Goal: Task Accomplishment & Management: Use online tool/utility

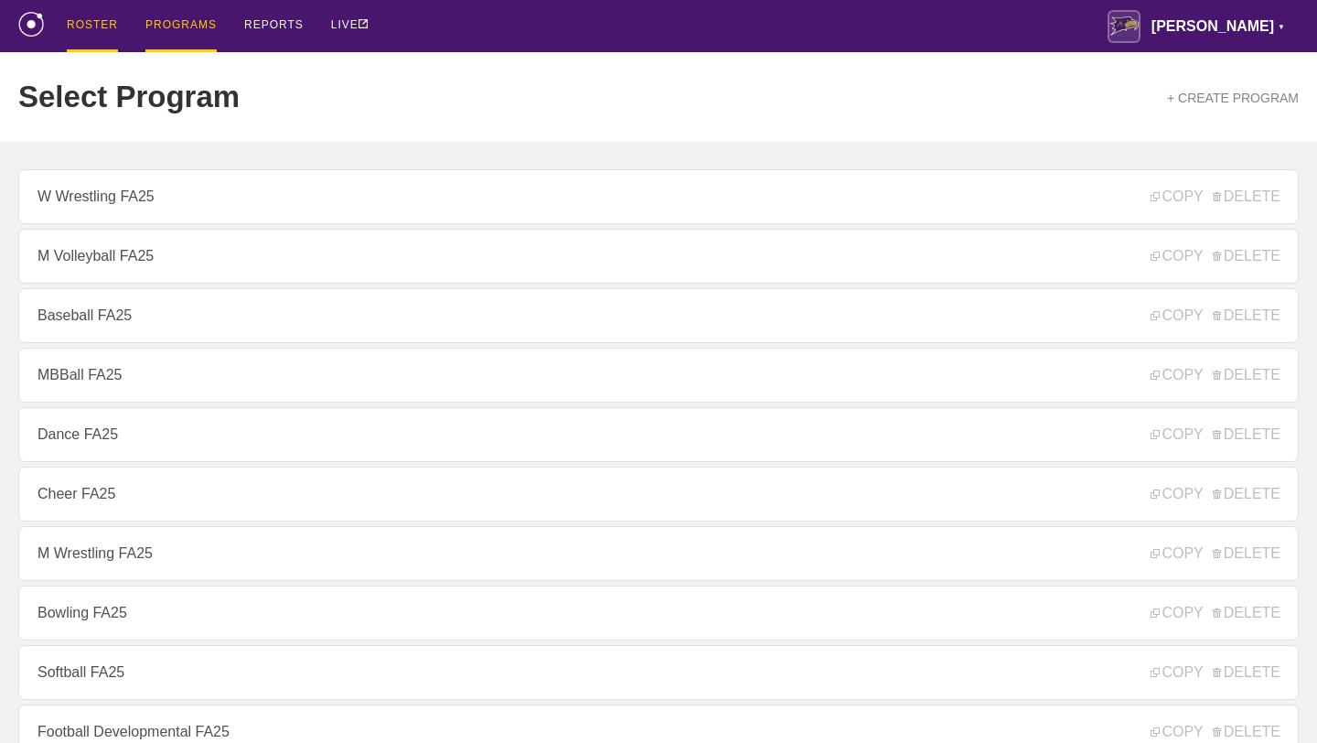
click at [88, 31] on div "ROSTER" at bounding box center [92, 26] width 51 height 52
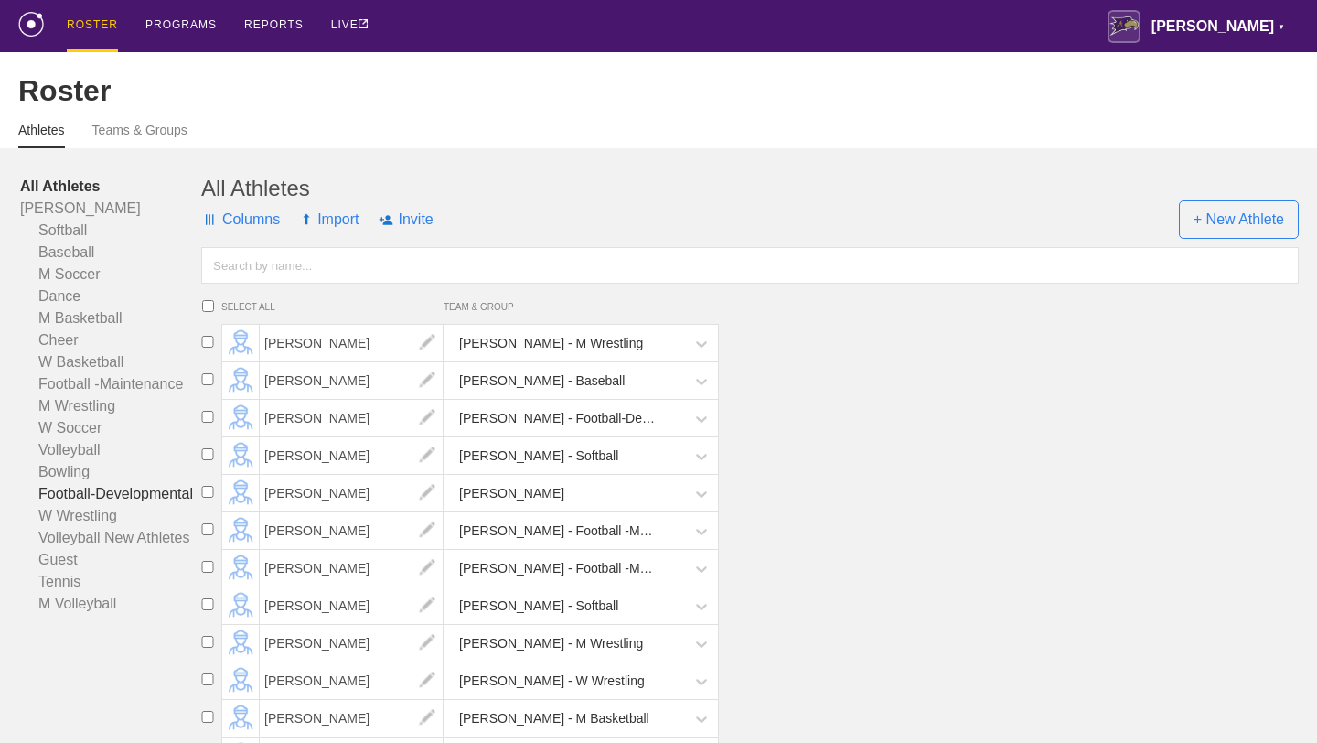
click at [84, 494] on link "Football-Developmental" at bounding box center [110, 494] width 181 height 22
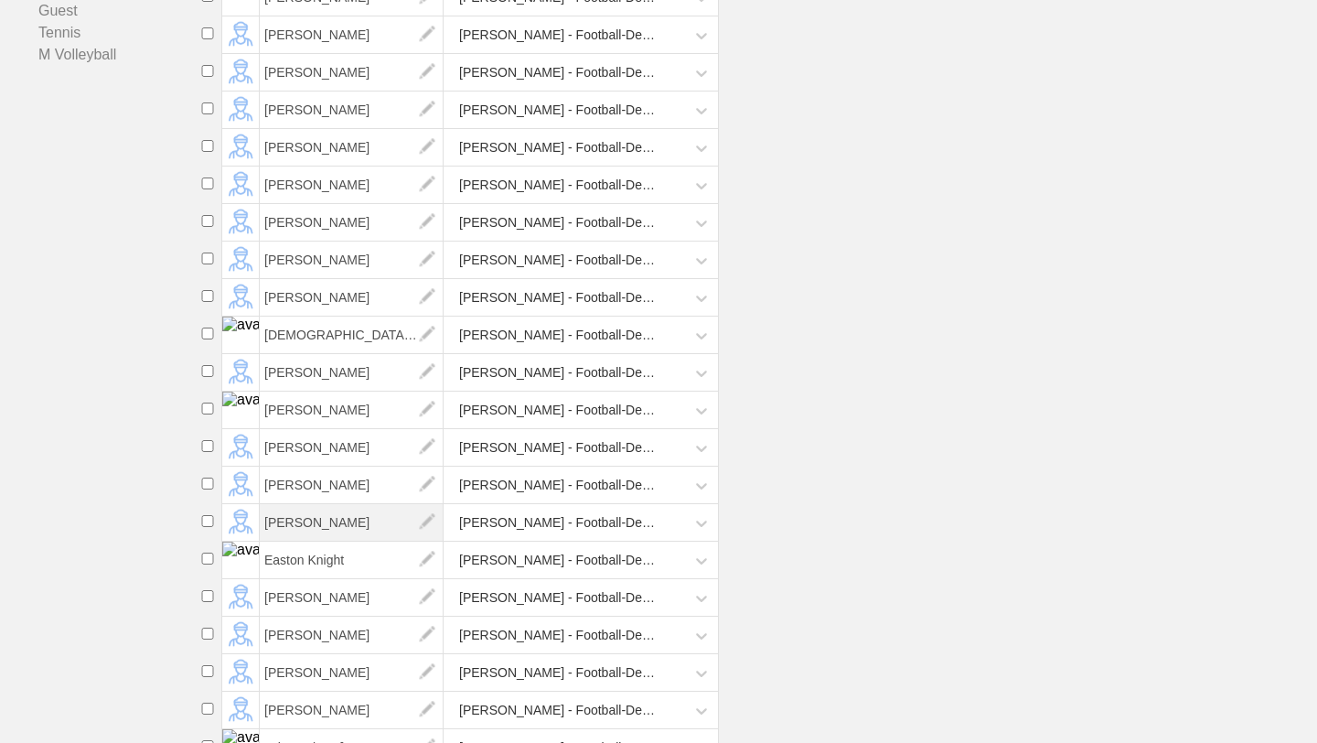
scroll to position [572, 0]
click at [316, 564] on span "Easton Knight" at bounding box center [352, 559] width 184 height 37
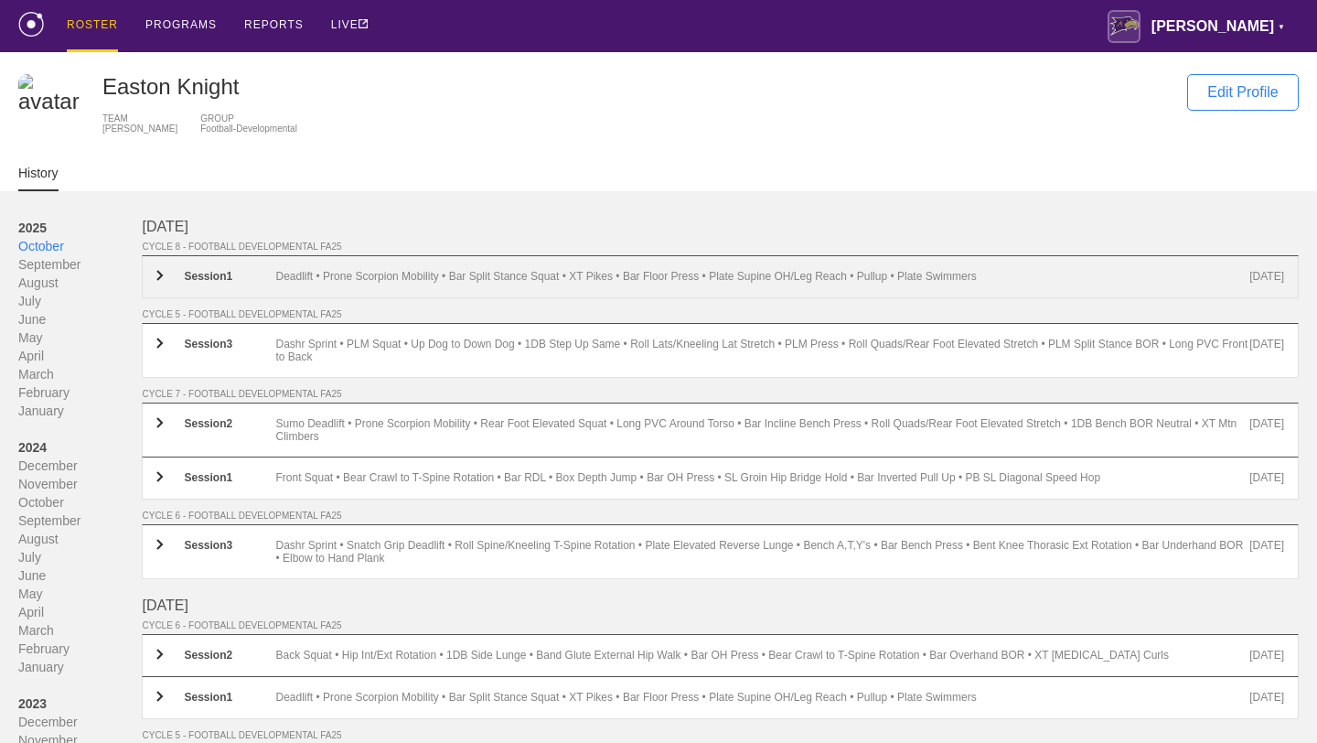
click at [409, 275] on div "Deadlift • Prone Scorpion Mobility • Bar Split Stance Squat • XT Pikes • Bar Fl…" at bounding box center [762, 277] width 974 height 14
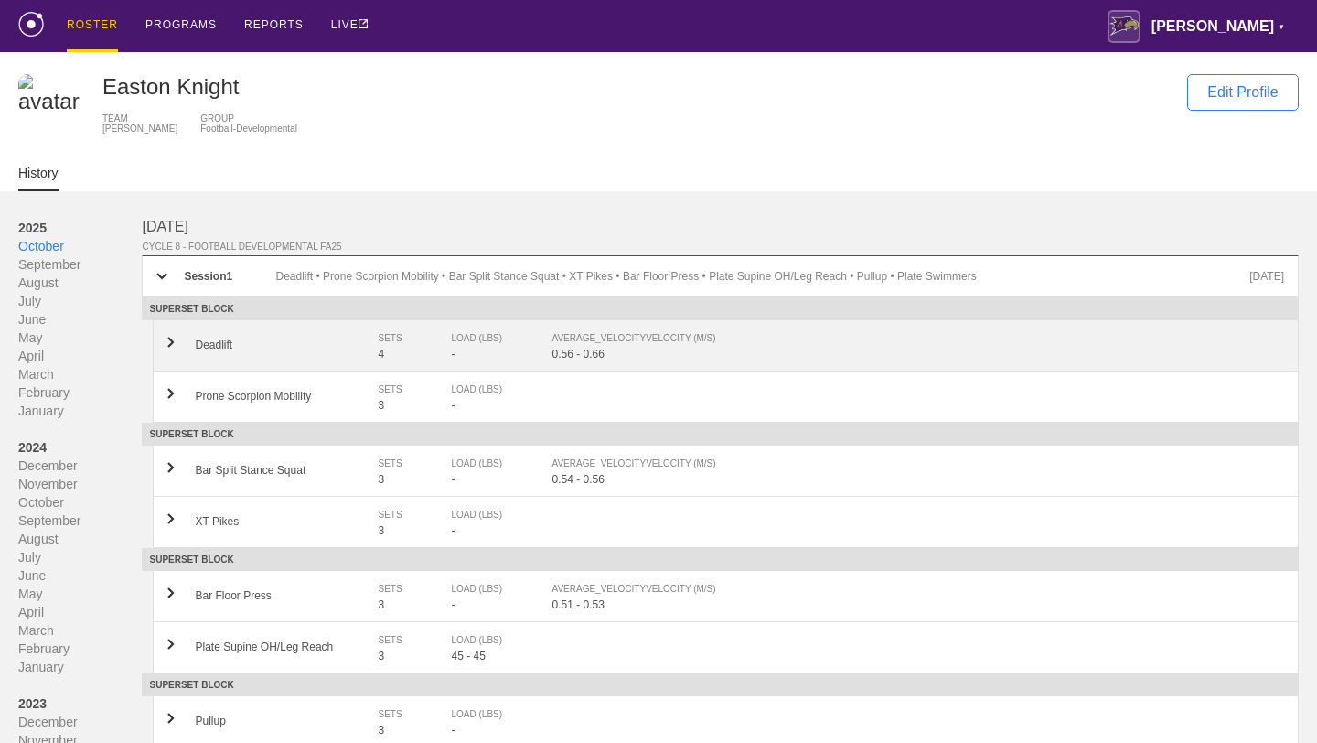
click at [467, 349] on div "-" at bounding box center [501, 354] width 101 height 13
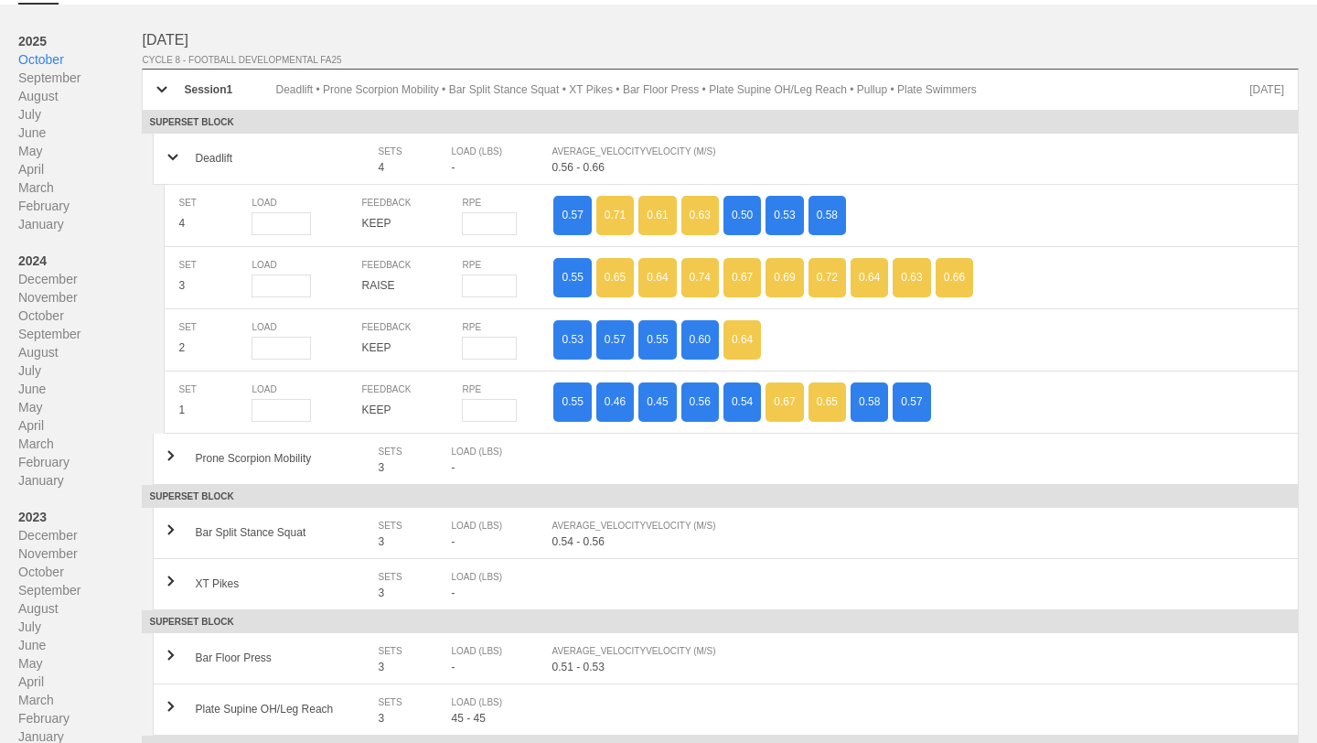
scroll to position [198, 0]
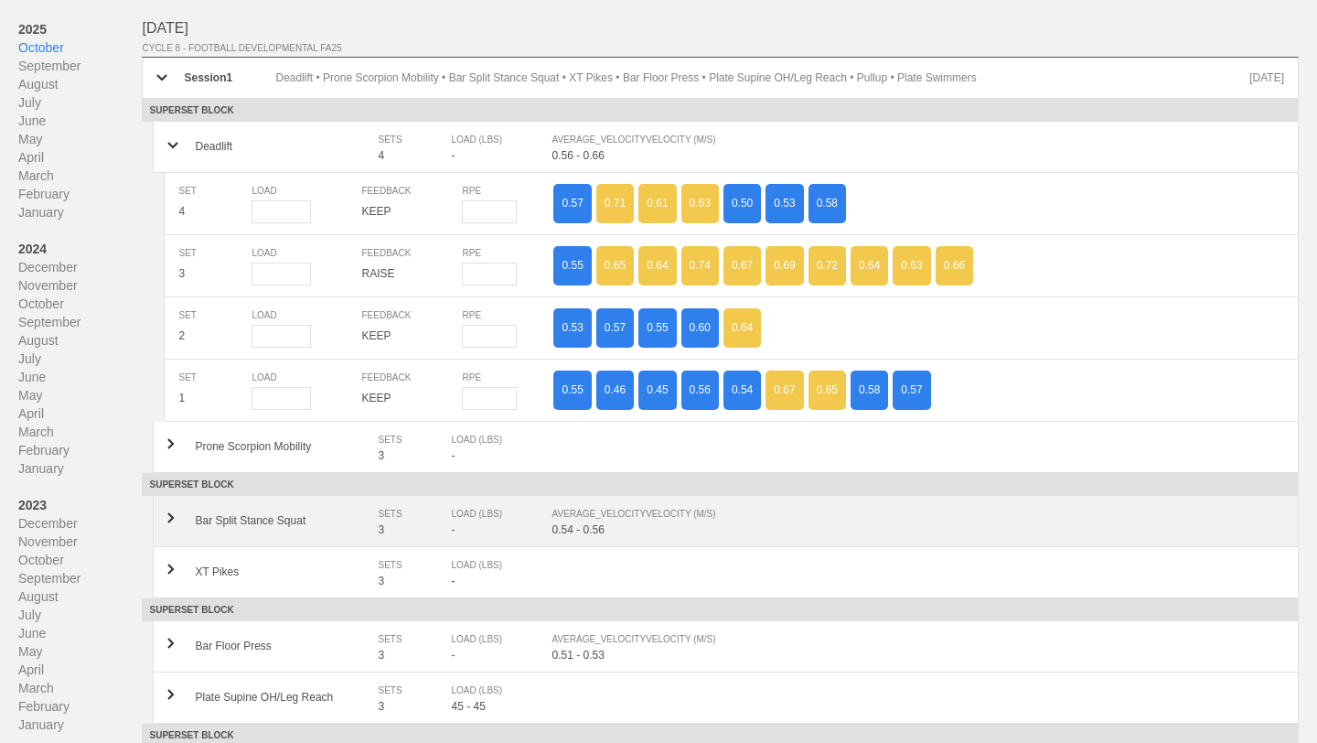
click at [641, 519] on div "AVERAGE_VELOCITY VELOCITY (M/S)" at bounding box center [909, 514] width 714 height 18
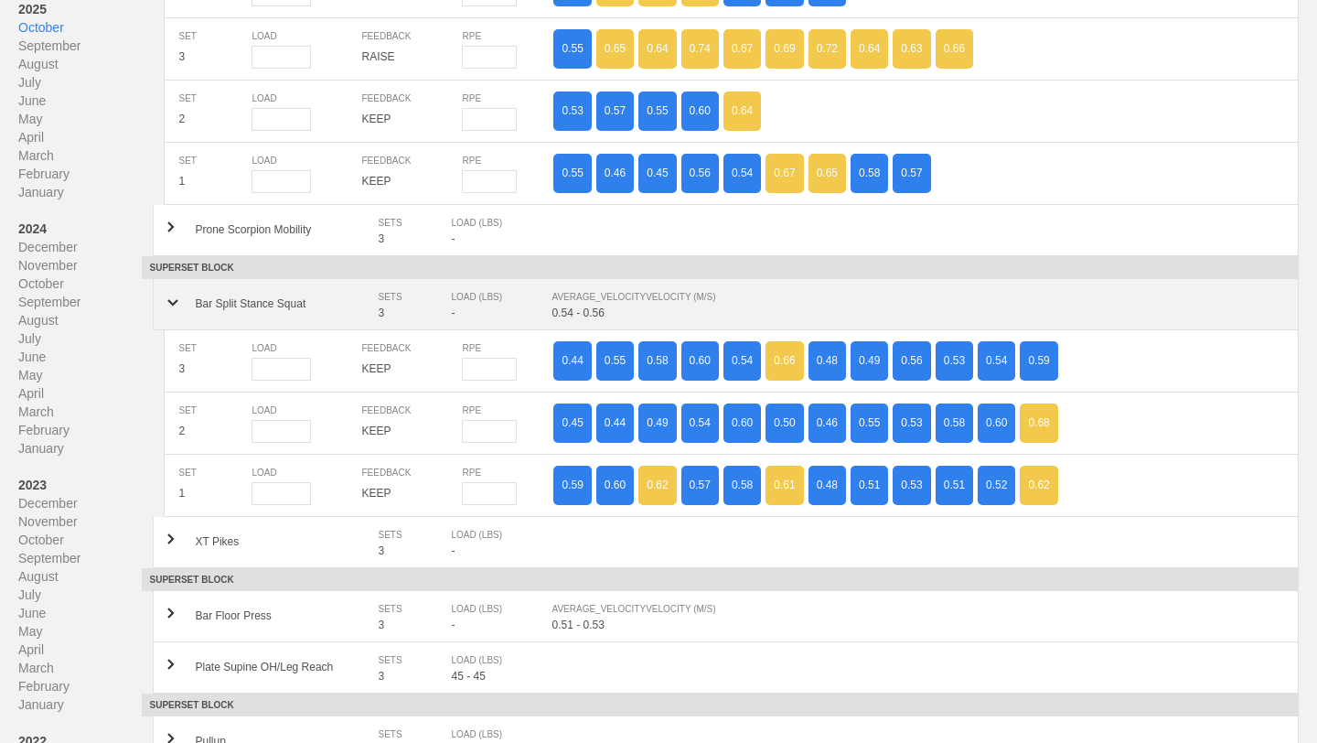
scroll to position [428, 0]
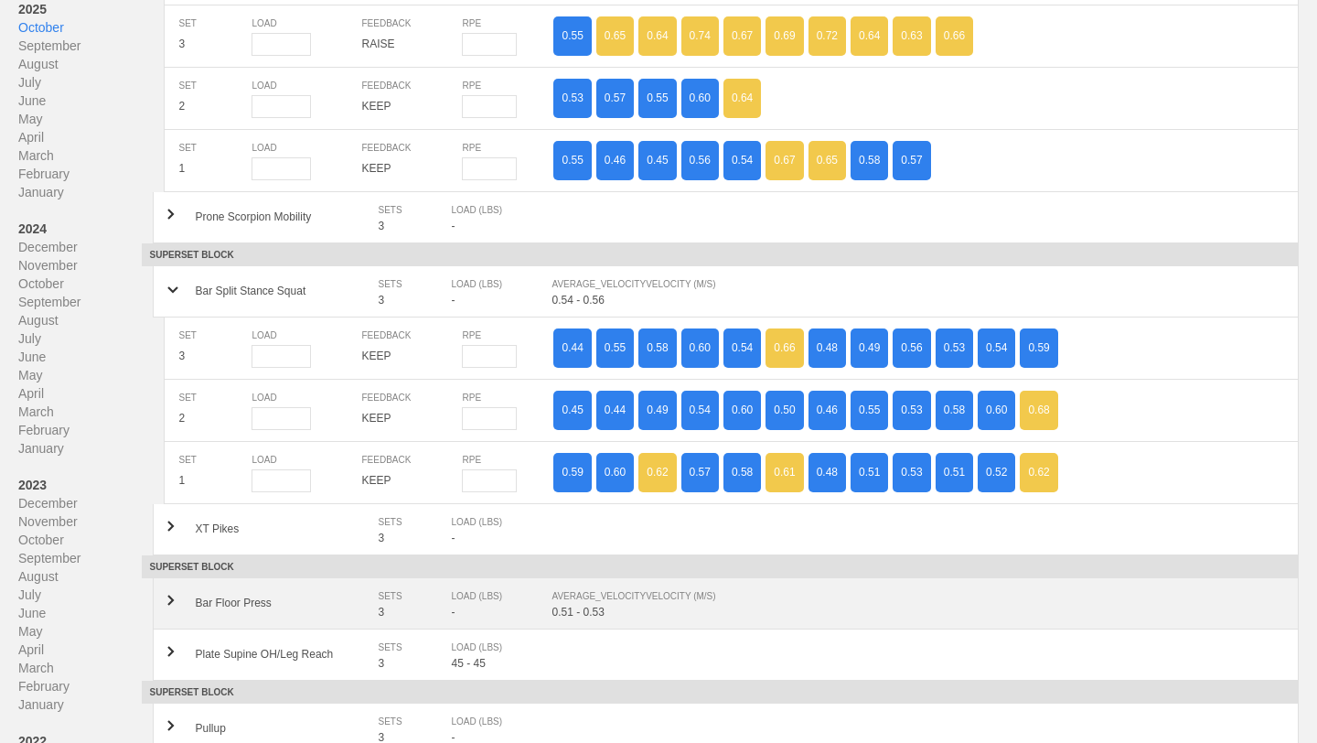
click at [661, 591] on div "AVERAGE_VELOCITY VELOCITY (M/S)" at bounding box center [909, 596] width 714 height 18
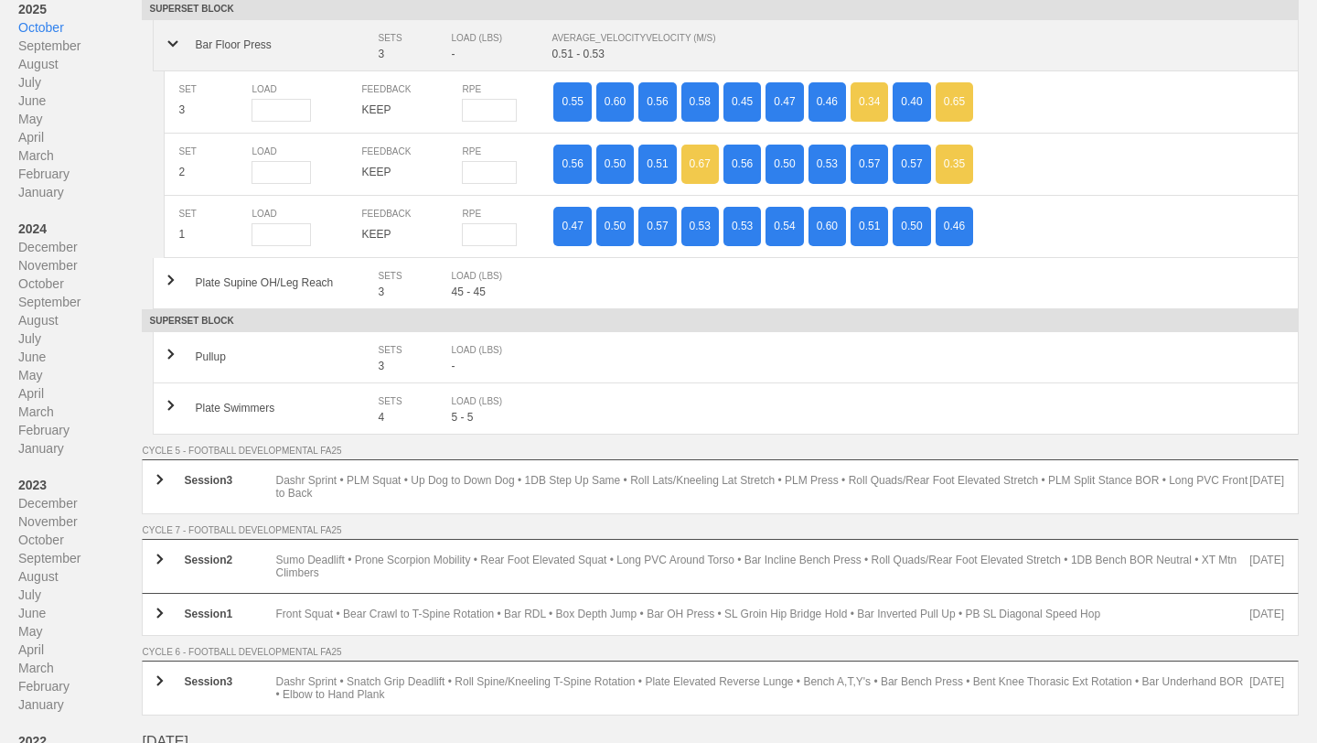
scroll to position [1008, 0]
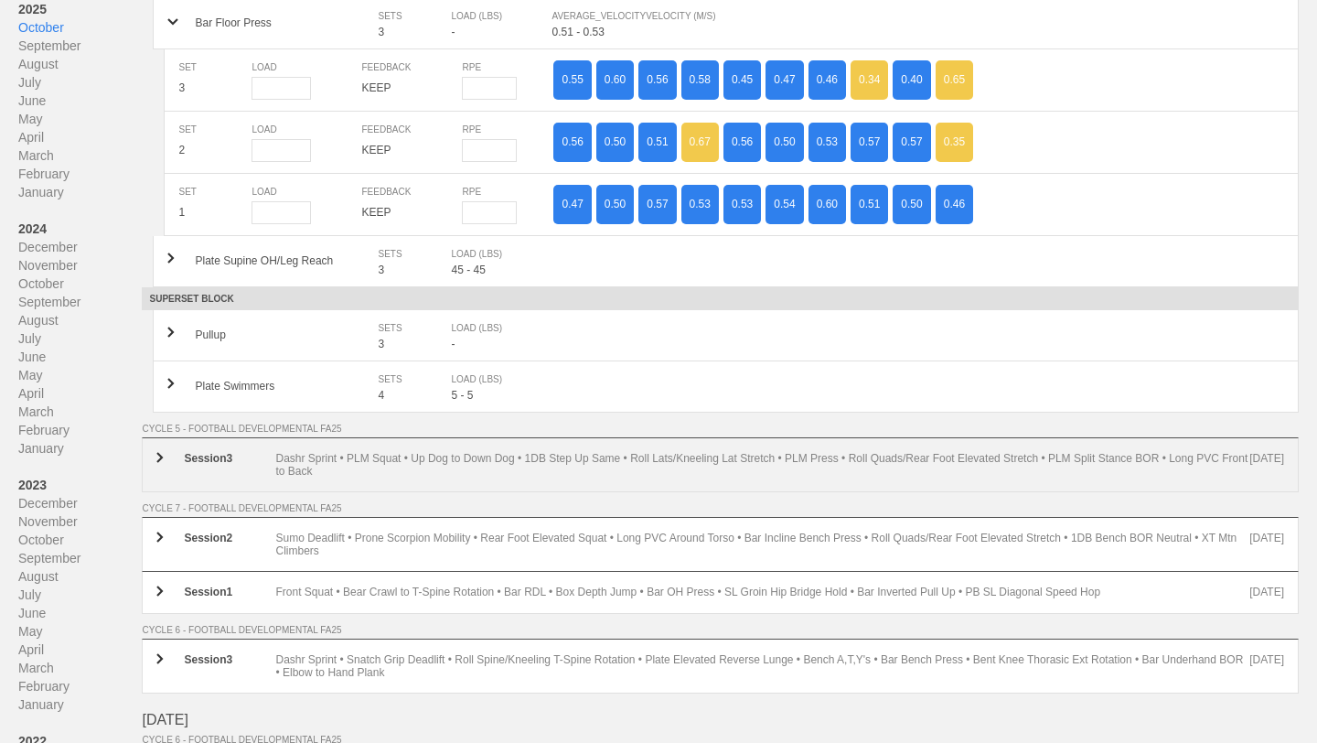
click at [624, 479] on div "Session 3 Dashr Sprint • PLM Squat • Up Dog to Down Dog • 1DB Step Up Same • Ro…" at bounding box center [720, 464] width 1157 height 55
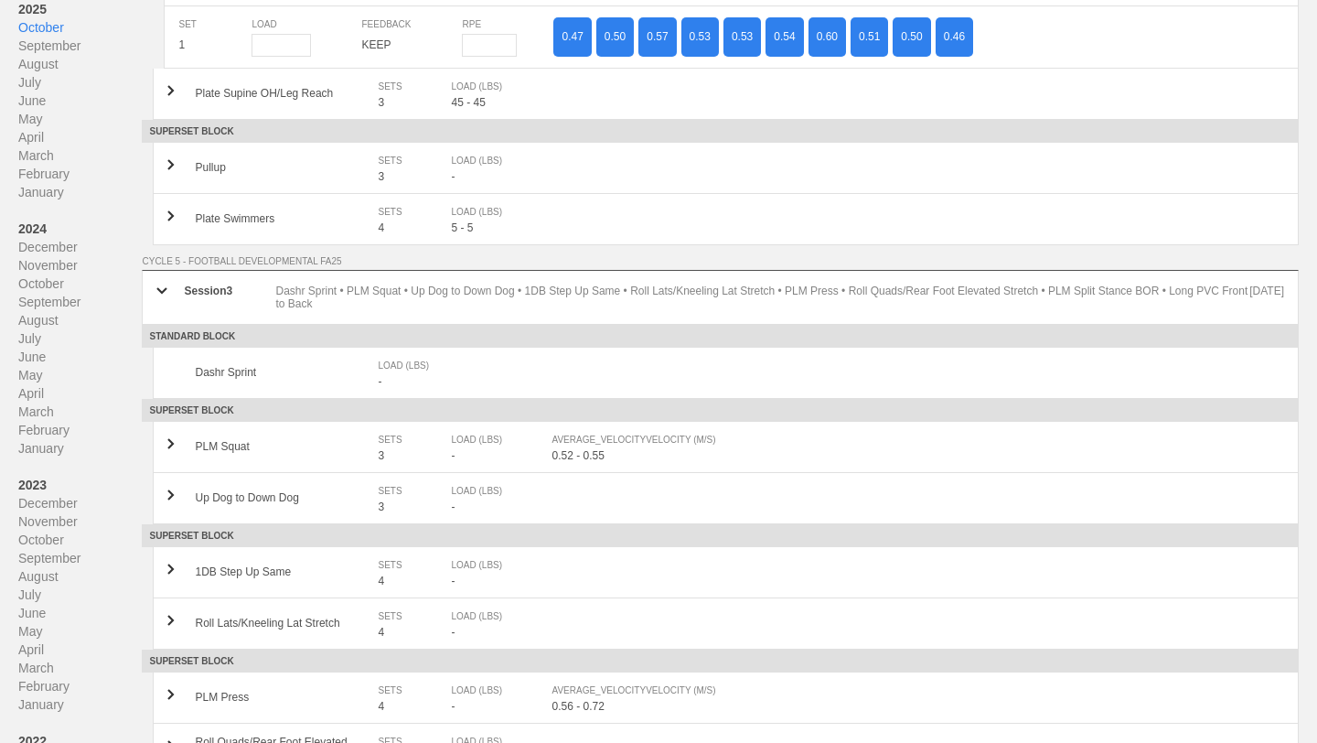
scroll to position [1176, 0]
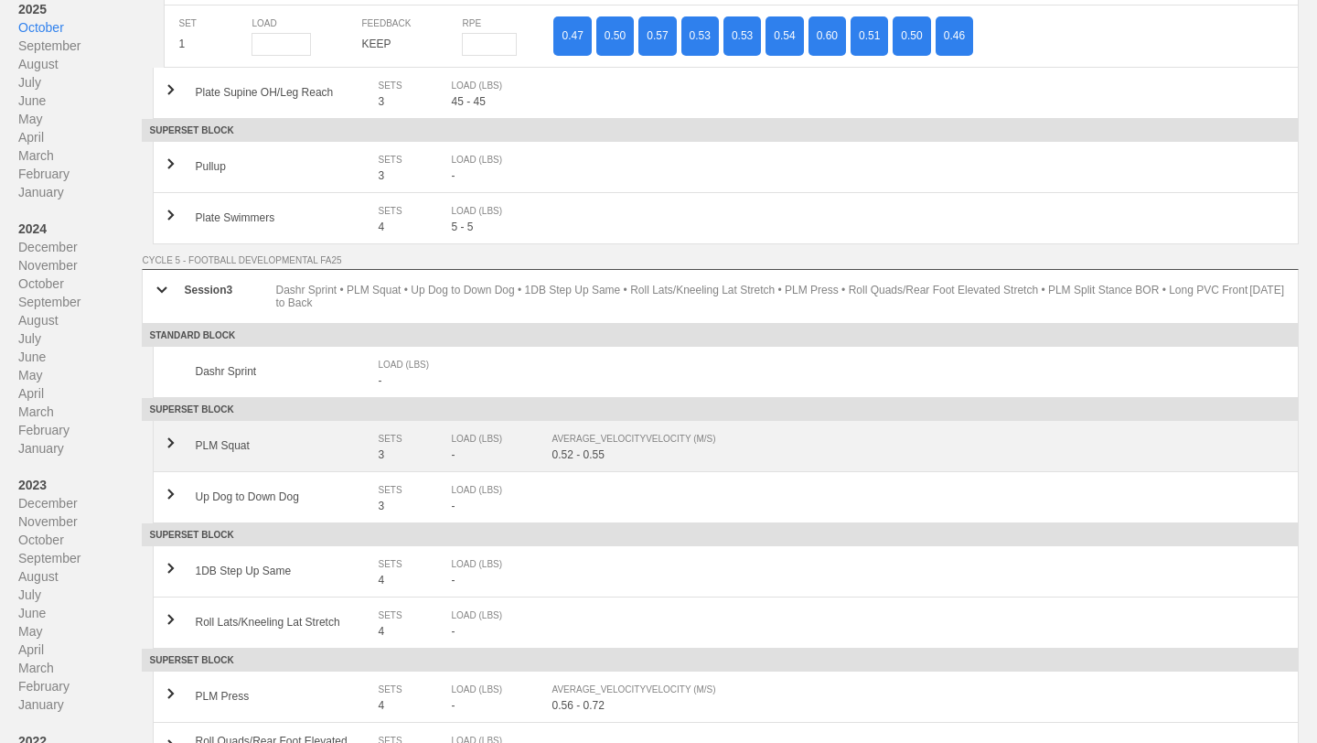
click at [624, 459] on div "0.52 - 0.55" at bounding box center [918, 454] width 733 height 13
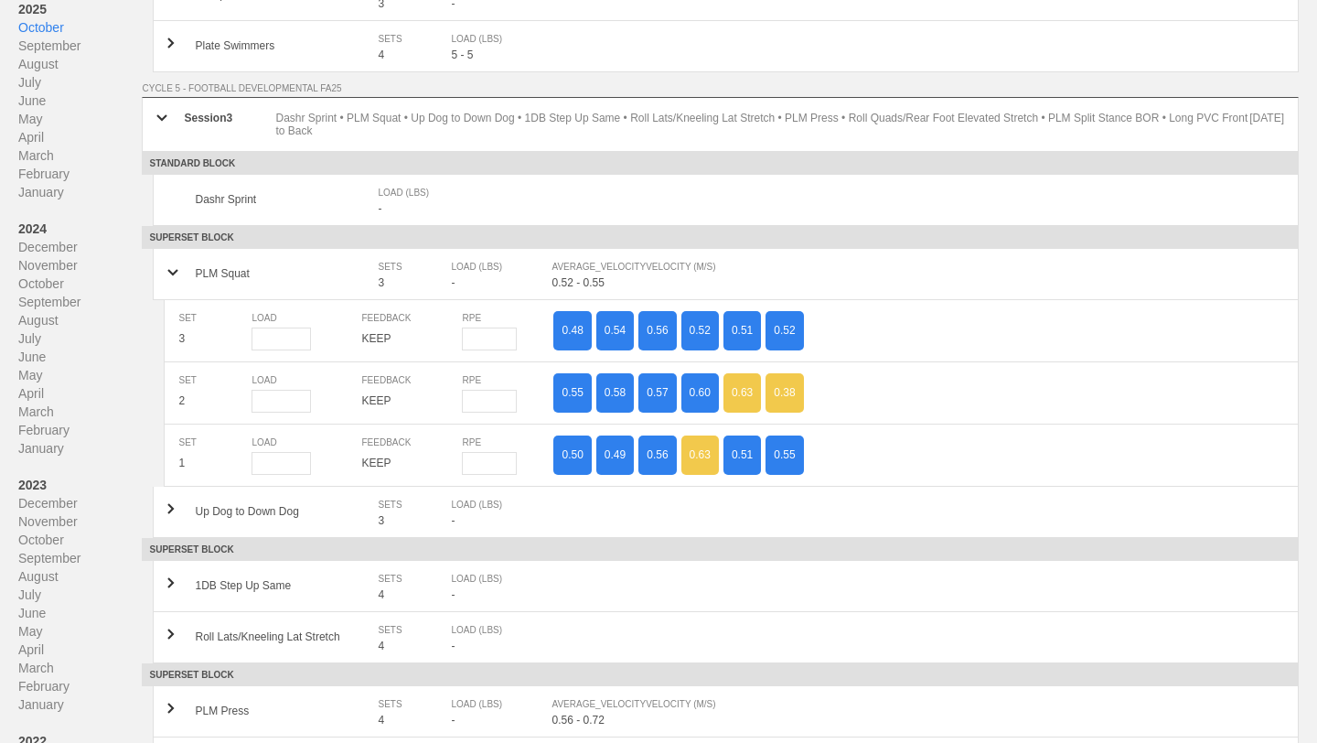
scroll to position [1359, 0]
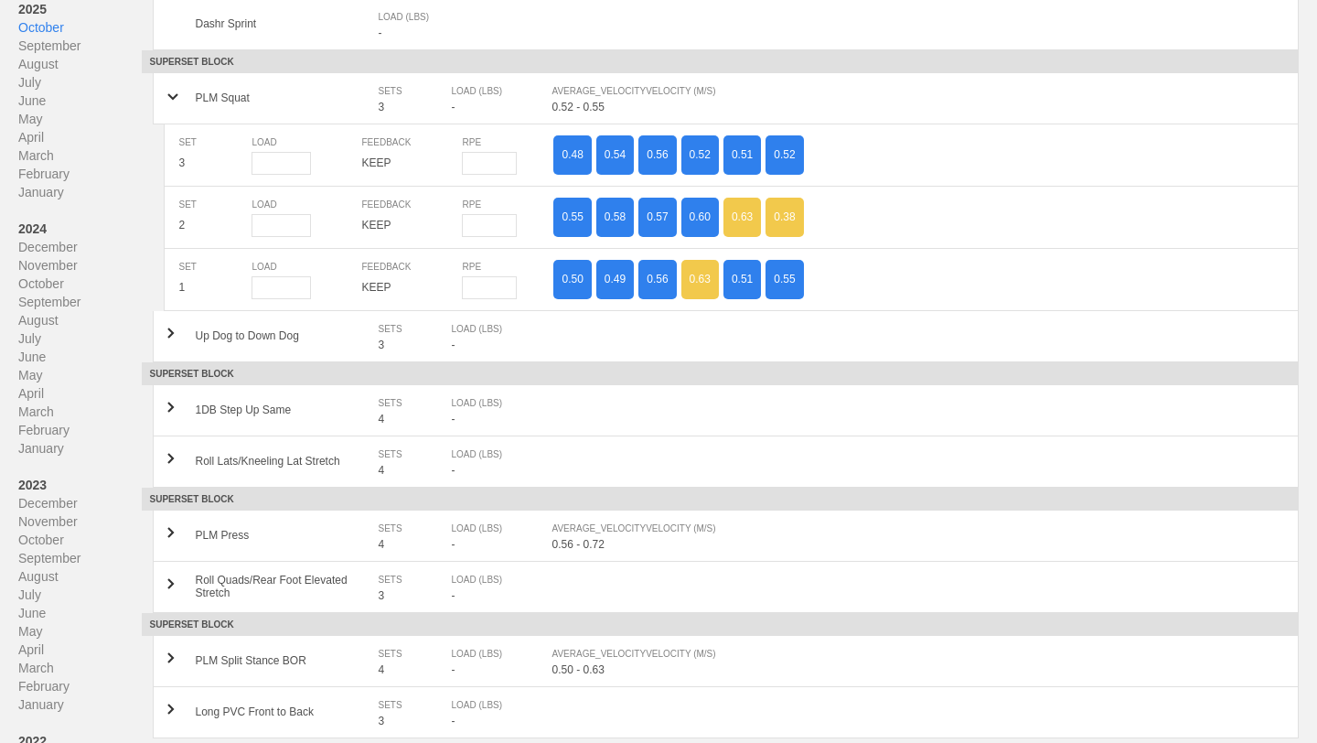
click at [670, 547] on div "0.56 - 0.72" at bounding box center [918, 544] width 733 height 13
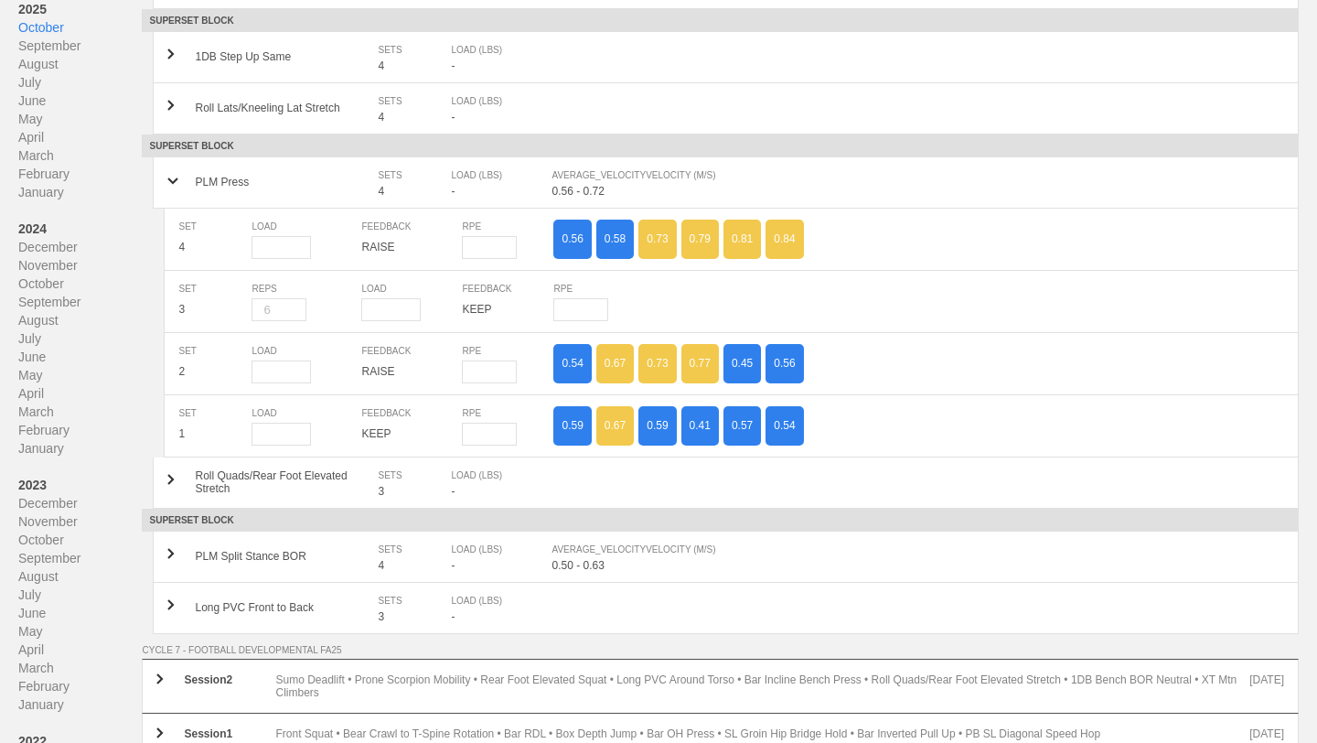
scroll to position [1939, 0]
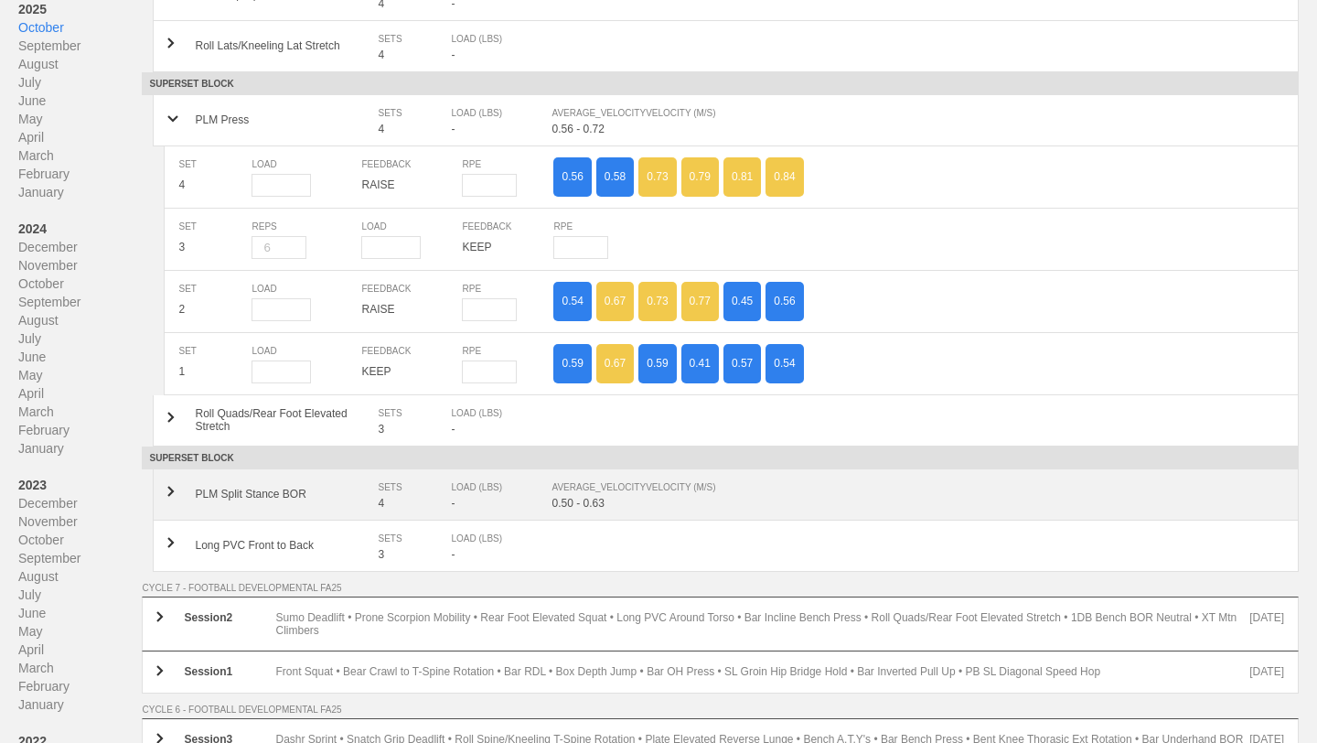
click at [667, 490] on div "AVERAGE_VELOCITY VELOCITY (M/S)" at bounding box center [909, 487] width 714 height 18
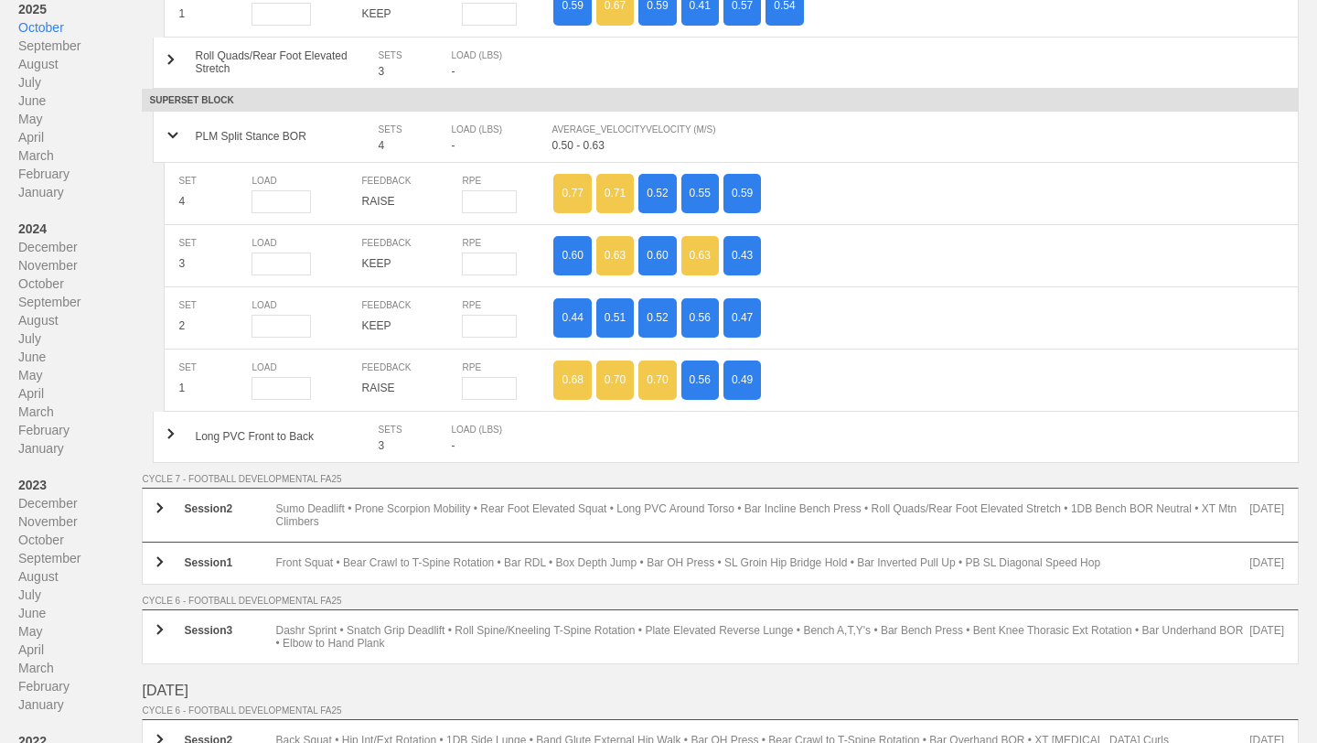
scroll to position [2296, 0]
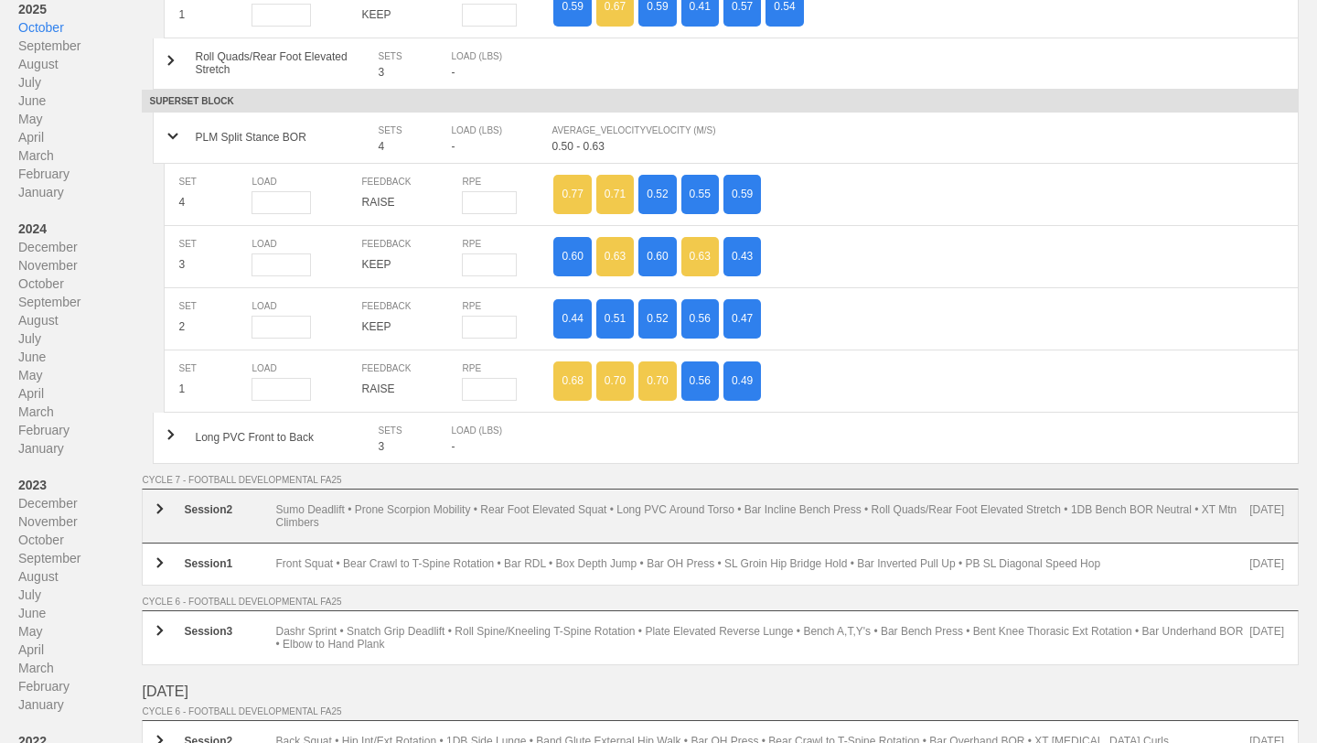
click at [696, 522] on div "Sumo Deadlift • Prone Scorpion Mobility • Rear Foot Elevated Squat • Long PVC A…" at bounding box center [762, 516] width 974 height 26
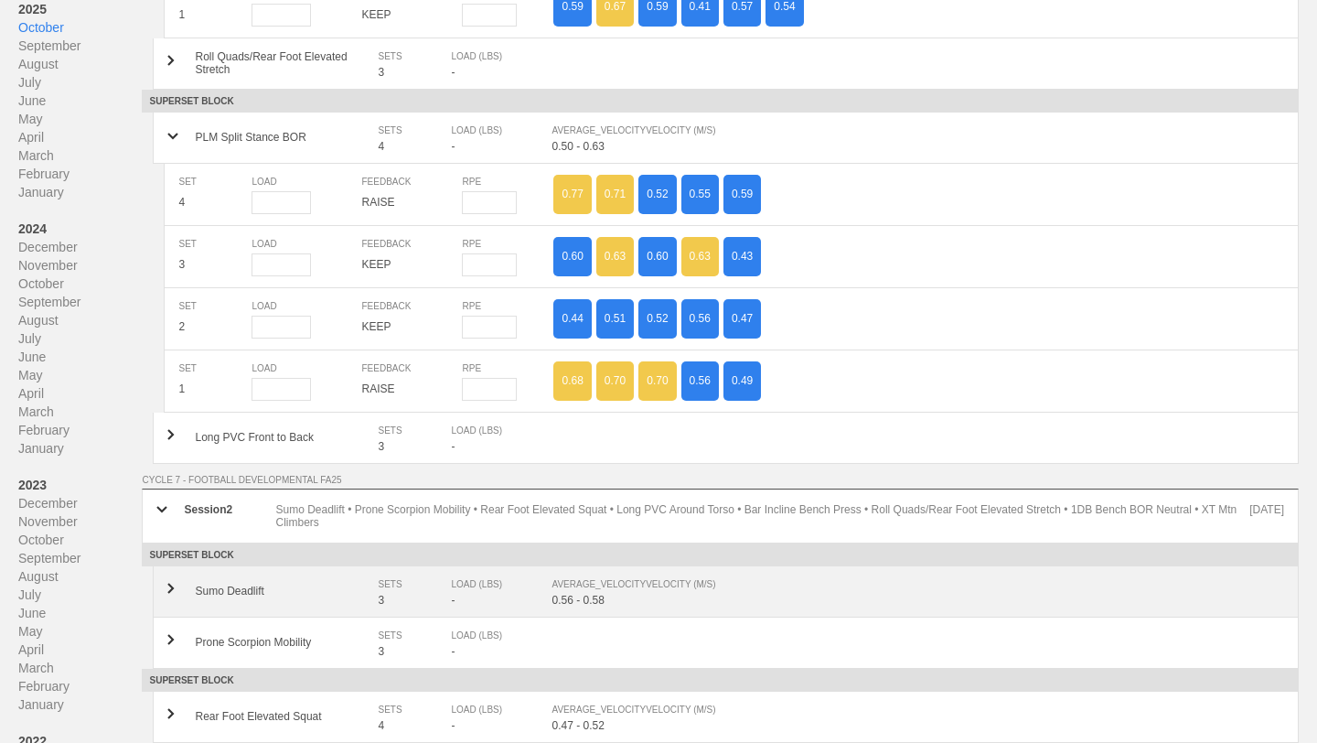
click at [680, 576] on div "AVERAGE_VELOCITY VELOCITY (M/S)" at bounding box center [909, 584] width 714 height 18
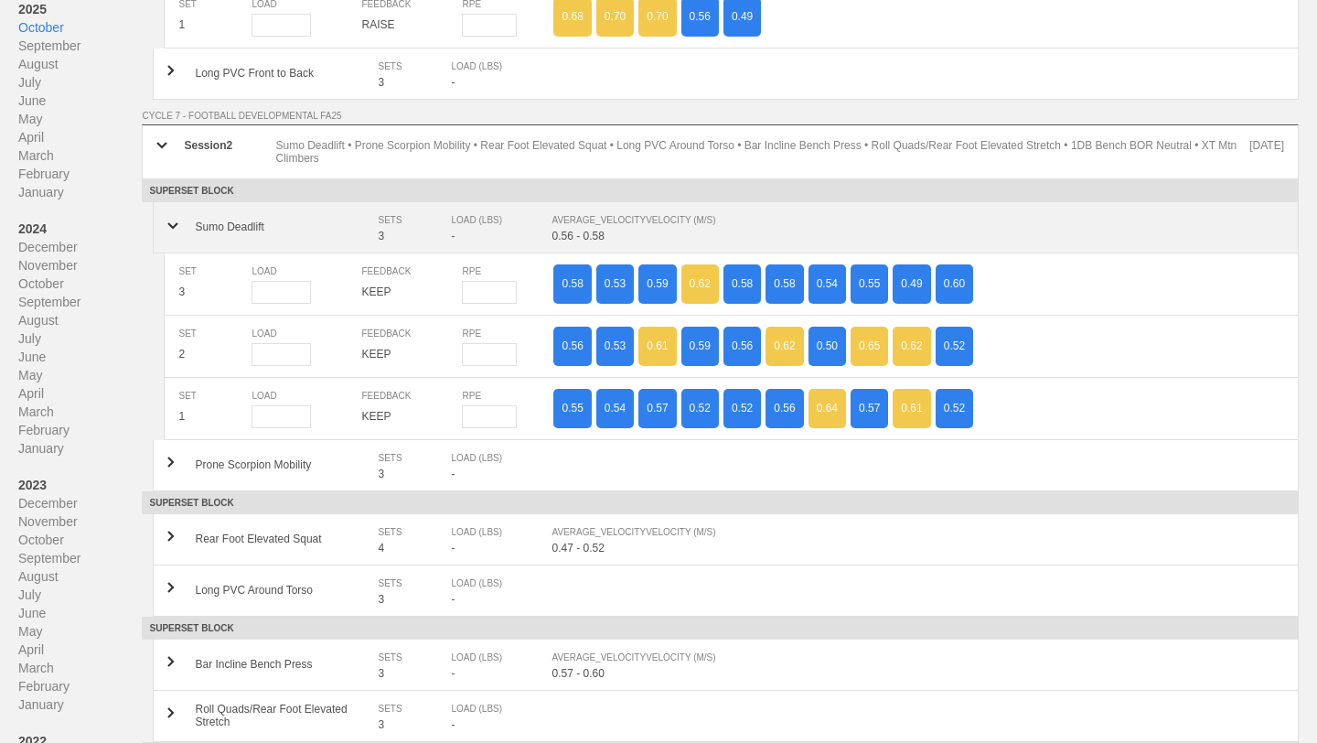
scroll to position [2694, 0]
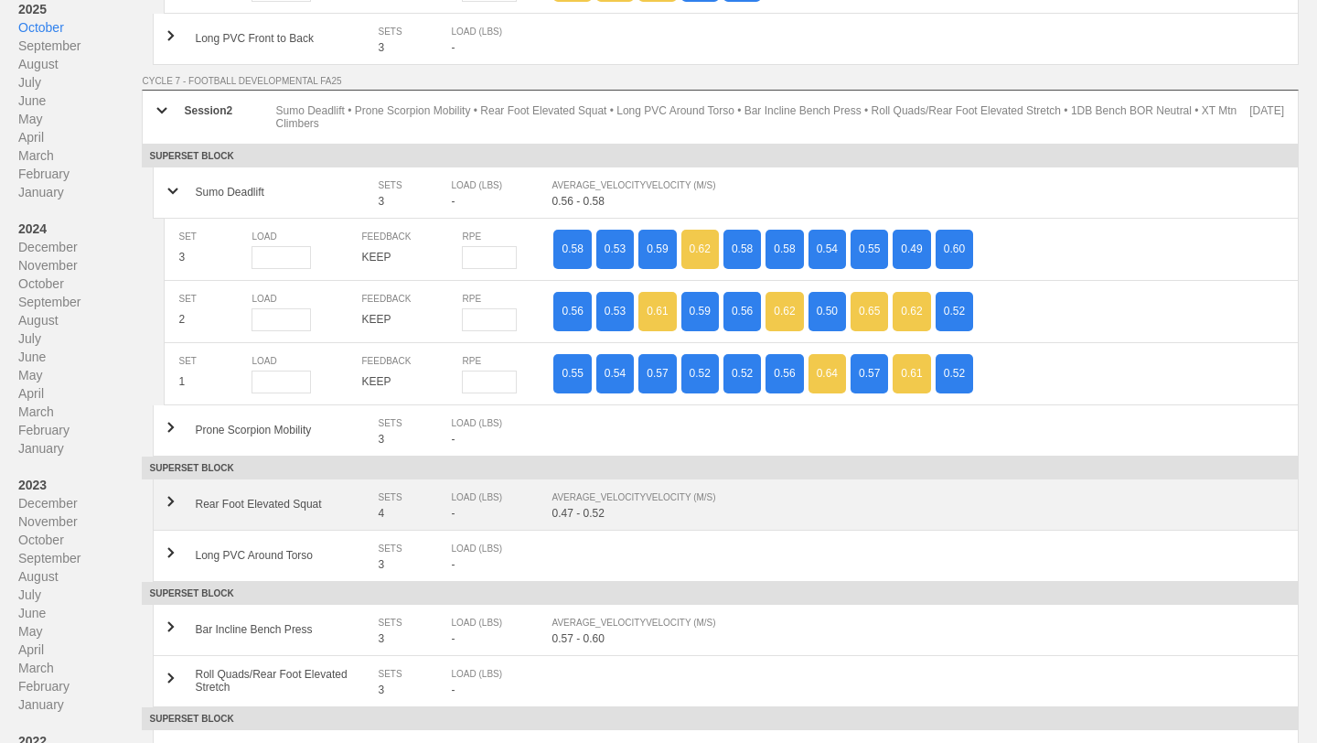
click at [681, 488] on div "AVERAGE_VELOCITY VELOCITY (M/S)" at bounding box center [909, 497] width 714 height 18
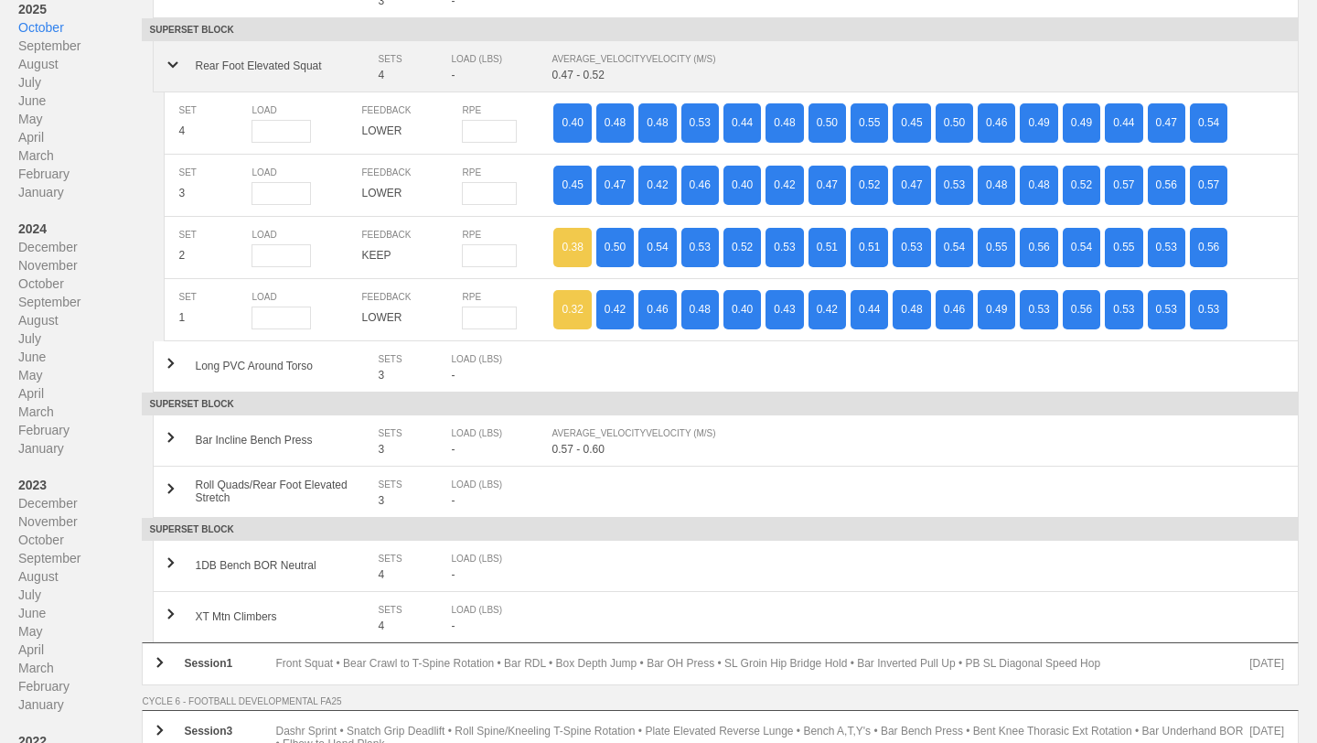
scroll to position [3158, 0]
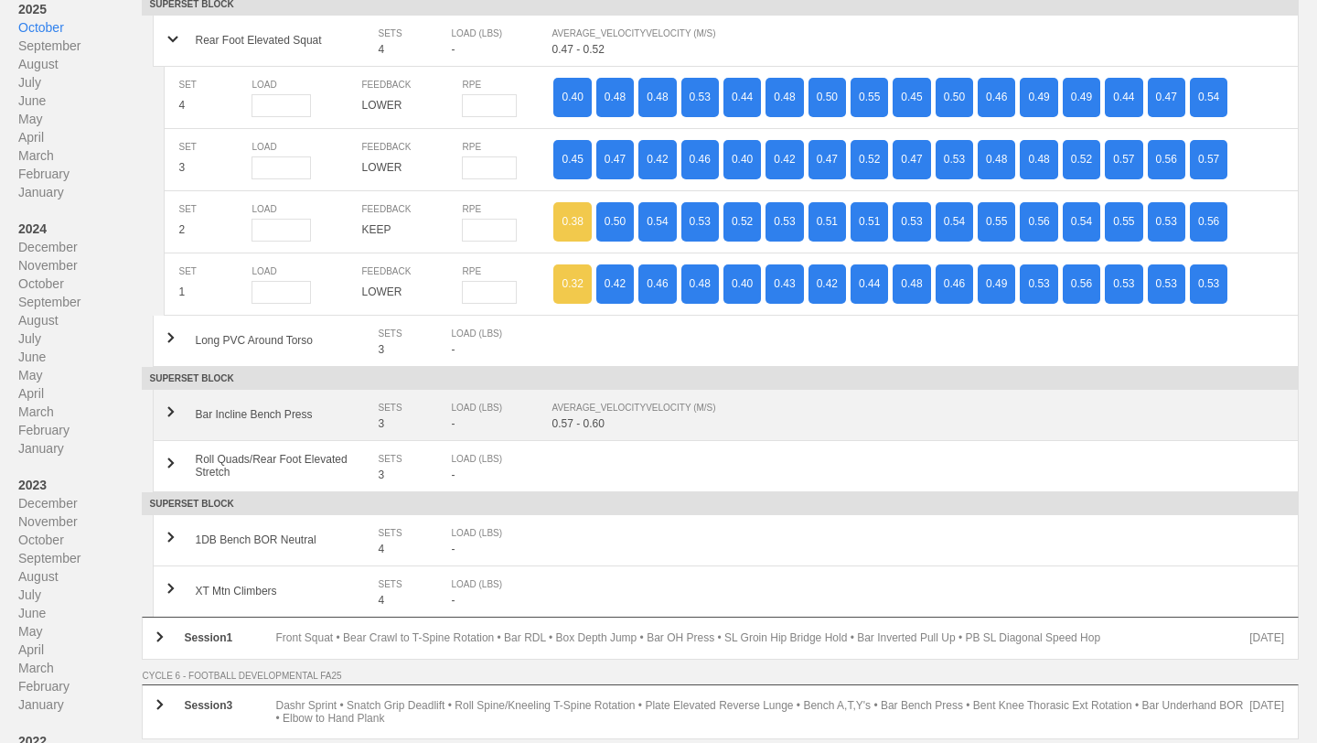
click at [674, 423] on div "0.57 - 0.60" at bounding box center [918, 423] width 733 height 13
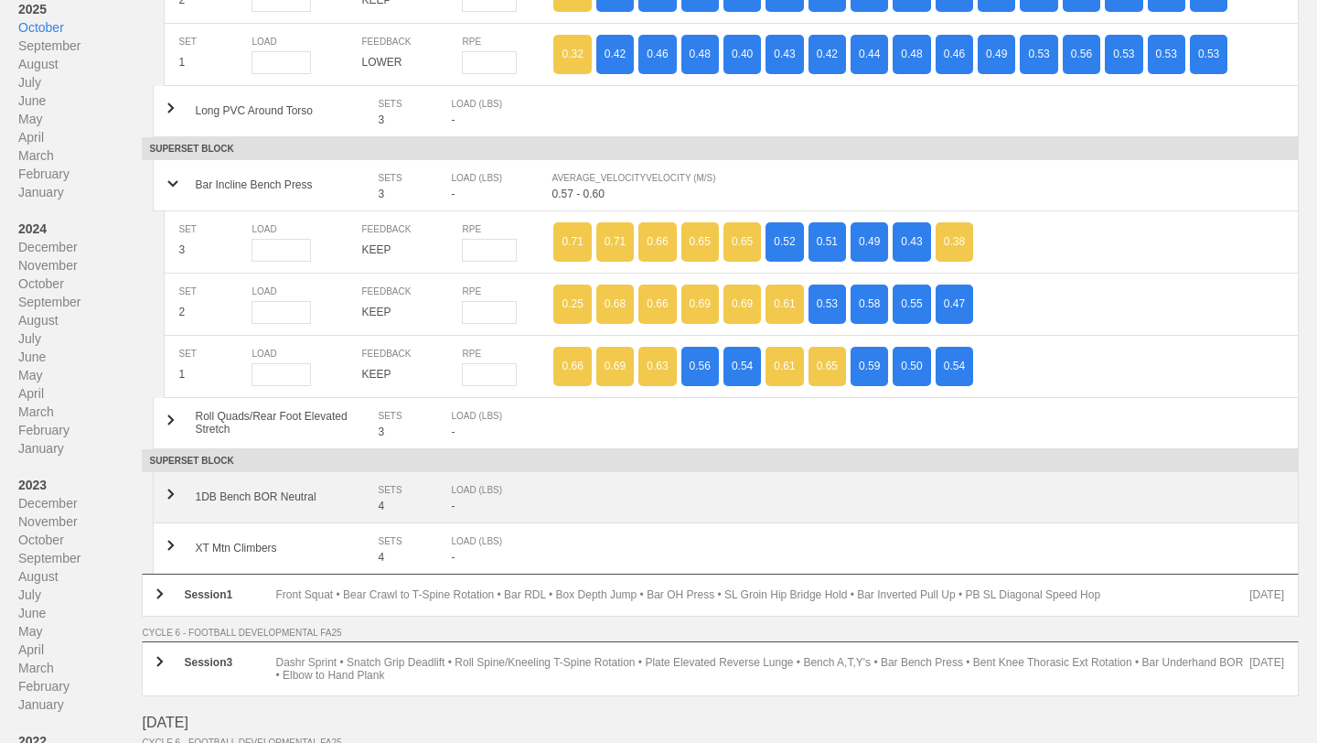
scroll to position [3410, 0]
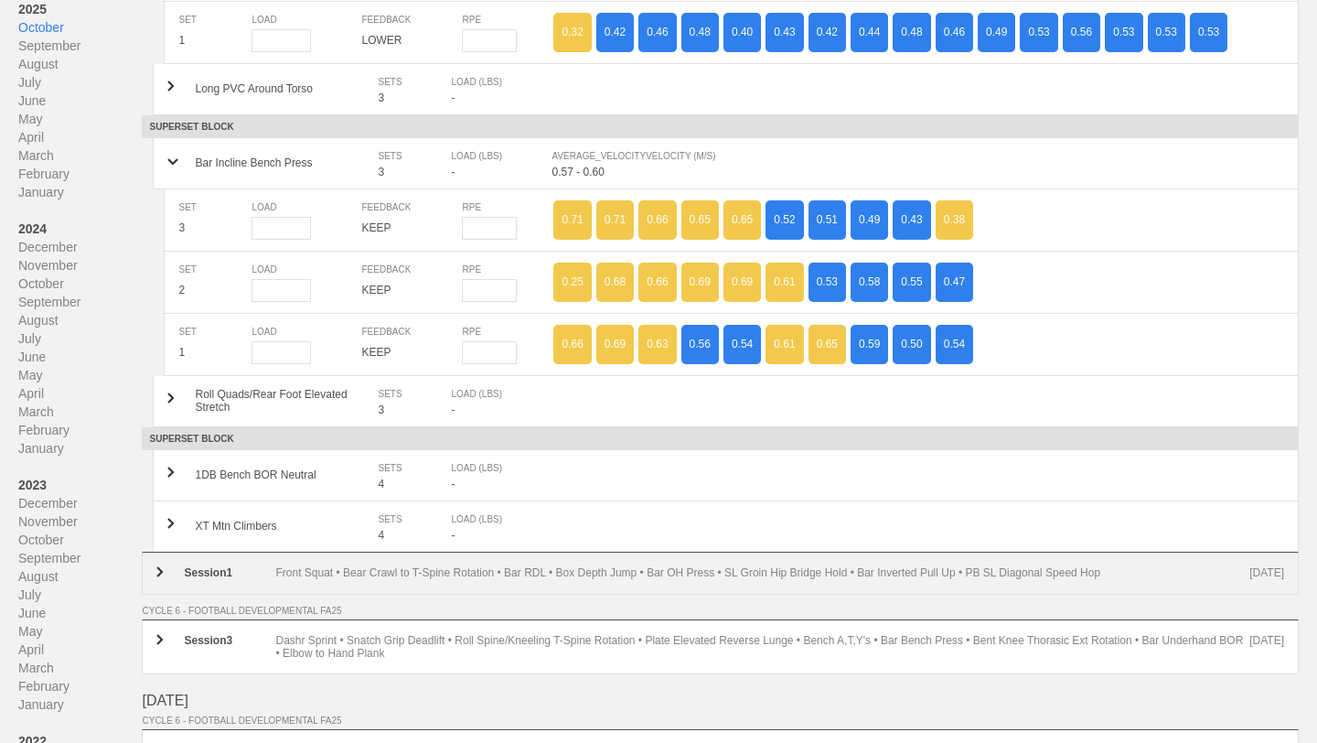
click at [688, 572] on div "Front Squat • Bear Crawl to T-Spine Rotation • Bar RDL • Box Depth Jump • Bar O…" at bounding box center [762, 573] width 974 height 14
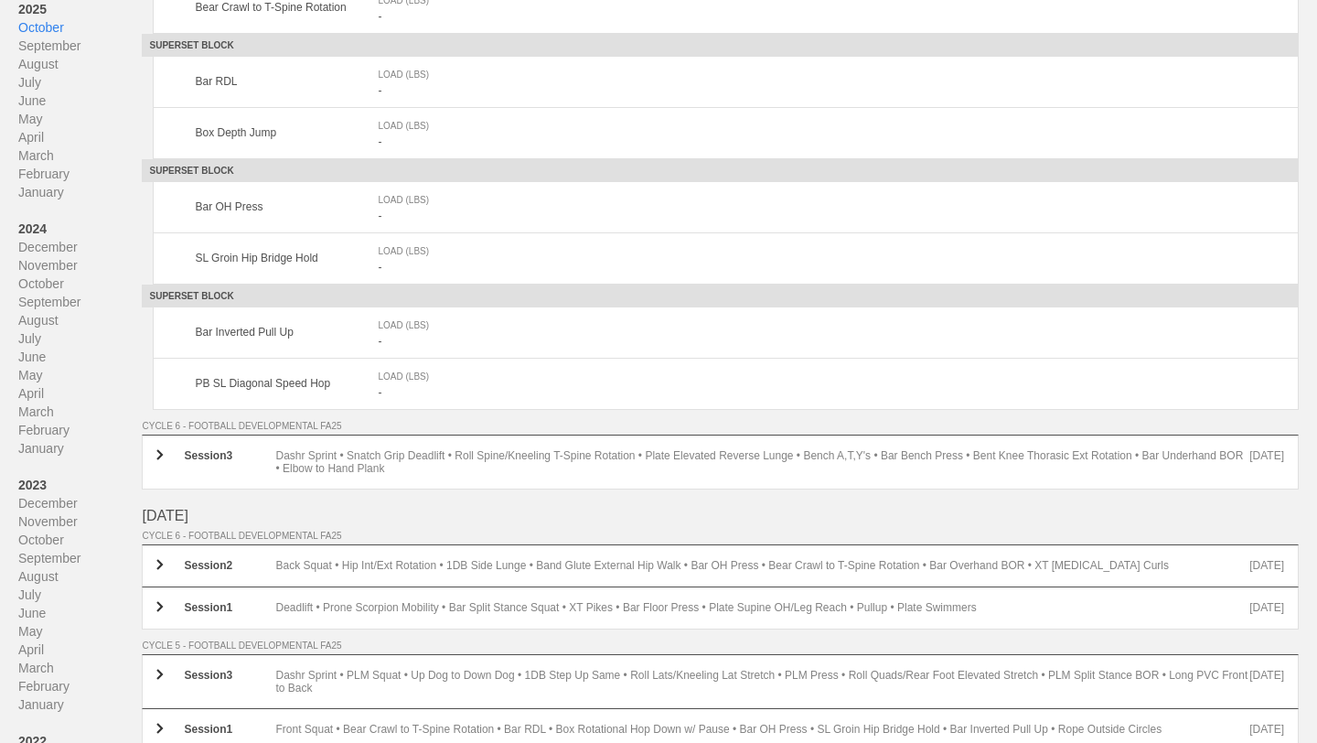
scroll to position [4130, 0]
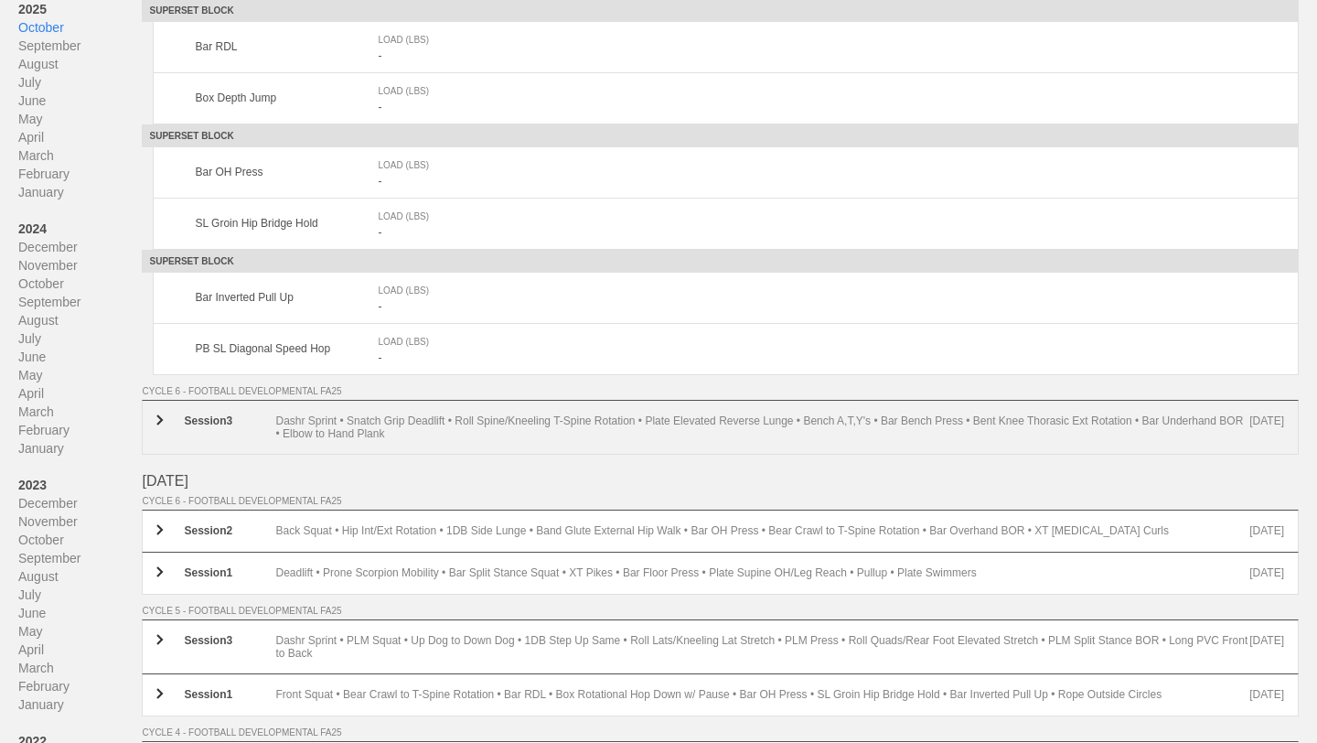
click at [659, 415] on div "Dashr Sprint • Snatch Grip Deadlift • Roll Spine/Kneeling T-Spine Rotation • Pl…" at bounding box center [762, 427] width 974 height 26
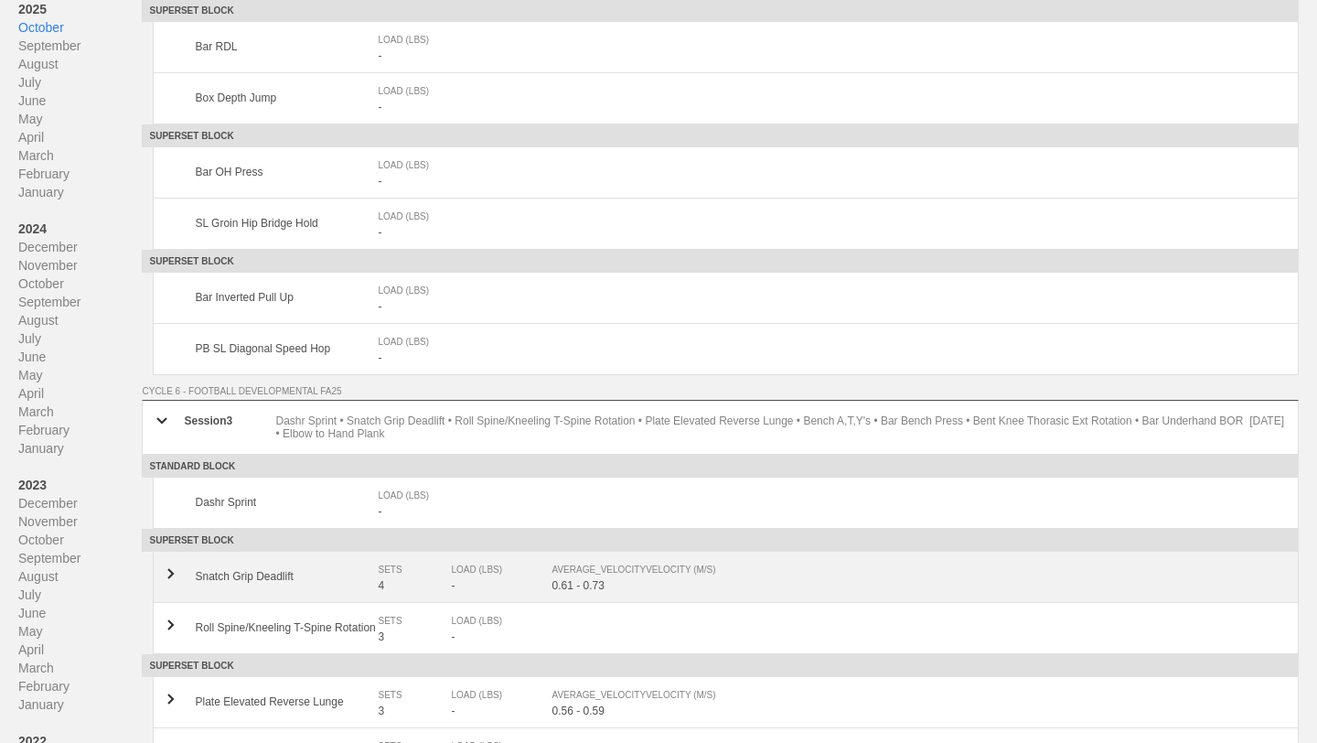
click at [650, 563] on div "AVERAGE_VELOCITY VELOCITY (M/S)" at bounding box center [909, 570] width 714 height 18
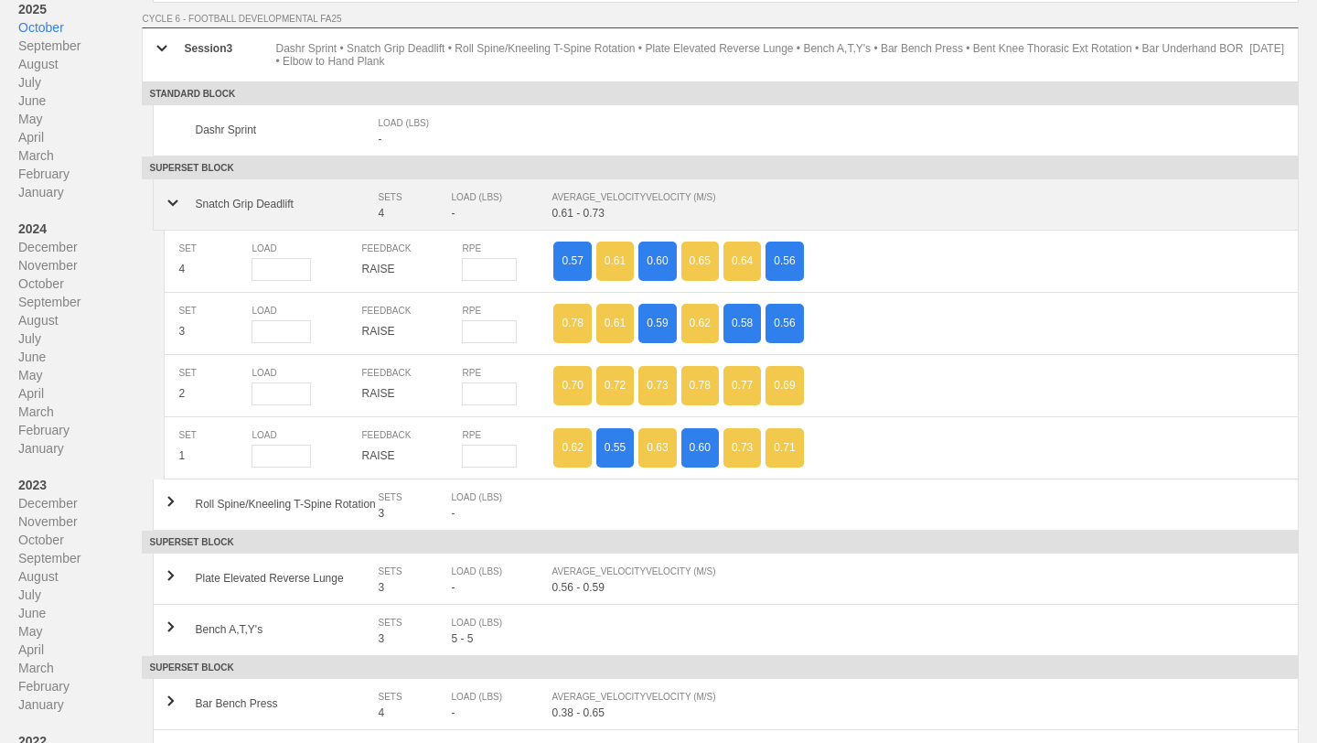
scroll to position [4572, 0]
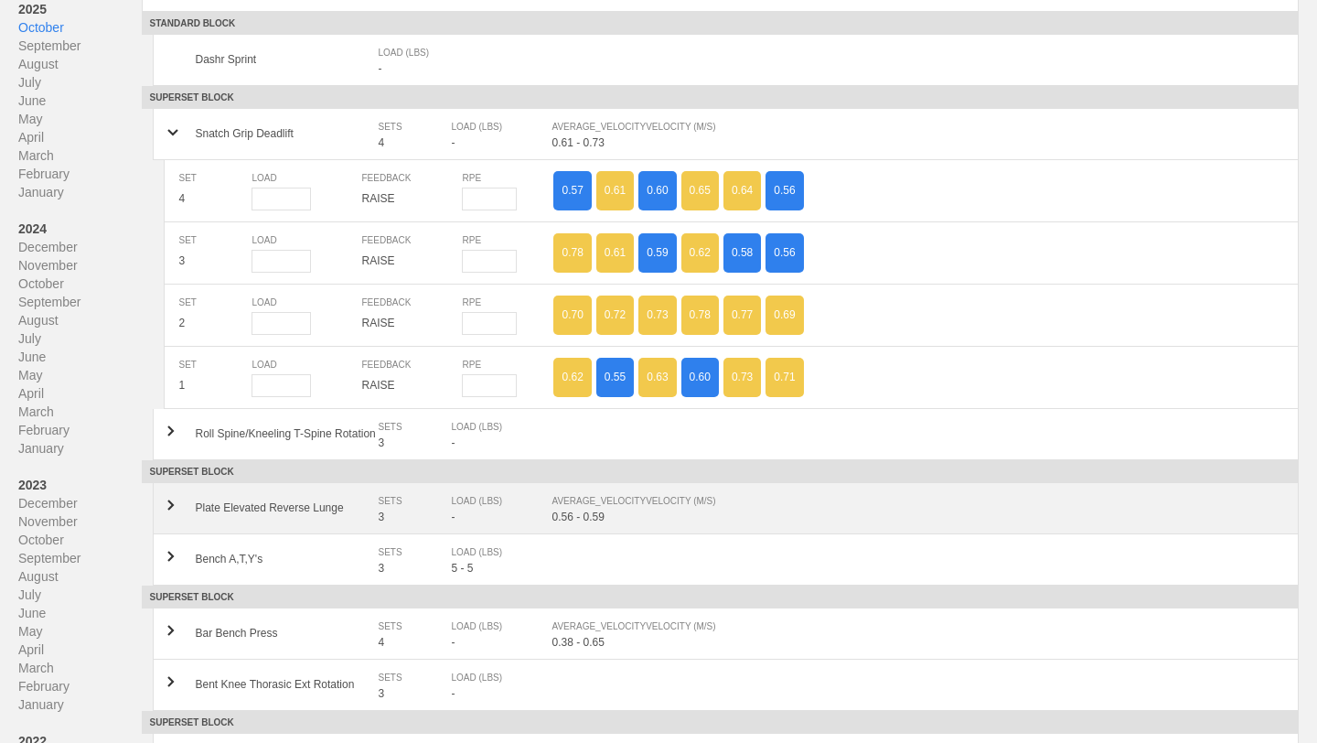
click at [650, 519] on div "Plate Elevated Reverse Lunge SETS 3 LOAD (LBS) - AVERAGE_VELOCITY VELOCITY (M/S…" at bounding box center [726, 508] width 1146 height 51
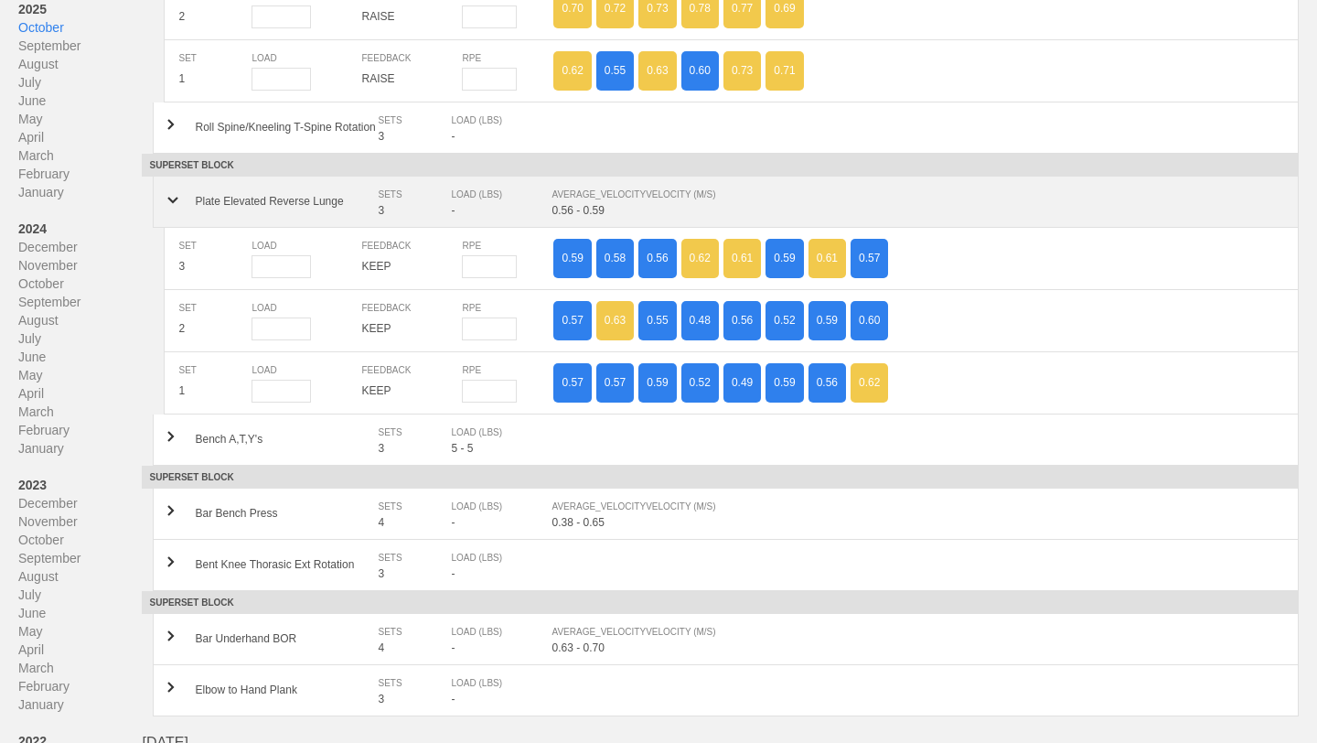
click at [650, 519] on div "0.38 - 0.65" at bounding box center [918, 522] width 733 height 13
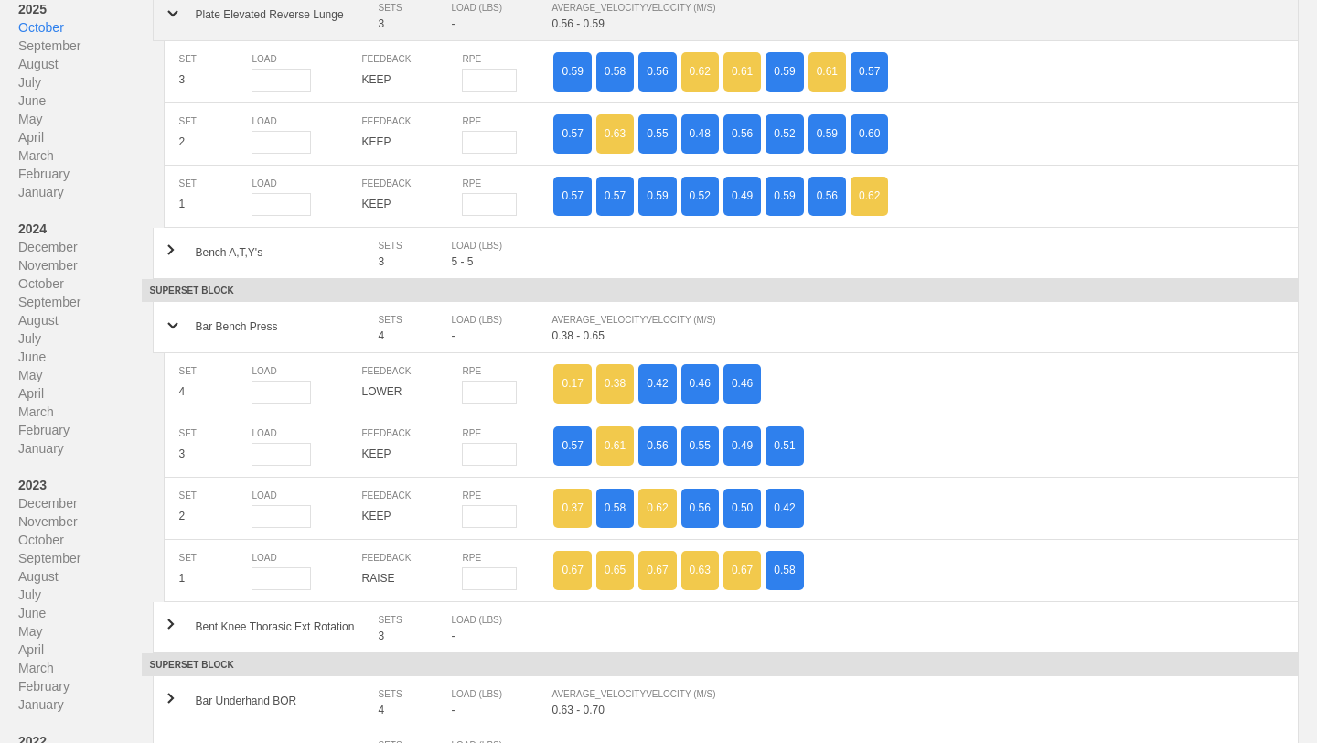
scroll to position [5069, 0]
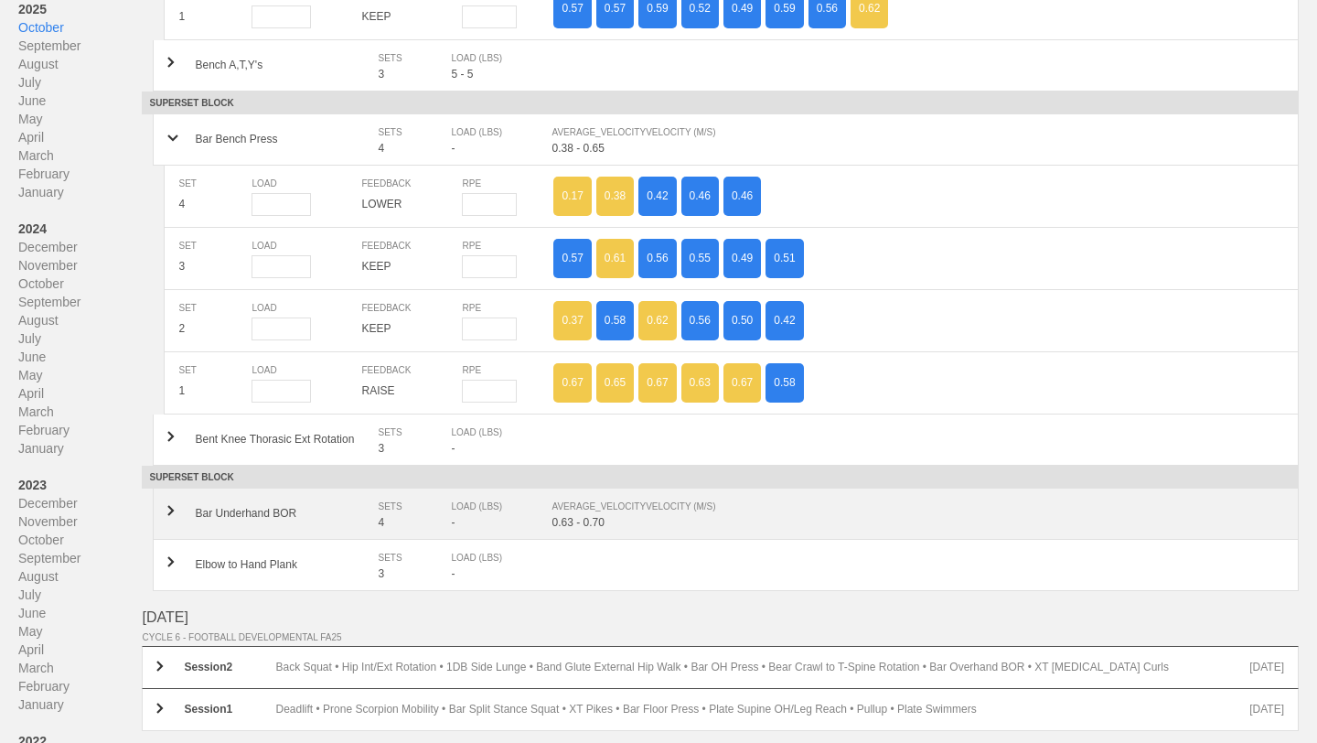
click at [658, 498] on div "AVERAGE_VELOCITY VELOCITY (M/S)" at bounding box center [909, 507] width 714 height 18
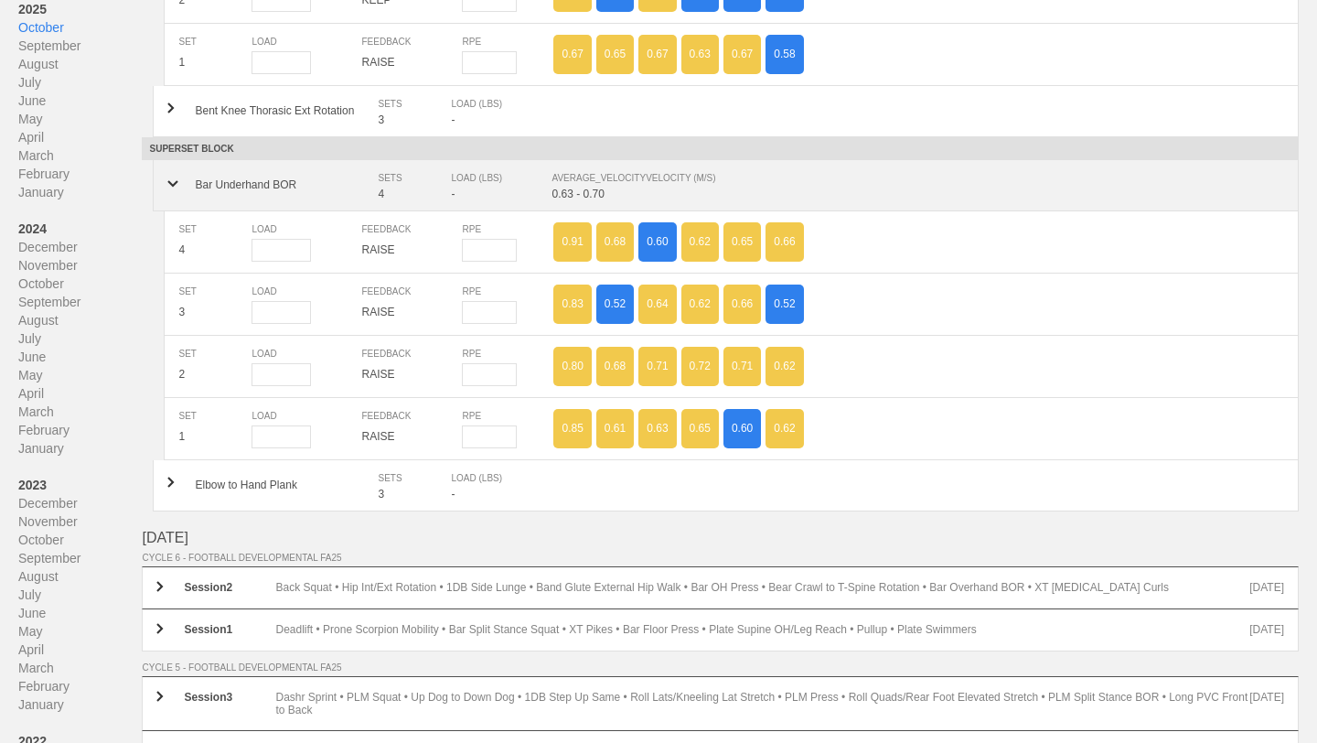
scroll to position [5655, 0]
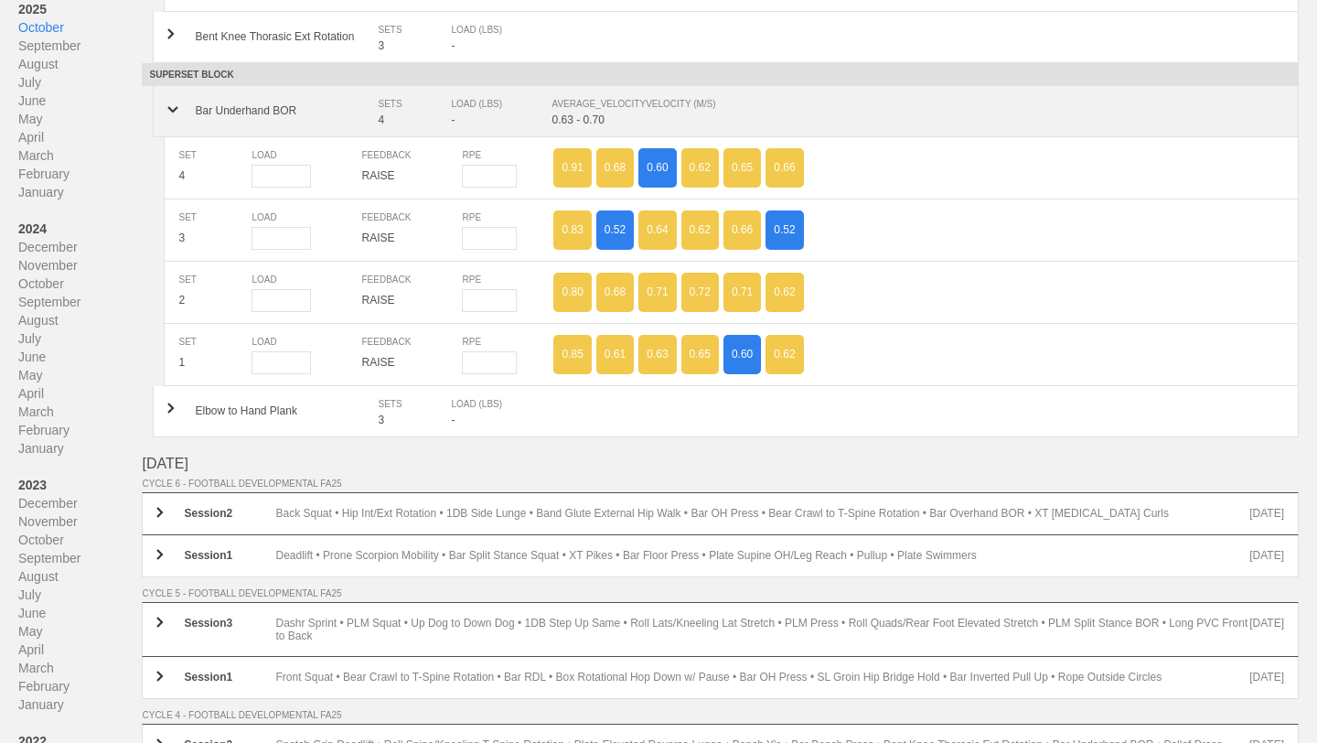
click at [658, 498] on div "Session 2 Back Squat • Hip Int/Ext Rotation • 1DB Side Lunge • Band Glute Exter…" at bounding box center [720, 513] width 1157 height 43
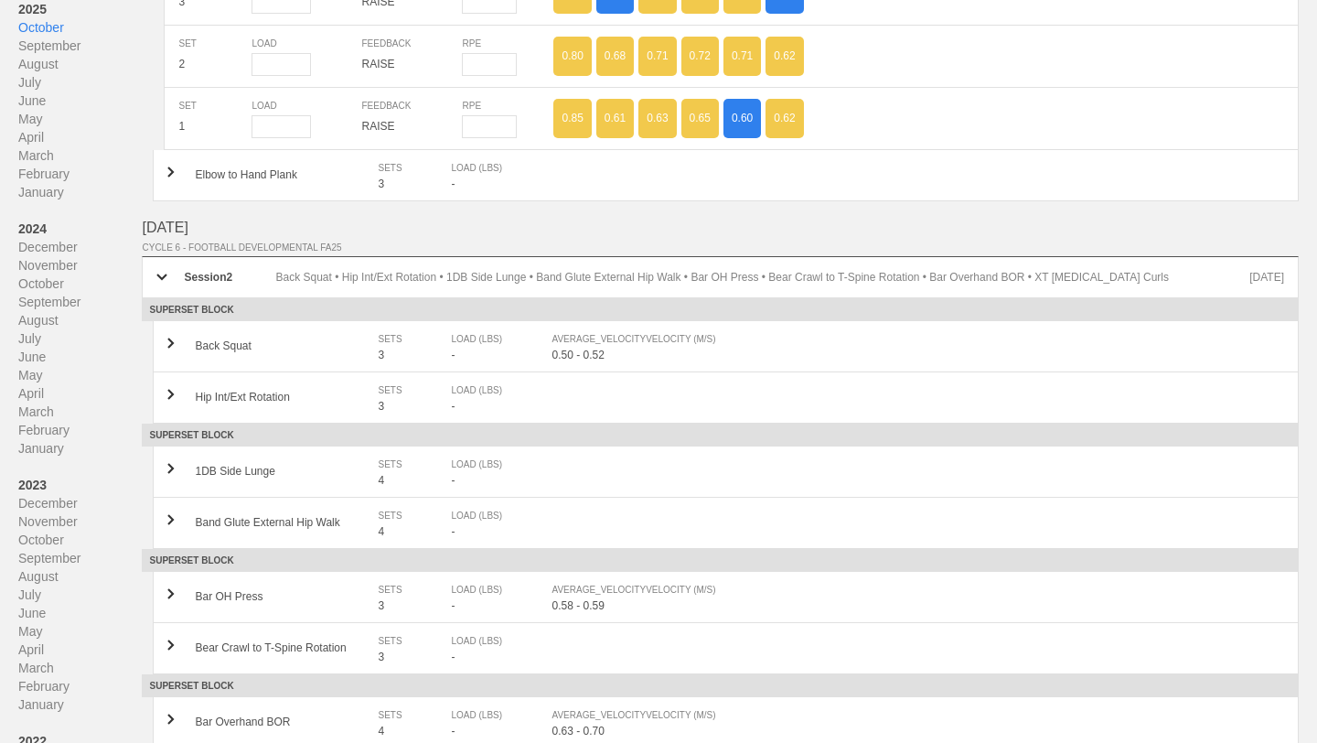
scroll to position [5895, 0]
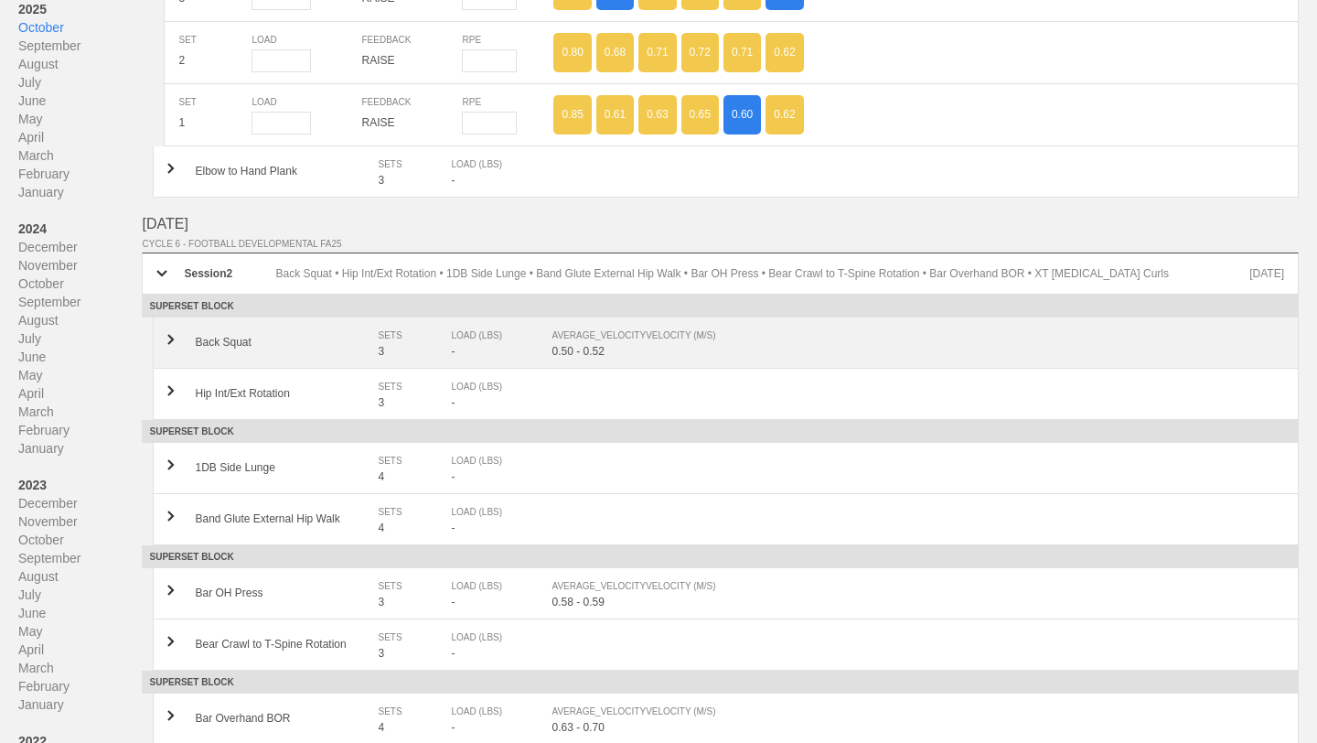
click at [660, 355] on div "Back Squat SETS 3 LOAD (LBS) - AVERAGE_VELOCITY VELOCITY (M/S) 0.50 - 0.52" at bounding box center [726, 342] width 1146 height 51
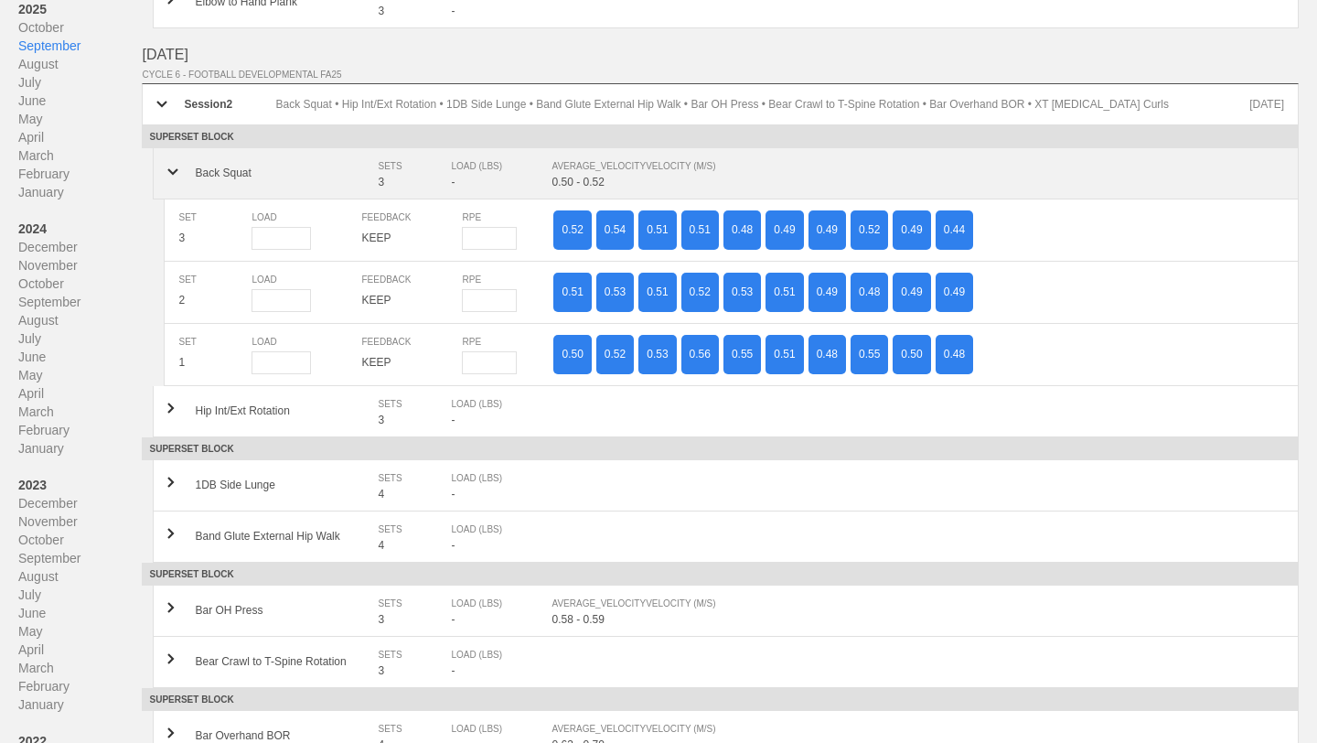
scroll to position [6072, 0]
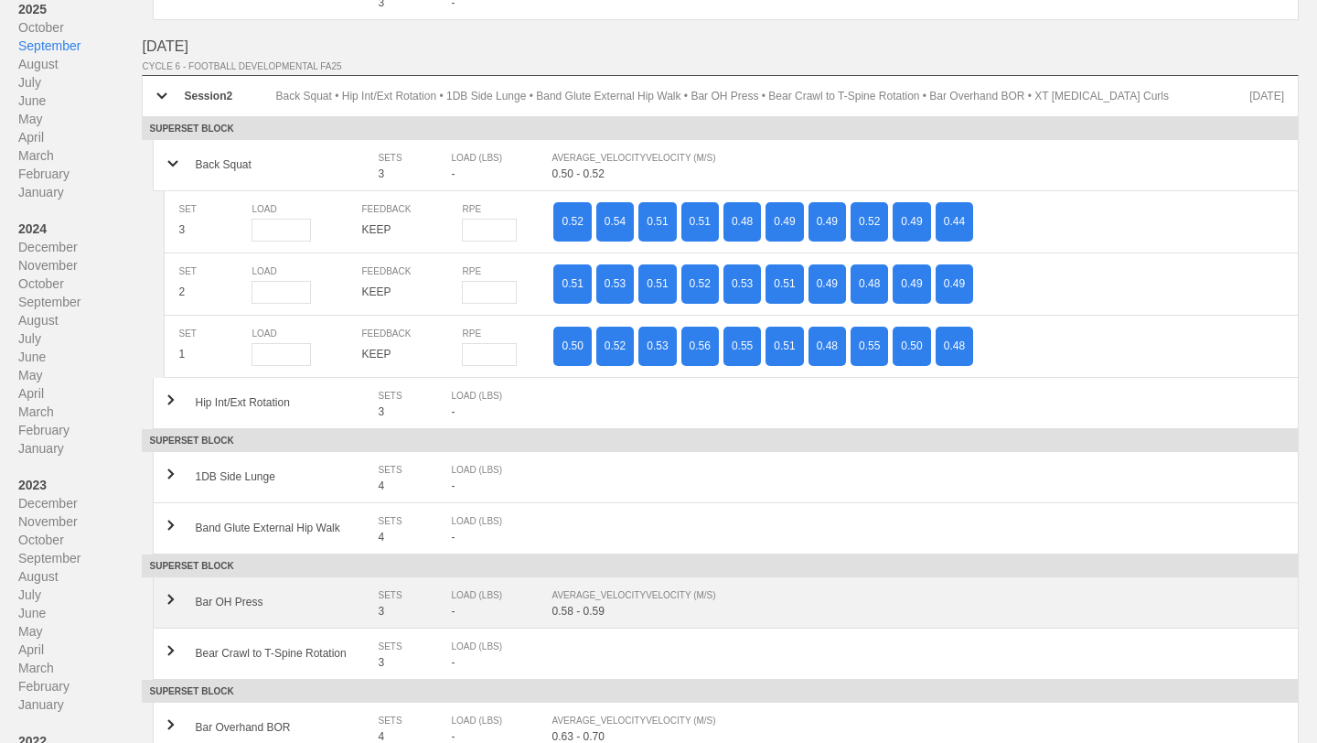
click at [628, 605] on div "0.58 - 0.59" at bounding box center [918, 611] width 733 height 13
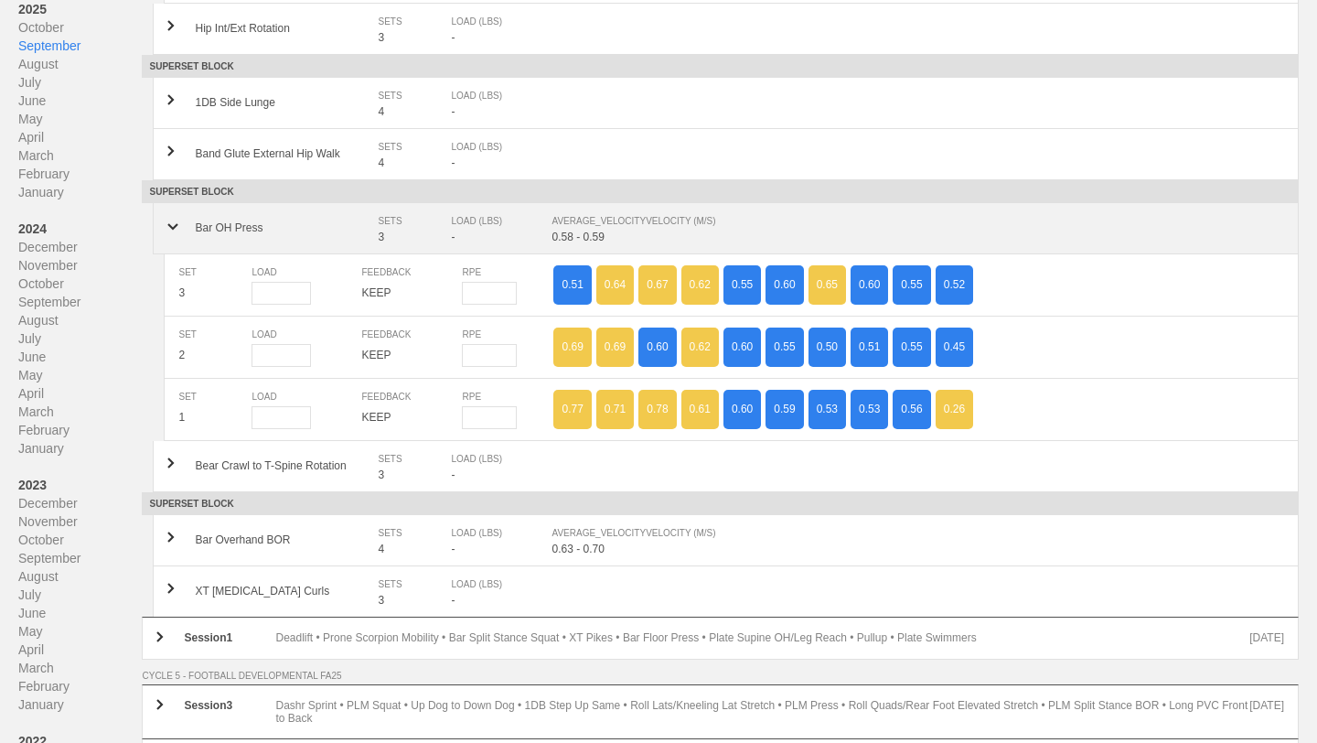
scroll to position [6457, 0]
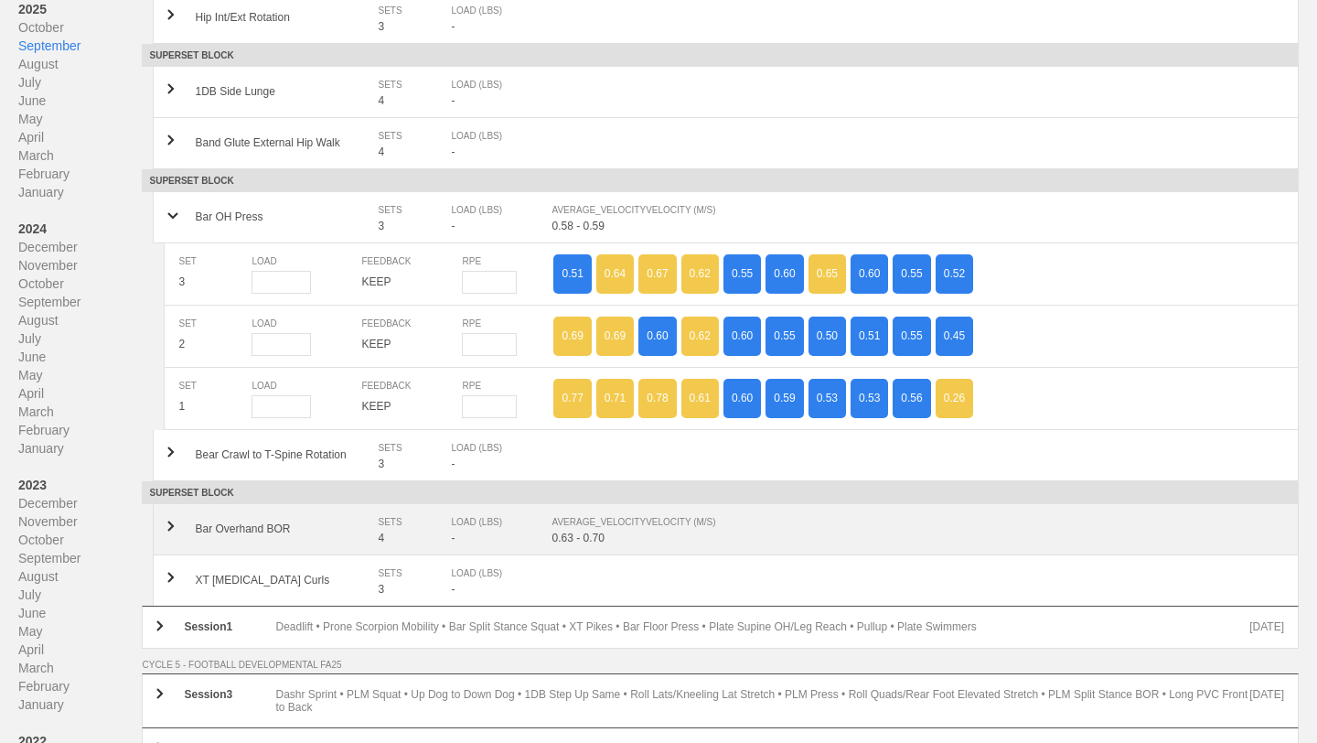
click at [643, 531] on div "0.63 - 0.70" at bounding box center [918, 537] width 733 height 13
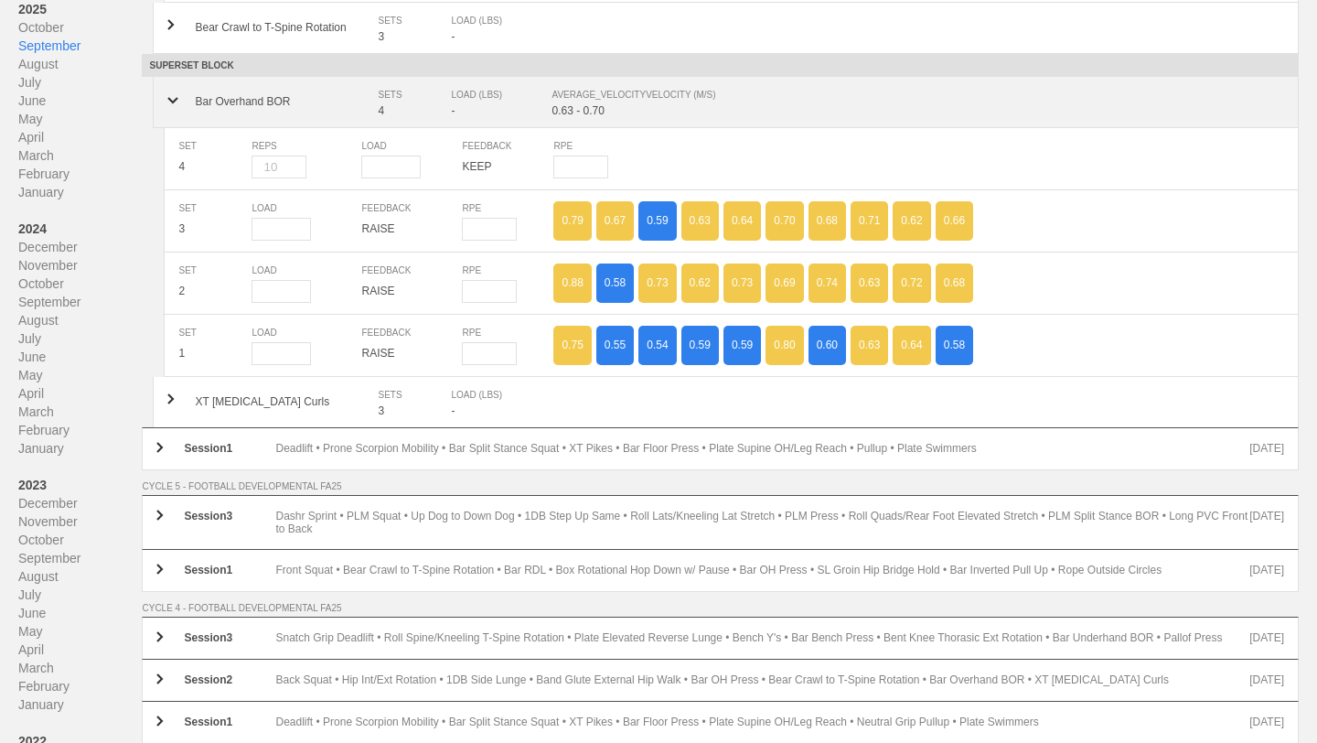
scroll to position [6915, 0]
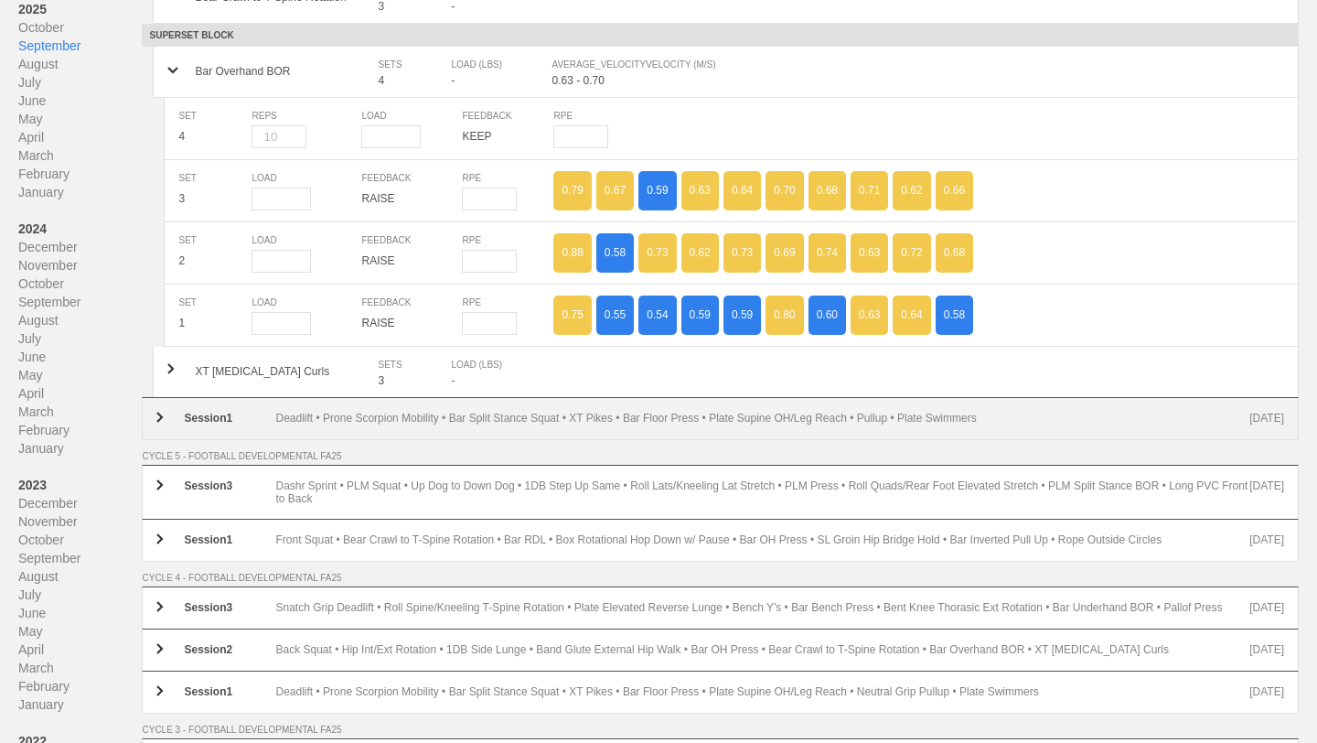
click at [645, 412] on div "Deadlift • Prone Scorpion Mobility • Bar Split Stance Squat • XT Pikes • Bar Fl…" at bounding box center [762, 419] width 974 height 14
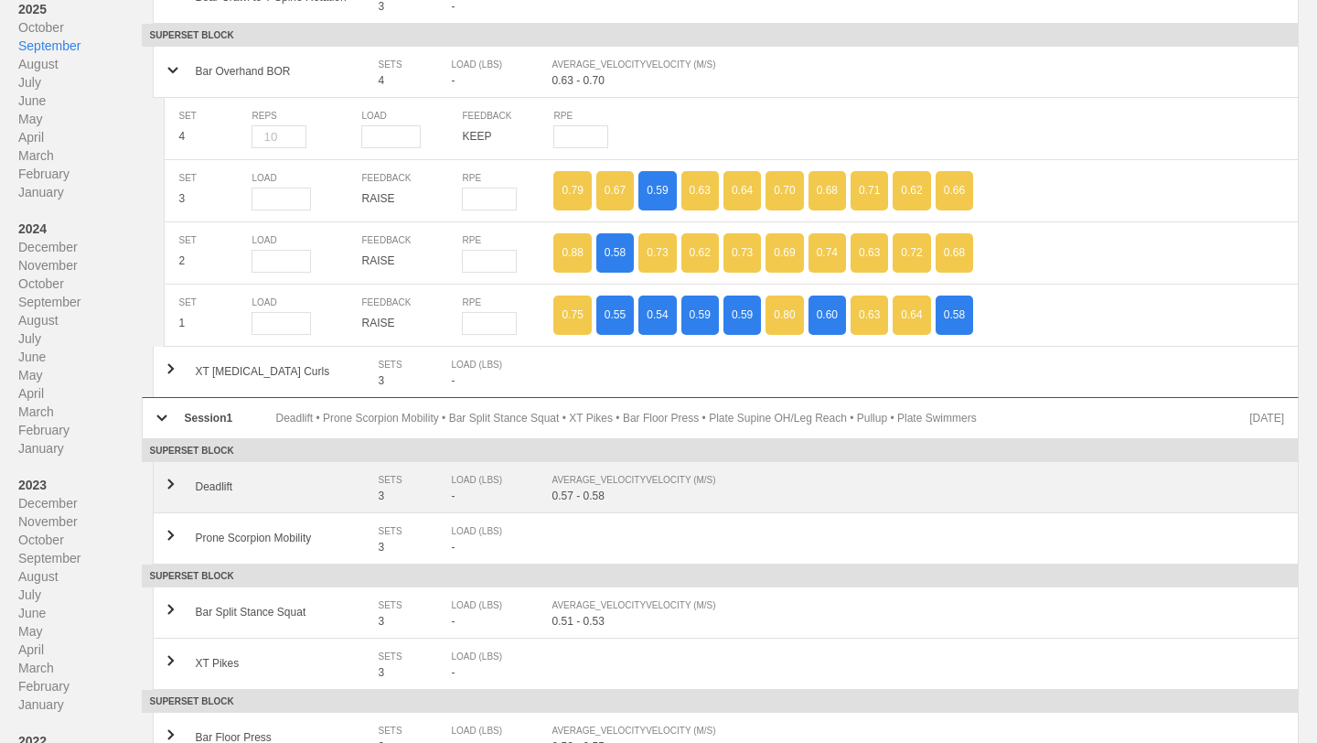
click at [639, 475] on div "AVERAGE_VELOCITY VELOCITY (M/S)" at bounding box center [909, 480] width 714 height 18
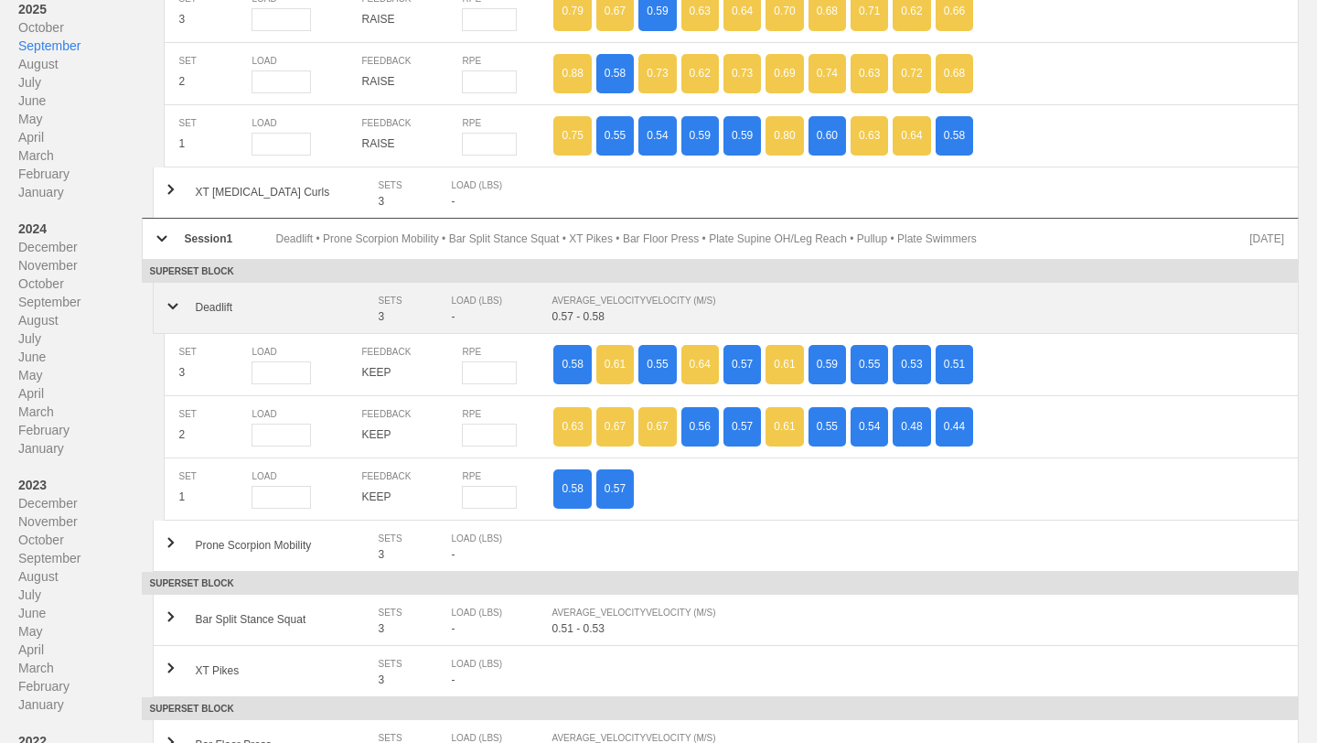
scroll to position [7097, 0]
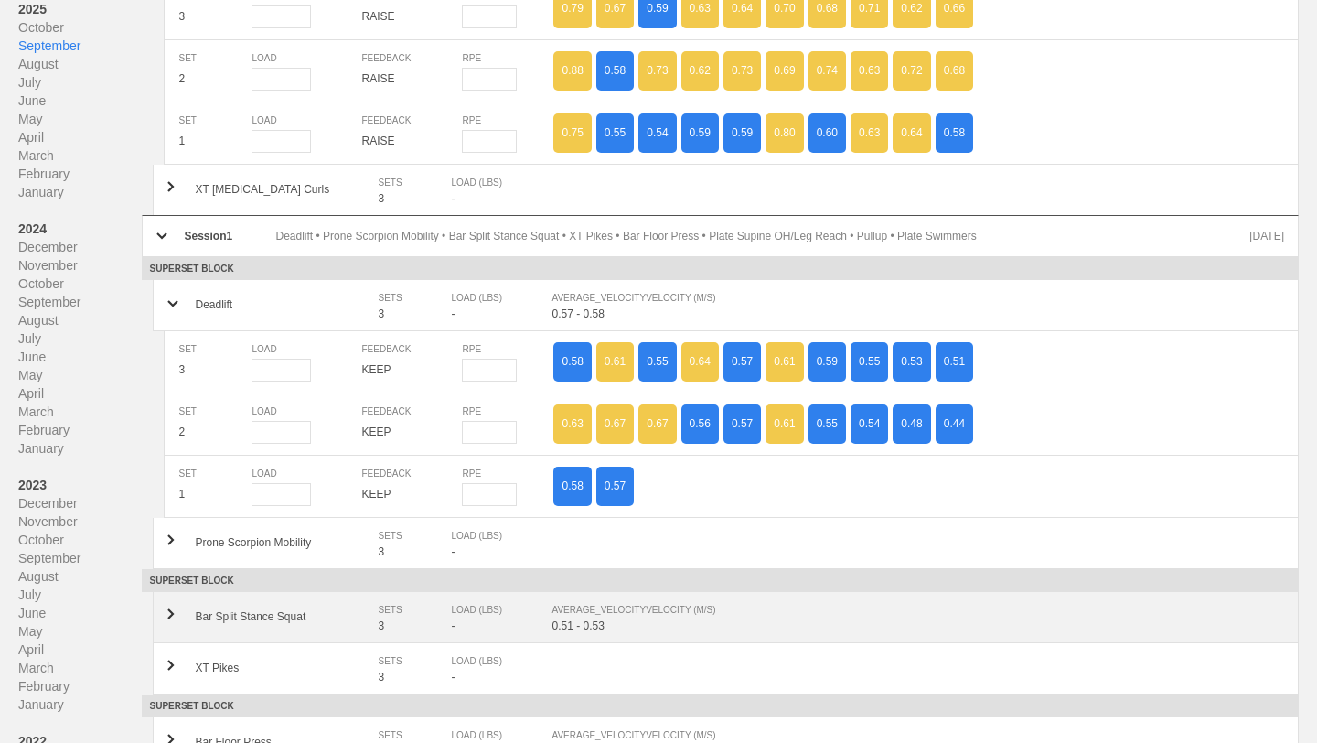
click at [646, 621] on div "Bar Split Stance Squat SETS 3 LOAD (LBS) - AVERAGE_VELOCITY VELOCITY (M/S) 0.51…" at bounding box center [726, 617] width 1146 height 51
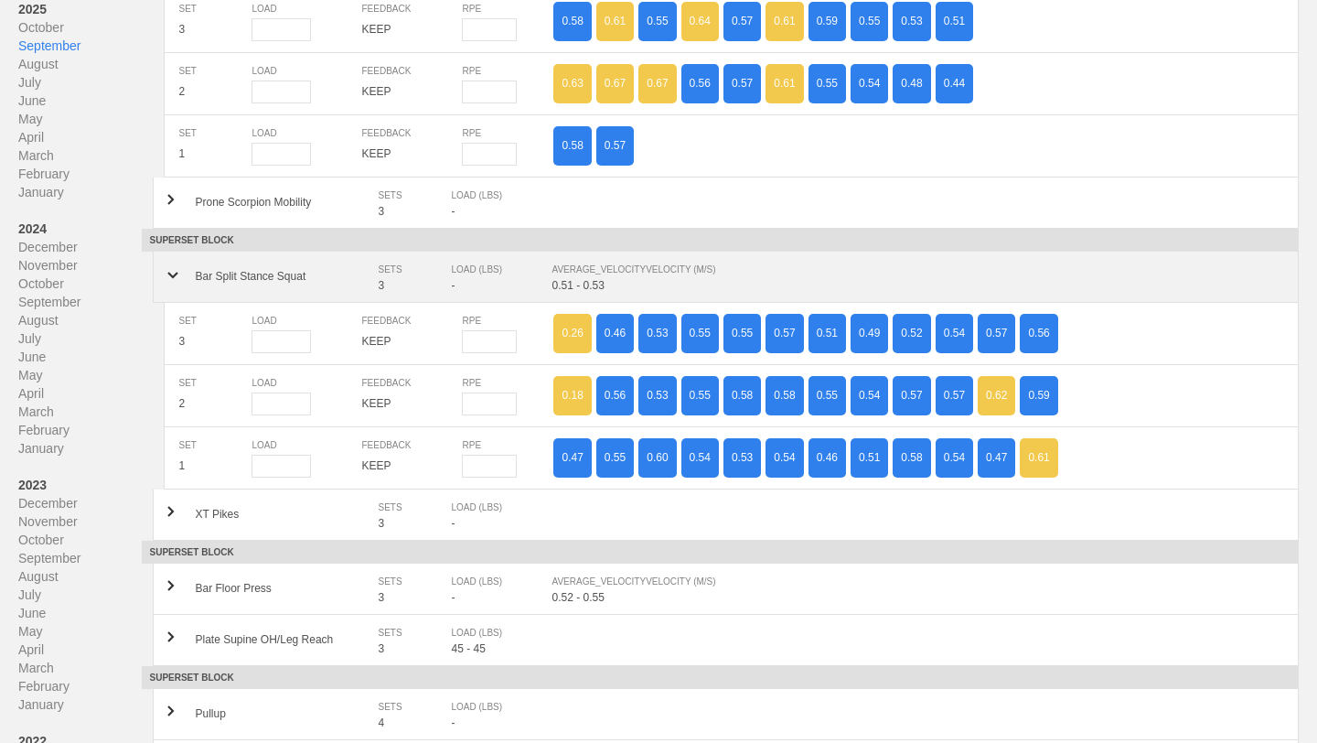
scroll to position [7438, 0]
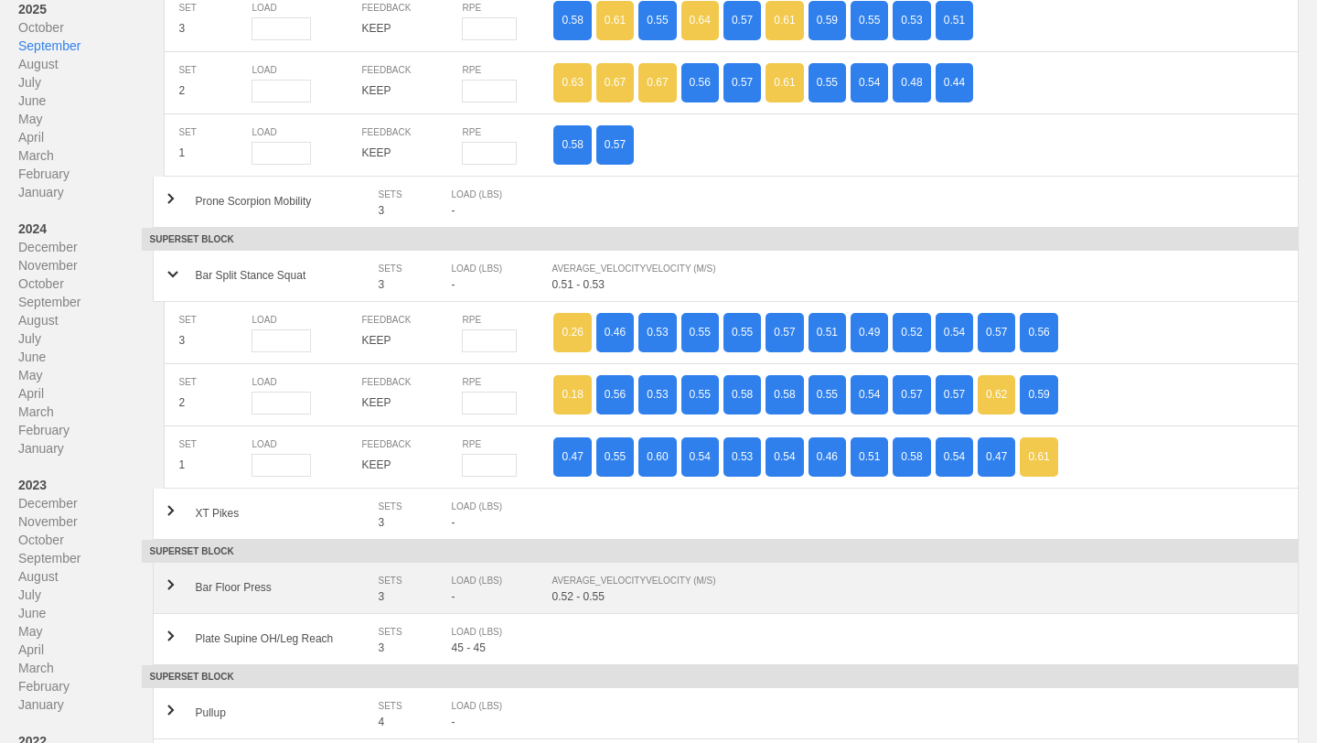
click at [655, 590] on div "0.52 - 0.55" at bounding box center [918, 596] width 733 height 13
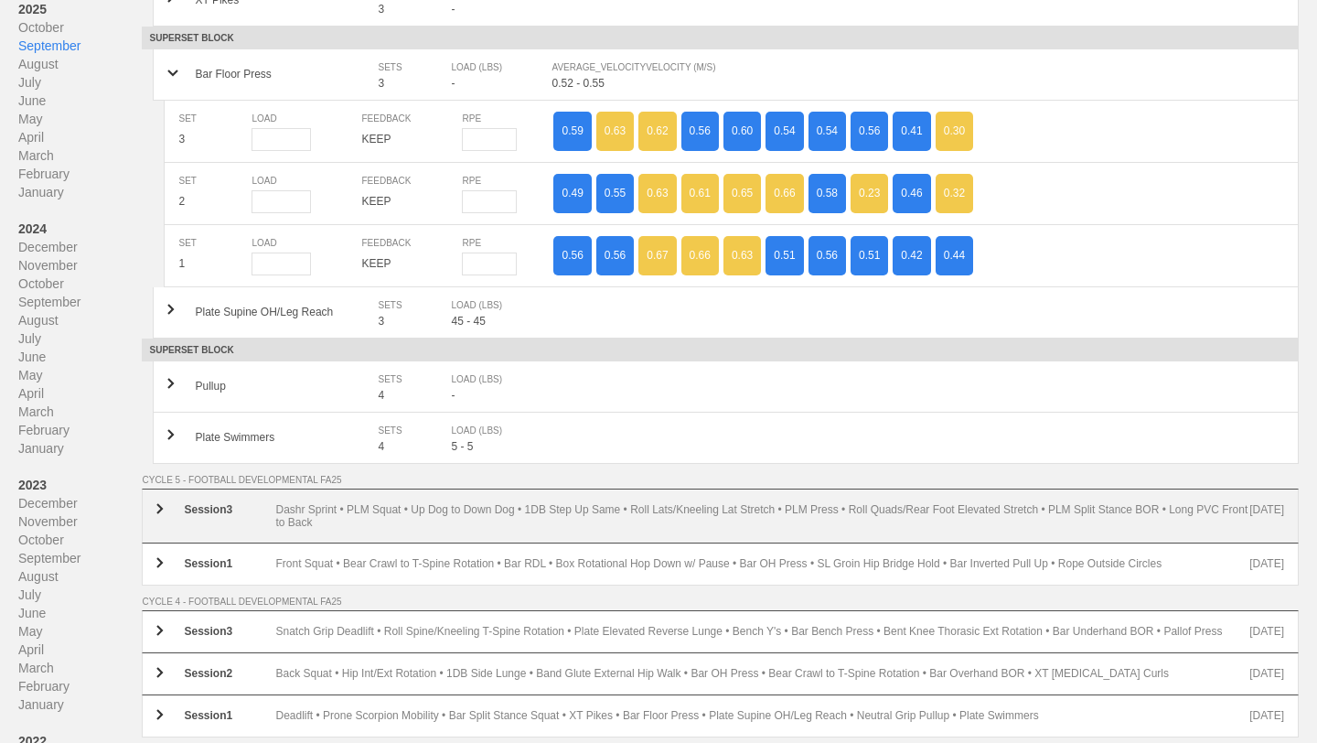
scroll to position [8039, 0]
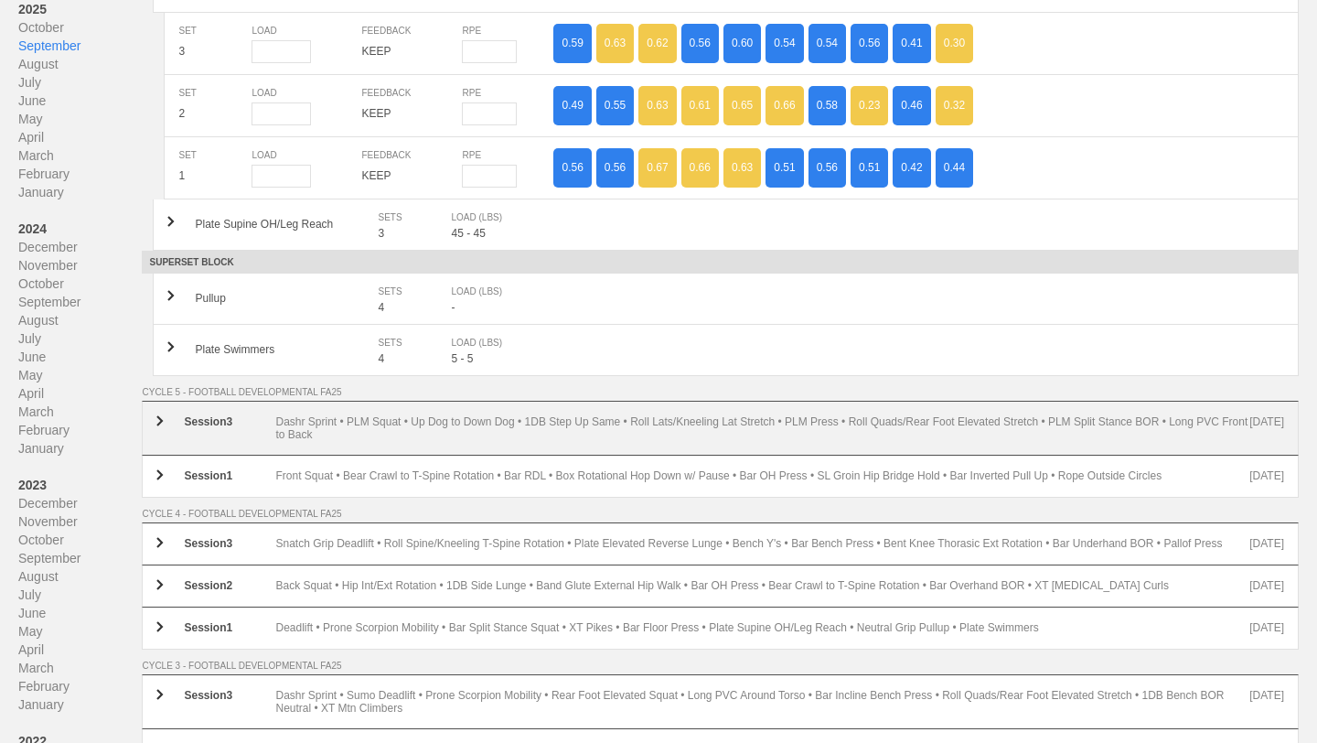
click at [664, 417] on div "Dashr Sprint • PLM Squat • Up Dog to Down Dog • 1DB Step Up Same • Roll Lats/Kn…" at bounding box center [762, 428] width 974 height 26
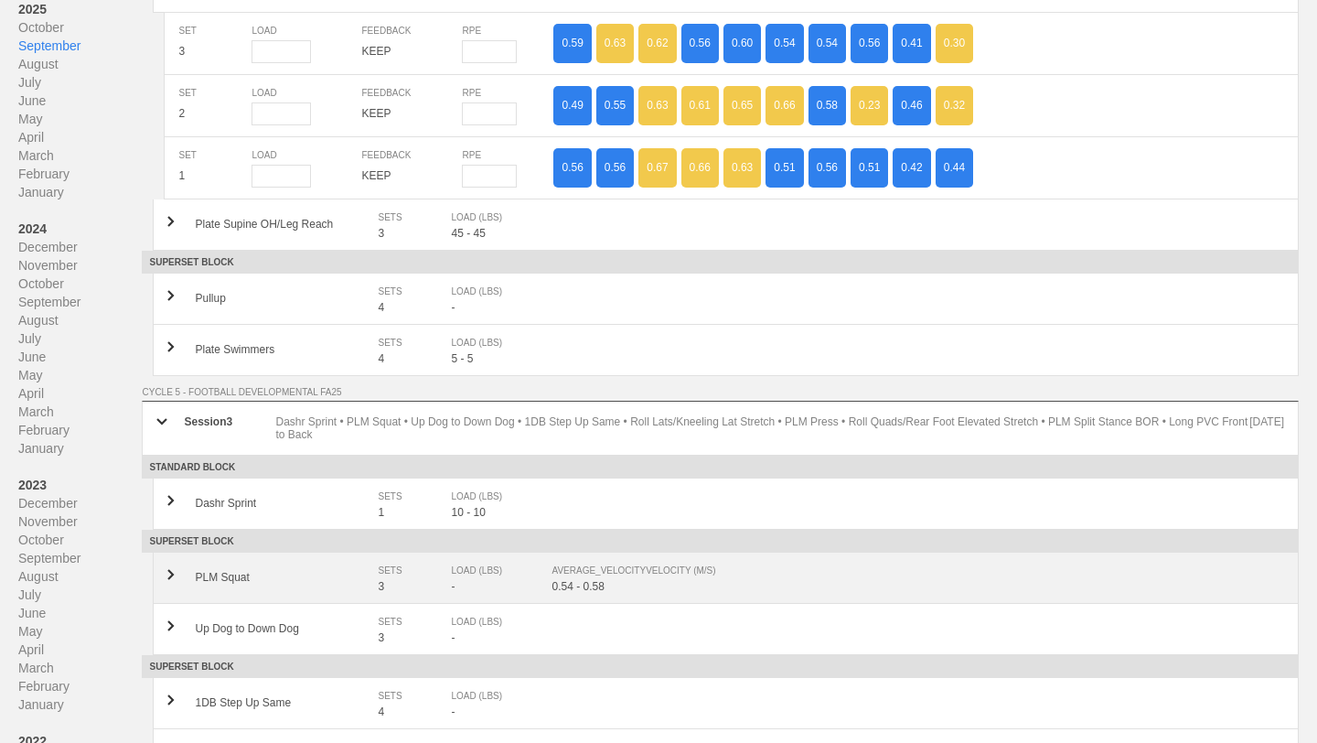
click at [648, 552] on div "PLM Squat SETS 3 LOAD (LBS) - AVERAGE_VELOCITY VELOCITY (M/S) 0.54 - 0.58" at bounding box center [726, 577] width 1146 height 51
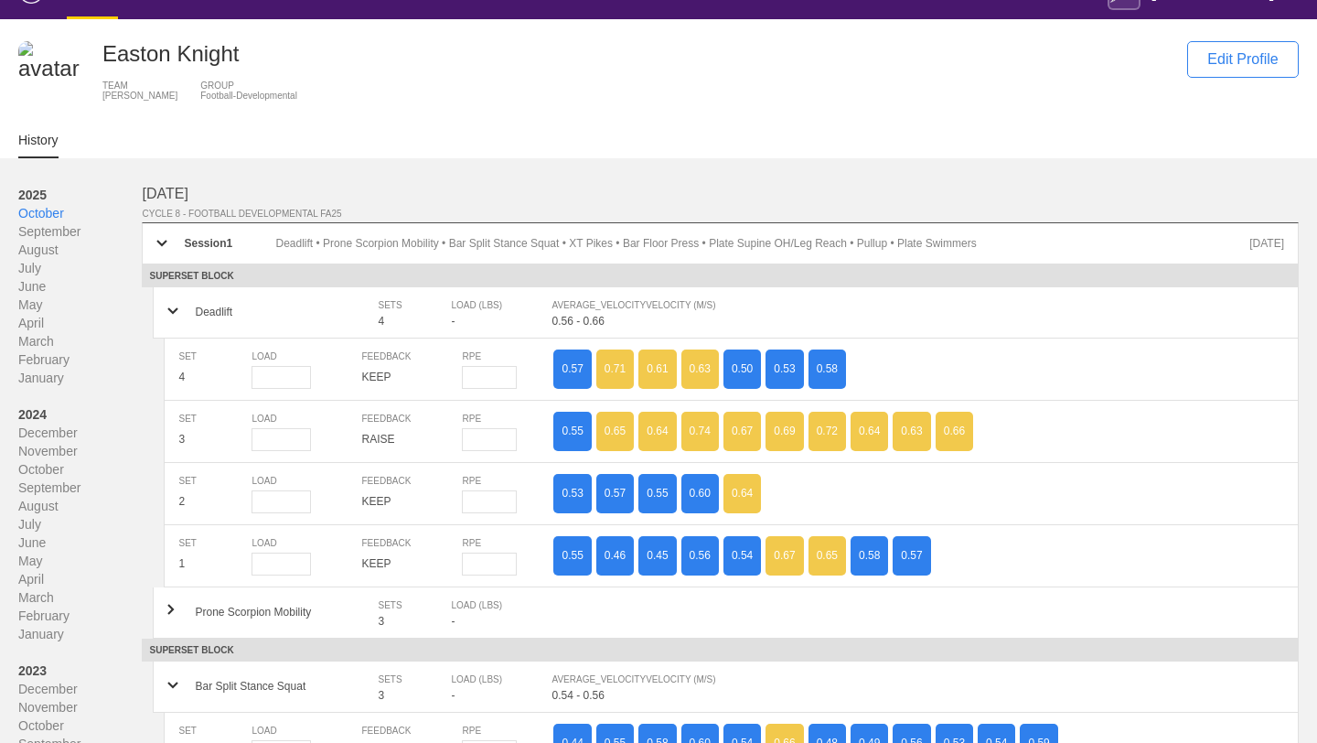
scroll to position [0, 0]
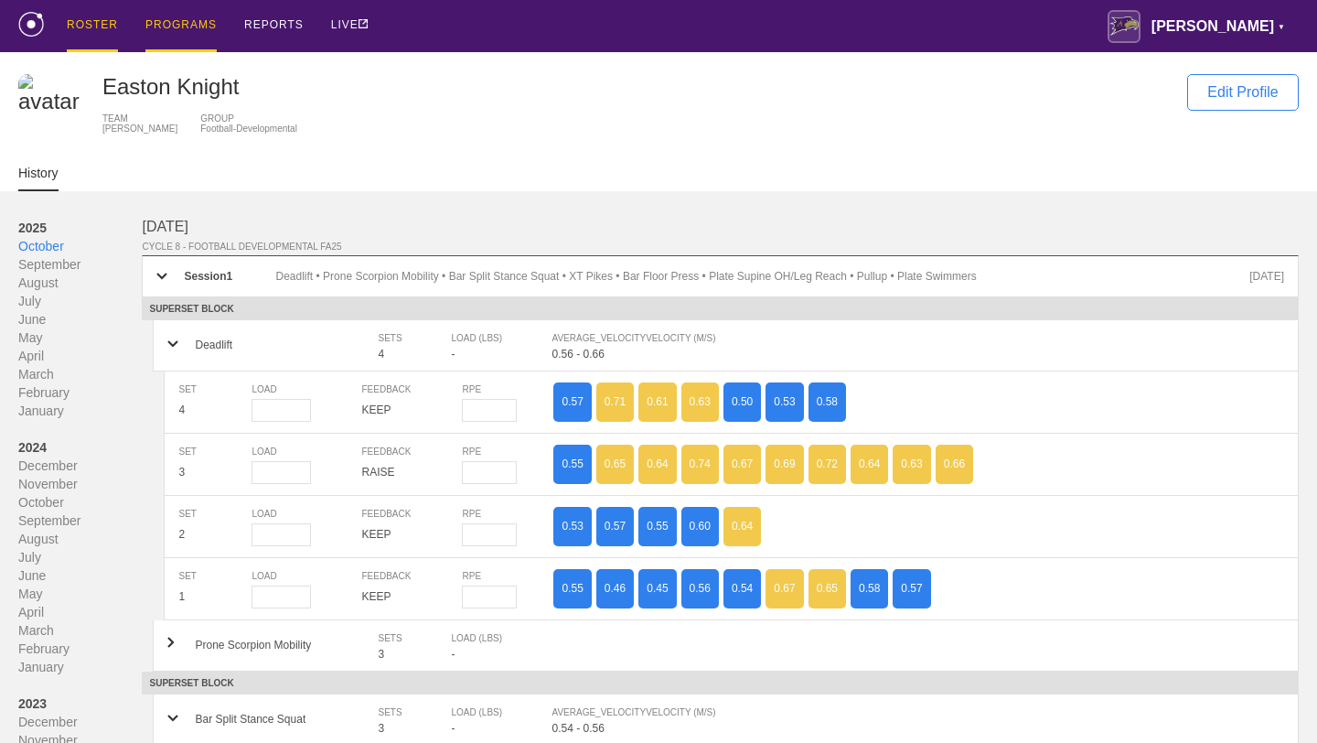
click at [198, 4] on div "PROGRAMS" at bounding box center [180, 26] width 71 height 52
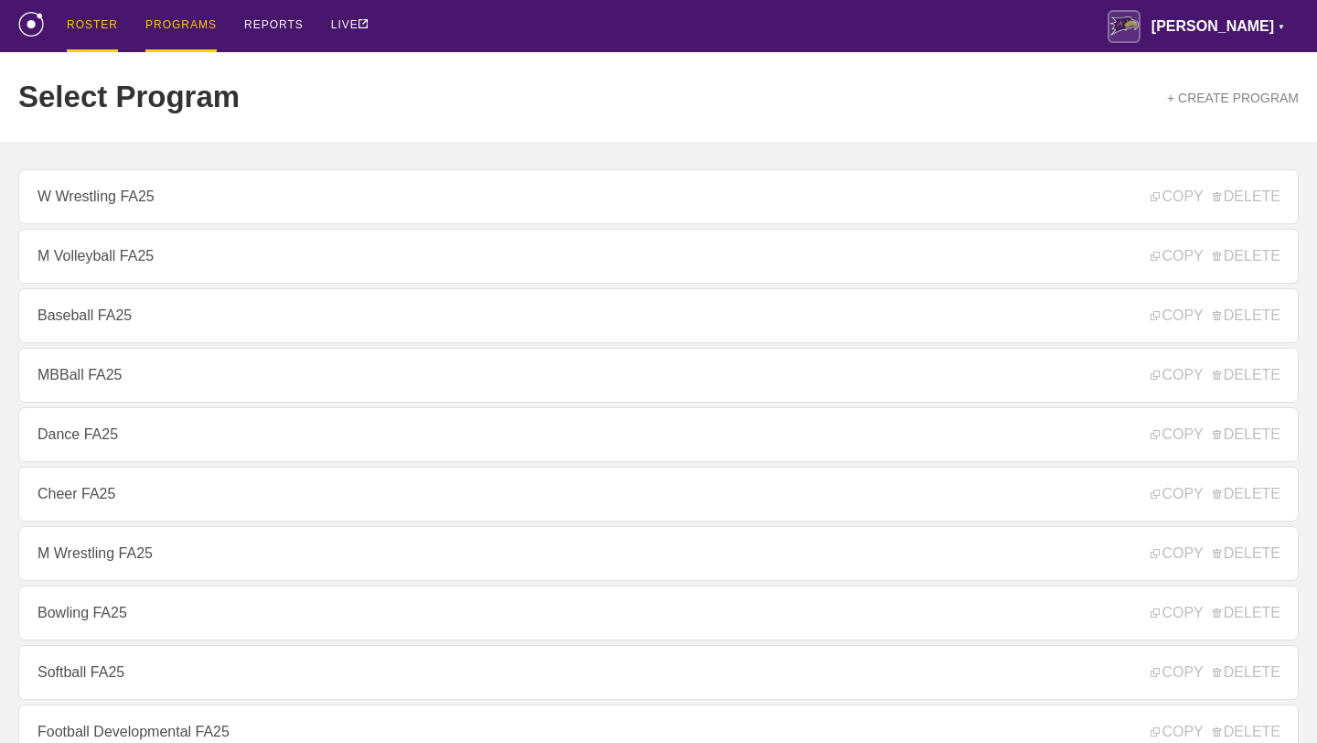
click at [112, 19] on div "ROSTER" at bounding box center [92, 26] width 51 height 52
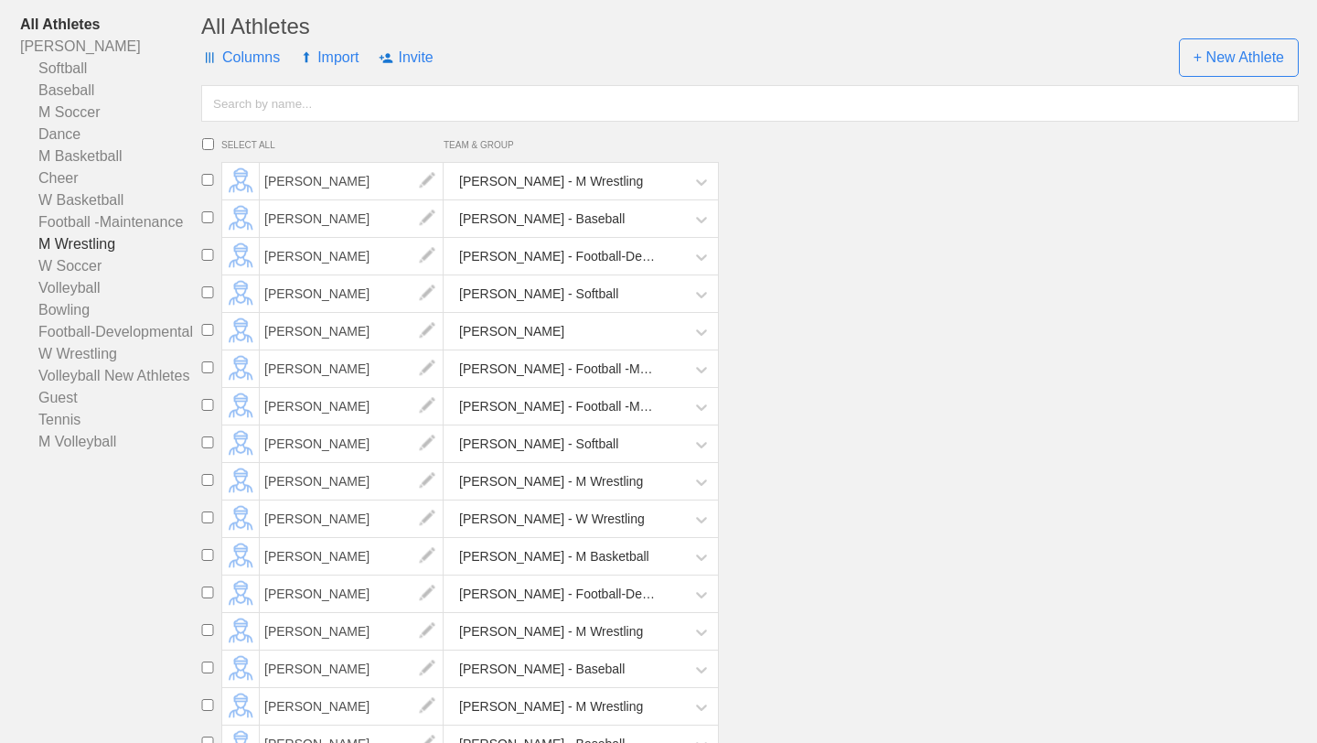
scroll to position [177, 0]
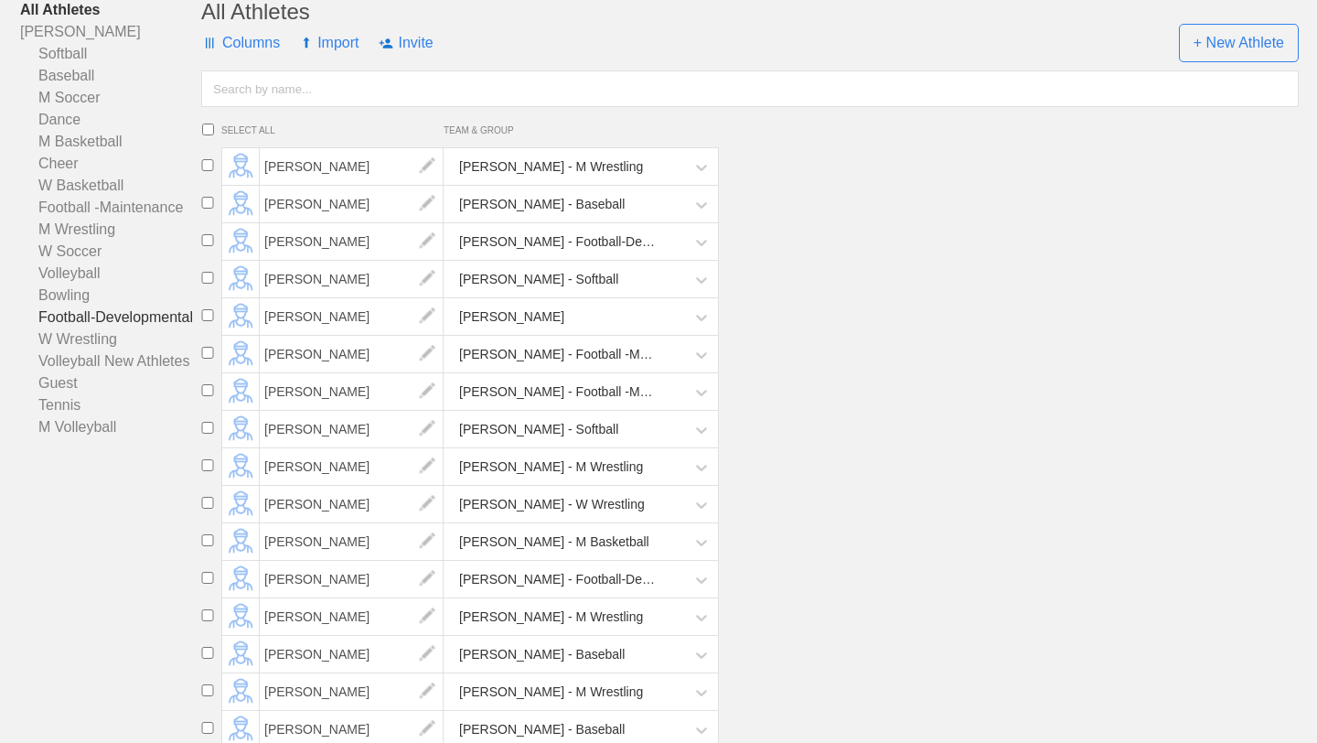
click at [121, 316] on link "Football-Developmental" at bounding box center [110, 317] width 181 height 22
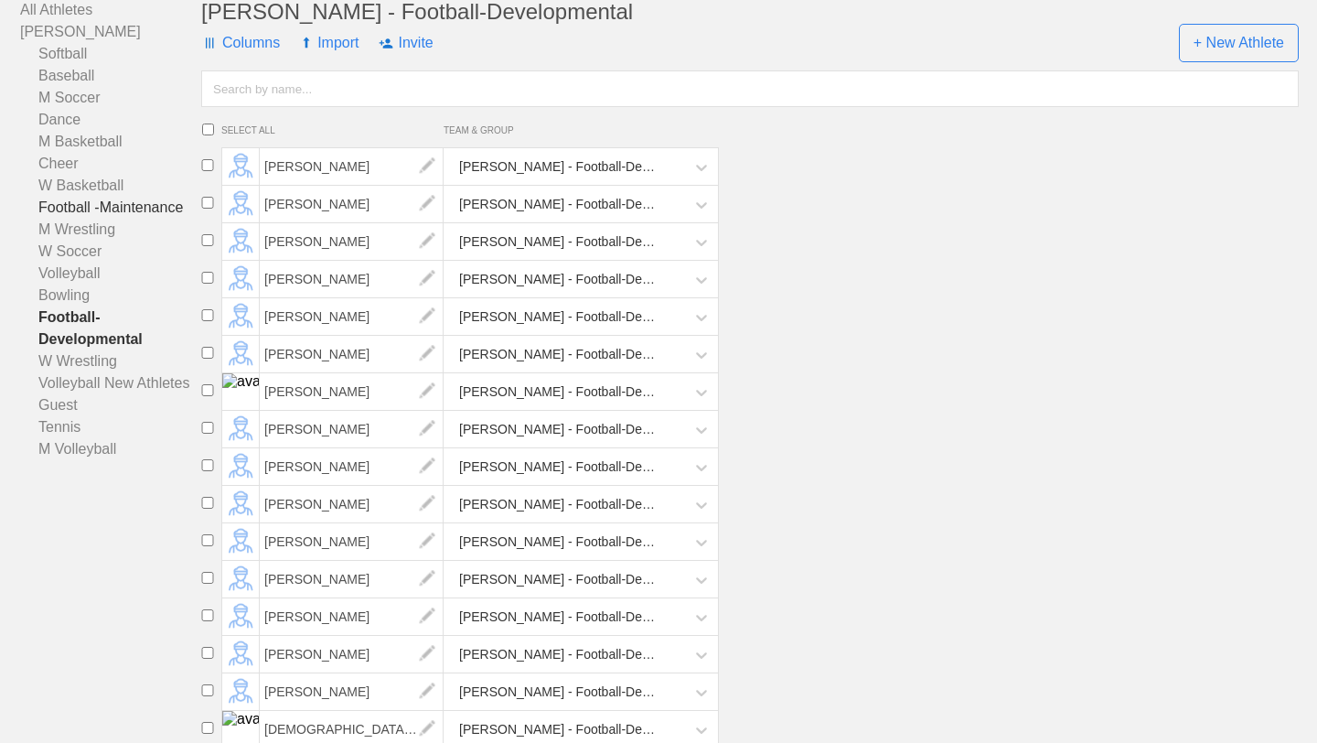
click at [115, 200] on link "Football -Maintenance" at bounding box center [110, 208] width 181 height 22
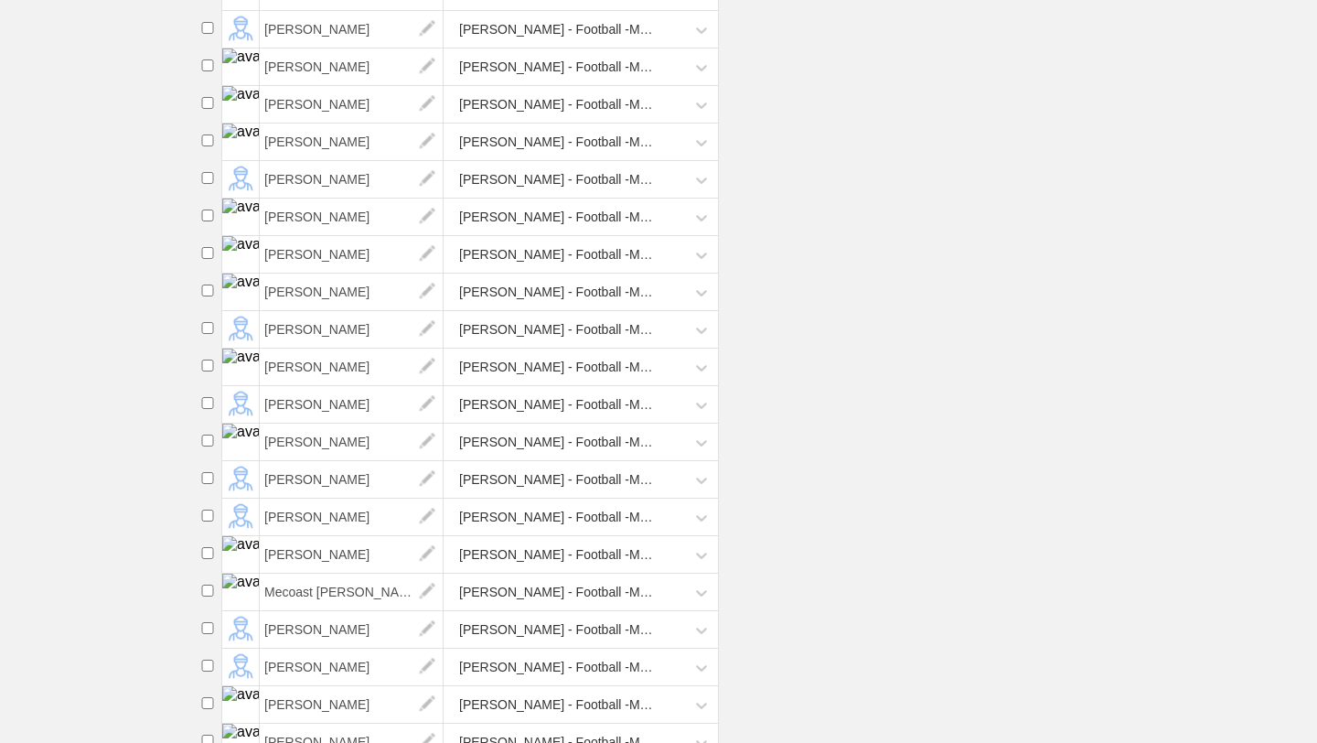
scroll to position [750, 0]
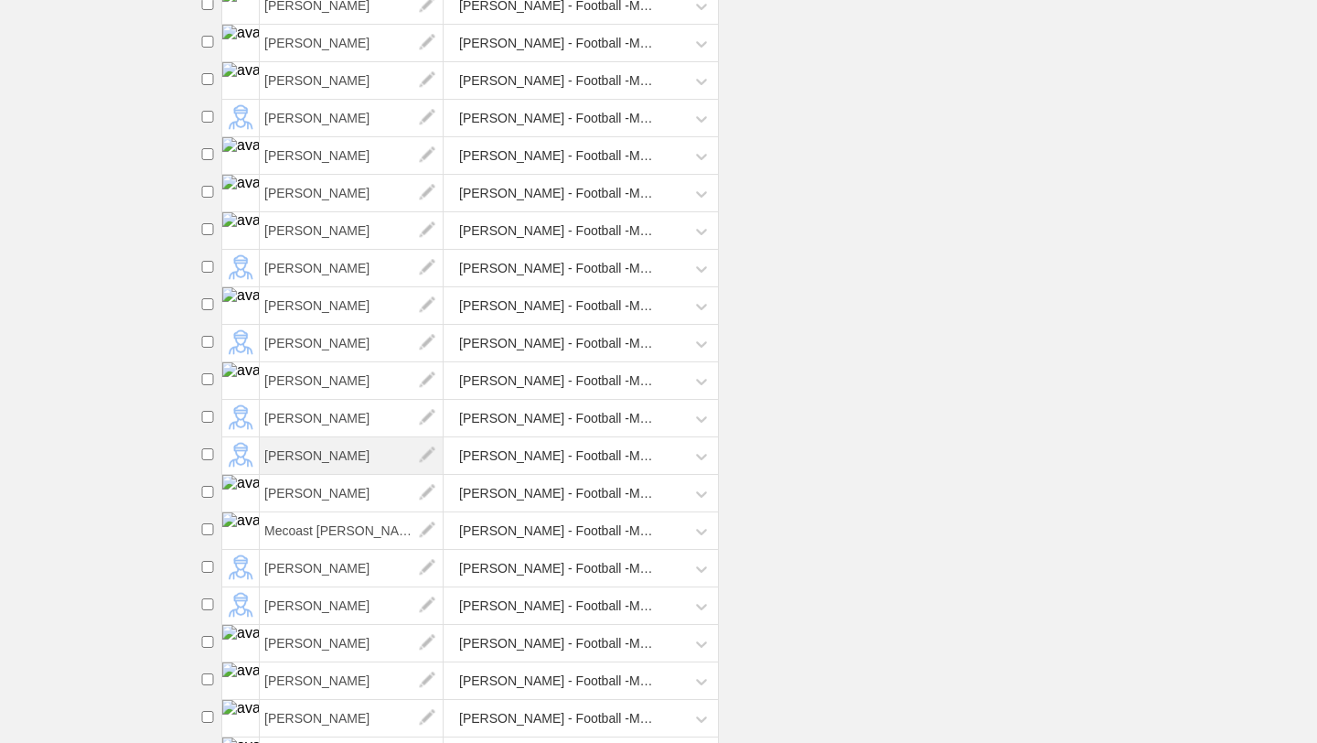
click at [330, 447] on span "[PERSON_NAME]" at bounding box center [352, 455] width 184 height 37
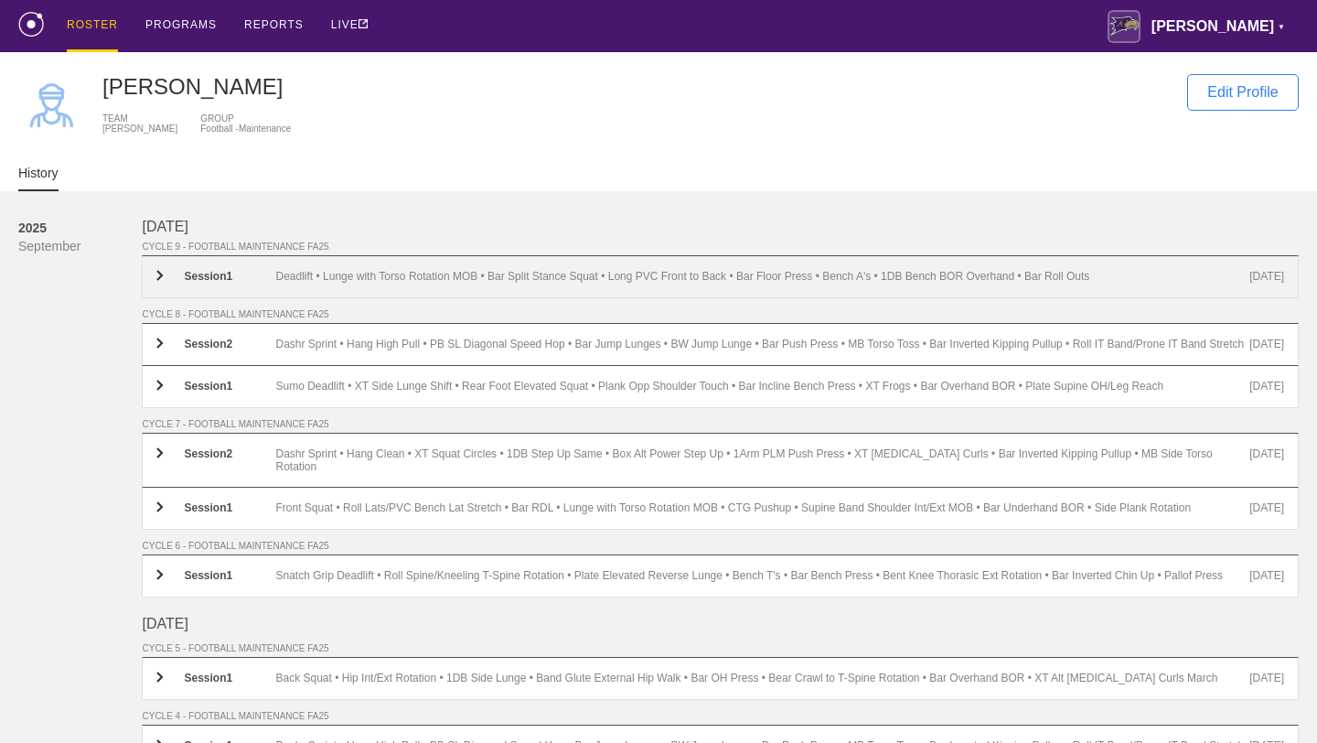
click at [387, 290] on div "Session 1 Deadlift • Lunge with Torso Rotation MOB • Bar Split Stance Squat • L…" at bounding box center [720, 276] width 1157 height 43
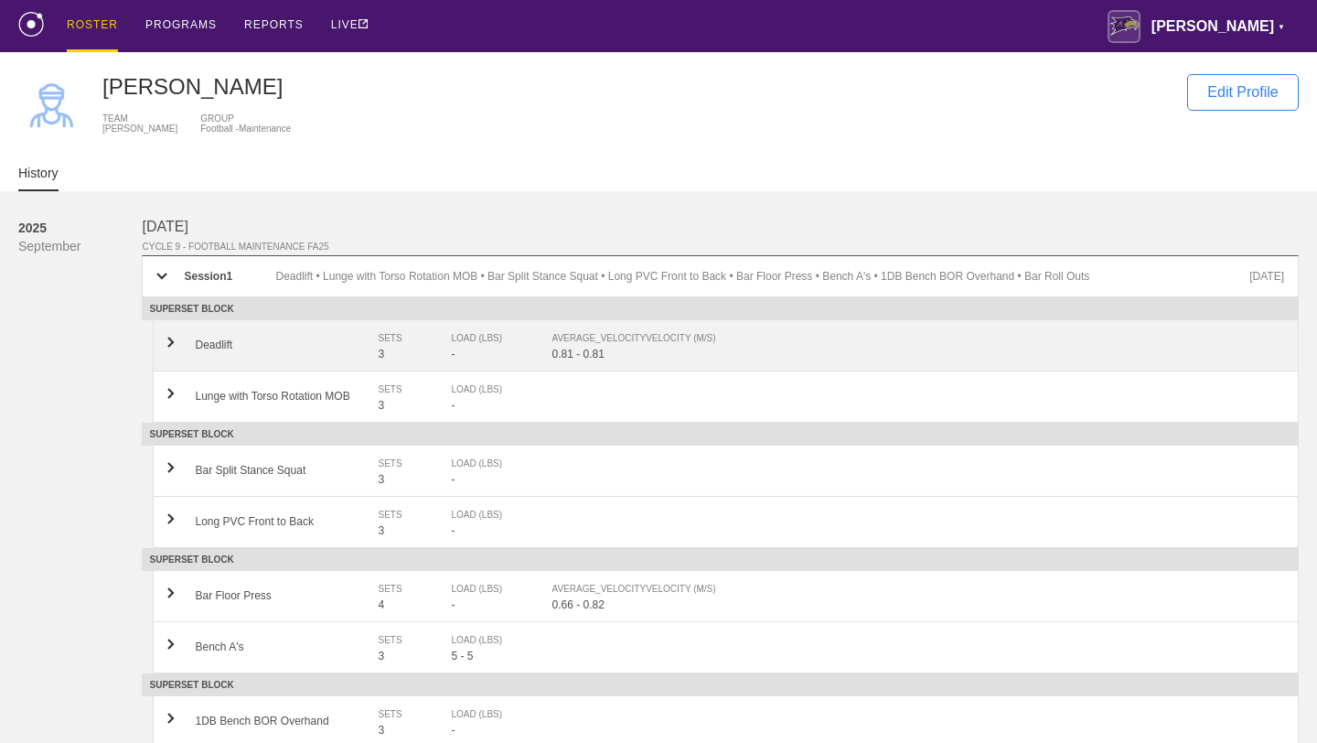
click at [455, 340] on div "LOAD (LBS)" at bounding box center [492, 338] width 82 height 18
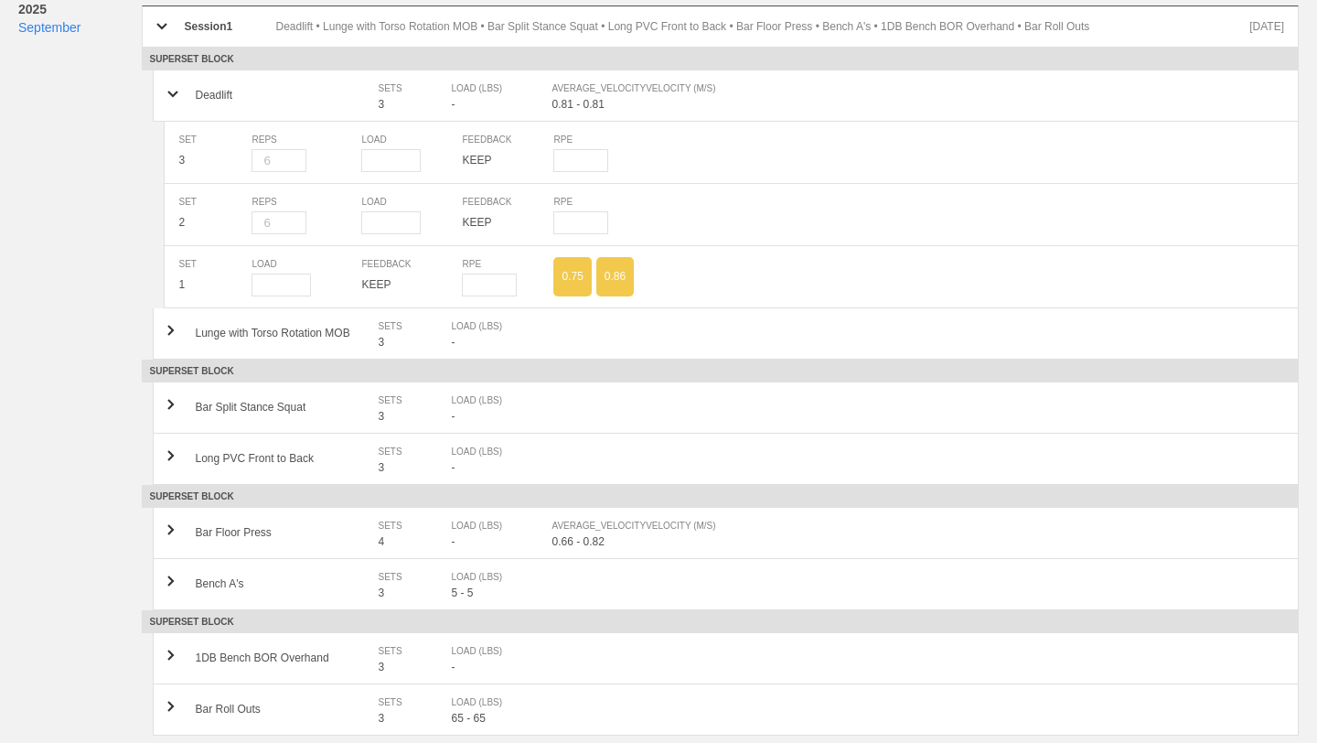
scroll to position [253, 0]
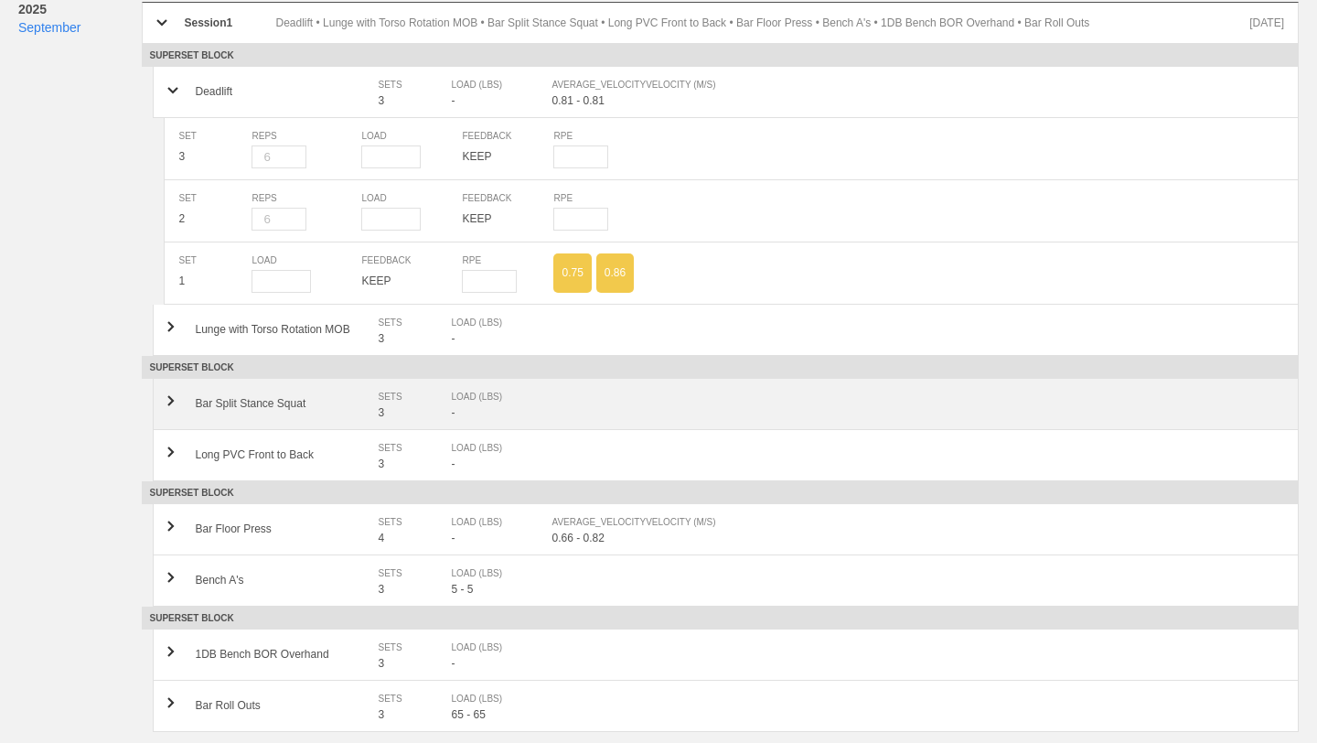
click at [608, 422] on div "Bar Split Stance Squat SETS 3 LOAD (LBS) -" at bounding box center [726, 404] width 1146 height 51
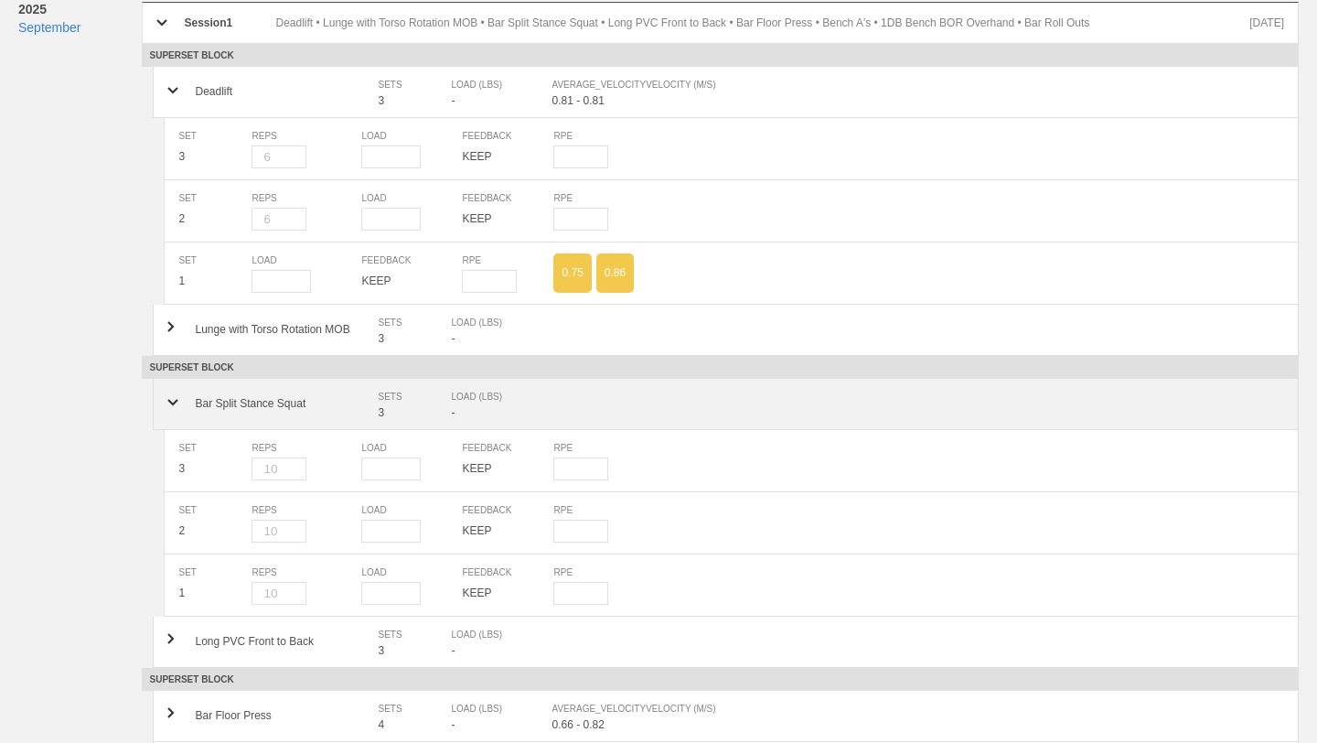
click at [608, 422] on div "Bar Split Stance Squat SETS 3 LOAD (LBS) -" at bounding box center [726, 404] width 1146 height 51
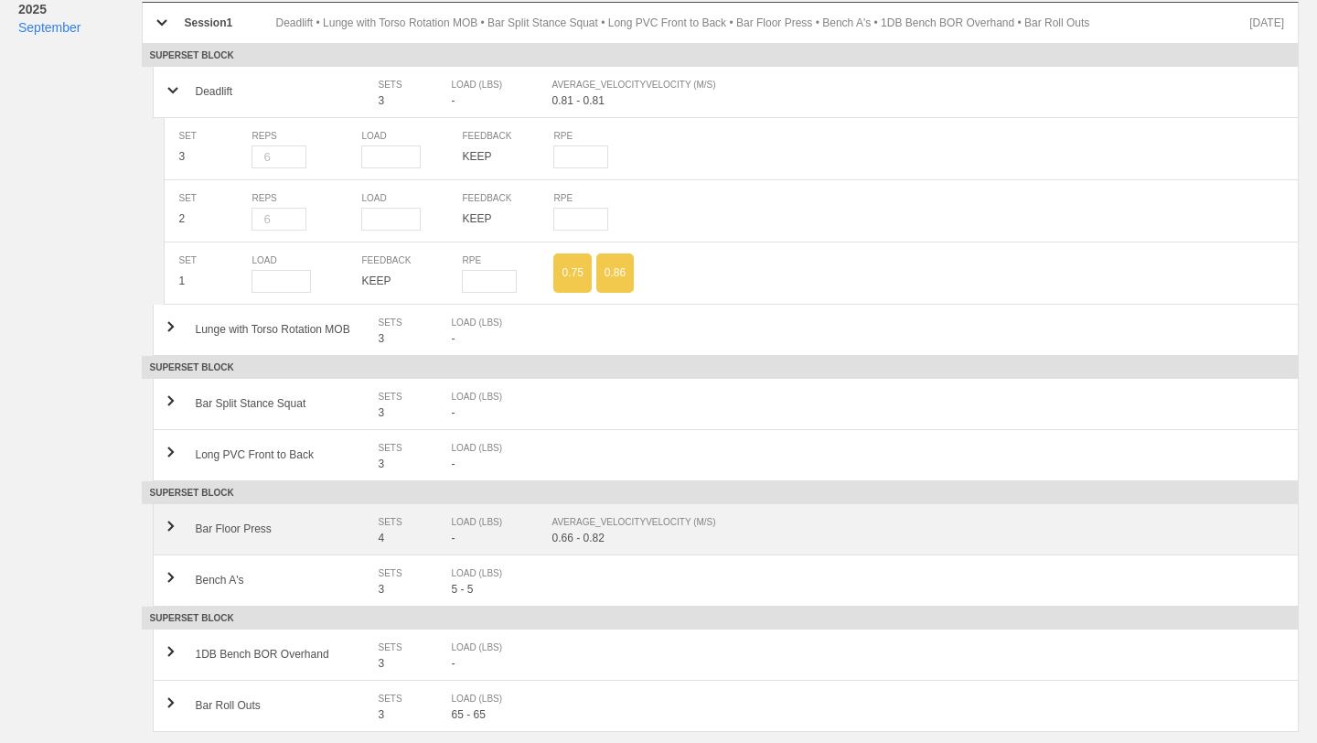
click at [608, 530] on div "AVERAGE_VELOCITY VELOCITY (M/S)" at bounding box center [909, 522] width 714 height 18
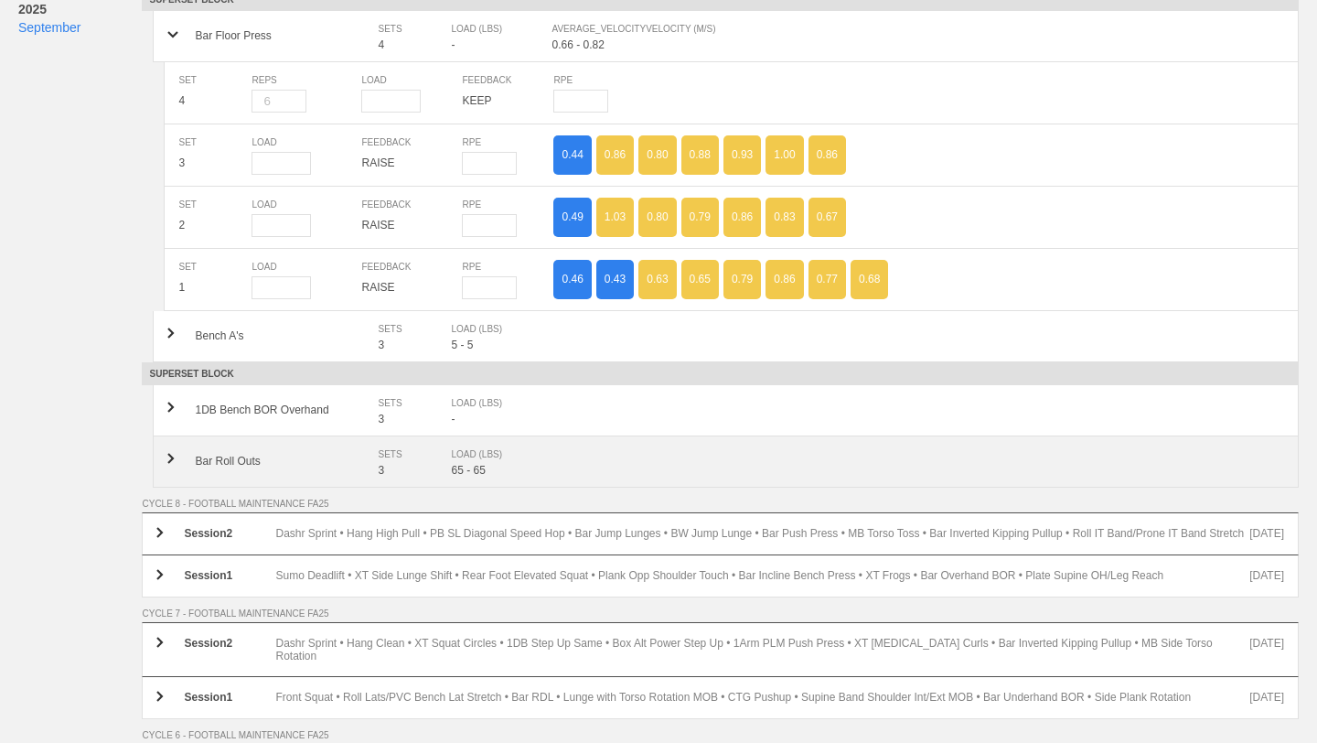
scroll to position [748, 0]
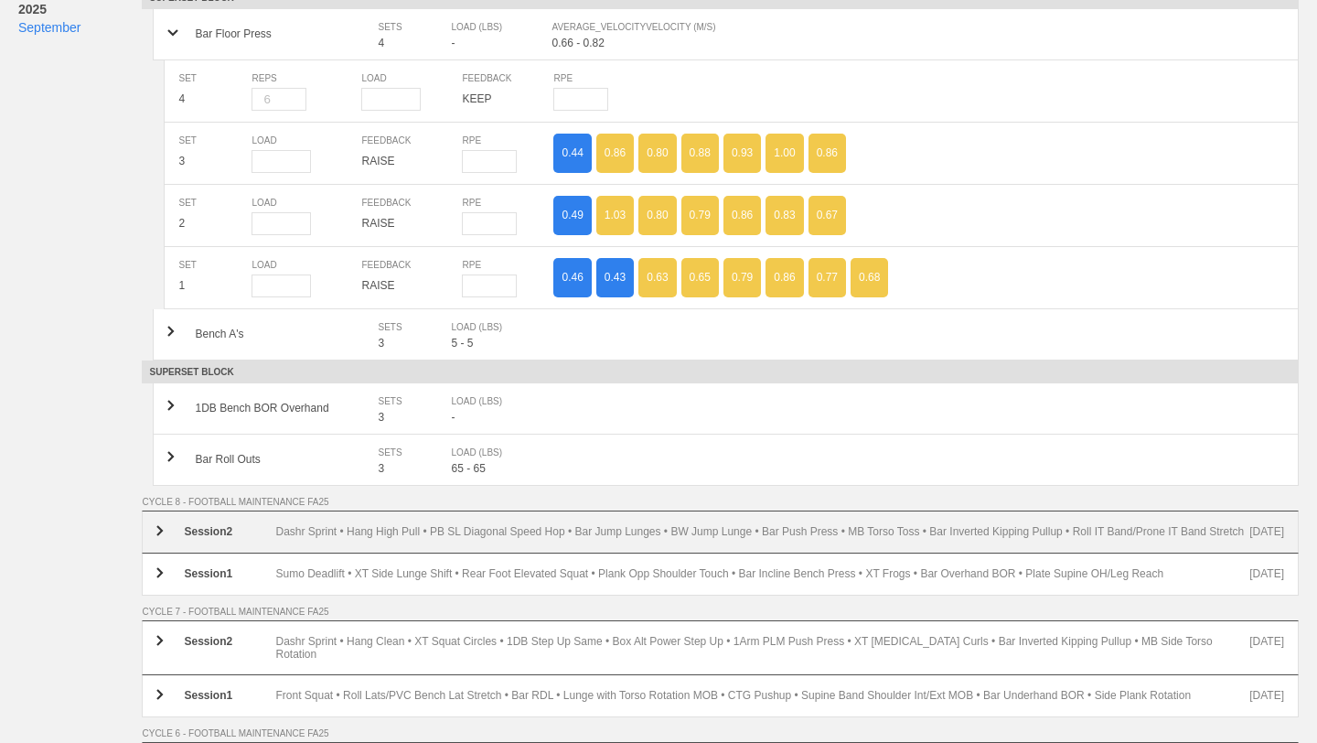
click at [547, 525] on div "Dashr Sprint • Hang High Pull • PB SL Diagonal Speed Hop • Bar Jump Lunges • BW…" at bounding box center [762, 532] width 974 height 14
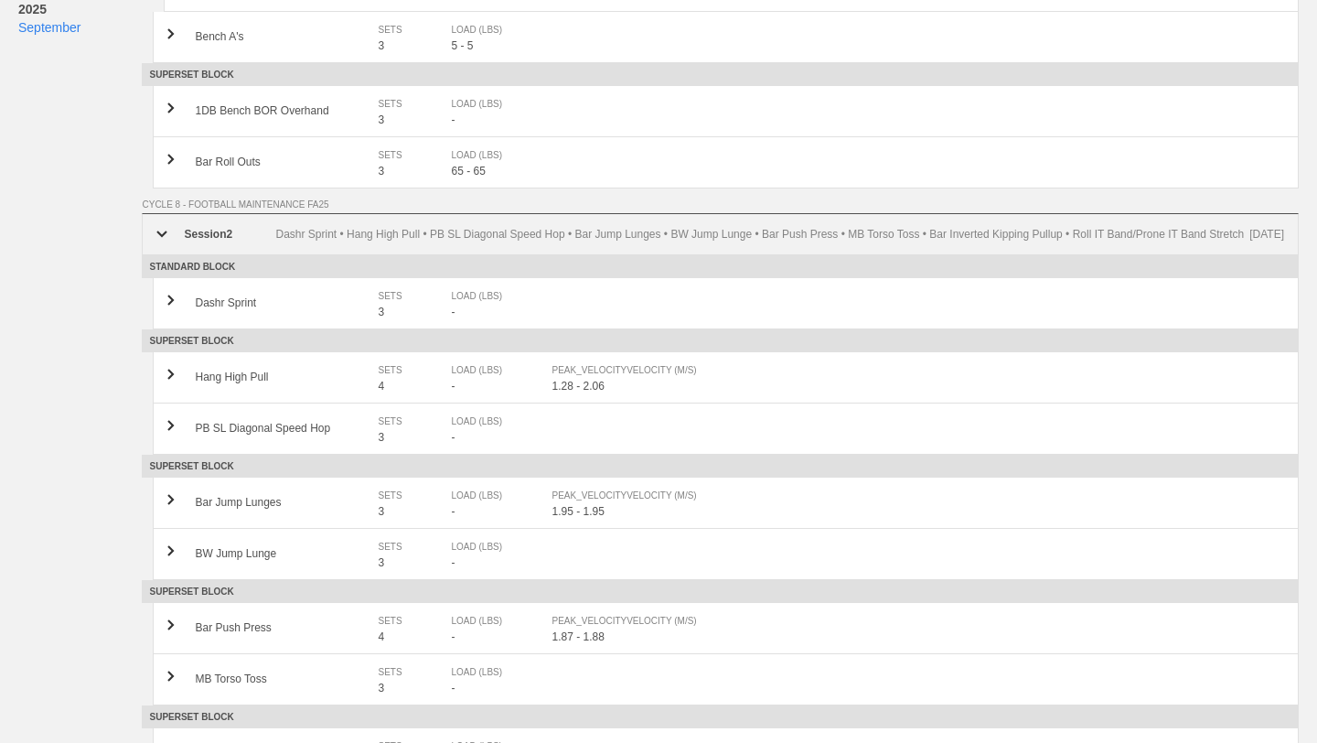
scroll to position [1049, 0]
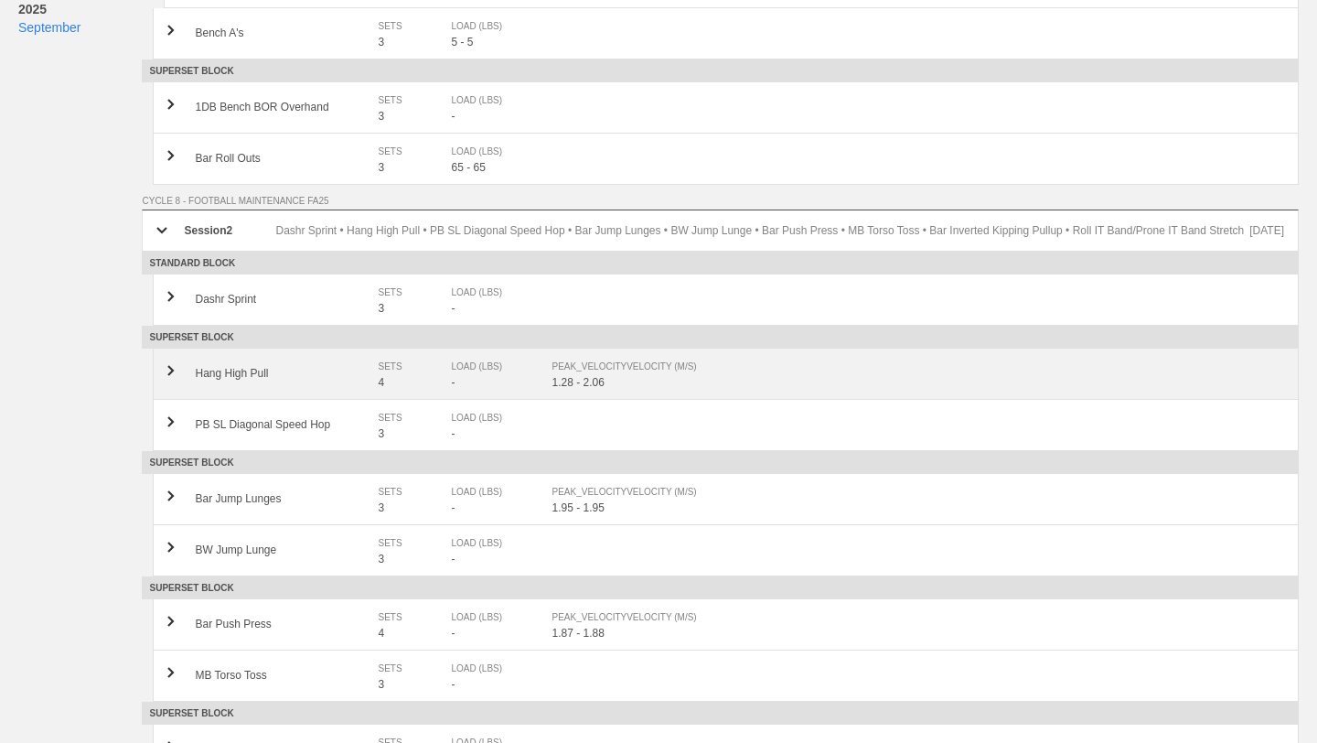
click at [568, 400] on div "Hang High Pull SETS 4 LOAD (LBS) - PEAK_VELOCITY VELOCITY (M/S) 1.28 - 2.06" at bounding box center [726, 373] width 1146 height 51
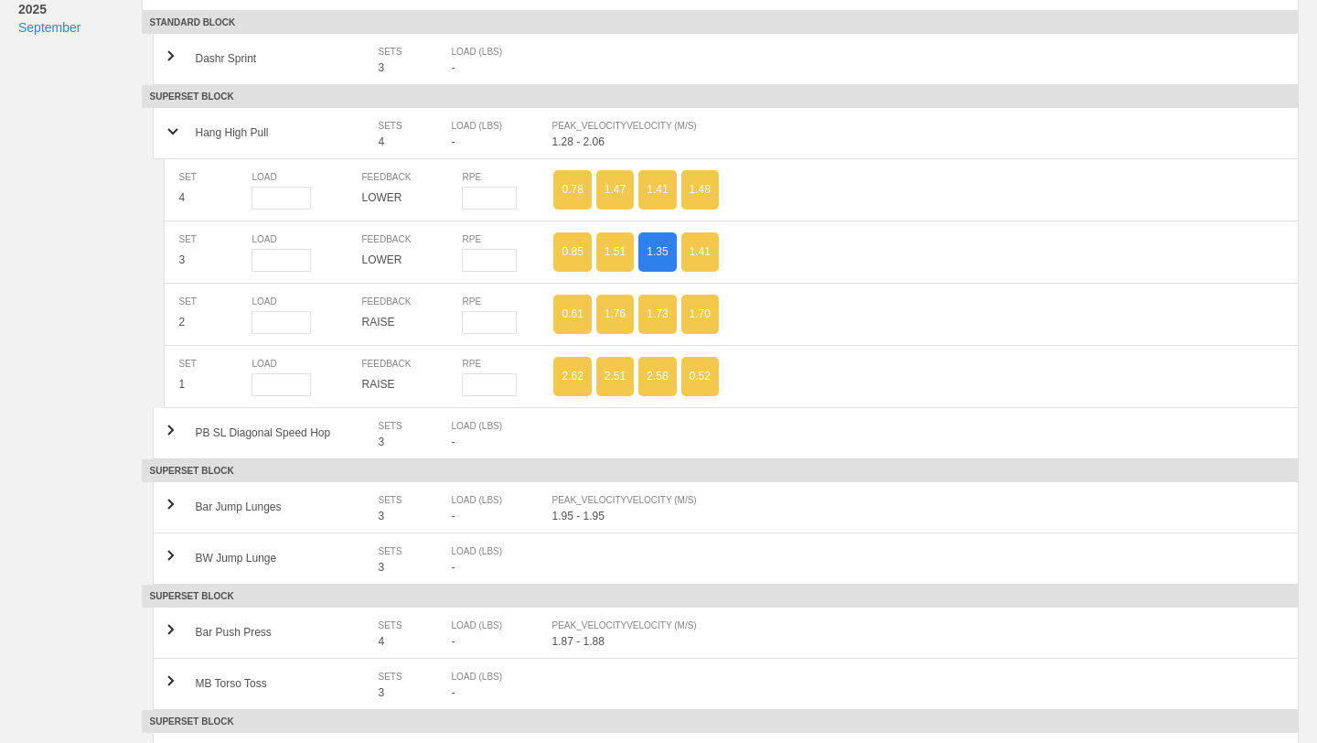
scroll to position [1293, 0]
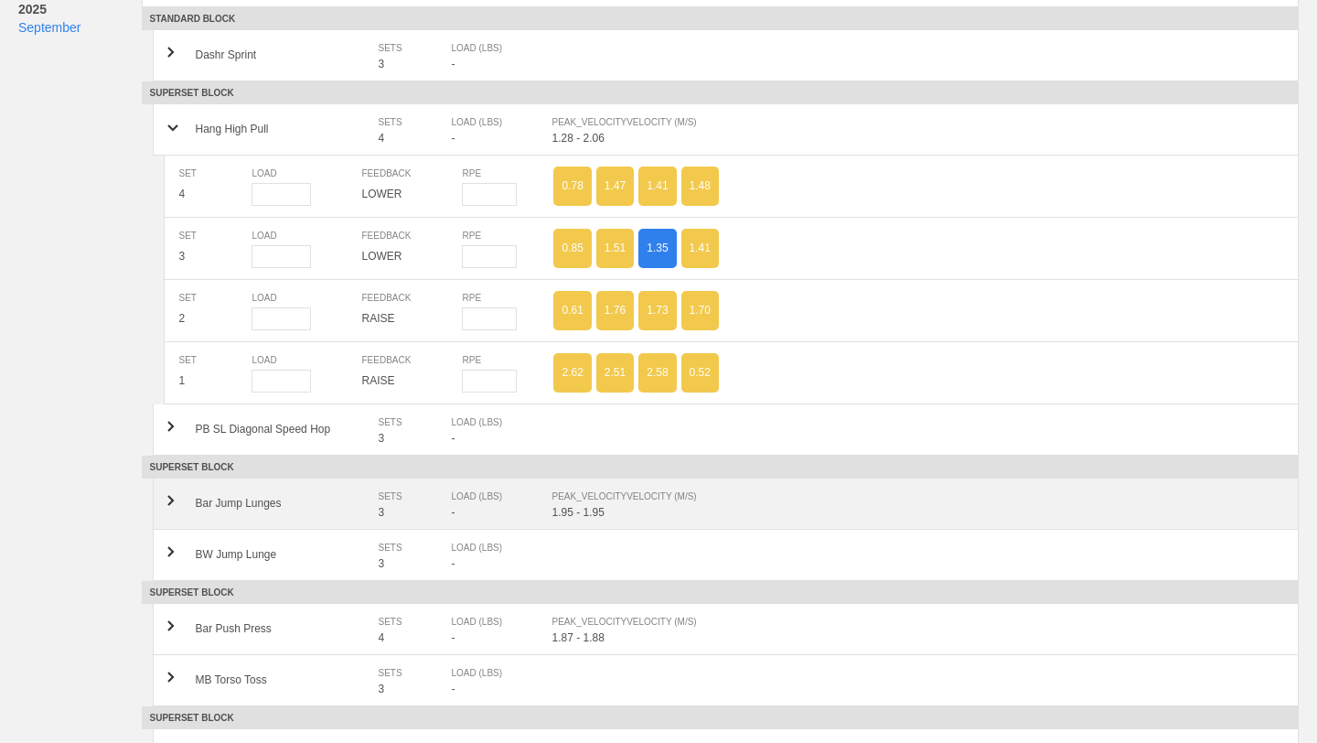
click at [549, 510] on div "LOAD (LBS) -" at bounding box center [501, 502] width 101 height 31
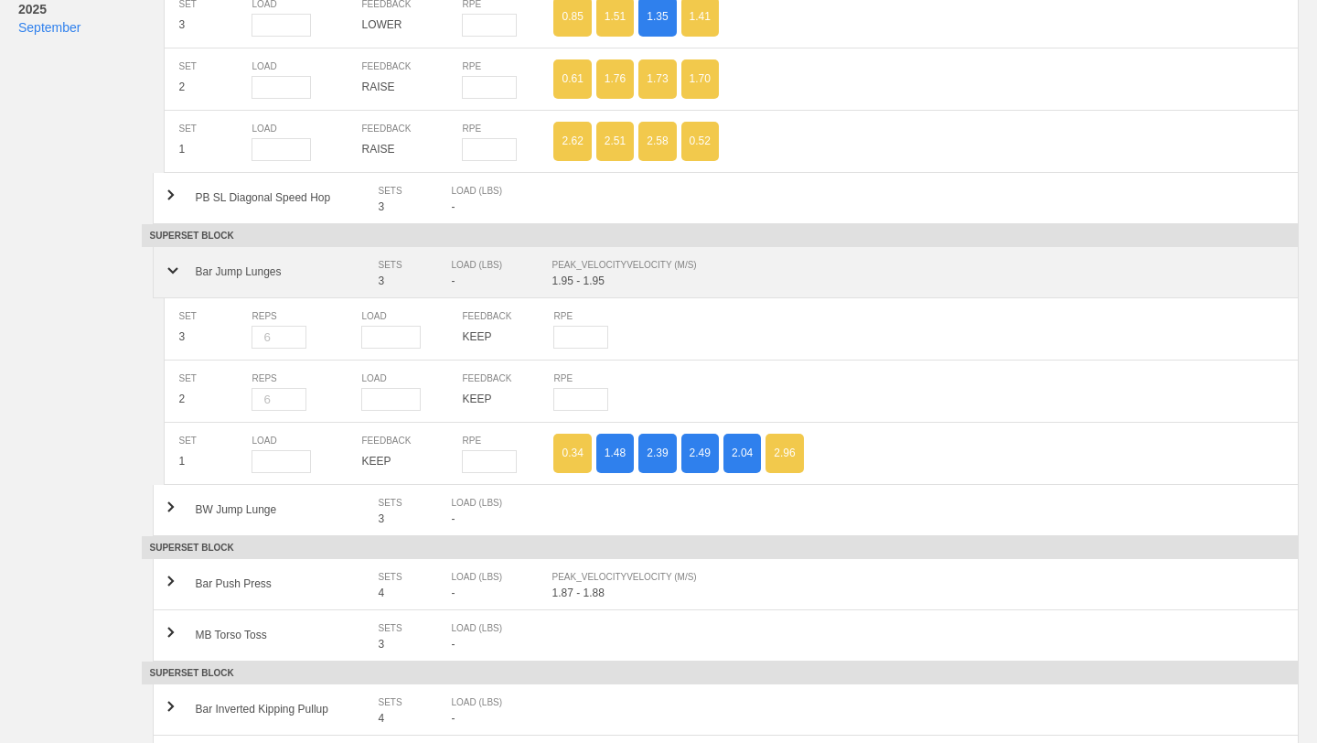
scroll to position [1591, 0]
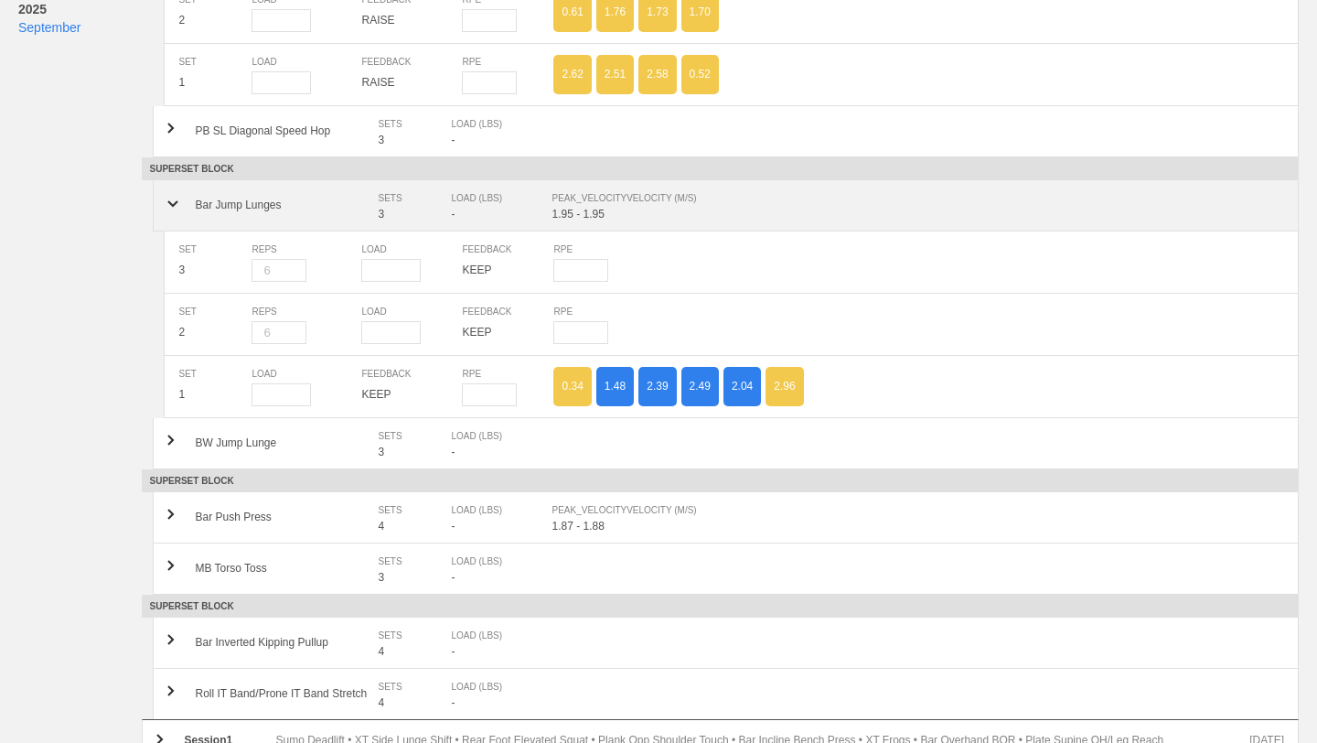
click at [549, 510] on div "Bar Push Press SETS 4 LOAD (LBS) - PEAK_VELOCITY VELOCITY (M/S) 1.87 - 1.88" at bounding box center [726, 517] width 1146 height 51
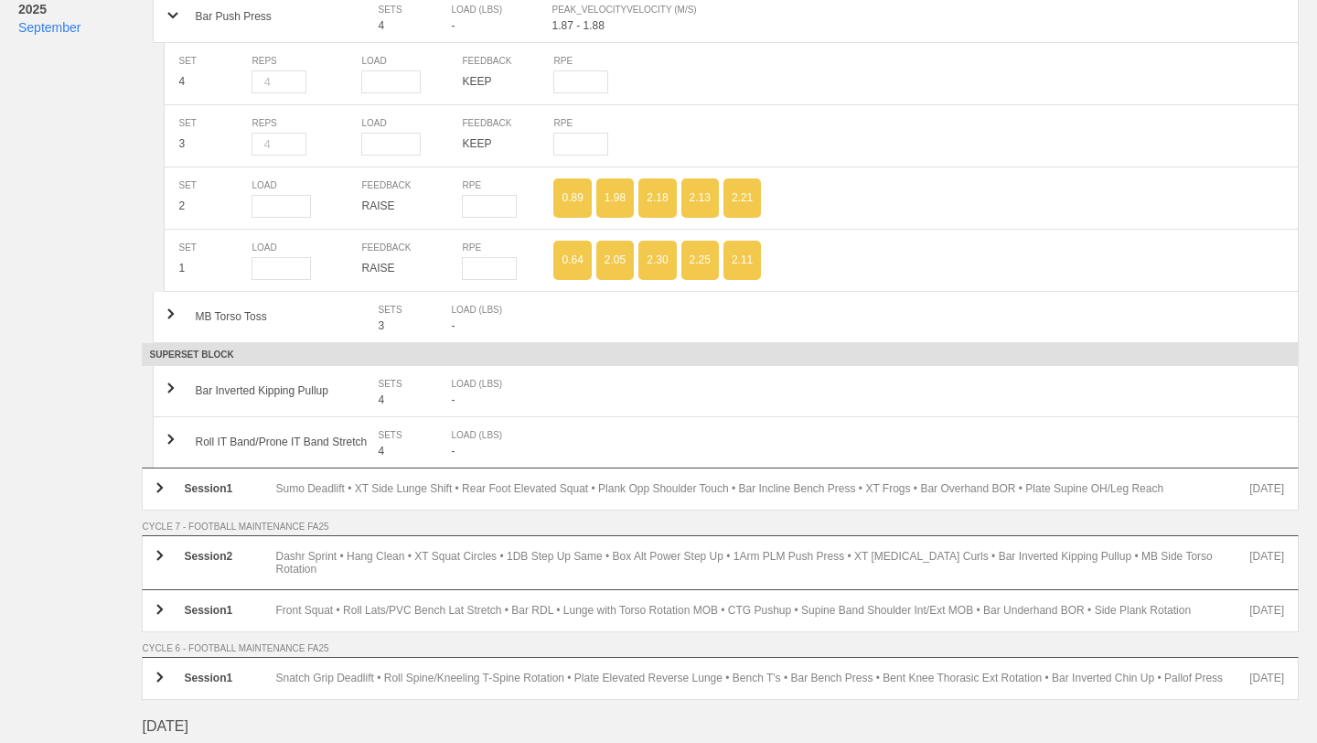
scroll to position [2091, 0]
click at [549, 510] on div "Session 1 Sumo Deadlift • XT Side Lunge Shift • Rear Foot Elevated Squat • Plan…" at bounding box center [720, 489] width 1157 height 43
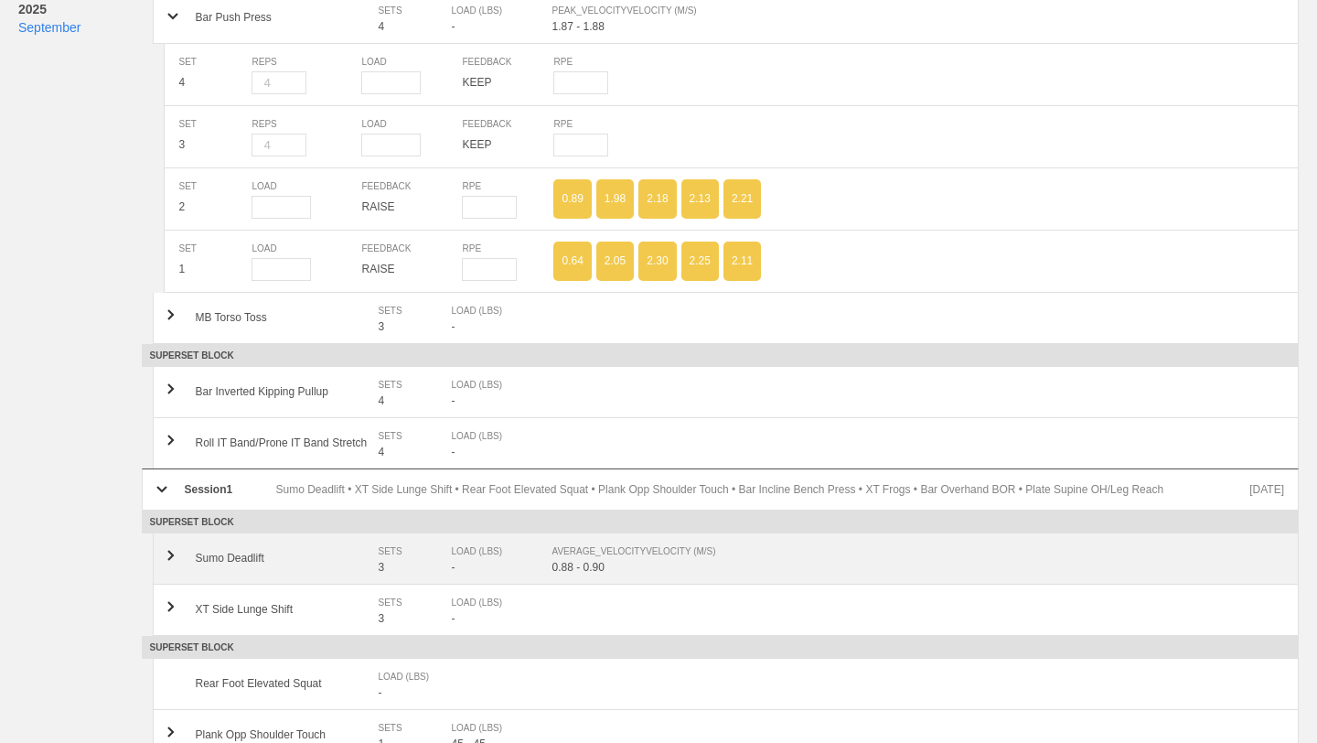
click at [556, 584] on div "Sumo Deadlift SETS 3 LOAD (LBS) - AVERAGE_VELOCITY VELOCITY (M/S) 0.88 - 0.90" at bounding box center [726, 558] width 1146 height 51
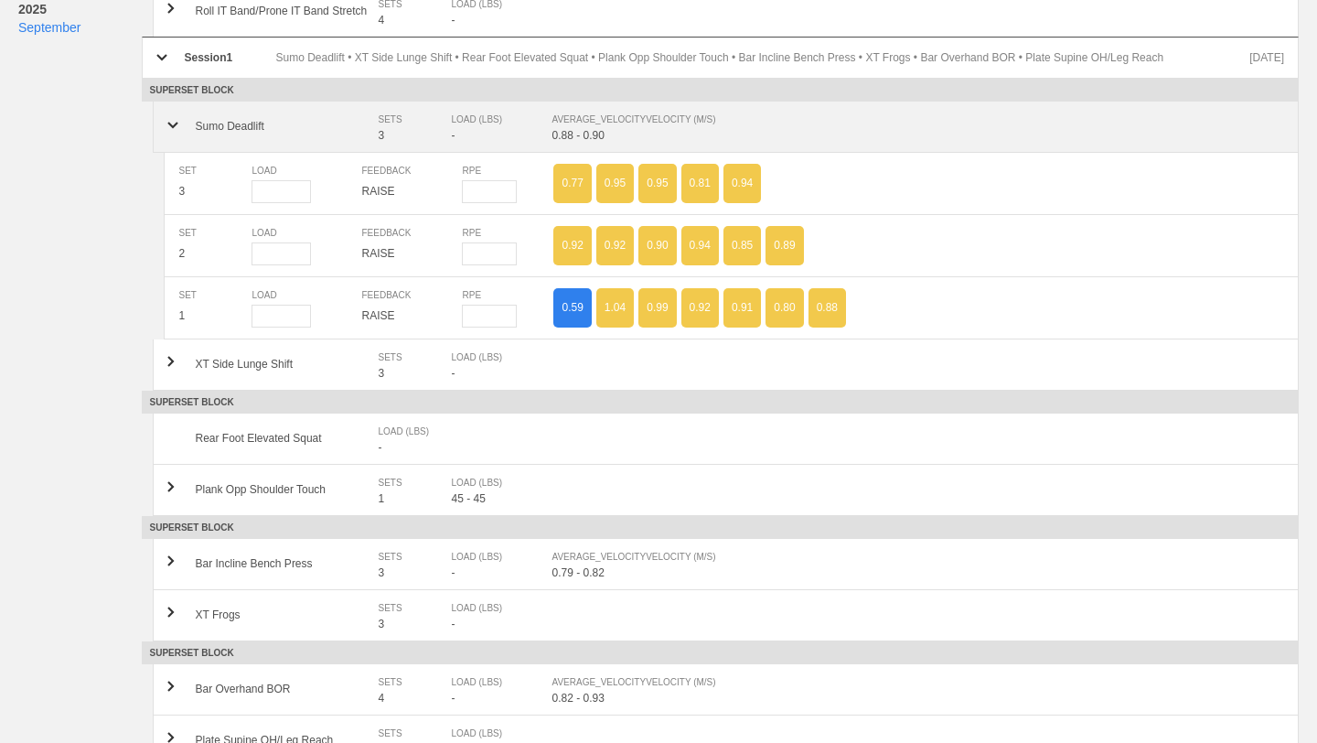
scroll to position [2542, 0]
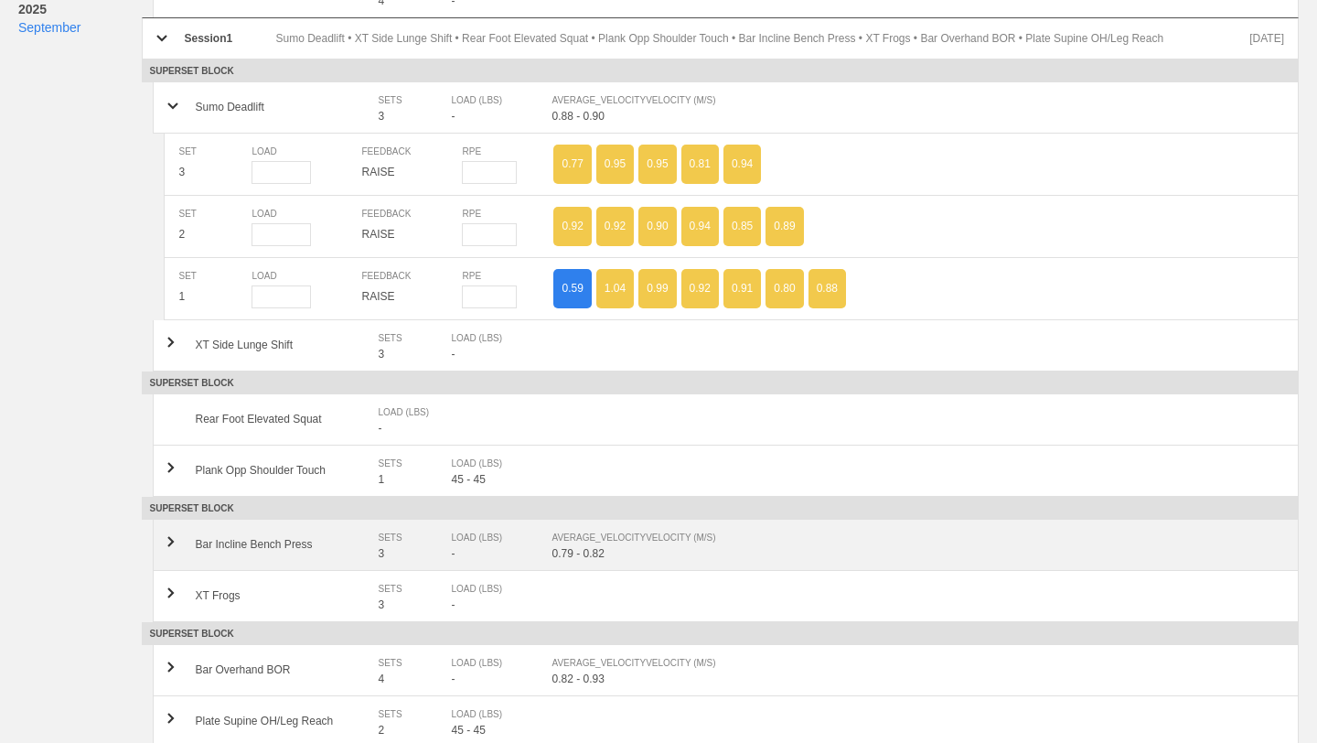
click at [562, 560] on div "0.79 - 0.82" at bounding box center [918, 553] width 733 height 13
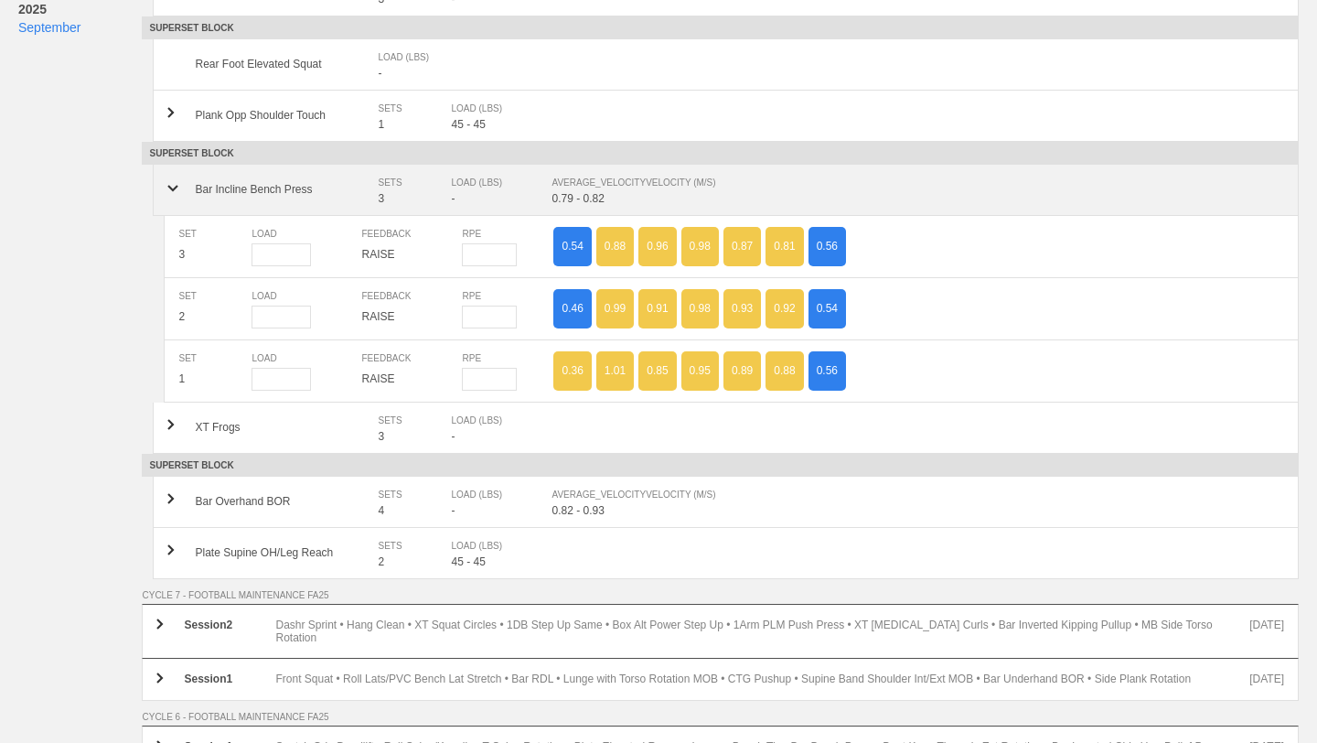
scroll to position [2905, 0]
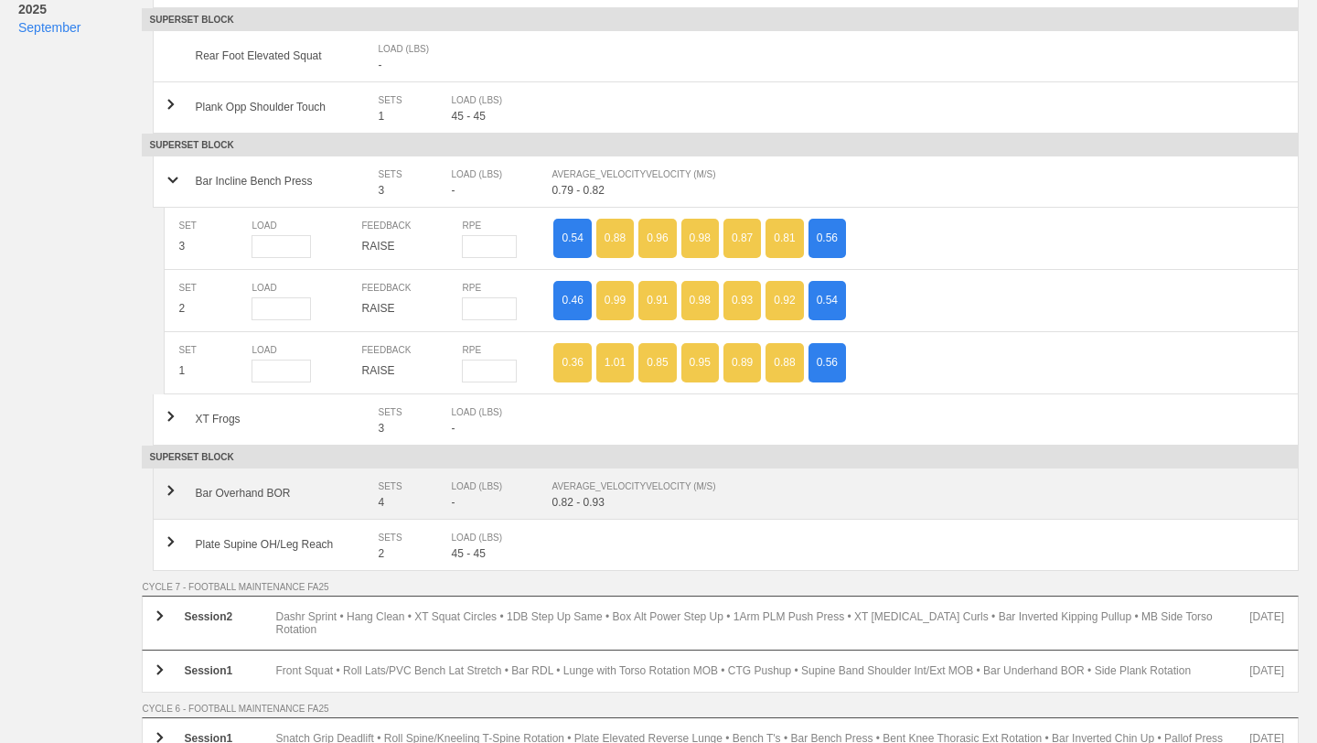
click at [568, 520] on div "Bar Overhand BOR SETS 4 LOAD (LBS) - AVERAGE_VELOCITY VELOCITY (M/S) 0.82 - 0.93" at bounding box center [726, 493] width 1146 height 51
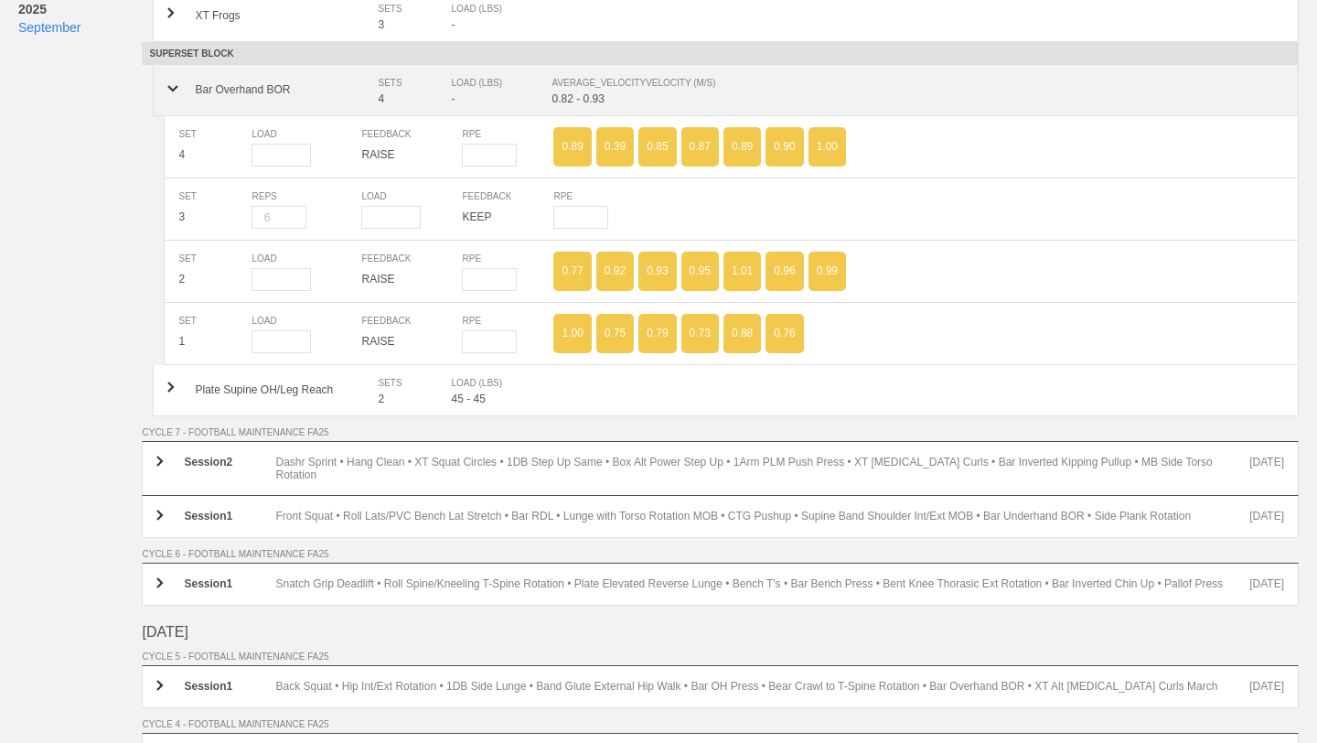
scroll to position [3326, 0]
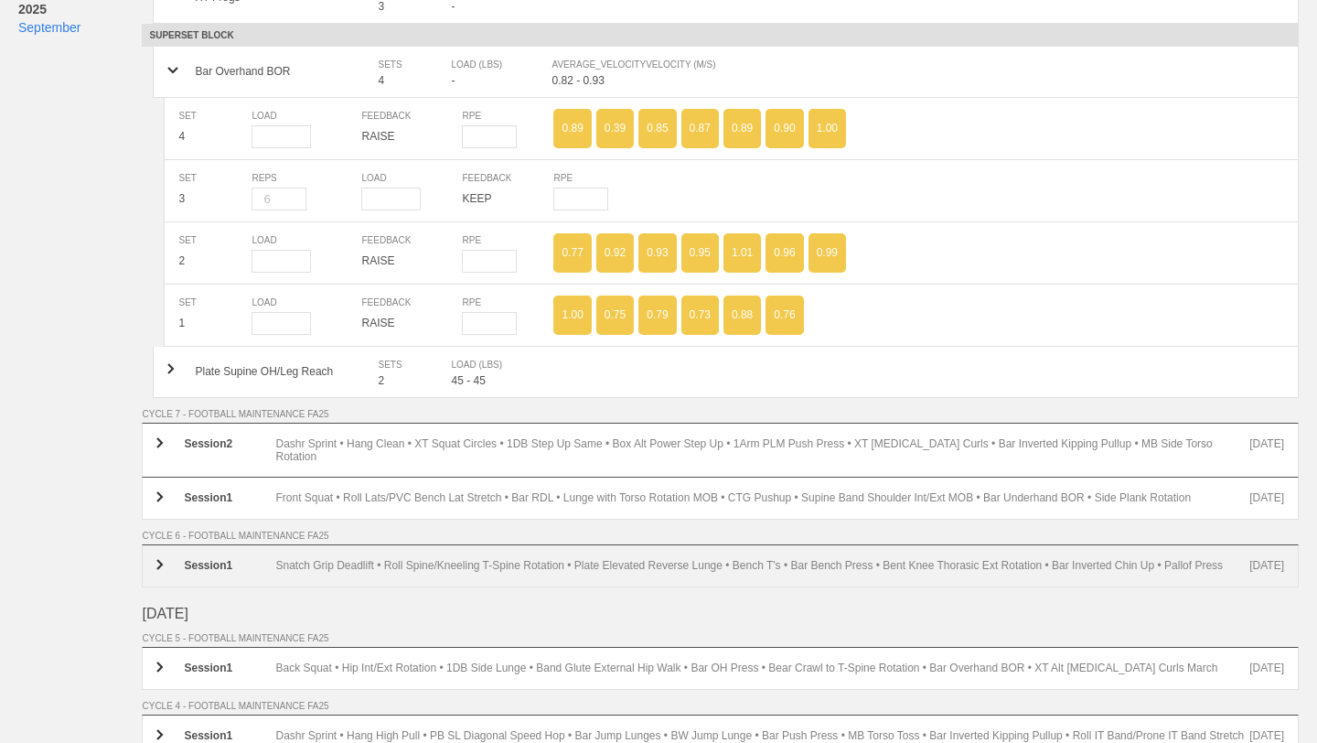
click at [560, 571] on div "Session 1 Snatch Grip Deadlift • Roll Spine/Kneeling T-Spine Rotation • Plate E…" at bounding box center [720, 565] width 1157 height 43
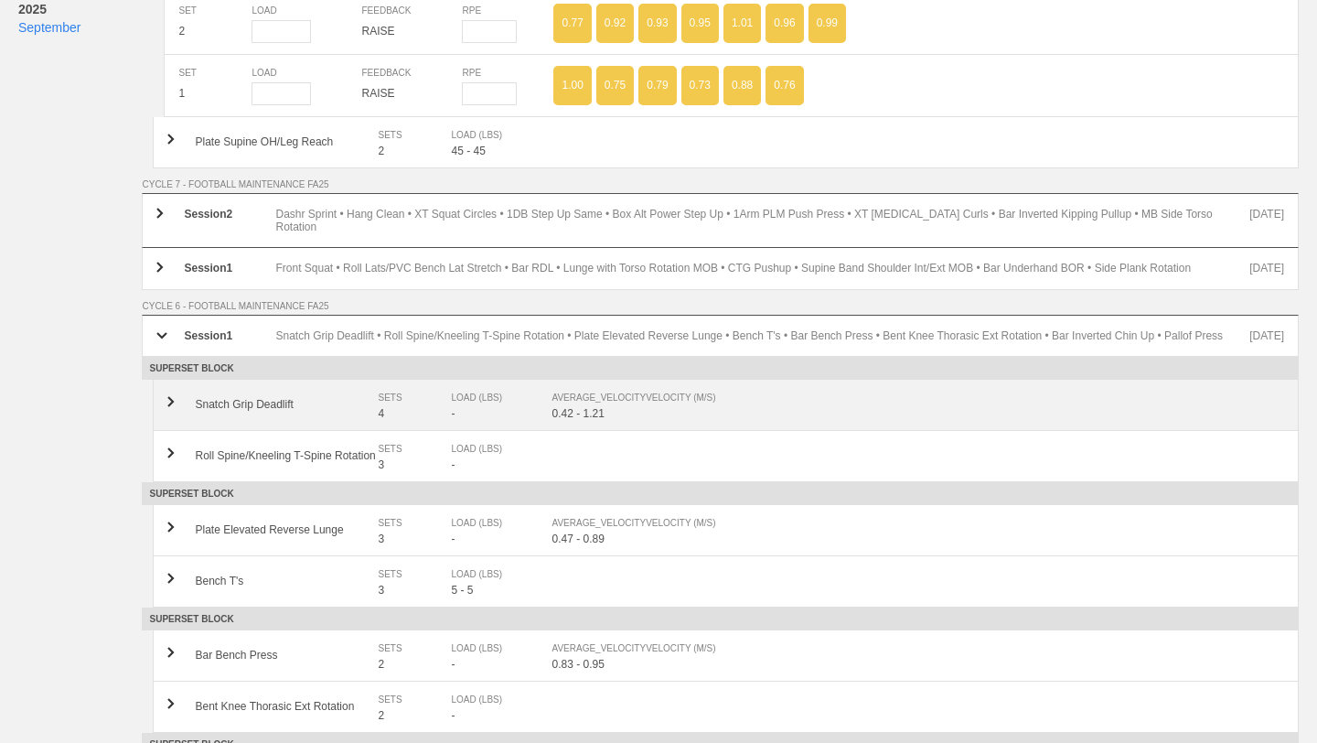
scroll to position [3562, 0]
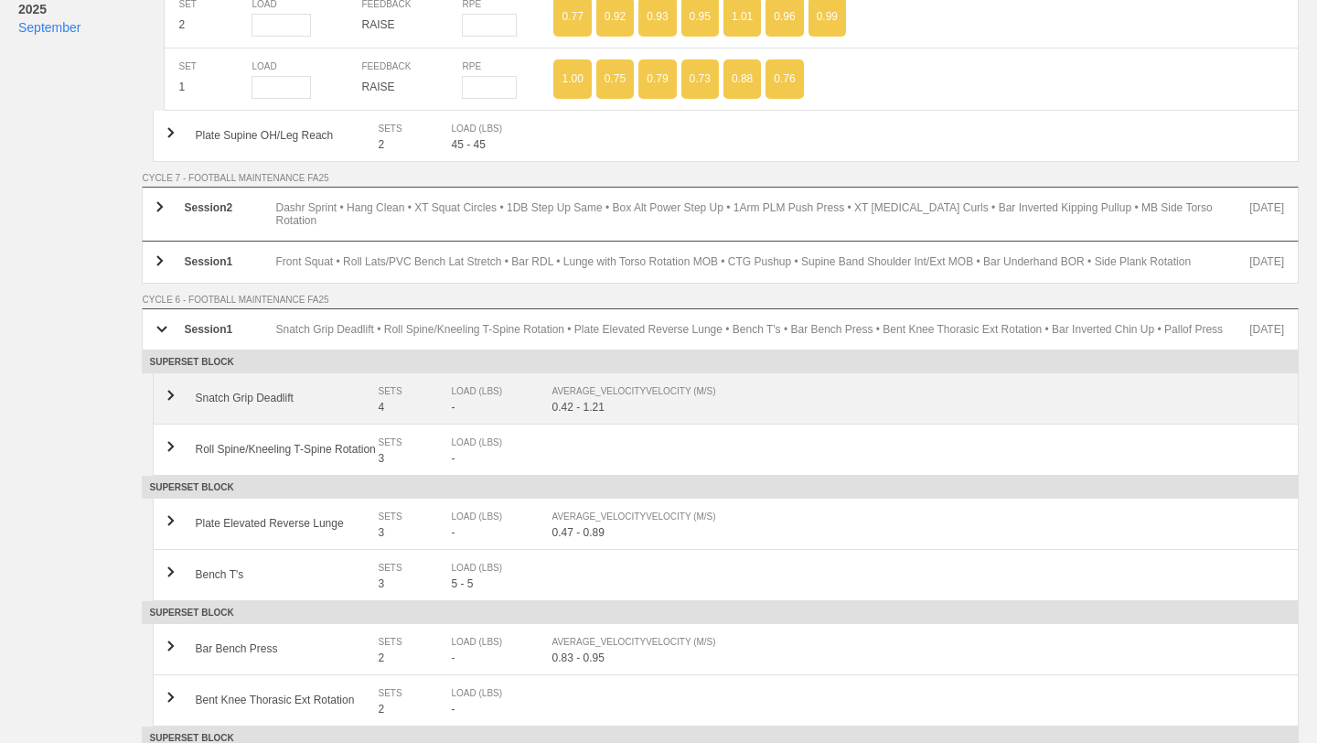
click at [590, 414] on div "Snatch Grip Deadlift SETS 4 LOAD (LBS) - AVERAGE_VELOCITY VELOCITY (M/S) 0.42 -…" at bounding box center [726, 398] width 1146 height 51
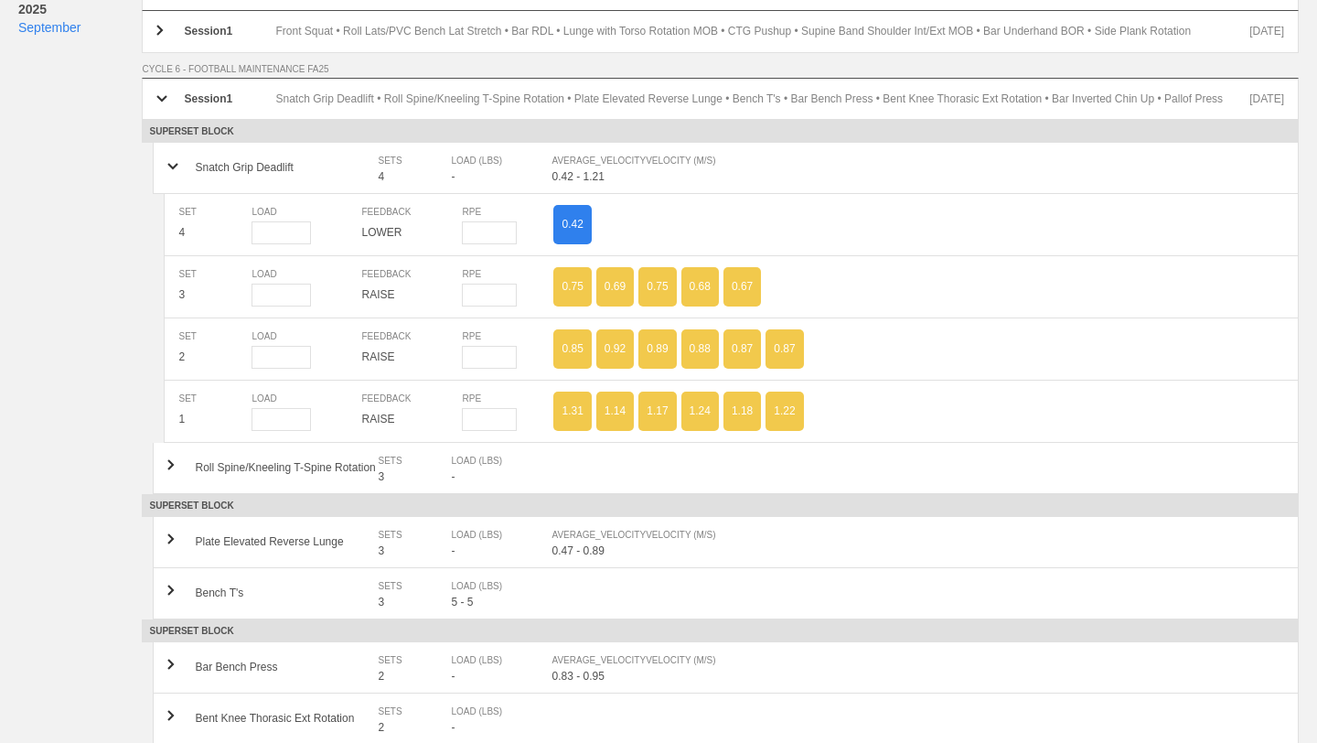
scroll to position [3833, 0]
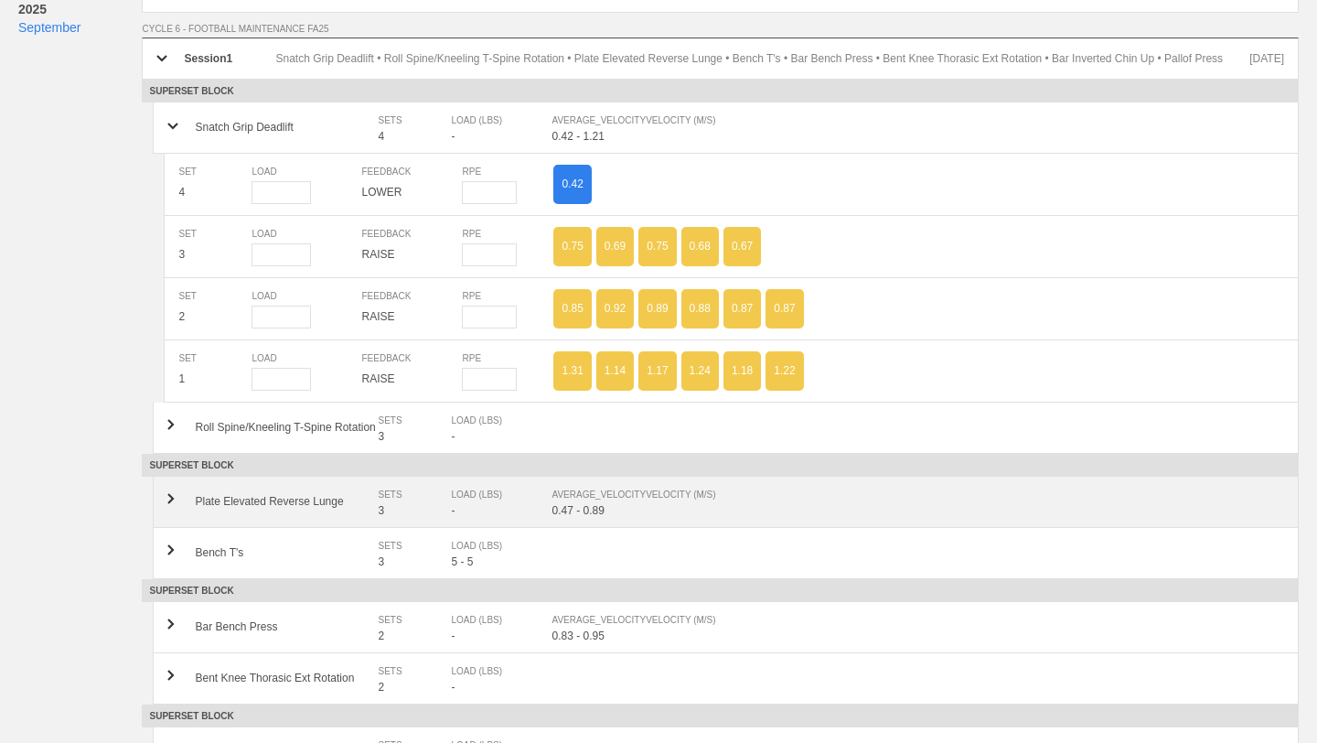
click at [654, 515] on div "Plate Elevated Reverse Lunge SETS 3 LOAD (LBS) - AVERAGE_VELOCITY VELOCITY (M/S…" at bounding box center [726, 502] width 1146 height 51
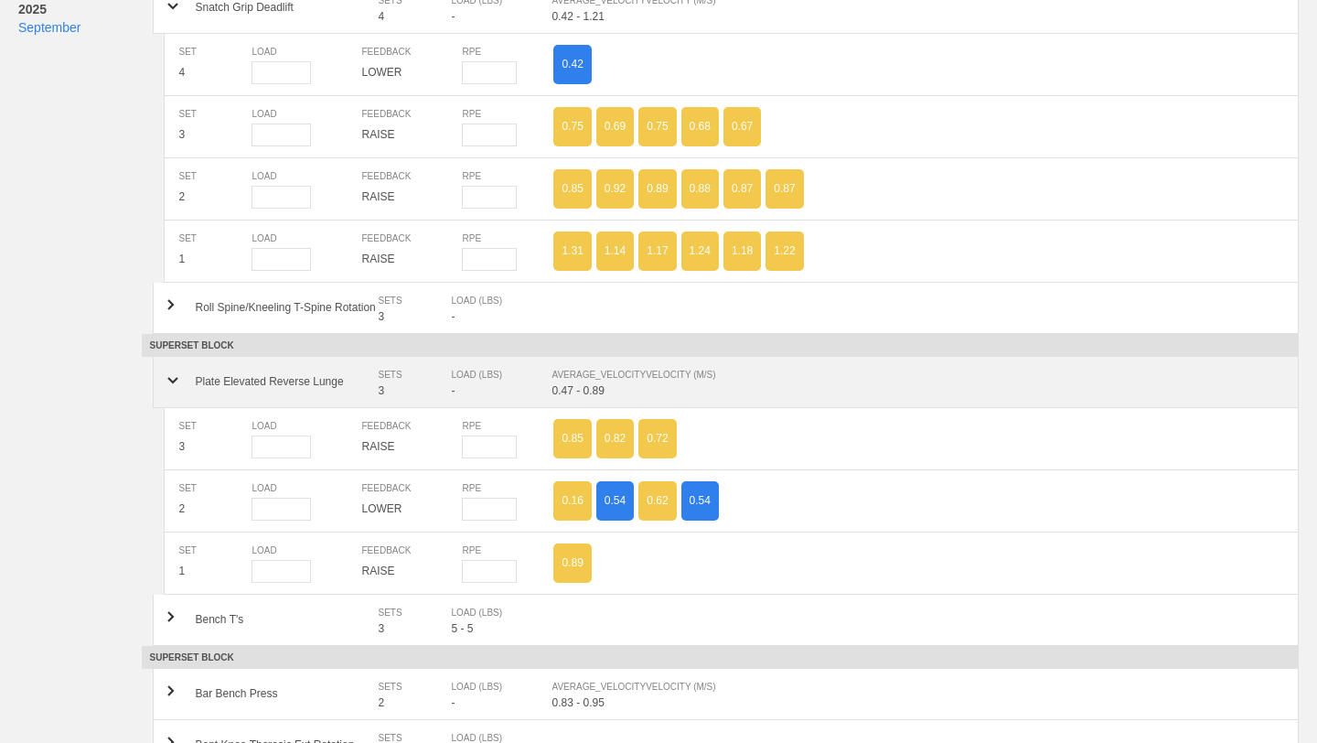
scroll to position [4044, 0]
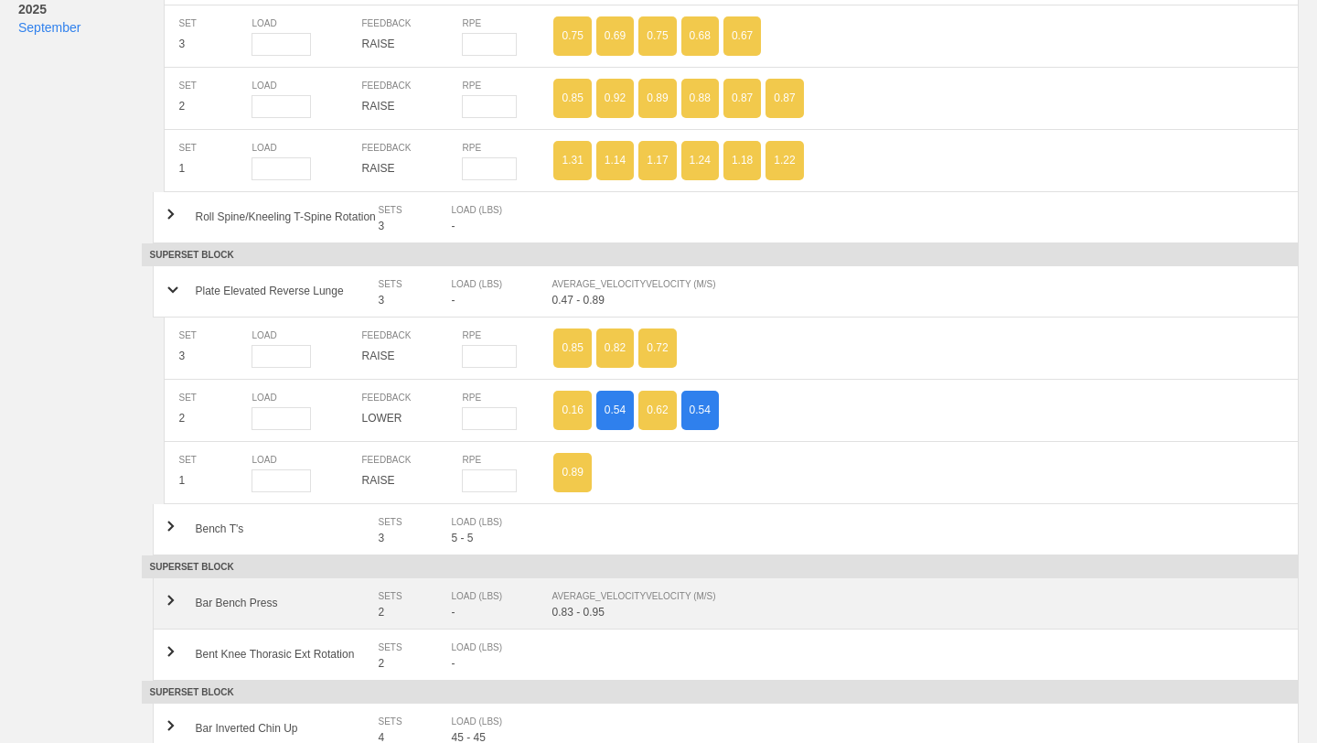
click at [642, 609] on div "0.83 - 0.95" at bounding box center [918, 611] width 733 height 13
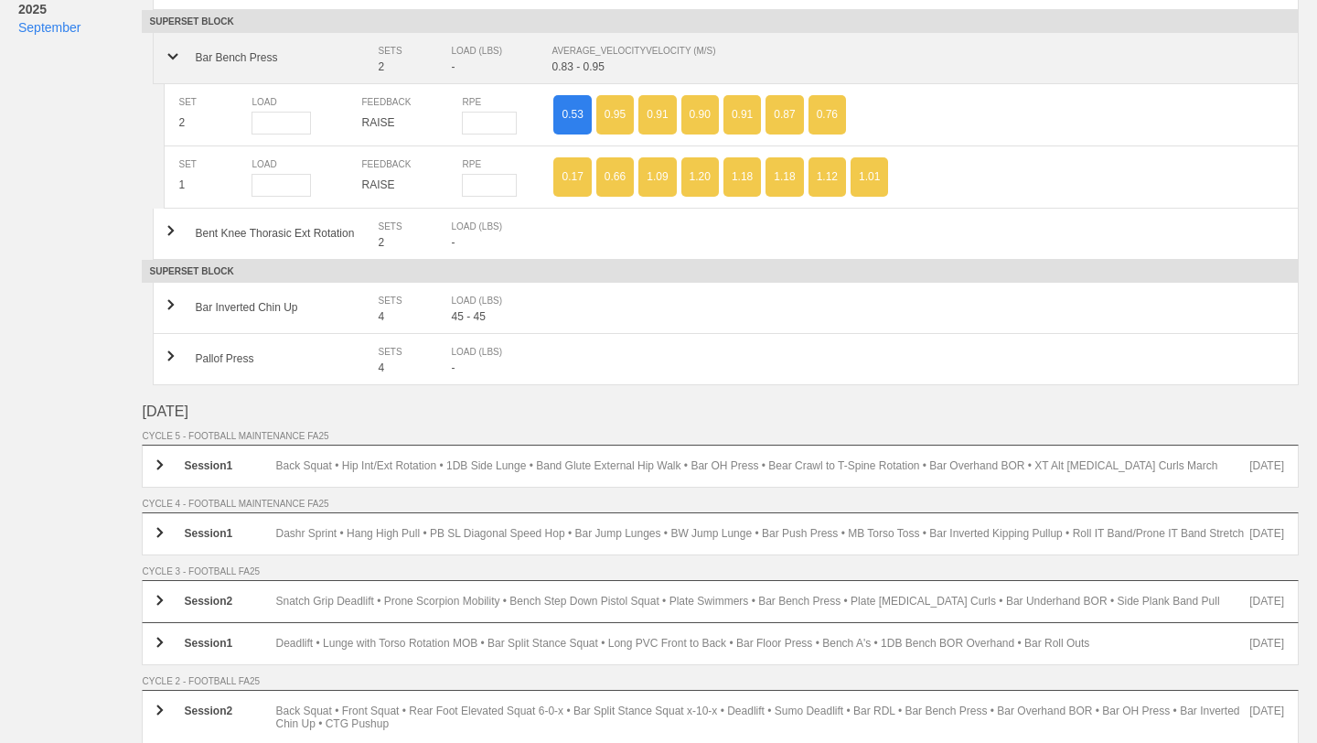
scroll to position [4621, 0]
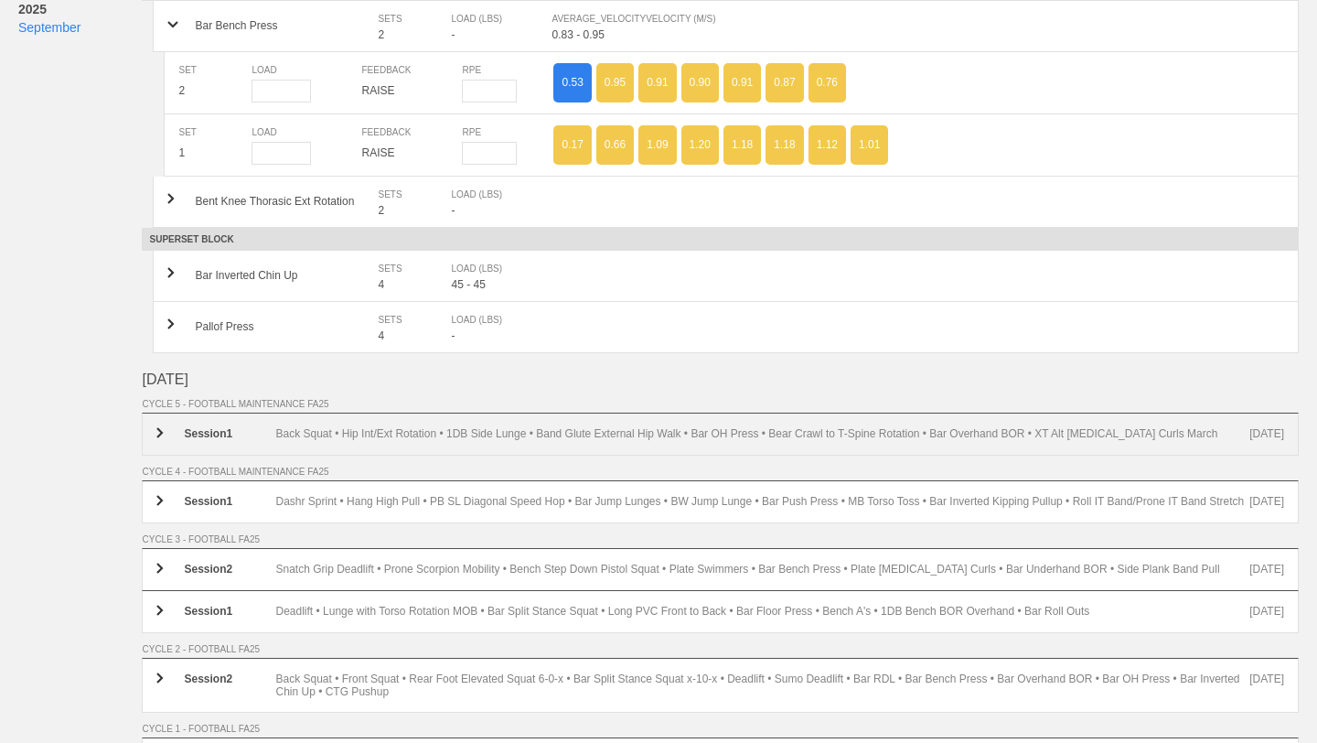
click at [638, 443] on div "Session 1 Back Squat • Hip Int/Ext Rotation • 1DB Side Lunge • Band Glute Exter…" at bounding box center [720, 433] width 1157 height 43
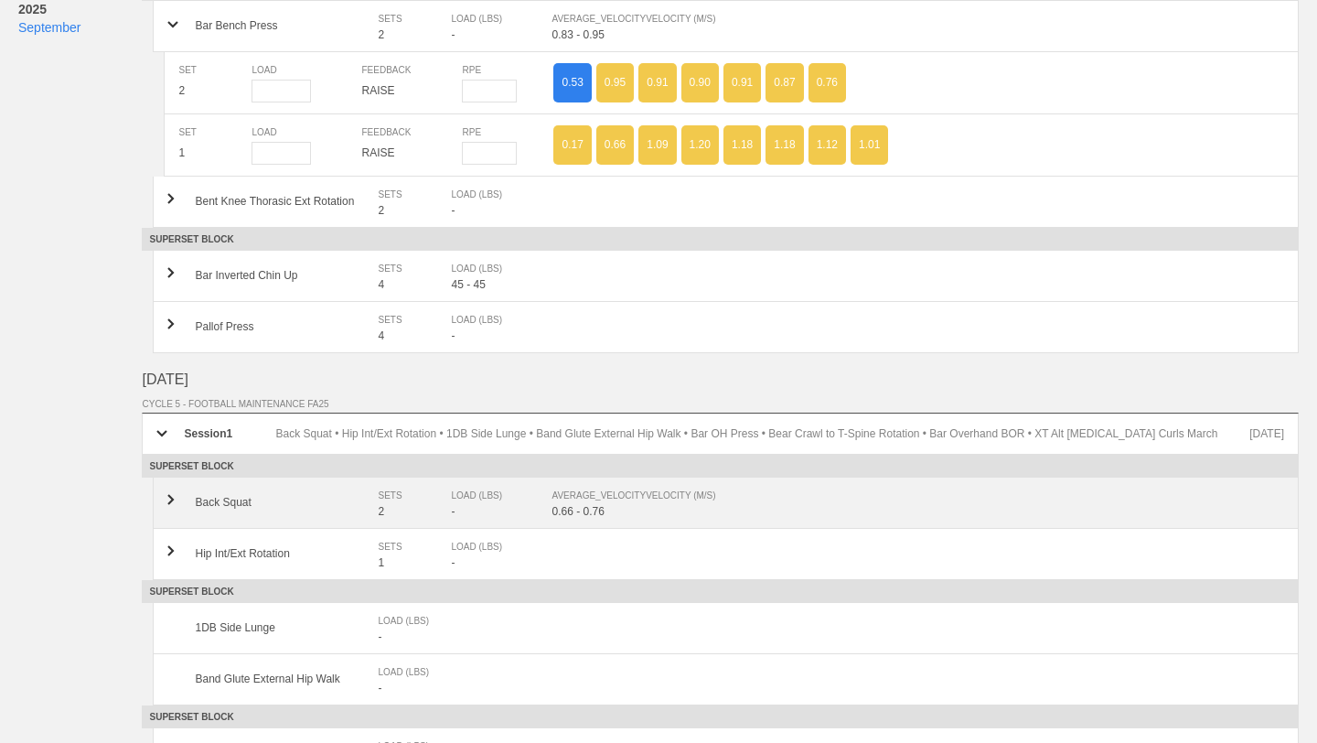
click at [617, 510] on div "0.66 - 0.76" at bounding box center [918, 511] width 733 height 13
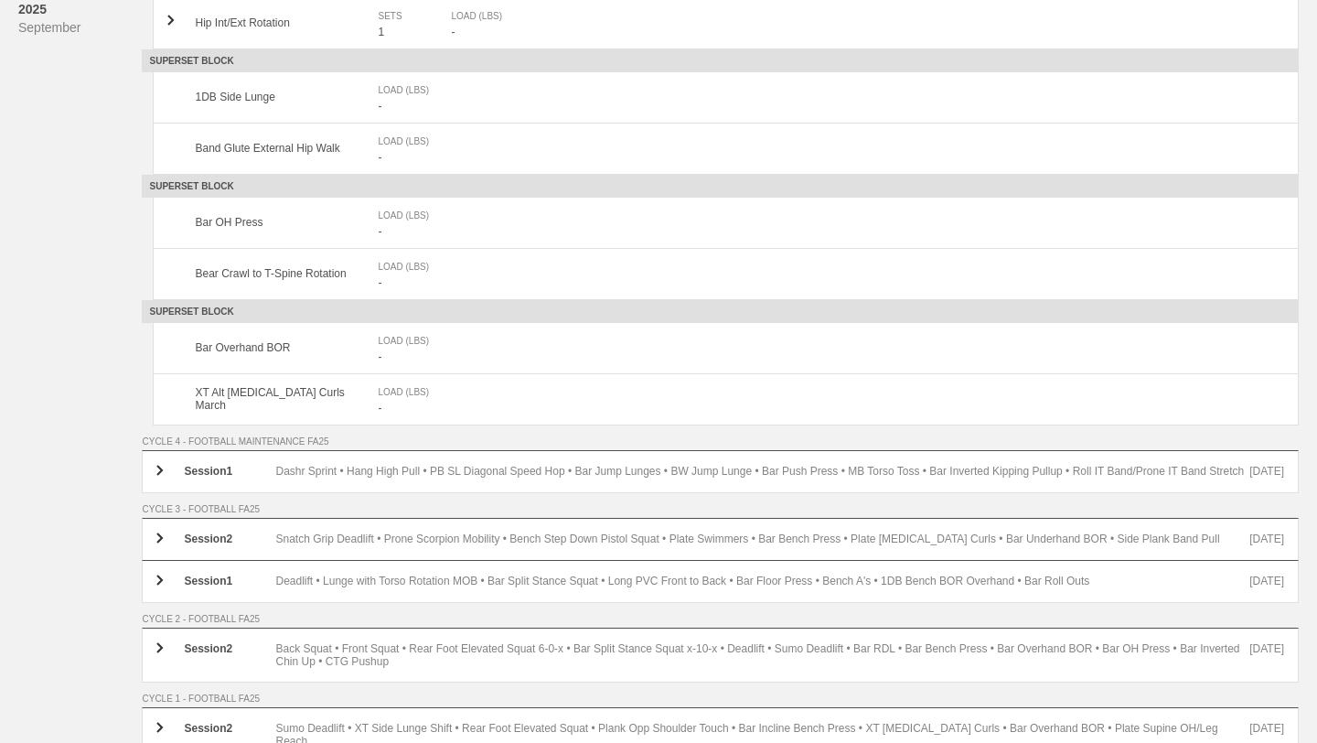
scroll to position [5276, 0]
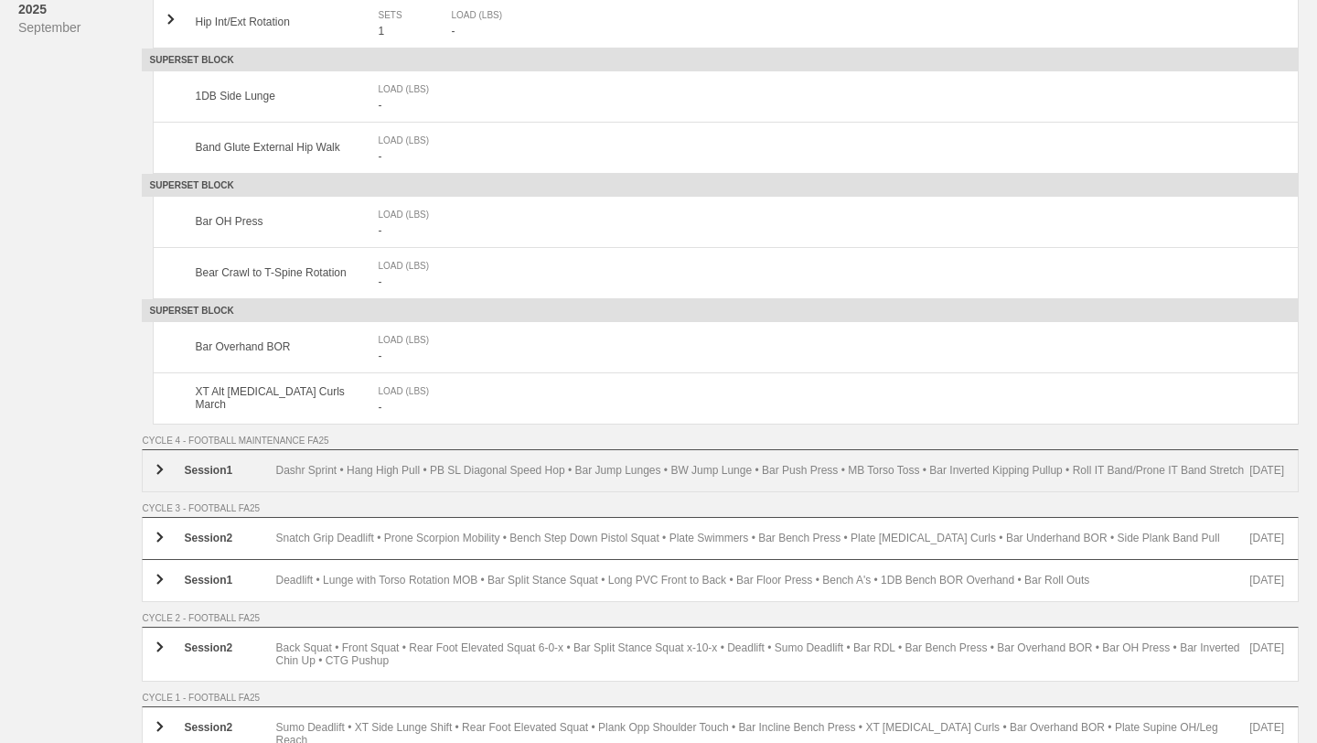
click at [466, 472] on div "Dashr Sprint • Hang High Pull • PB SL Diagonal Speed Hop • Bar Jump Lunges • BW…" at bounding box center [762, 471] width 974 height 14
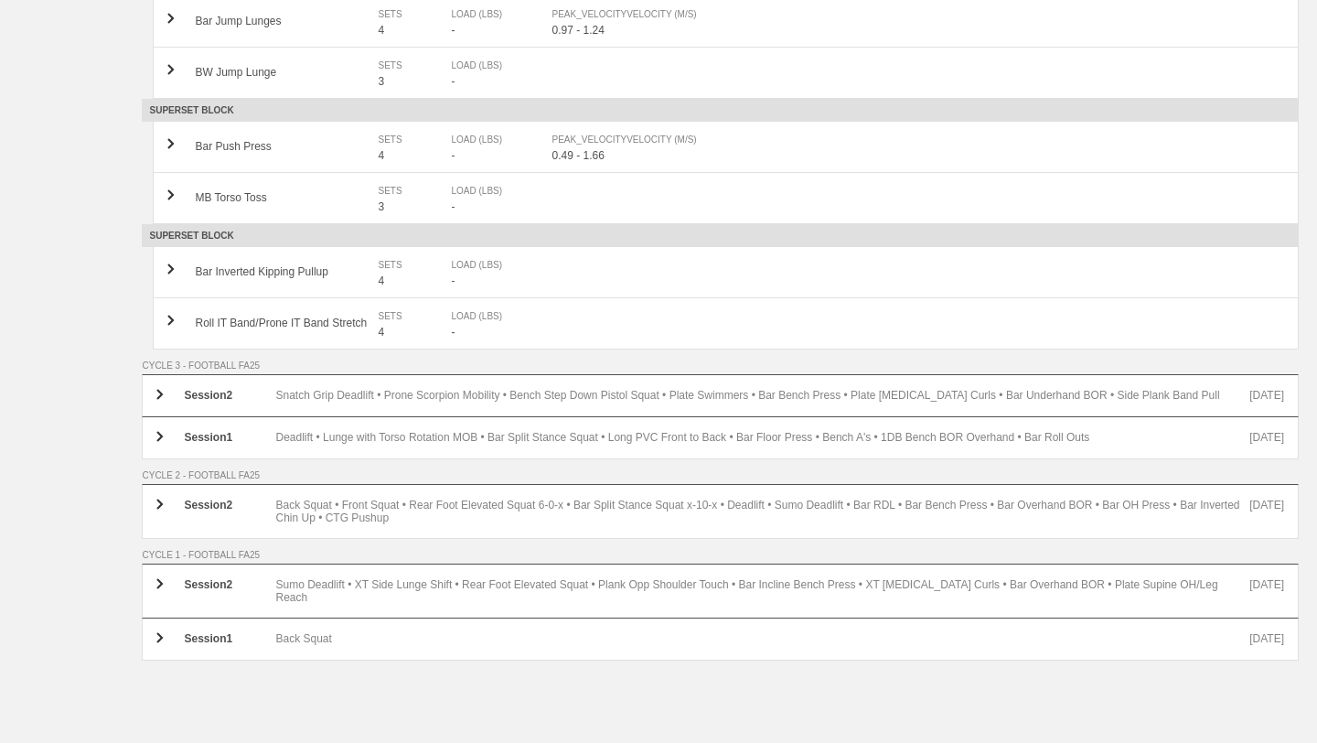
scroll to position [6001, 0]
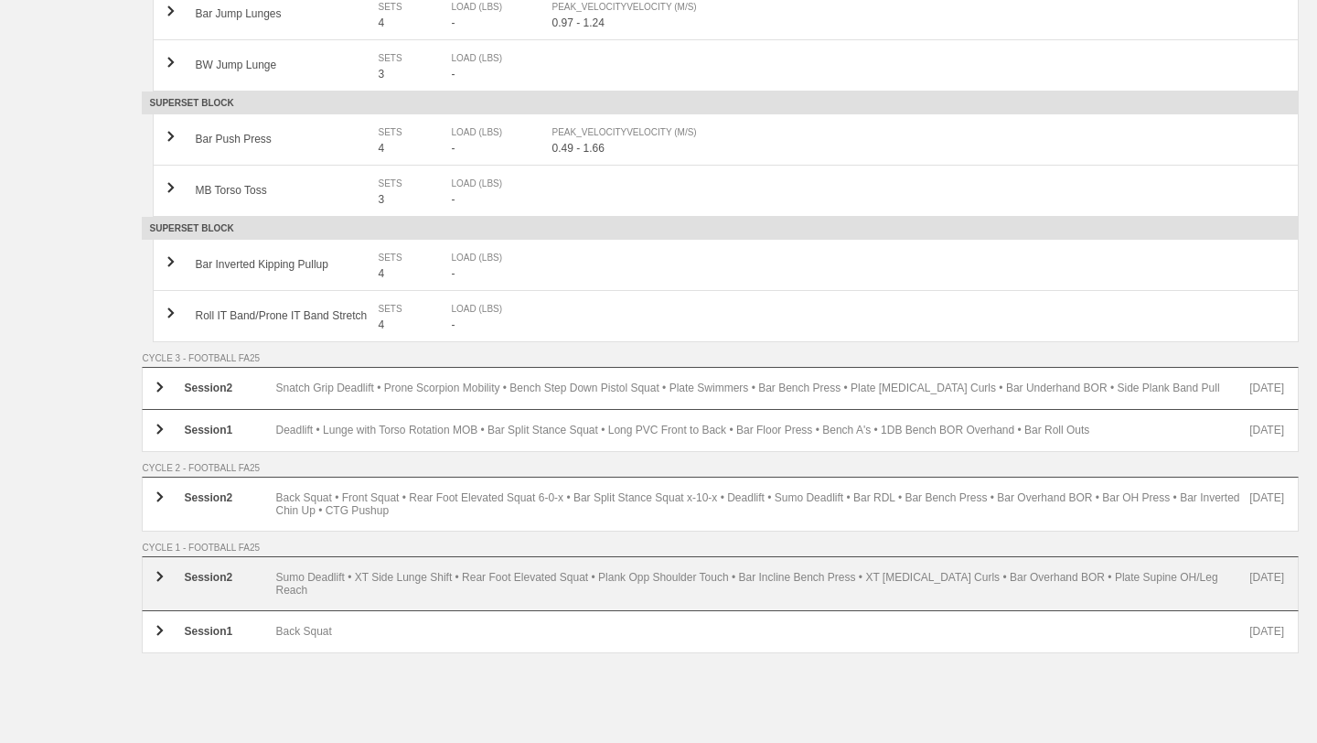
click at [438, 576] on div "Session 2 Sumo Deadlift • XT Side Lunge Shift • Rear Foot Elevated Squat • Plan…" at bounding box center [720, 583] width 1157 height 55
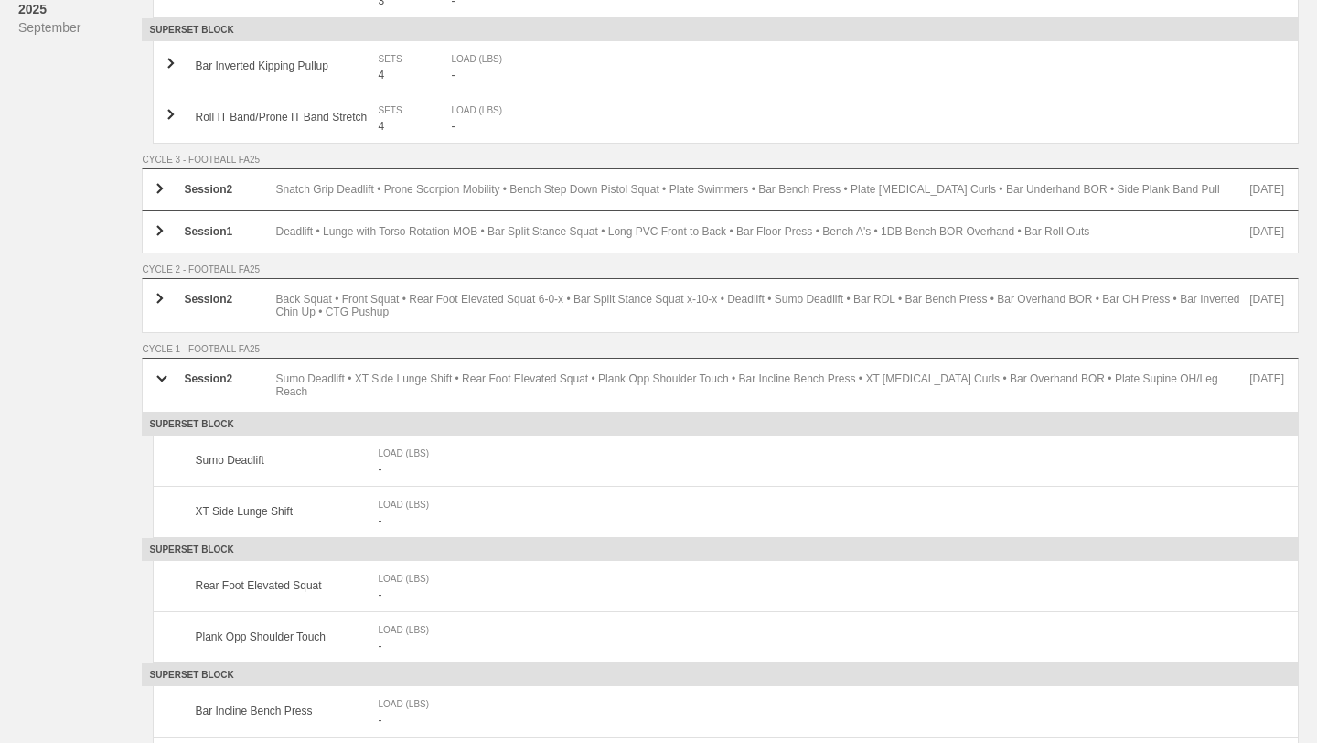
scroll to position [6189, 0]
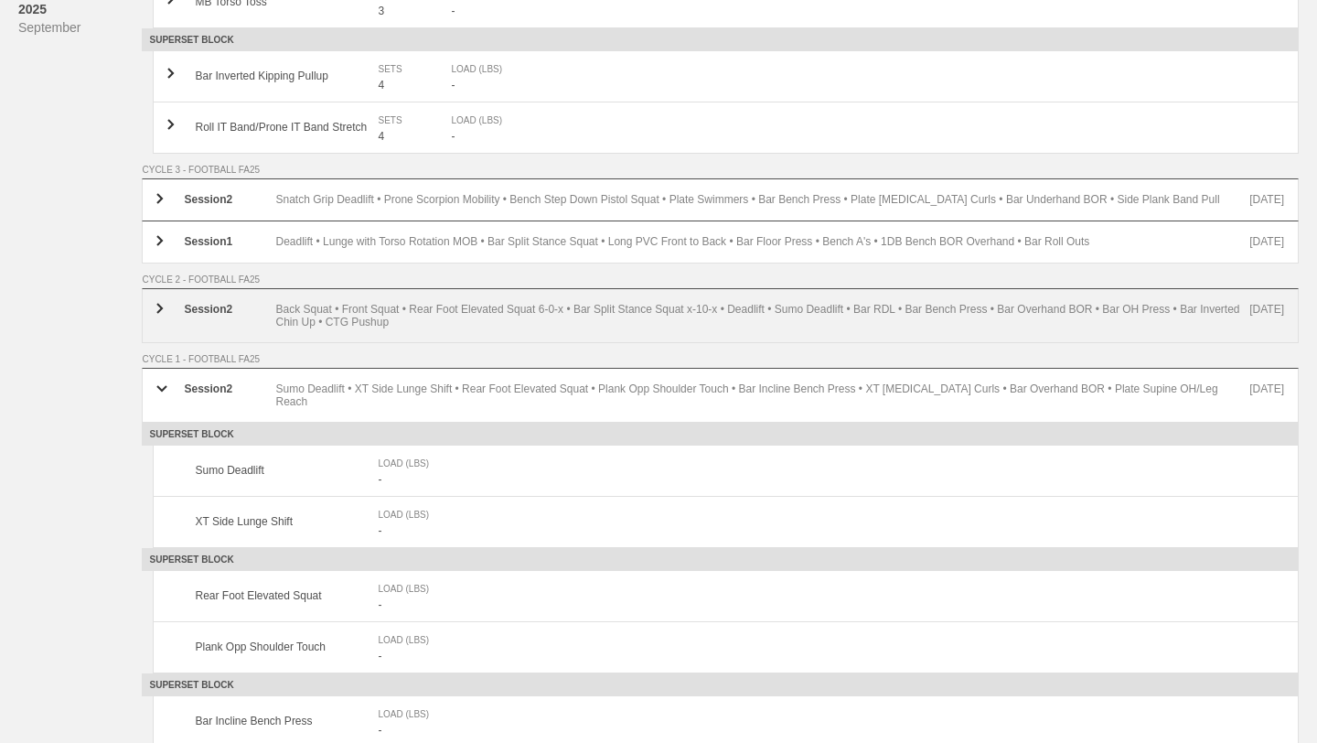
click at [506, 340] on div "Session 2 Back Squat • Front Squat • Rear Foot Elevated Squat 6-0-x • Bar Split…" at bounding box center [720, 315] width 1157 height 55
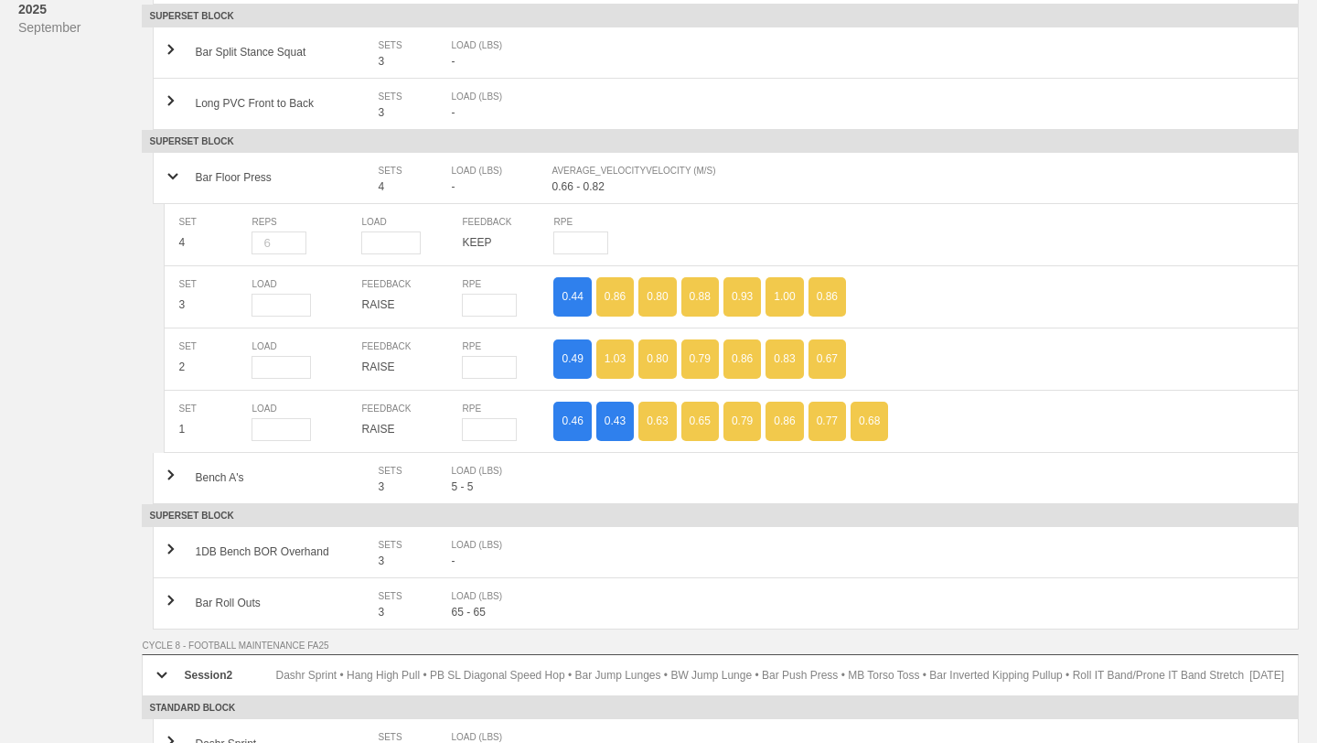
scroll to position [0, 0]
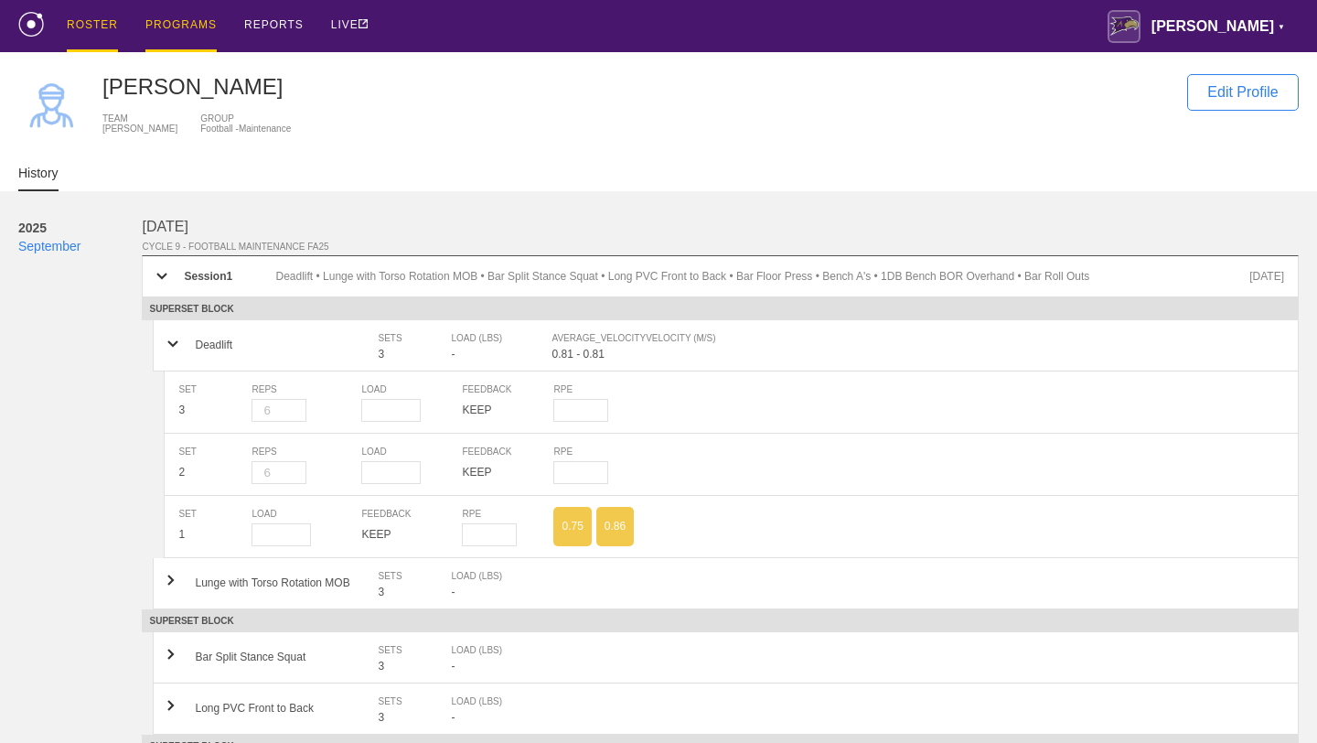
click at [186, 12] on div "PROGRAMS" at bounding box center [180, 26] width 71 height 52
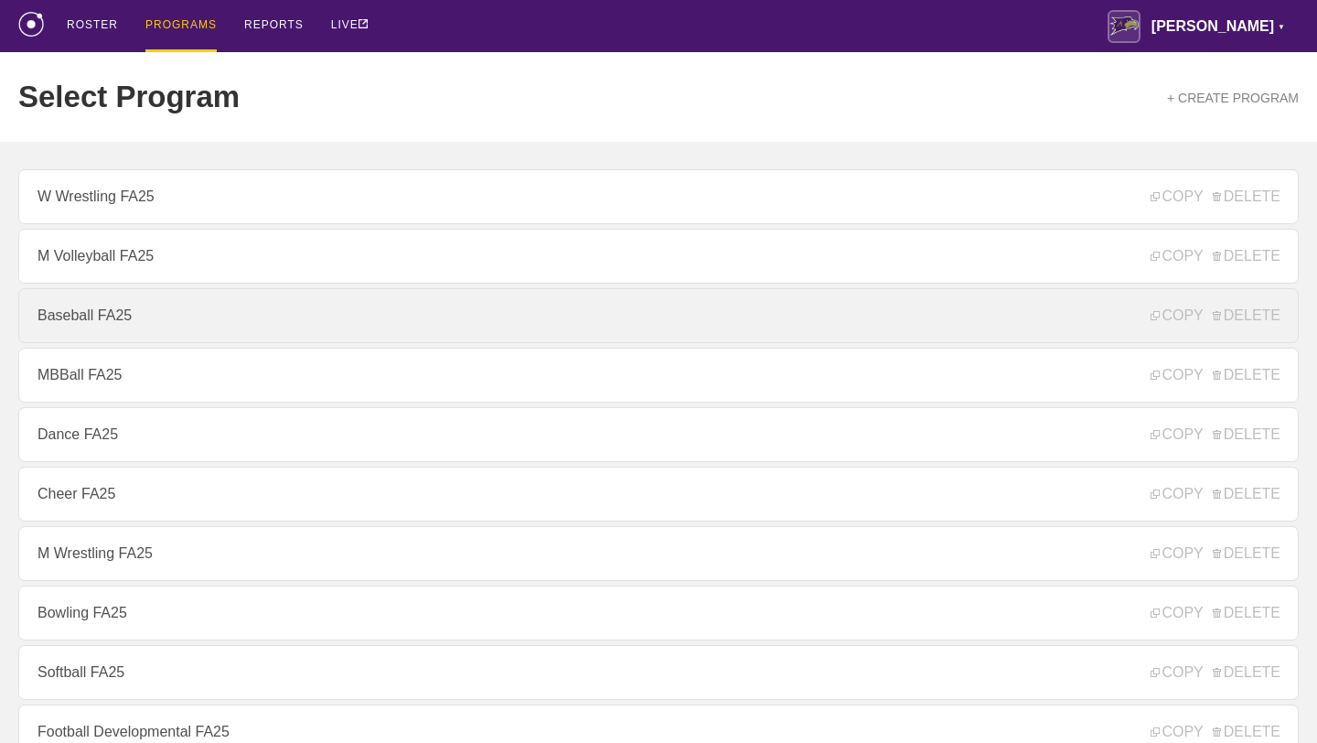
click at [112, 306] on link "Baseball FA25" at bounding box center [658, 315] width 1280 height 55
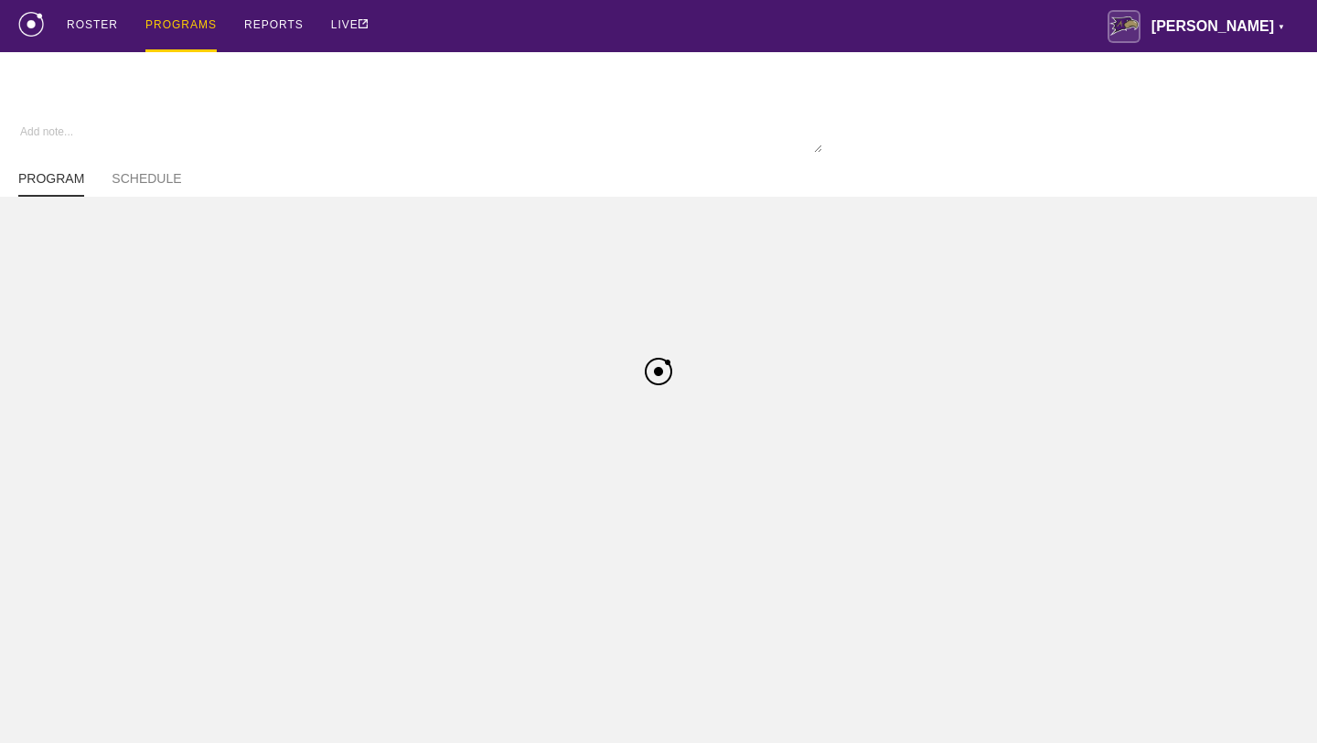
type textarea "x"
type input "Baseball FA25"
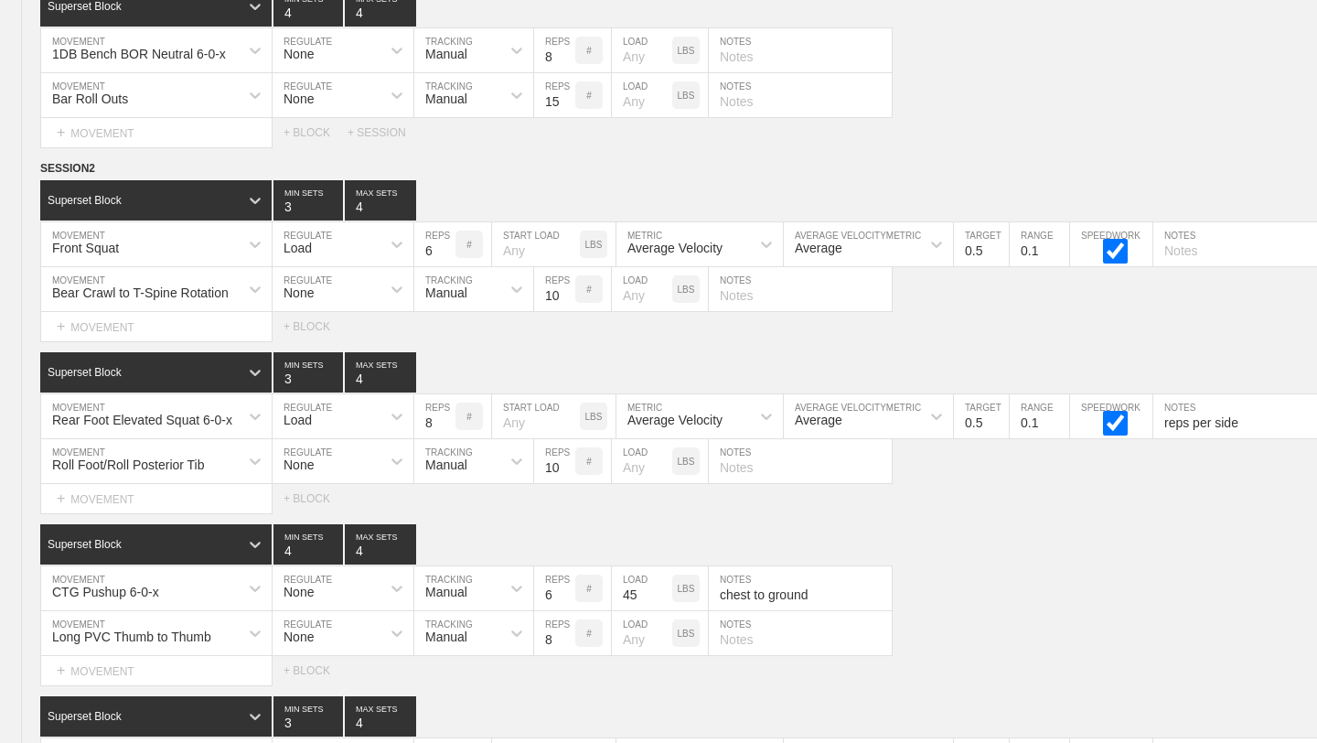
scroll to position [9290, 0]
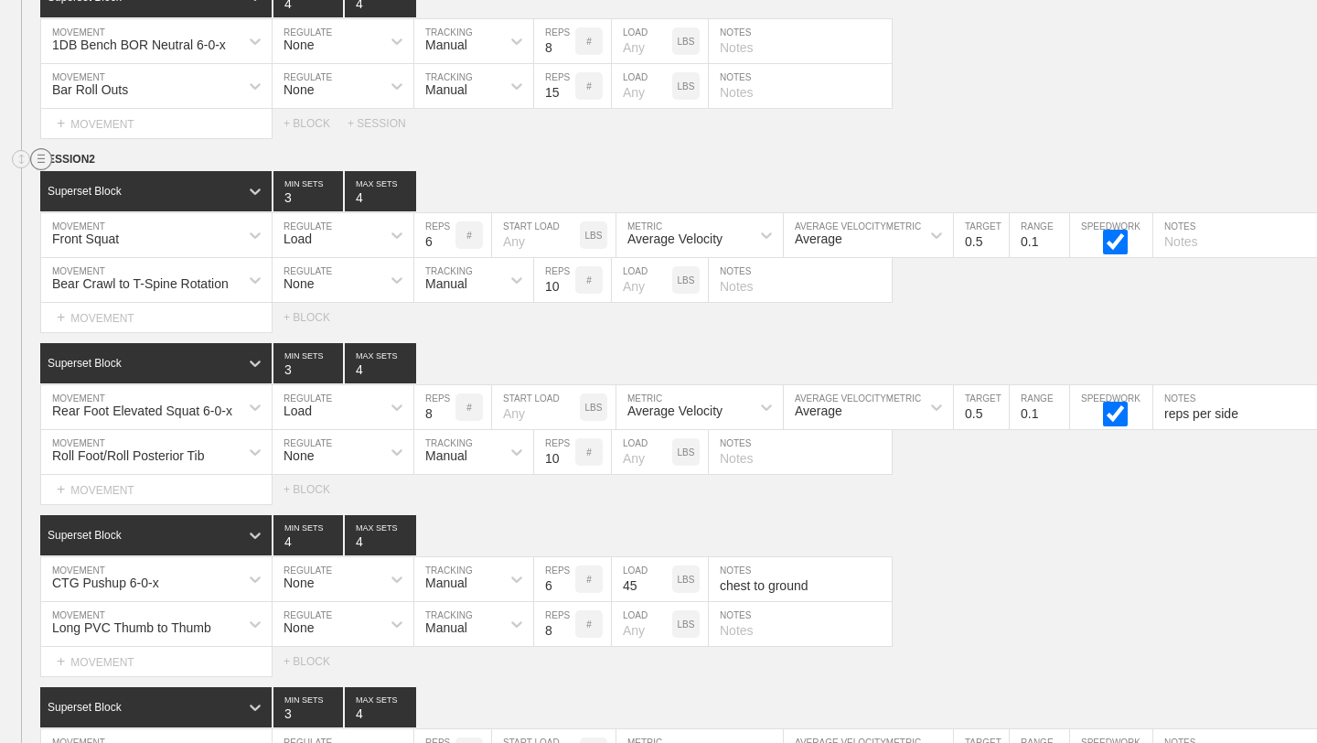
click at [35, 160] on circle at bounding box center [41, 159] width 21 height 21
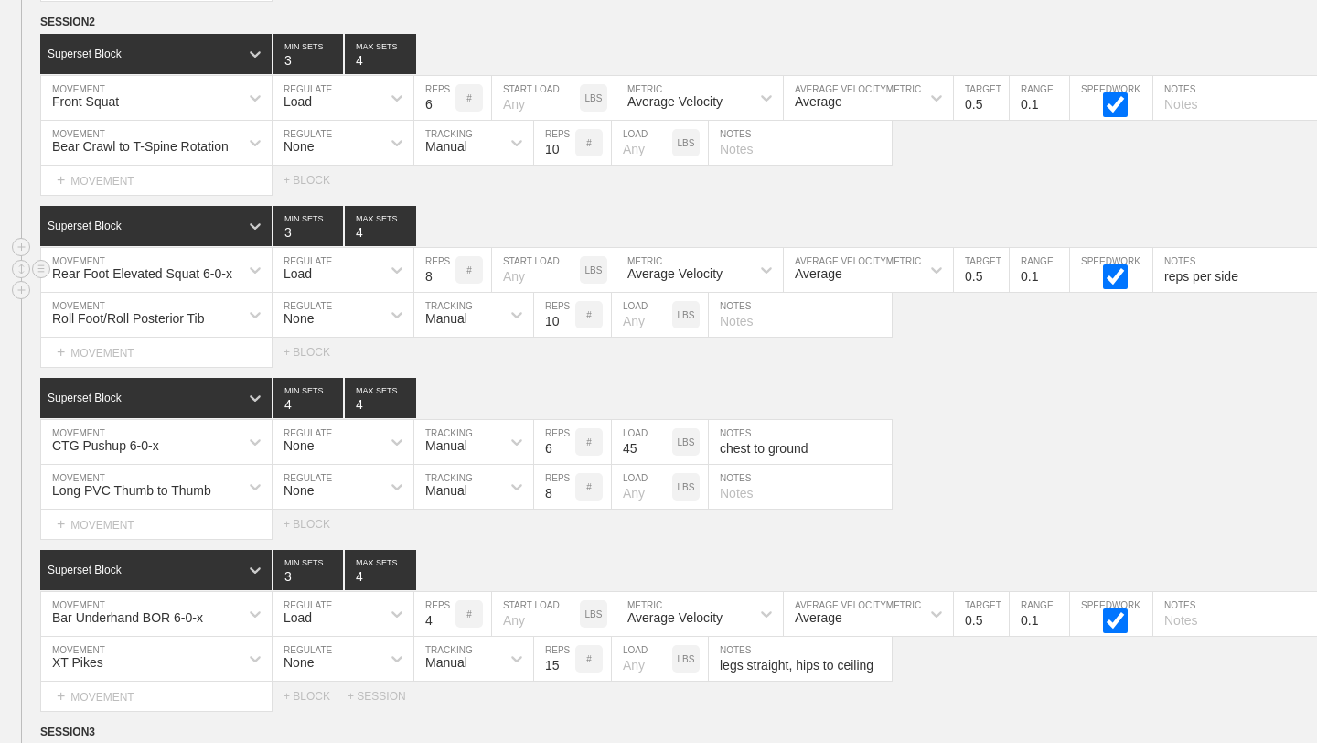
scroll to position [9425, 0]
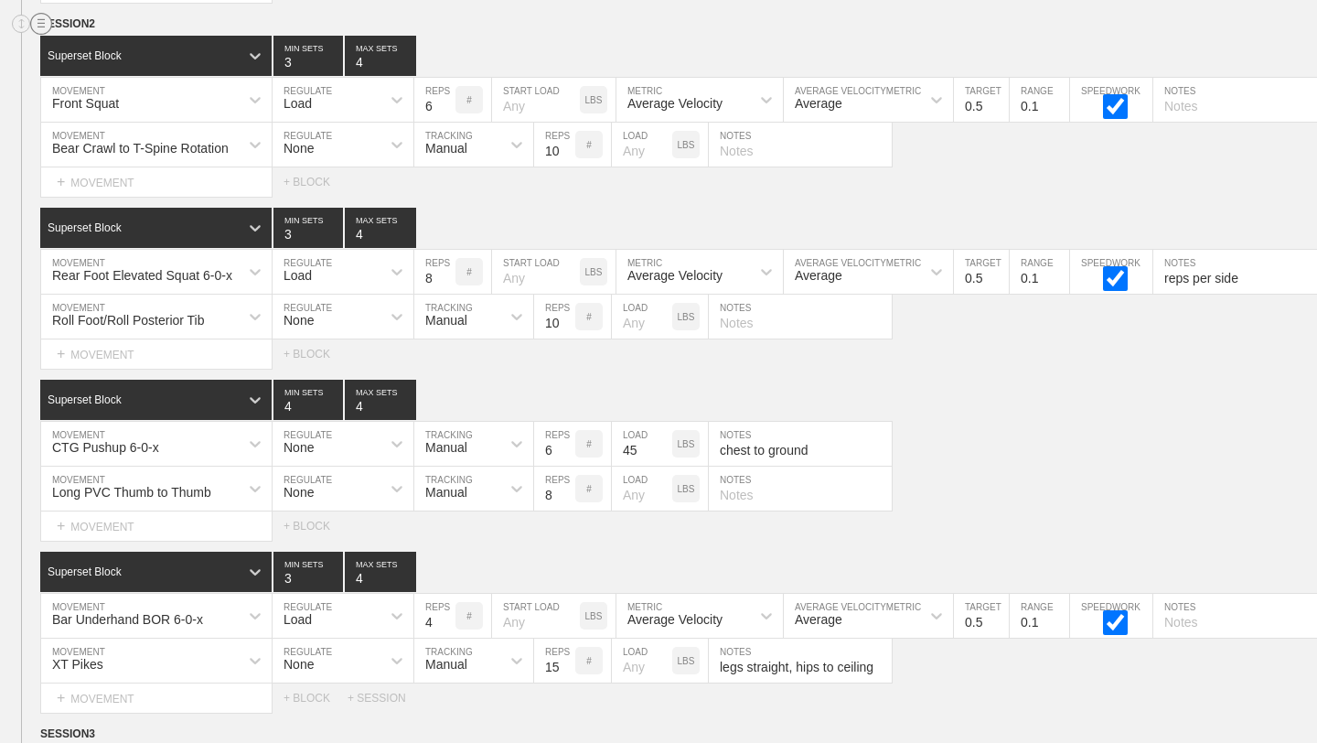
click at [37, 27] on circle at bounding box center [41, 24] width 21 height 21
click at [71, 38] on div "DUPLICATE" at bounding box center [128, 43] width 146 height 27
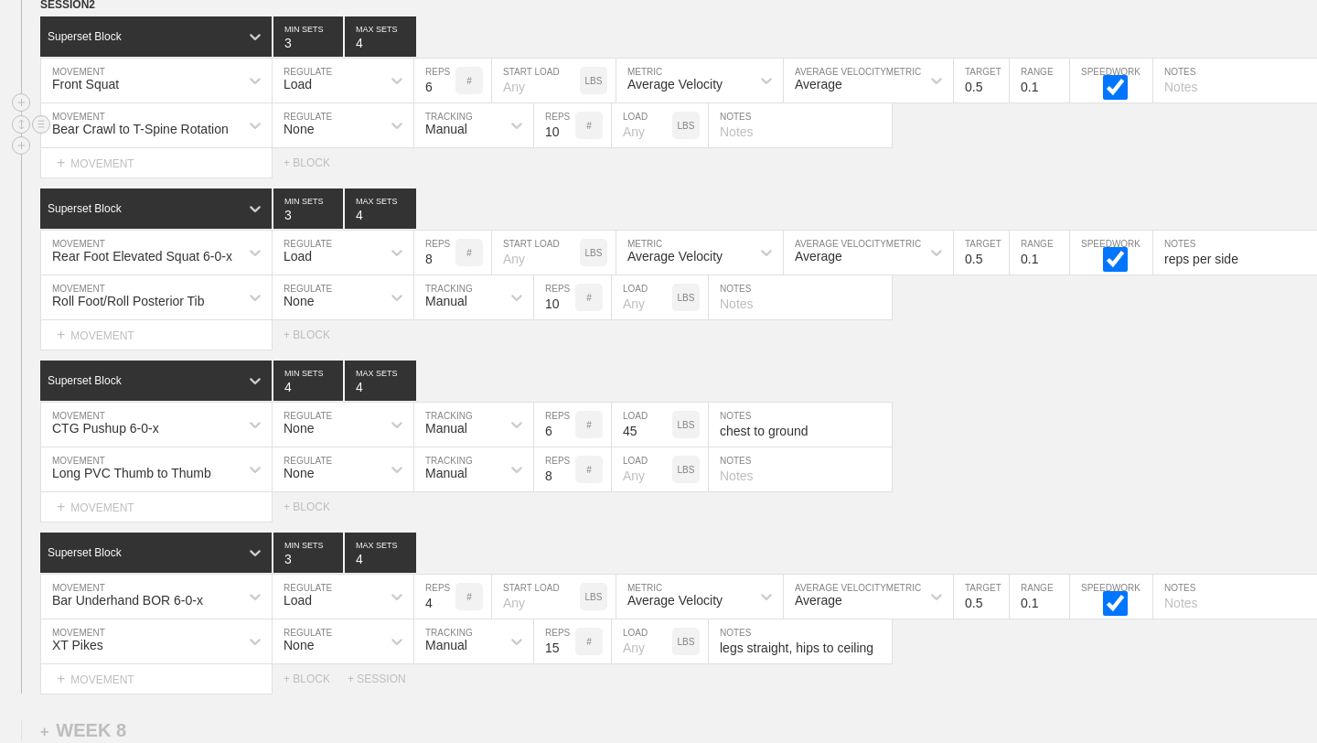
scroll to position [14036, 0]
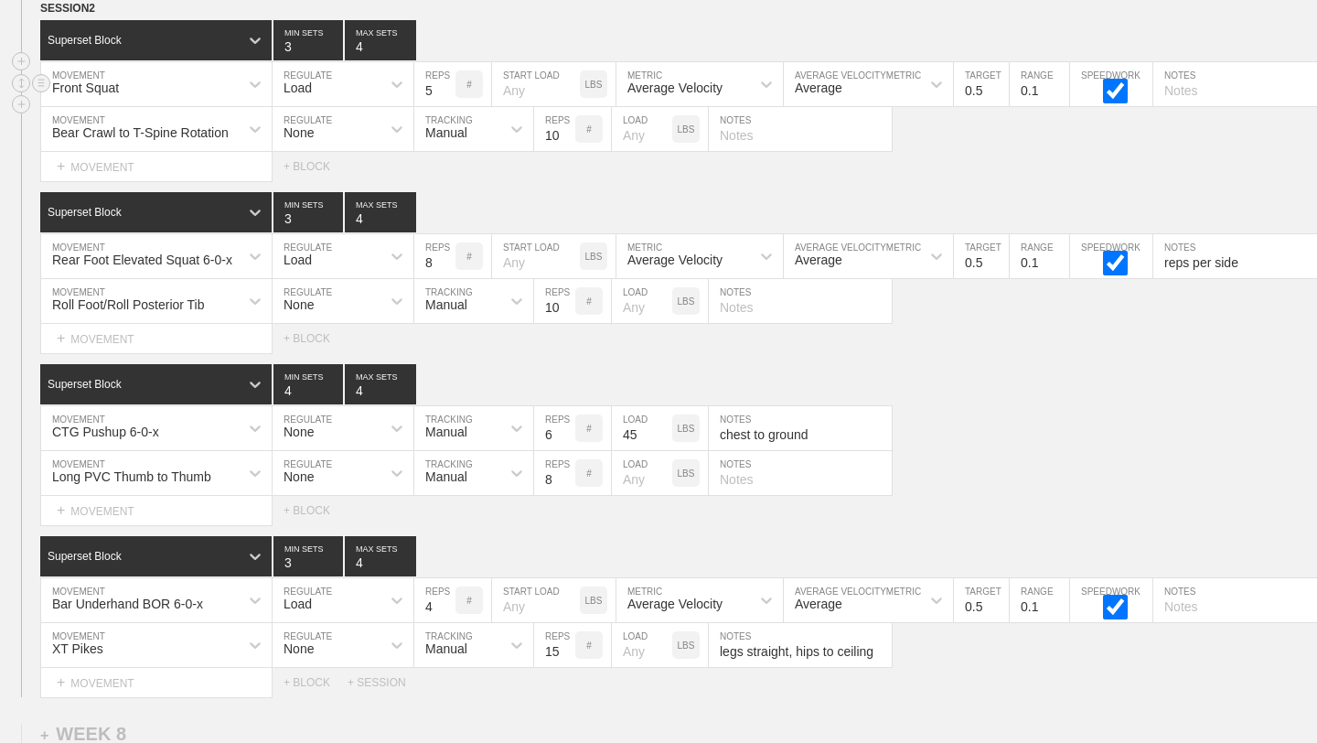
click at [447, 91] on input "5" at bounding box center [434, 84] width 41 height 44
click at [447, 91] on input "4" at bounding box center [434, 84] width 41 height 44
type input "3"
click at [447, 91] on input "3" at bounding box center [434, 84] width 41 height 44
click at [1001, 93] on input "0.4" at bounding box center [981, 84] width 55 height 44
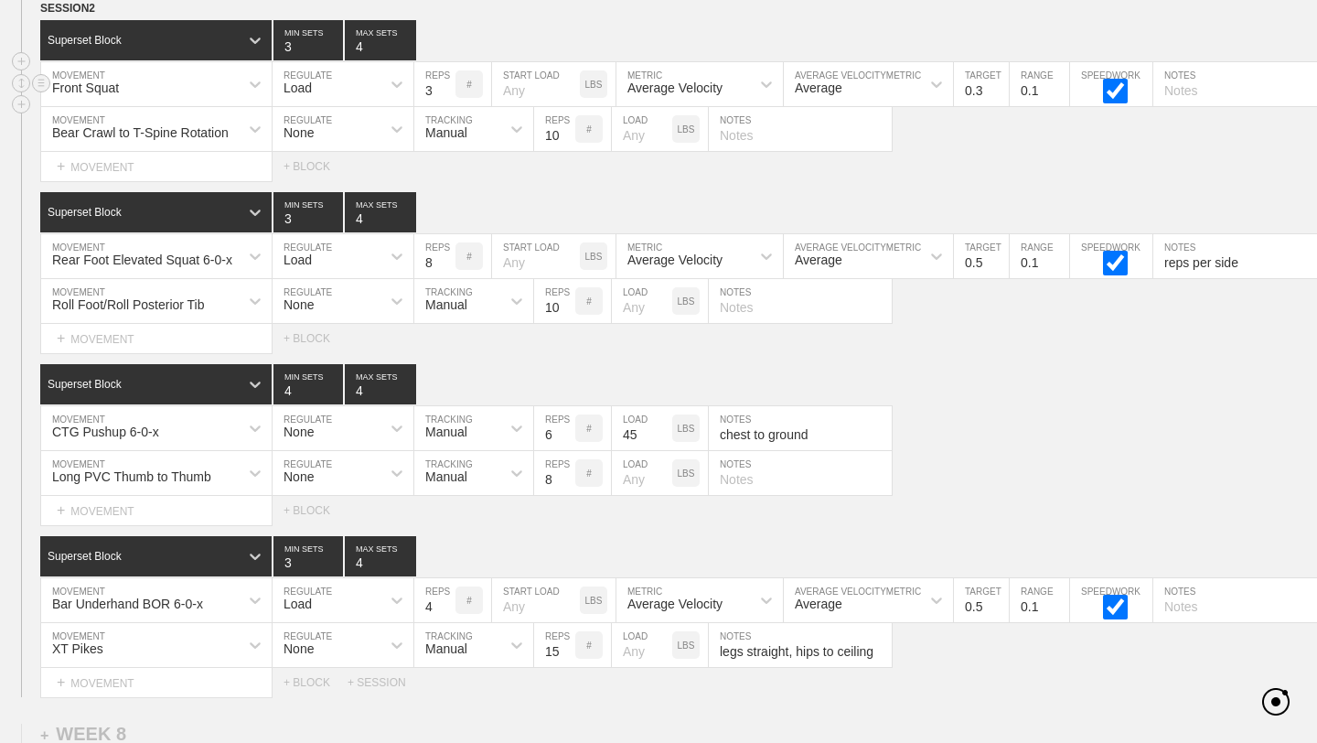
click at [1001, 93] on input "0.3" at bounding box center [981, 84] width 55 height 44
click at [1001, 93] on input "0.2" at bounding box center [981, 84] width 55 height 44
type input "0.3"
click at [1001, 85] on input "0.3" at bounding box center [981, 84] width 55 height 44
click at [994, 164] on div "Select... MOVEMENT + MOVEMENT + BLOCK" at bounding box center [658, 166] width 1317 height 29
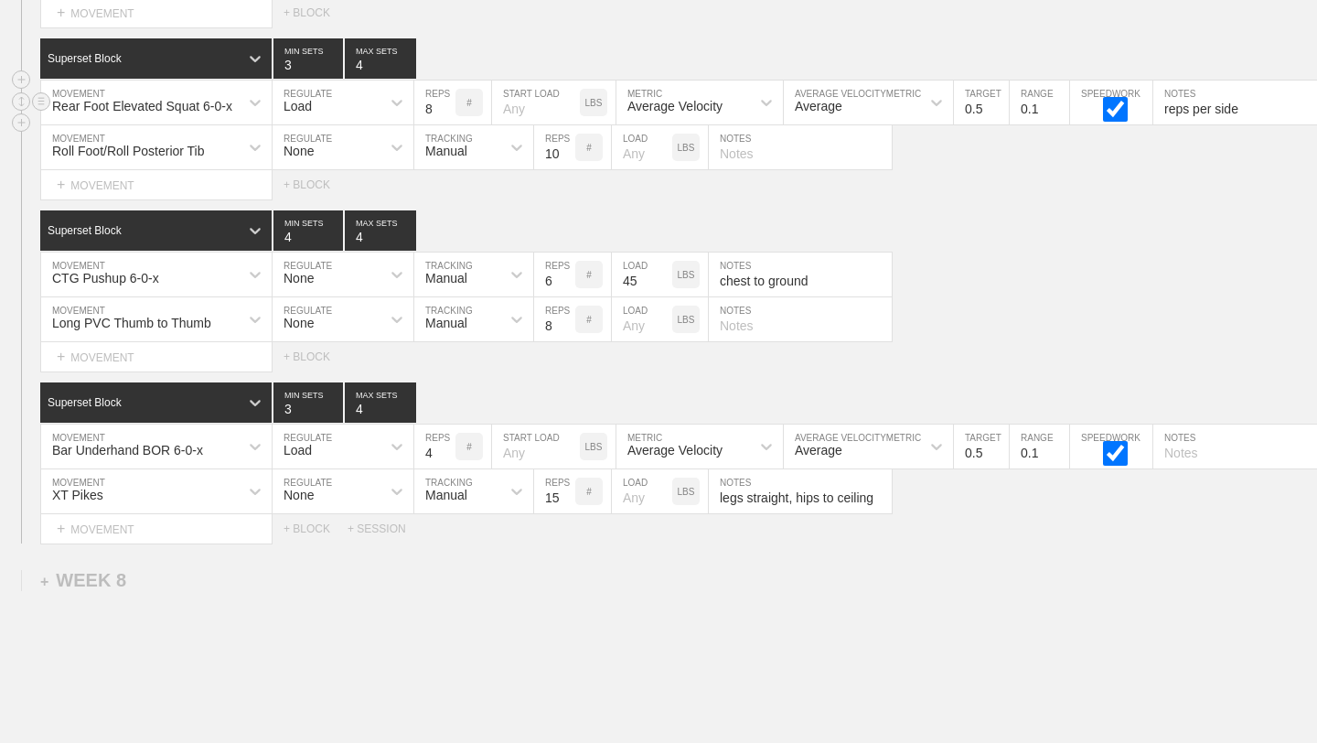
scroll to position [14148, 0]
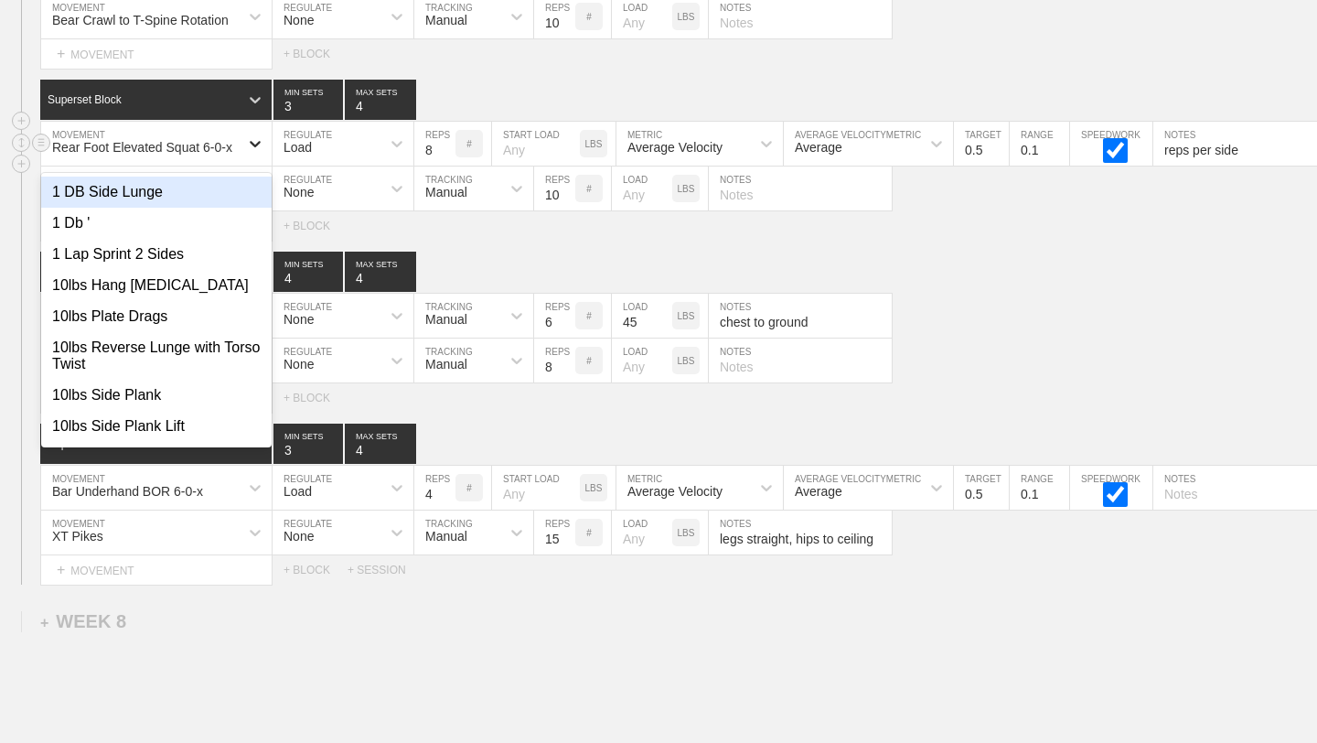
click at [250, 147] on icon at bounding box center [255, 143] width 18 height 18
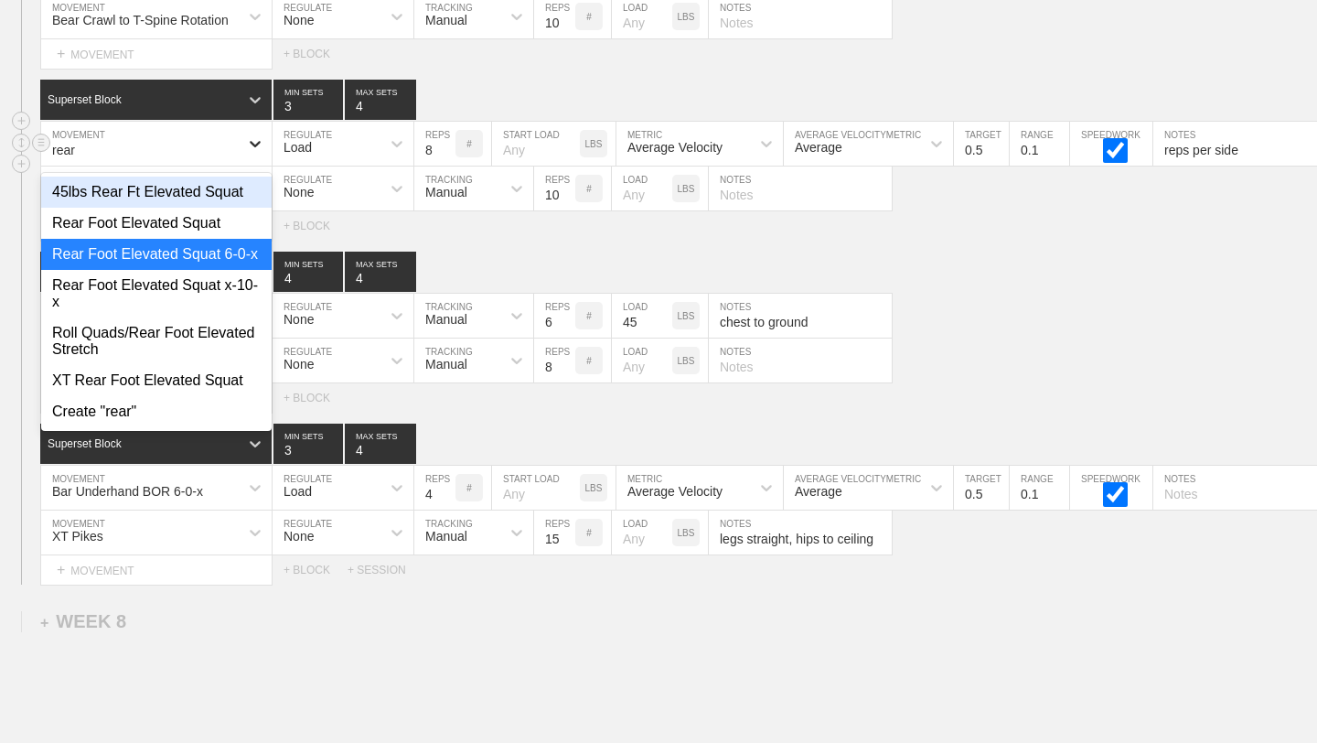
type input "rear"
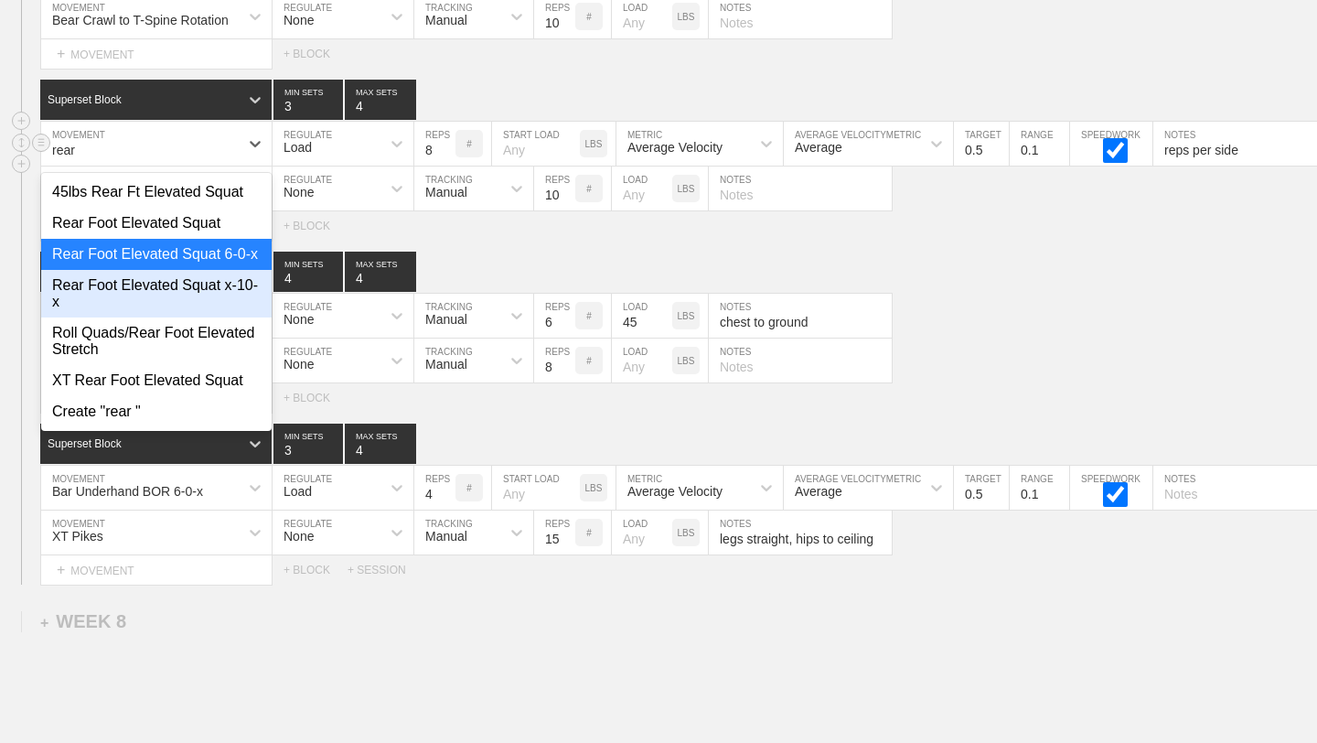
click at [224, 284] on div "Rear Foot Elevated Squat x-10-x" at bounding box center [156, 294] width 230 height 48
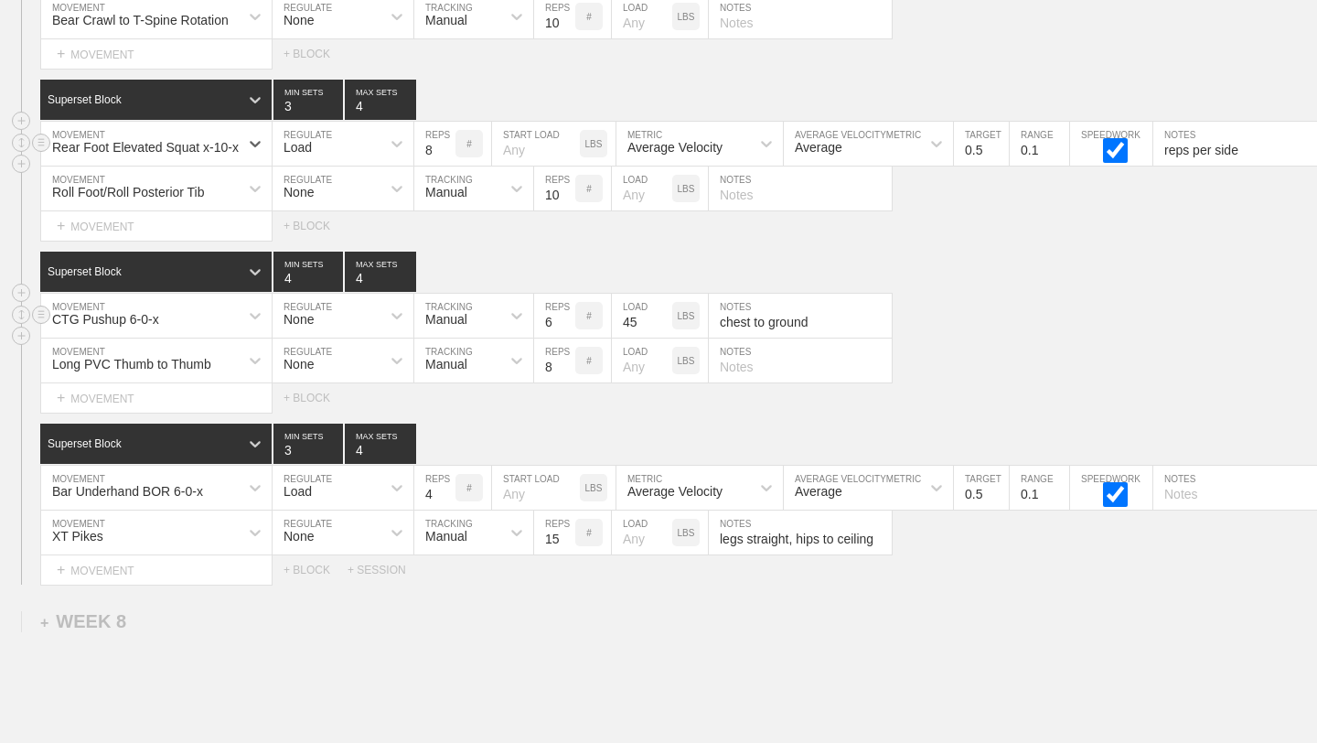
click at [233, 316] on div "CTG Pushup 6-0-x" at bounding box center [140, 315] width 198 height 31
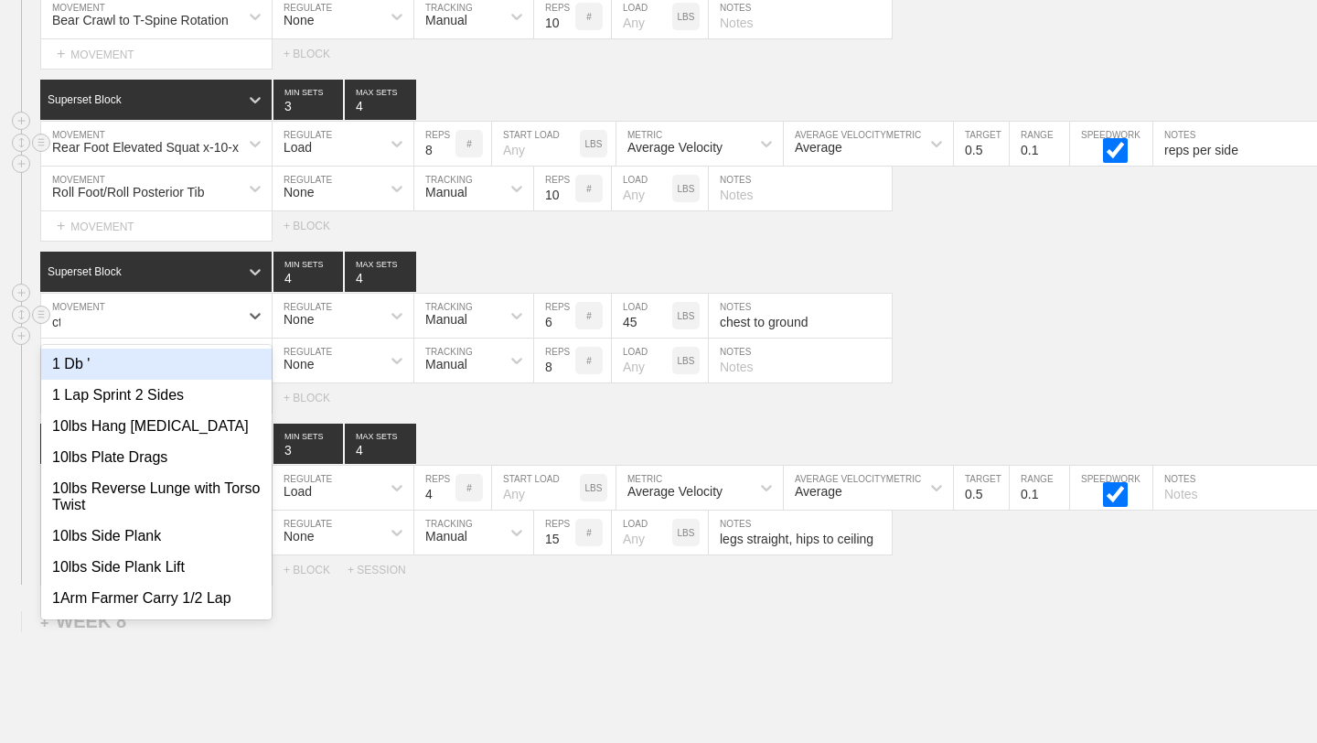
type input "ctg"
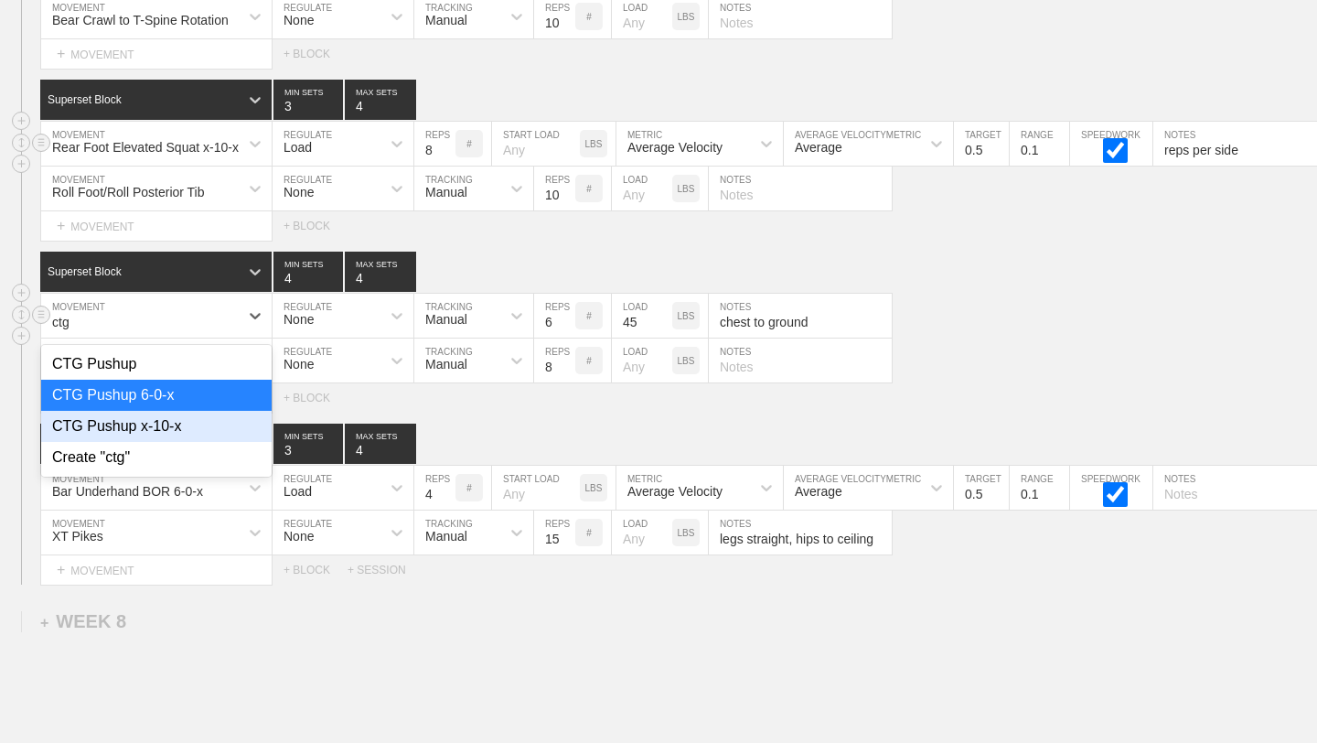
click at [209, 430] on div "CTG Pushup x-10-x" at bounding box center [156, 426] width 230 height 31
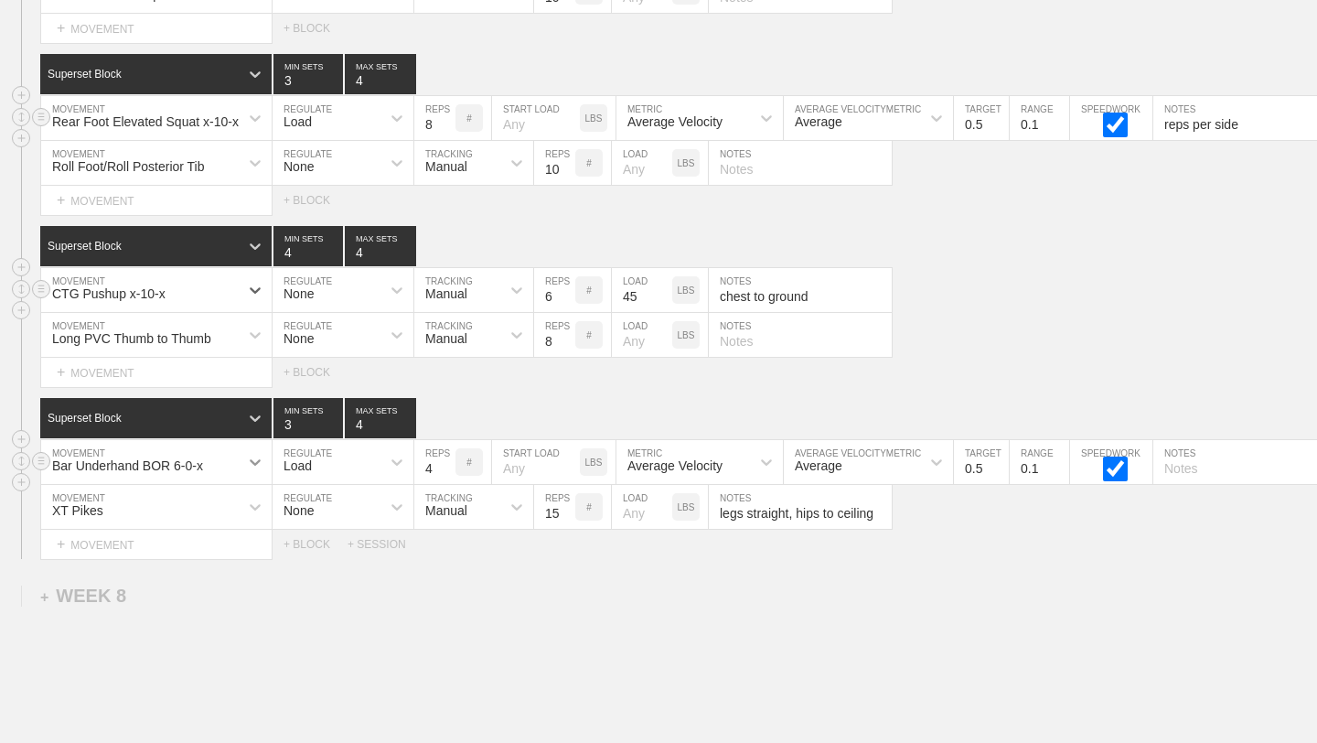
click at [241, 484] on div "Bar Underhand BOR 6-0-x" at bounding box center [156, 462] width 230 height 44
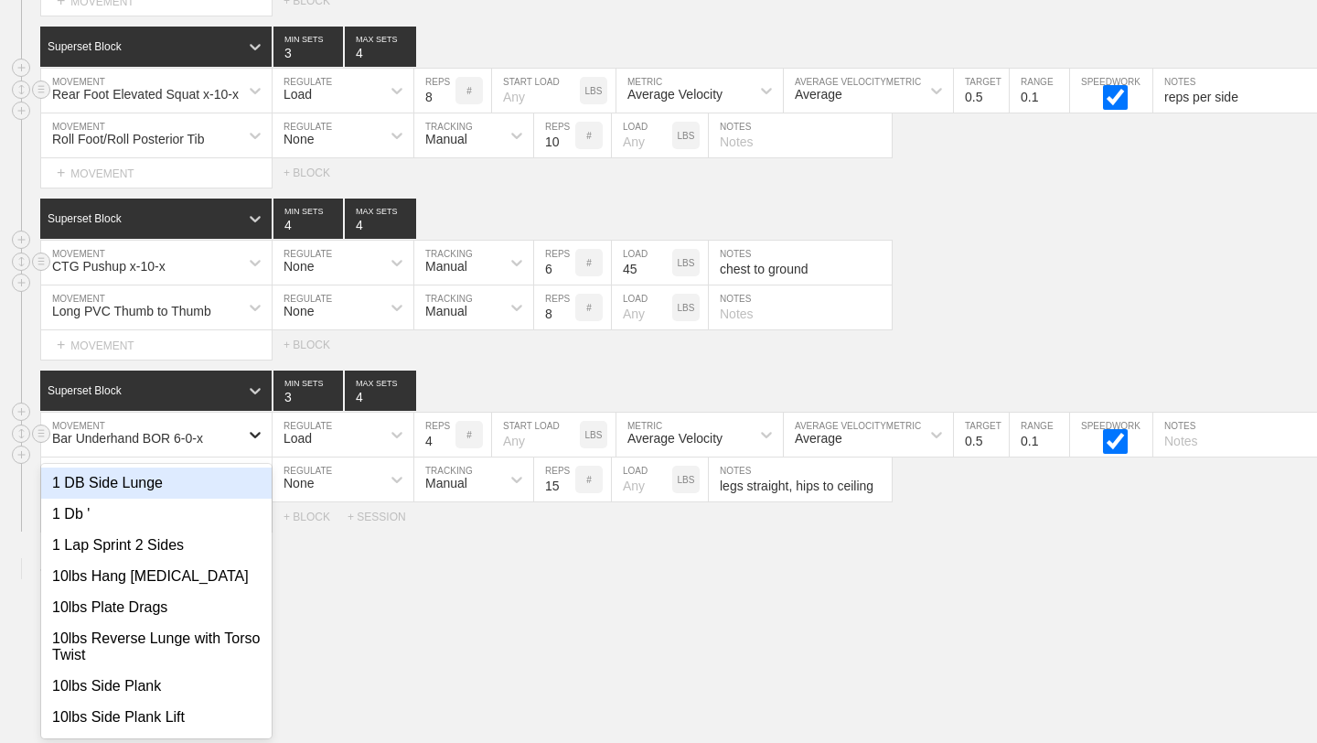
scroll to position [14203, 0]
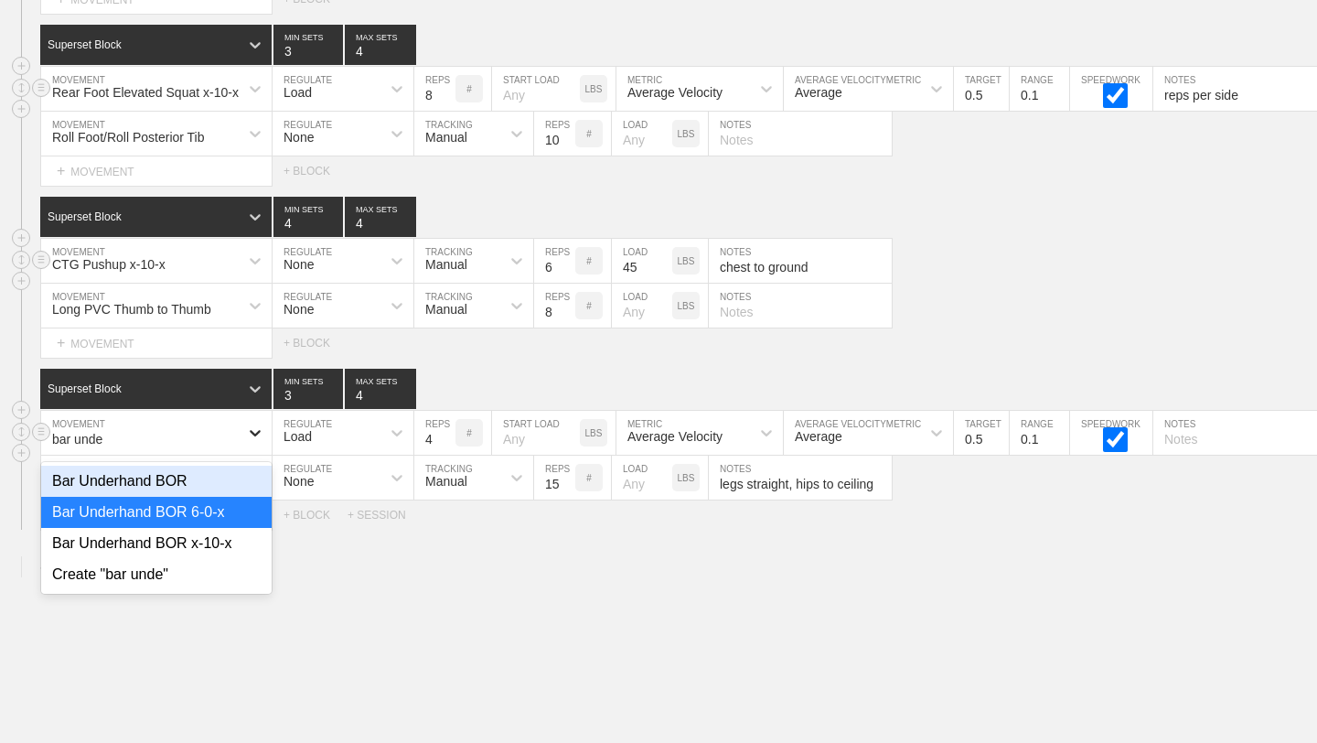
type input "bar under"
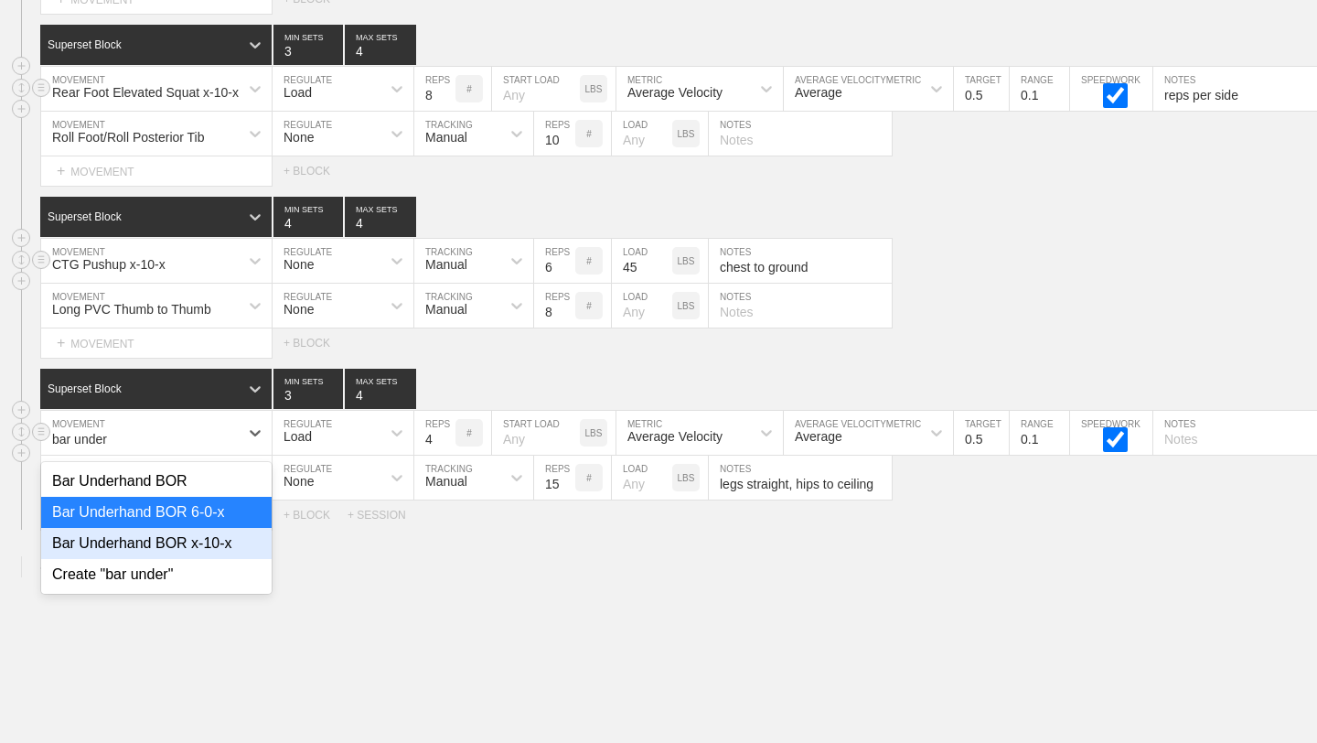
click at [245, 538] on div "Bar Underhand BOR x-10-x" at bounding box center [156, 543] width 230 height 31
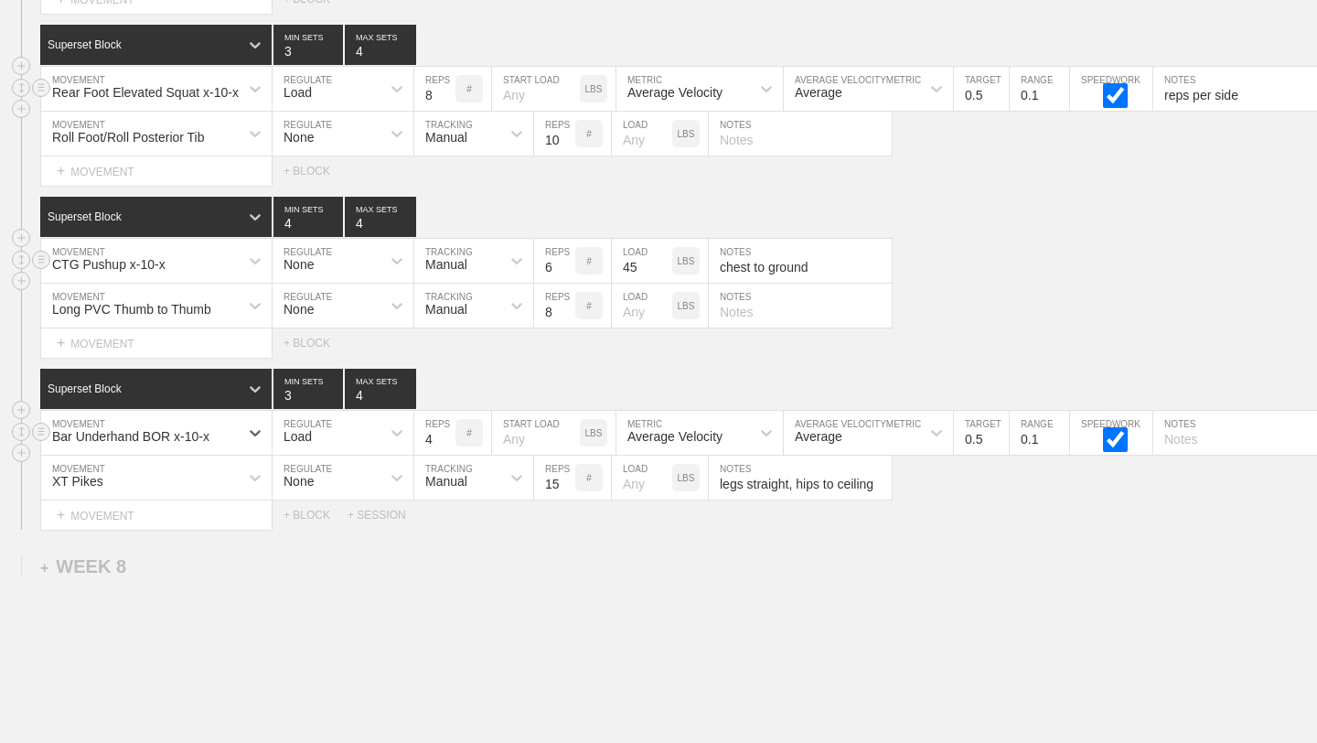
click at [448, 101] on input "8" at bounding box center [434, 89] width 41 height 44
click at [450, 96] on input "7" at bounding box center [434, 89] width 41 height 44
click at [450, 96] on input "6" at bounding box center [434, 89] width 41 height 44
click at [450, 96] on input "5" at bounding box center [434, 89] width 41 height 44
click at [450, 96] on input "4" at bounding box center [434, 89] width 41 height 44
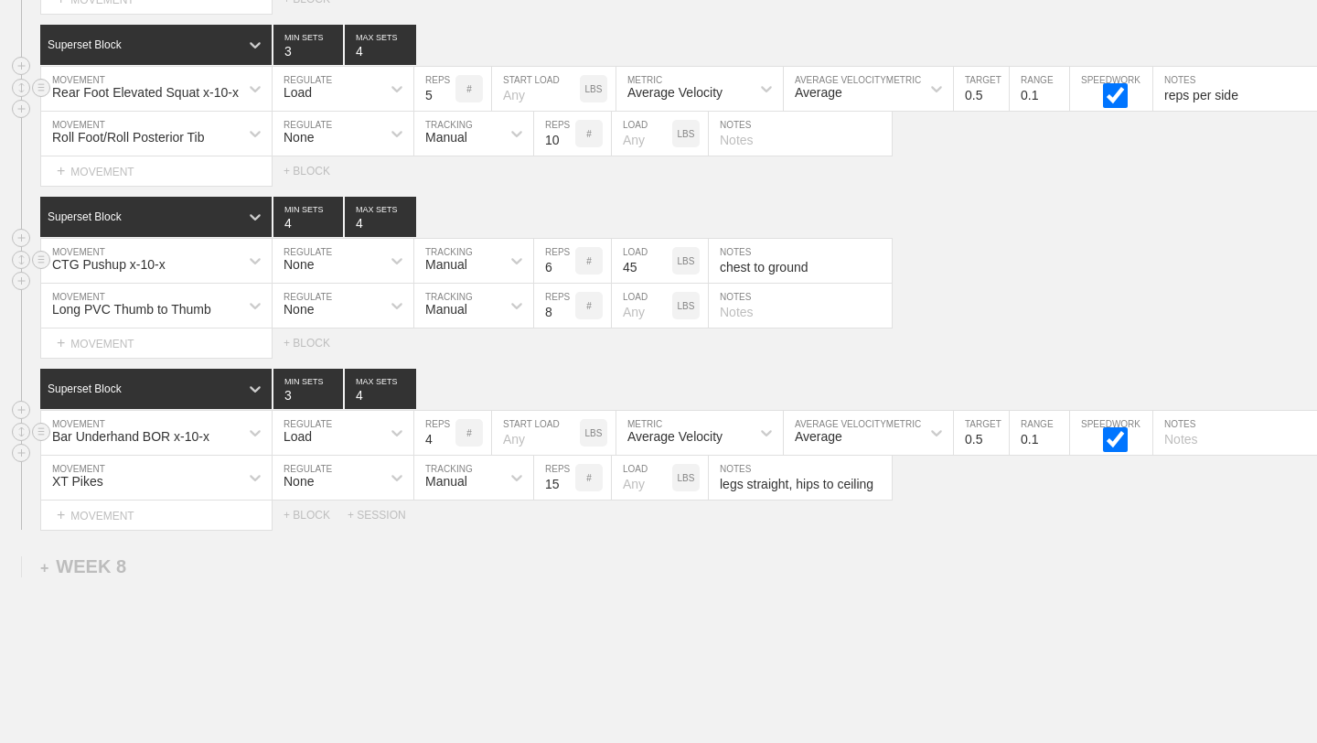
click at [450, 88] on input "5" at bounding box center [434, 89] width 41 height 44
type input "6"
click at [450, 88] on input "6" at bounding box center [434, 89] width 41 height 44
click at [1001, 99] on input "0.4" at bounding box center [981, 89] width 55 height 44
type input "0.3"
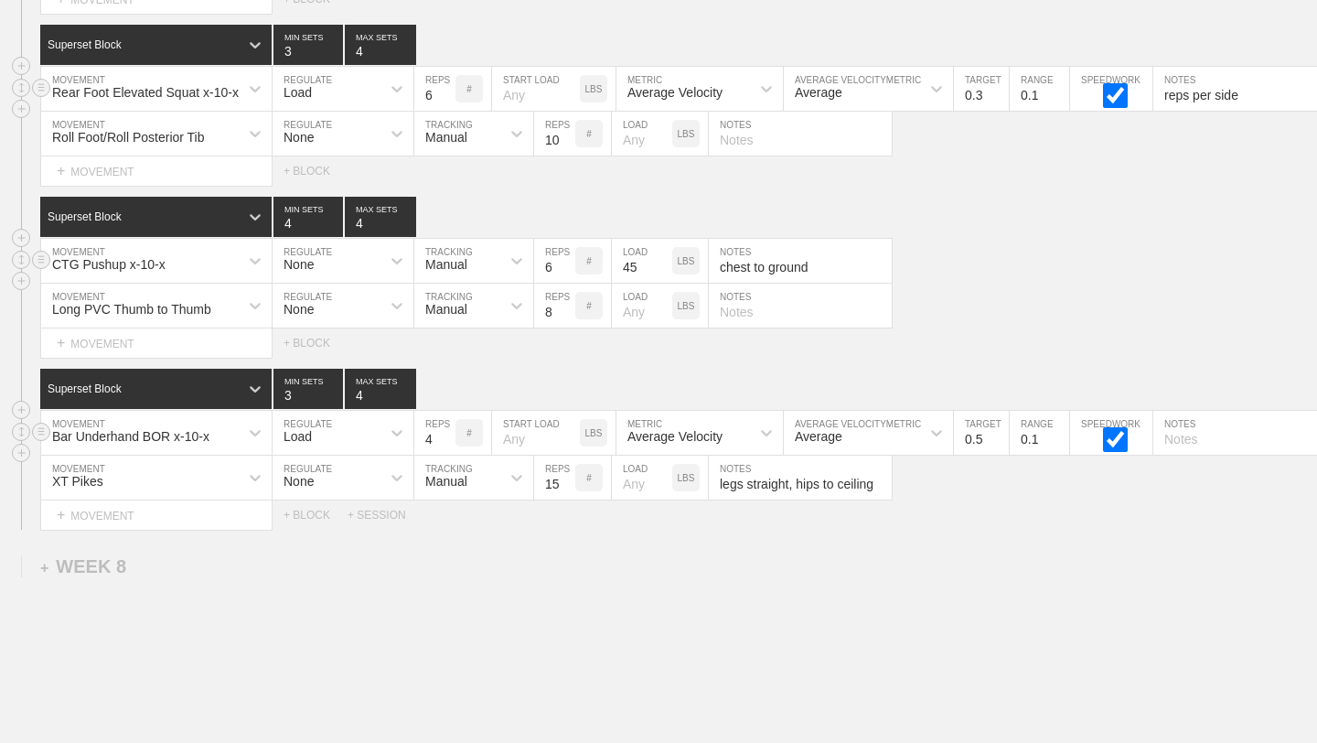
click at [1001, 99] on input "0.3" at bounding box center [981, 89] width 55 height 44
click at [1162, 101] on input "reps per side" at bounding box center [1244, 89] width 183 height 44
click at [1170, 99] on input "reps per side" at bounding box center [1244, 89] width 183 height 44
click at [1165, 94] on input "reps per side" at bounding box center [1244, 89] width 183 height 44
type input "3 reps per side"
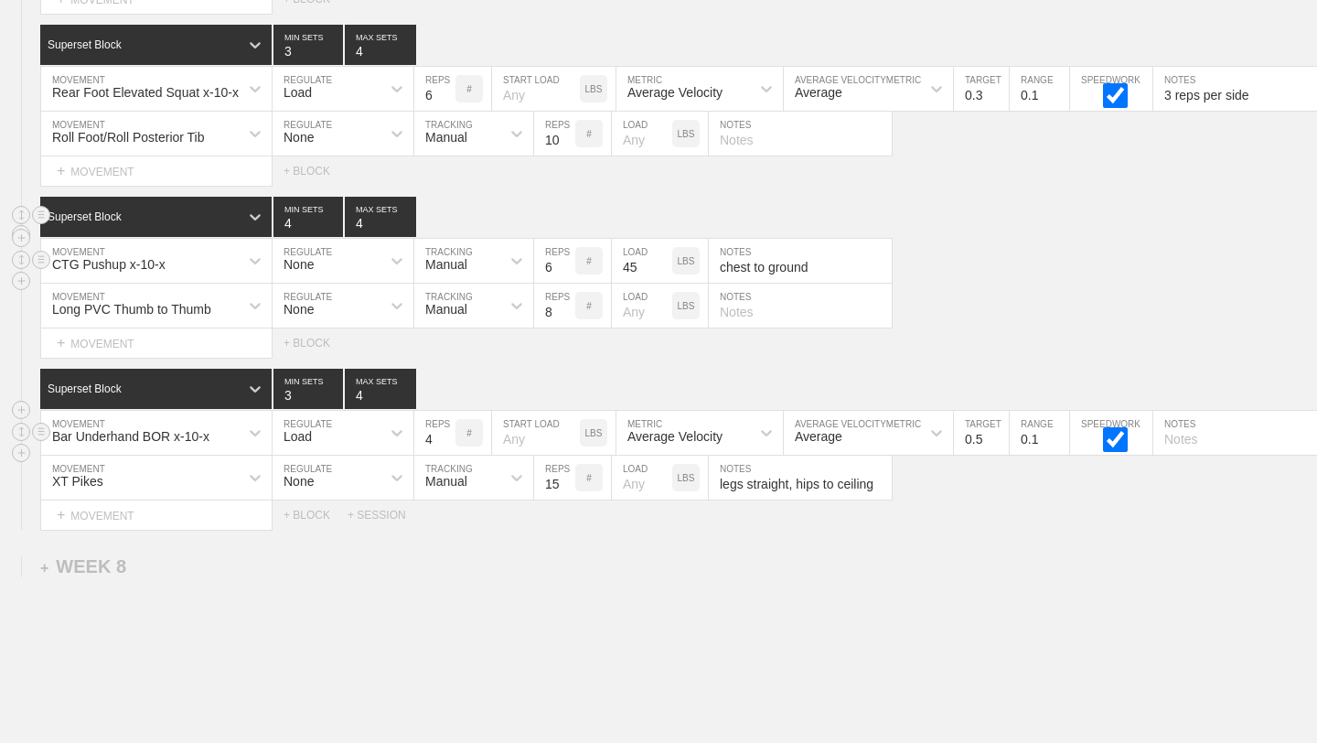
click at [1154, 225] on div "Superset Block 4 MIN SETS 4 MAX SETS" at bounding box center [678, 217] width 1277 height 40
type input "3"
click at [445, 442] on input "3" at bounding box center [434, 433] width 41 height 44
click at [998, 441] on input "0.4" at bounding box center [981, 433] width 55 height 44
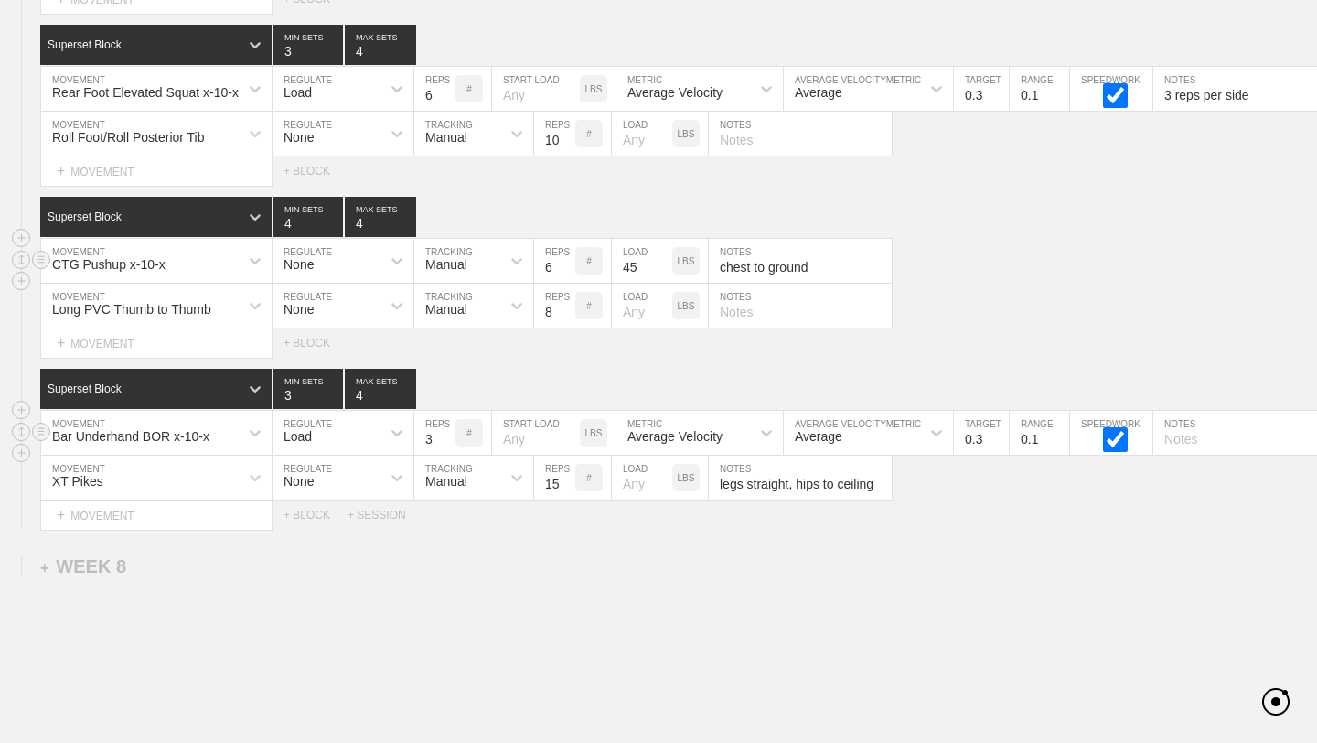
type input "0.3"
click at [998, 441] on input "0.3" at bounding box center [981, 433] width 55 height 44
click at [1014, 520] on div "Select... MOVEMENT + MOVEMENT + BLOCK + SESSION" at bounding box center [658, 514] width 1317 height 29
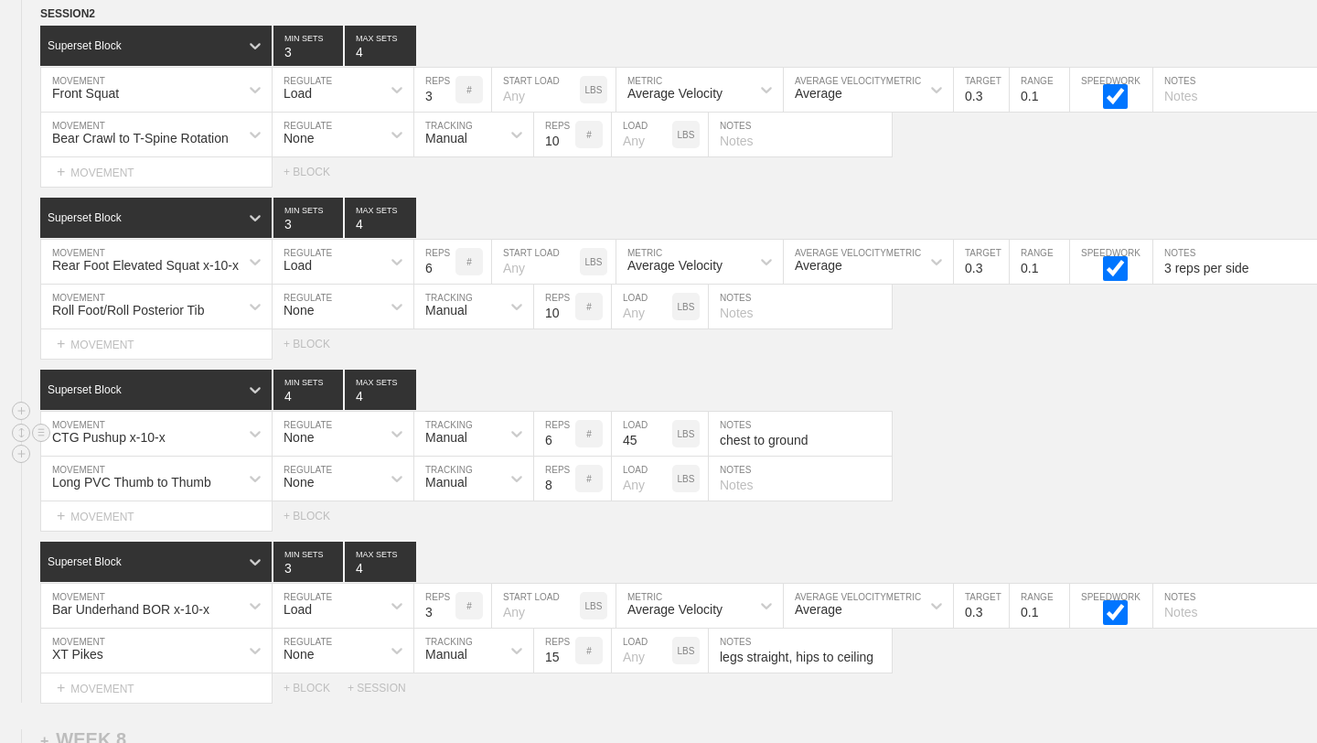
scroll to position [14023, 0]
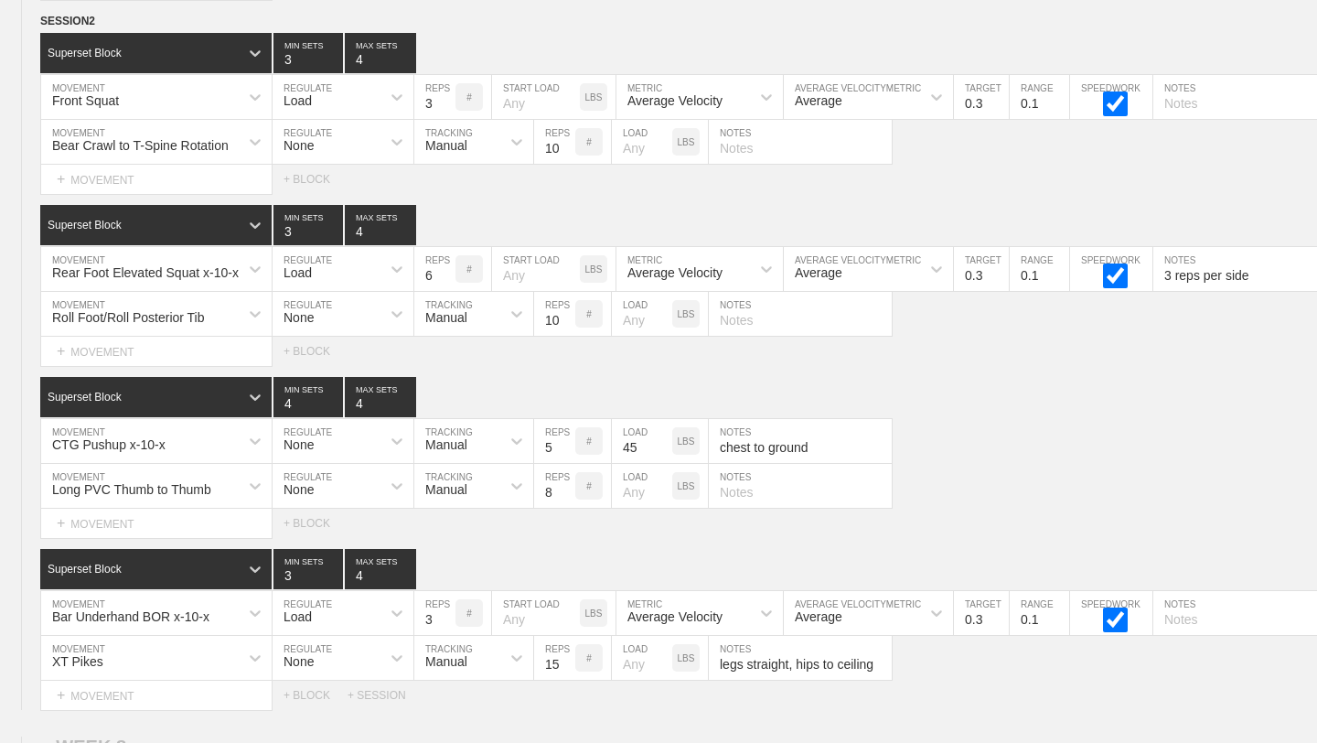
click at [564, 449] on input "5" at bounding box center [554, 441] width 41 height 44
click at [564, 449] on input "4" at bounding box center [554, 441] width 41 height 44
type input "3"
click at [564, 449] on input "3" at bounding box center [554, 441] width 41 height 44
click at [538, 567] on div "Superset Block 3 MIN SETS 4 MAX SETS" at bounding box center [678, 569] width 1277 height 40
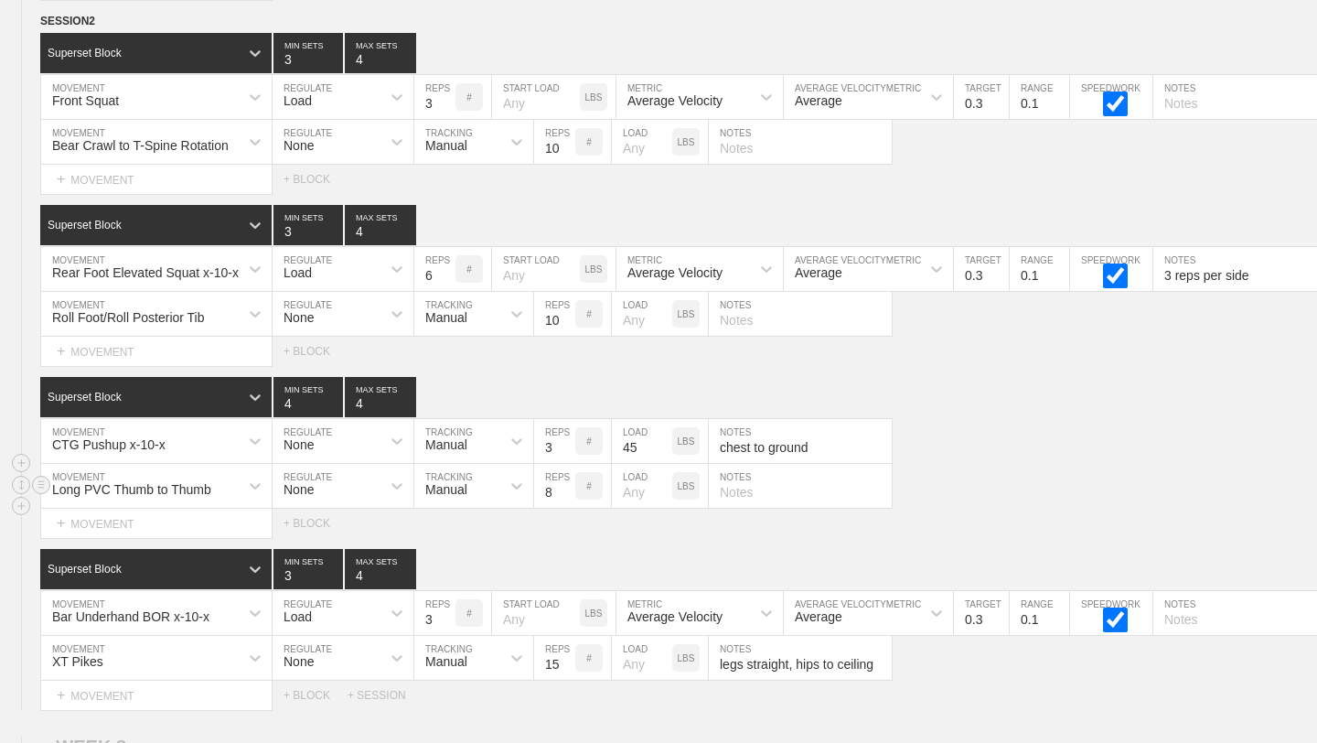
click at [605, 491] on div "#" at bounding box center [593, 486] width 36 height 44
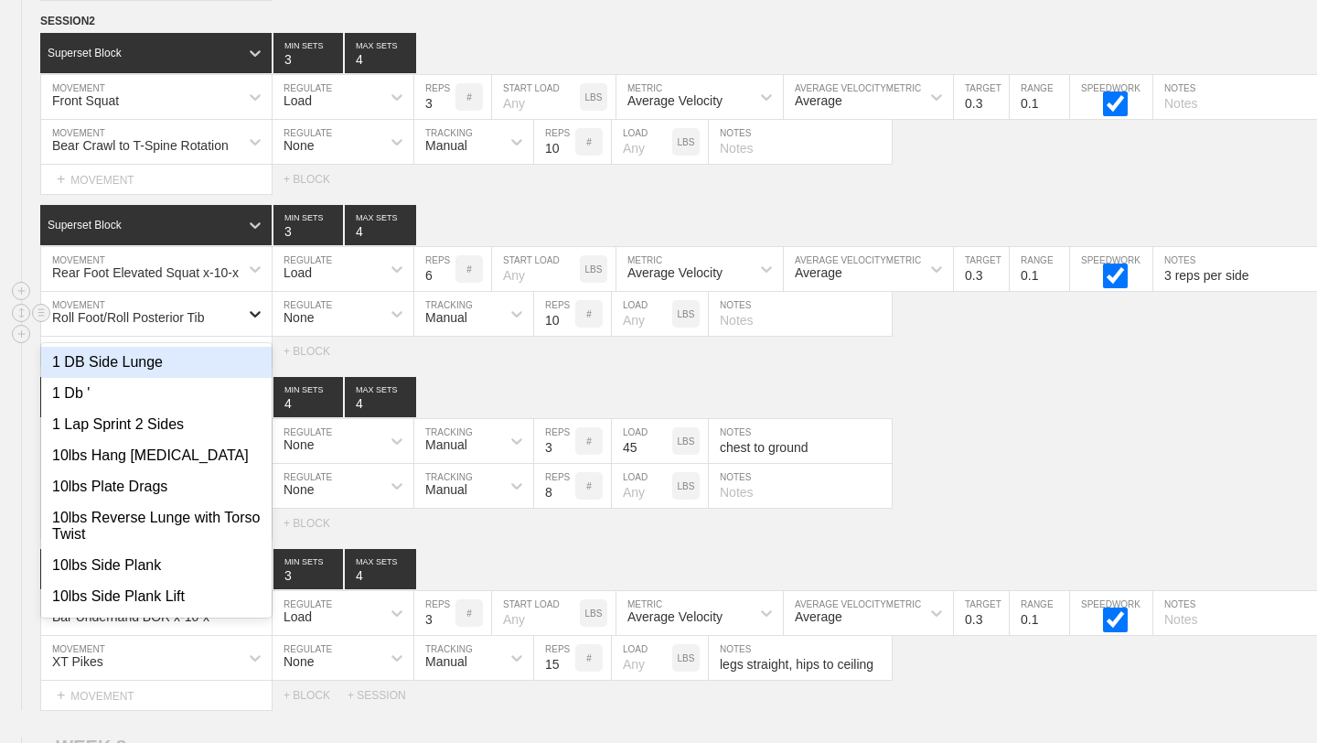
click at [255, 328] on div at bounding box center [255, 313] width 33 height 33
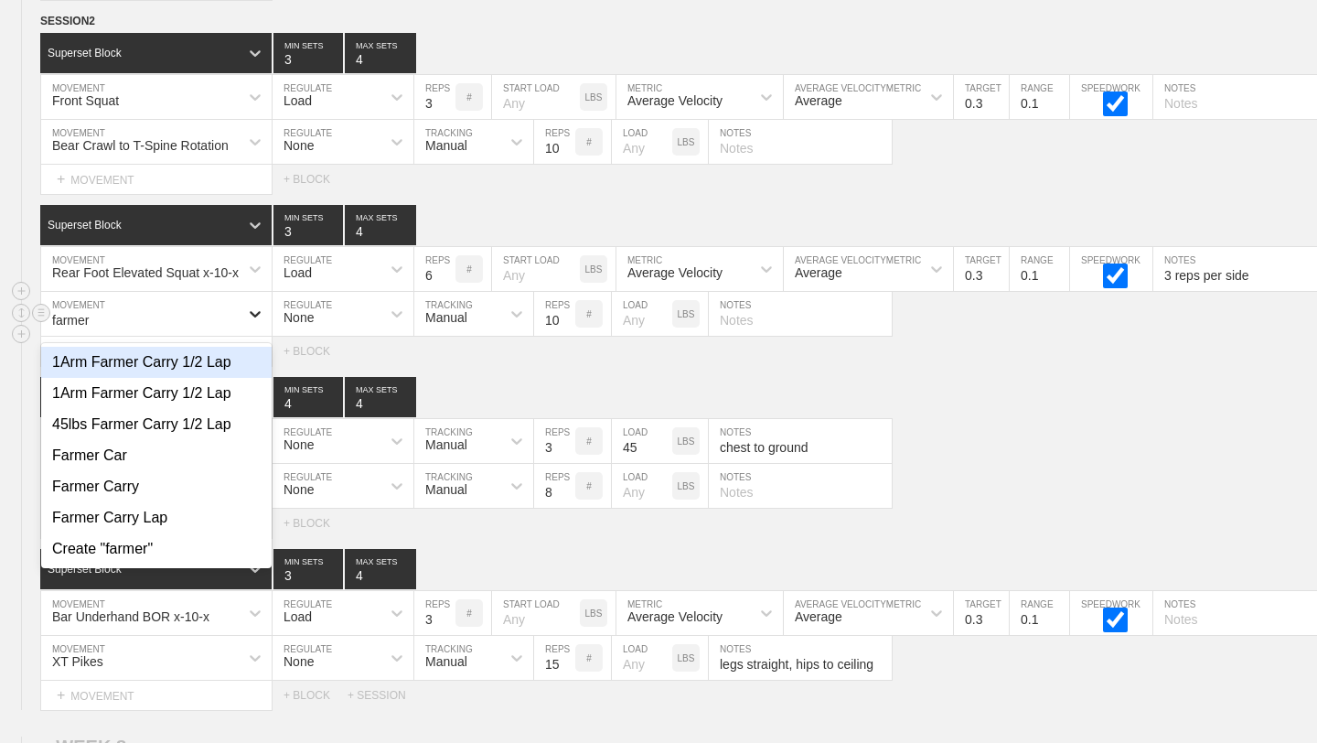
type input "farmer"
click at [188, 393] on div "1Arm Farmer Carry 1/2 Lap" at bounding box center [156, 393] width 230 height 31
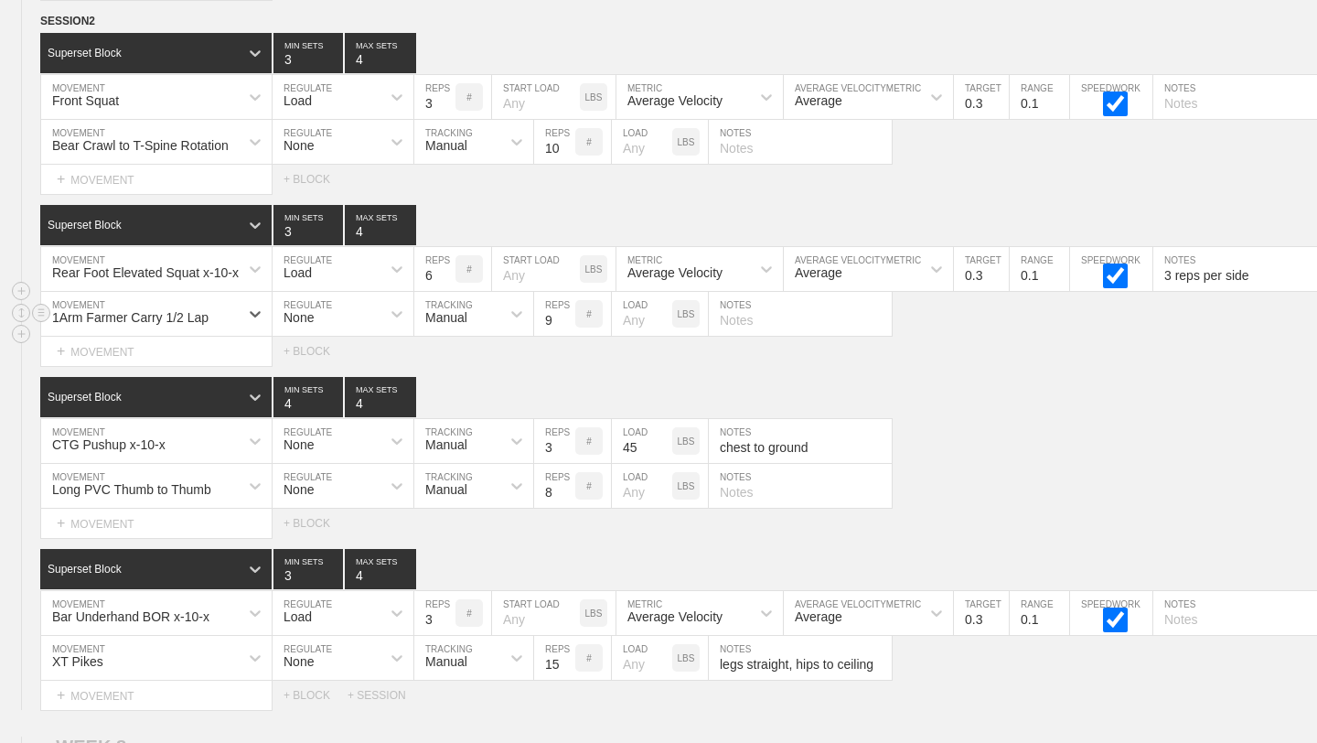
click at [568, 319] on input "9" at bounding box center [554, 314] width 41 height 44
click at [568, 319] on input "8" at bounding box center [554, 314] width 41 height 44
click at [568, 319] on input "7" at bounding box center [554, 314] width 41 height 44
click at [568, 319] on input "6" at bounding box center [554, 314] width 41 height 44
click at [568, 319] on input "5" at bounding box center [554, 314] width 41 height 44
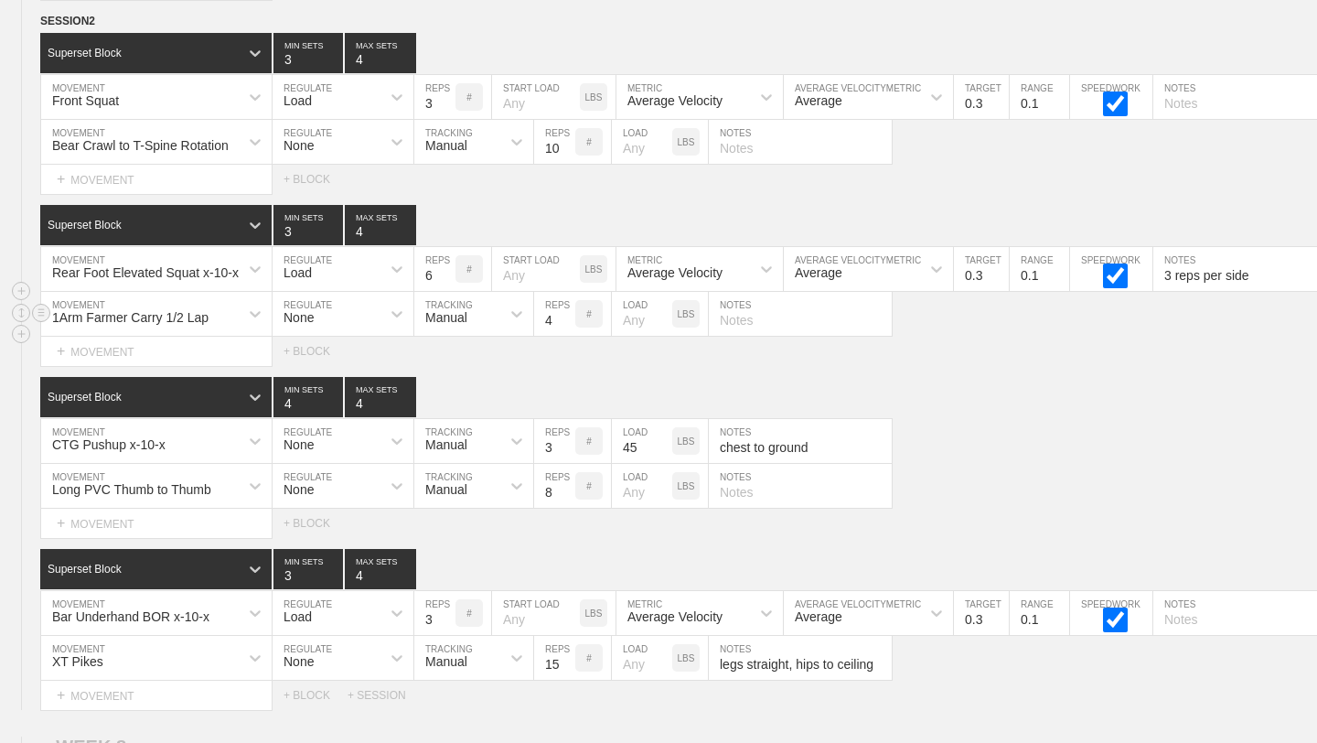
click at [568, 319] on input "4" at bounding box center [554, 314] width 41 height 44
click at [568, 319] on input "3" at bounding box center [554, 314] width 41 height 44
click at [568, 319] on input "2" at bounding box center [554, 314] width 41 height 44
type input "1"
click at [568, 319] on input "1" at bounding box center [554, 314] width 41 height 44
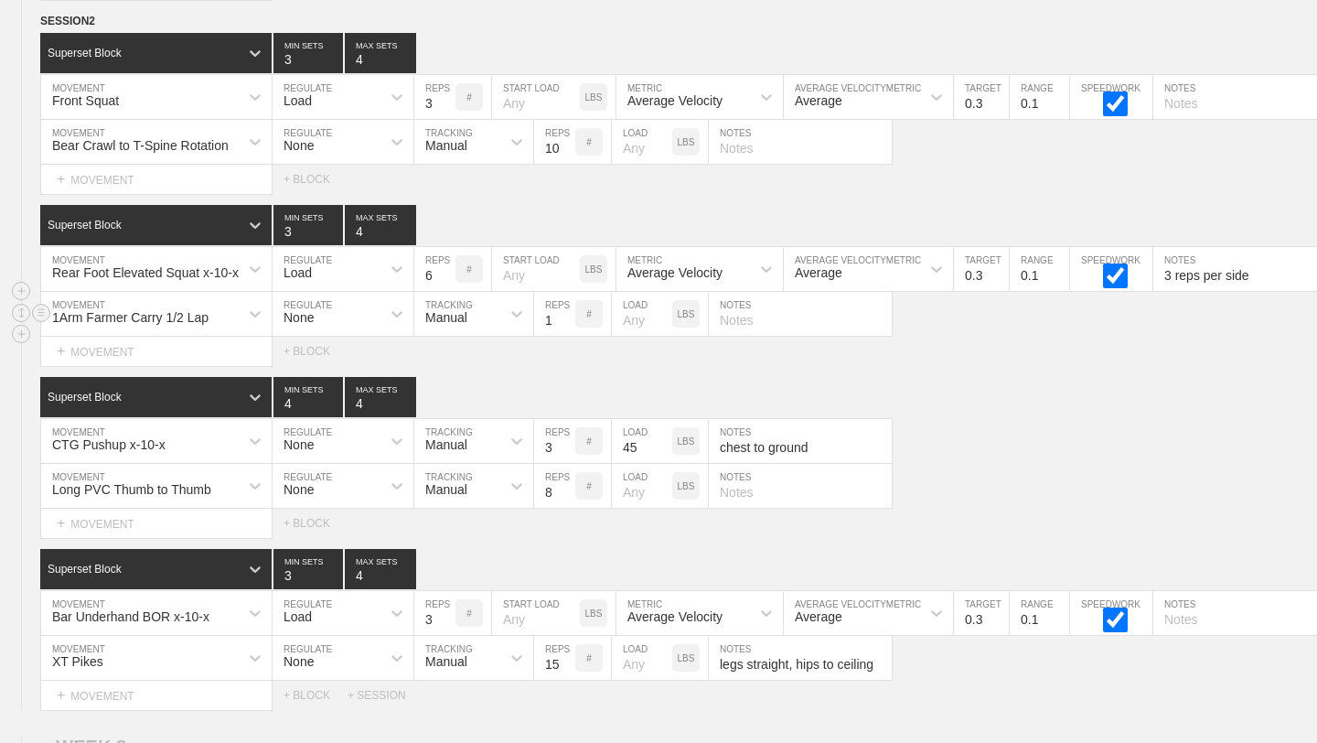
click at [638, 316] on input "number" at bounding box center [642, 314] width 60 height 44
type input "90"
click at [691, 364] on div "Select... MOVEMENT + MOVEMENT + BLOCK" at bounding box center [658, 351] width 1317 height 29
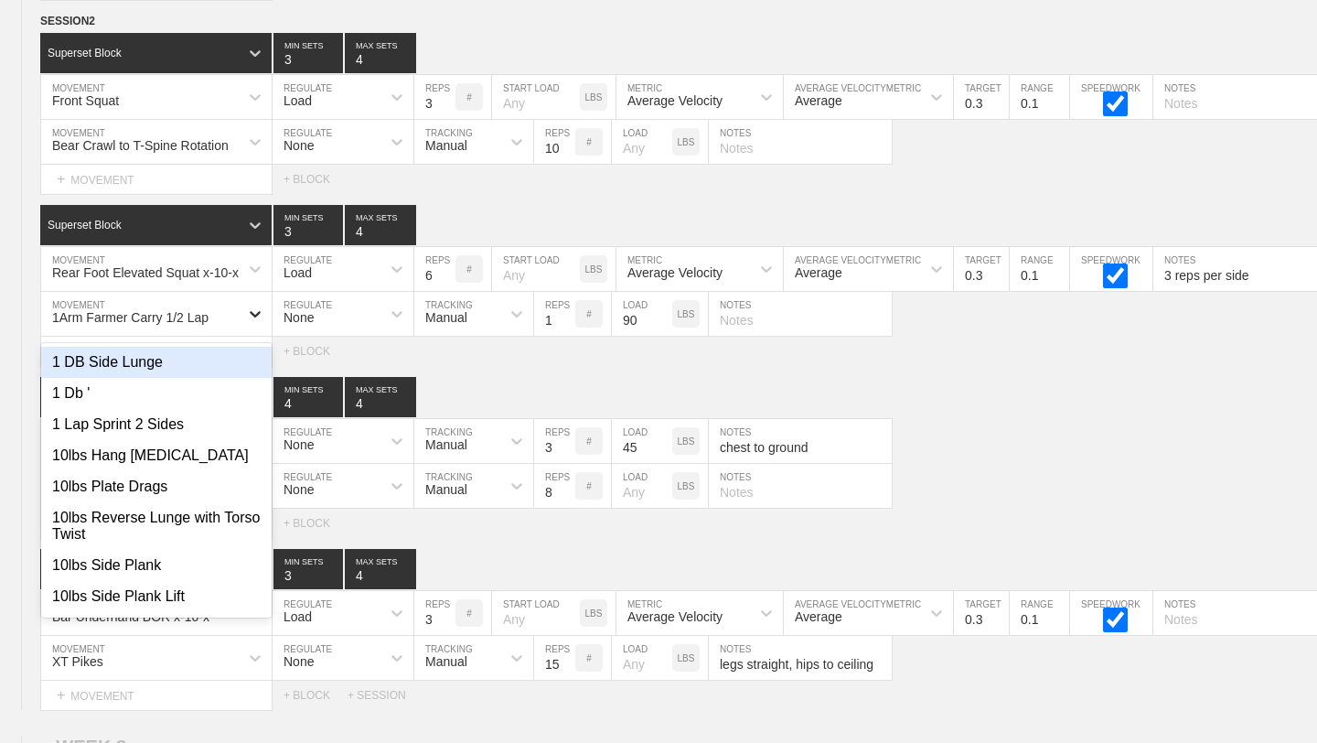
click at [252, 316] on icon at bounding box center [255, 314] width 18 height 18
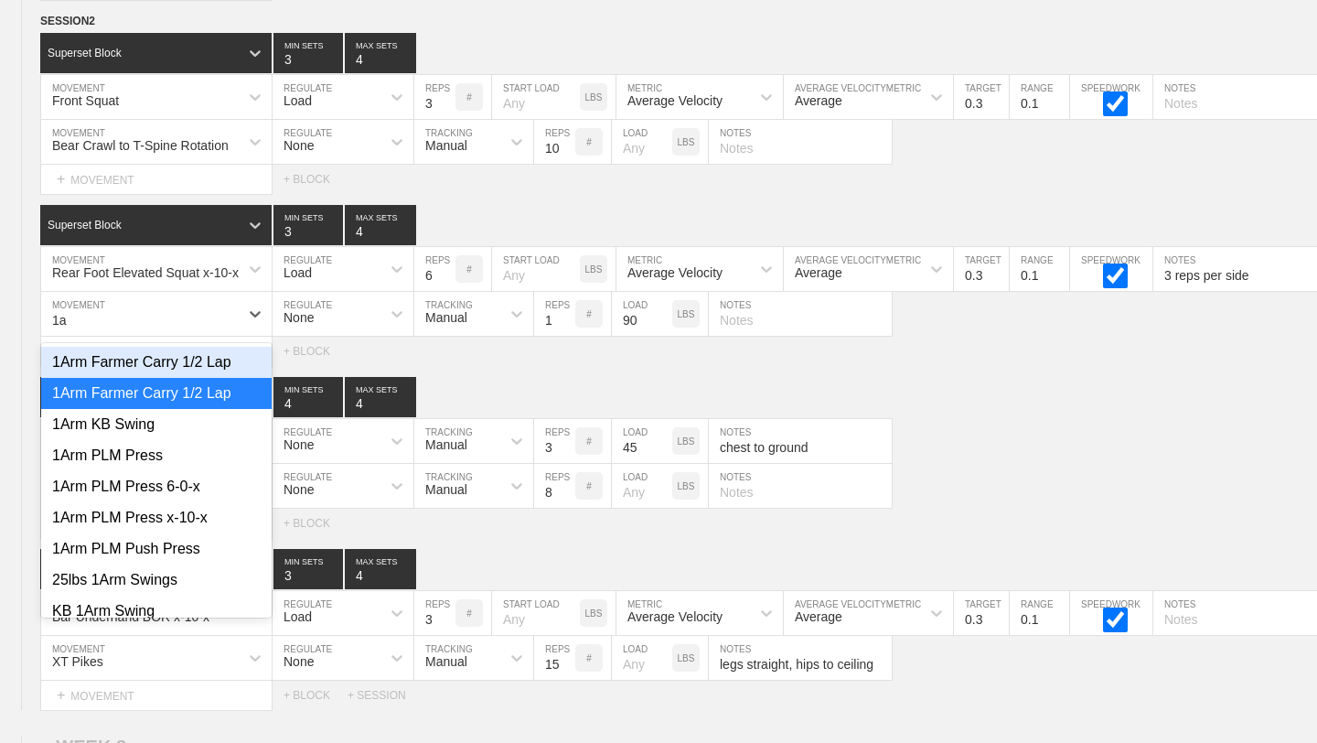
type input "1"
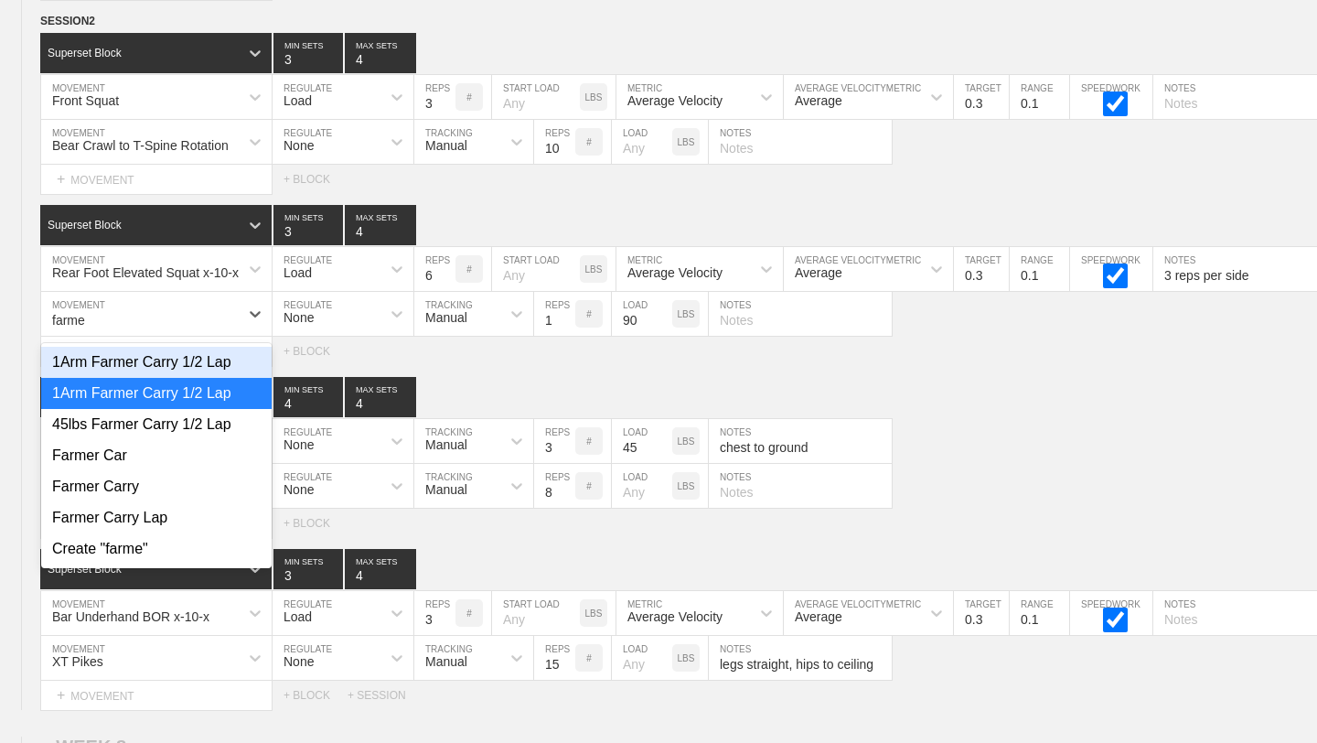
type input "farmer"
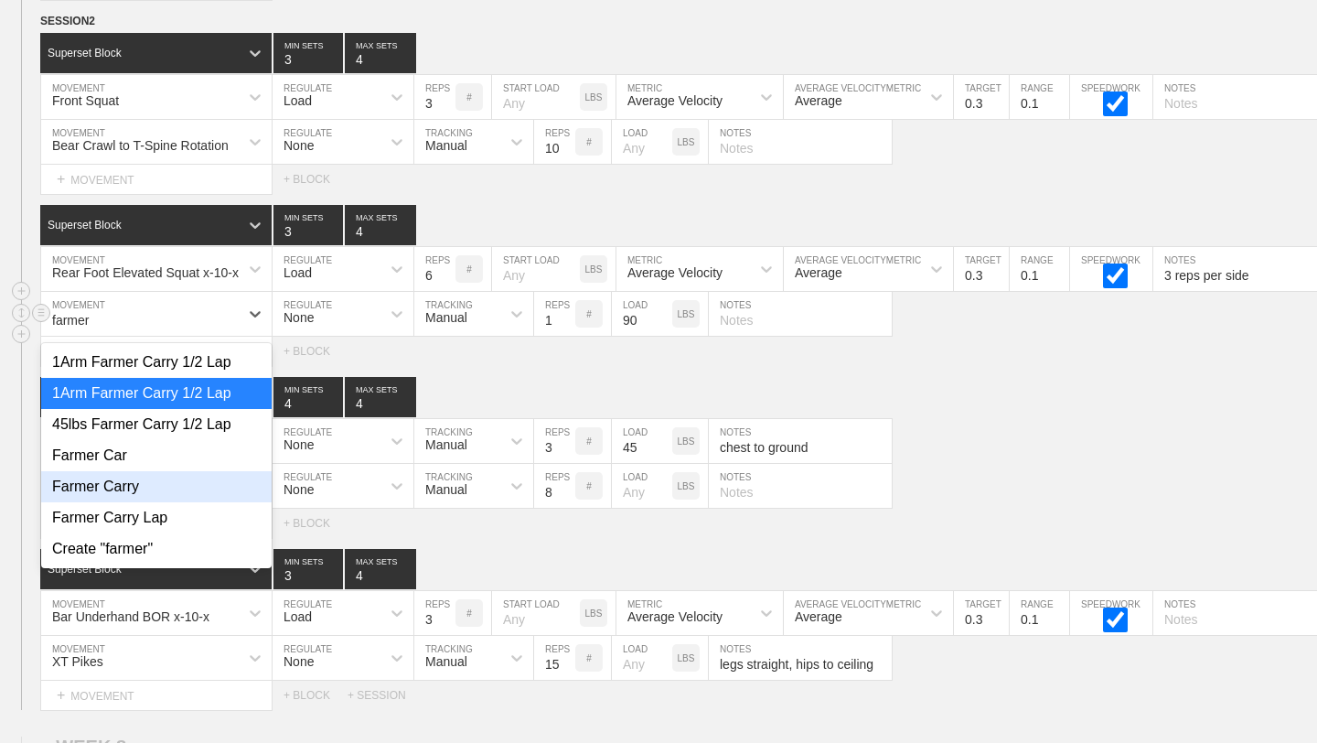
click at [155, 480] on div "Farmer Carry" at bounding box center [156, 486] width 230 height 31
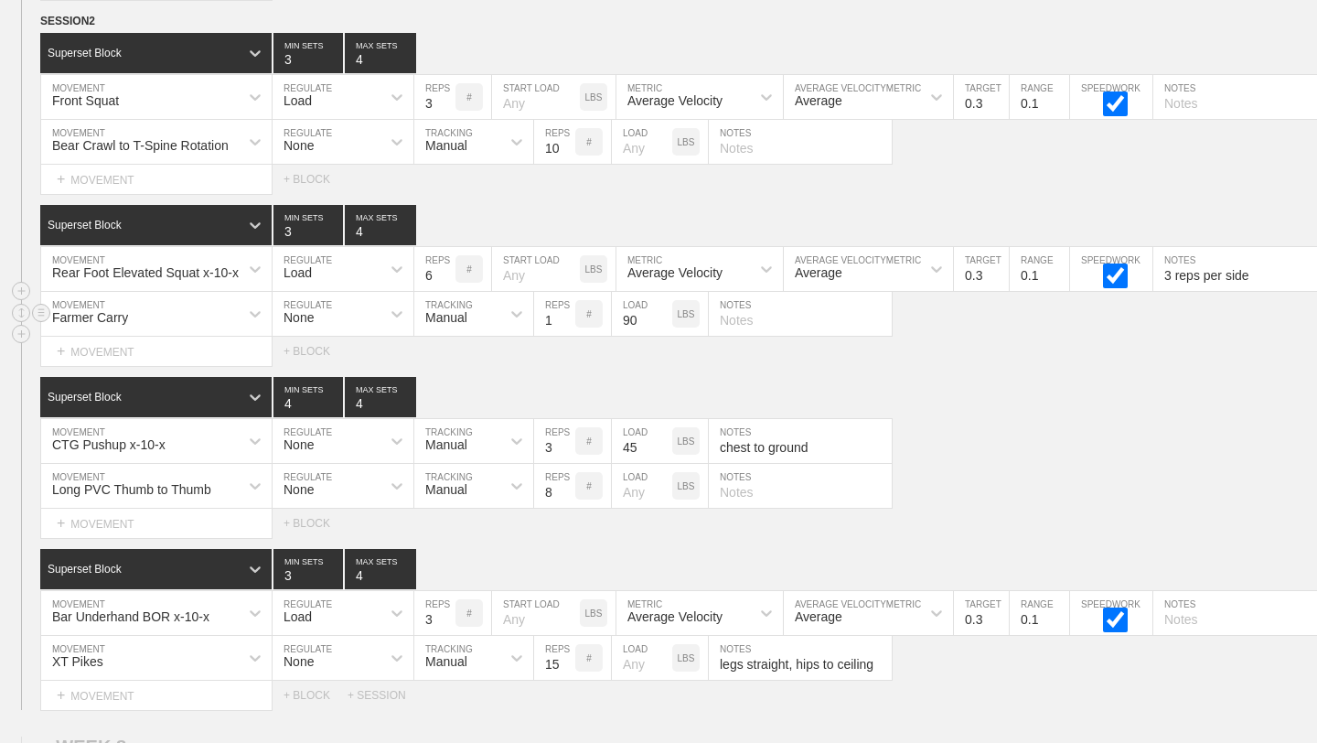
click at [752, 316] on input "text" at bounding box center [800, 314] width 183 height 44
click at [817, 320] on input "one straightaway down and back, switch in the middle" at bounding box center [800, 314] width 183 height 44
type input "one straightaway down and back, switch arms in the middle"
click at [871, 371] on div "SESSION 2 Superset Block 3 MIN SETS 4 MAX SETS DUPLICATE INSERT MOVEMENT AFTER …" at bounding box center [658, 361] width 1317 height 698
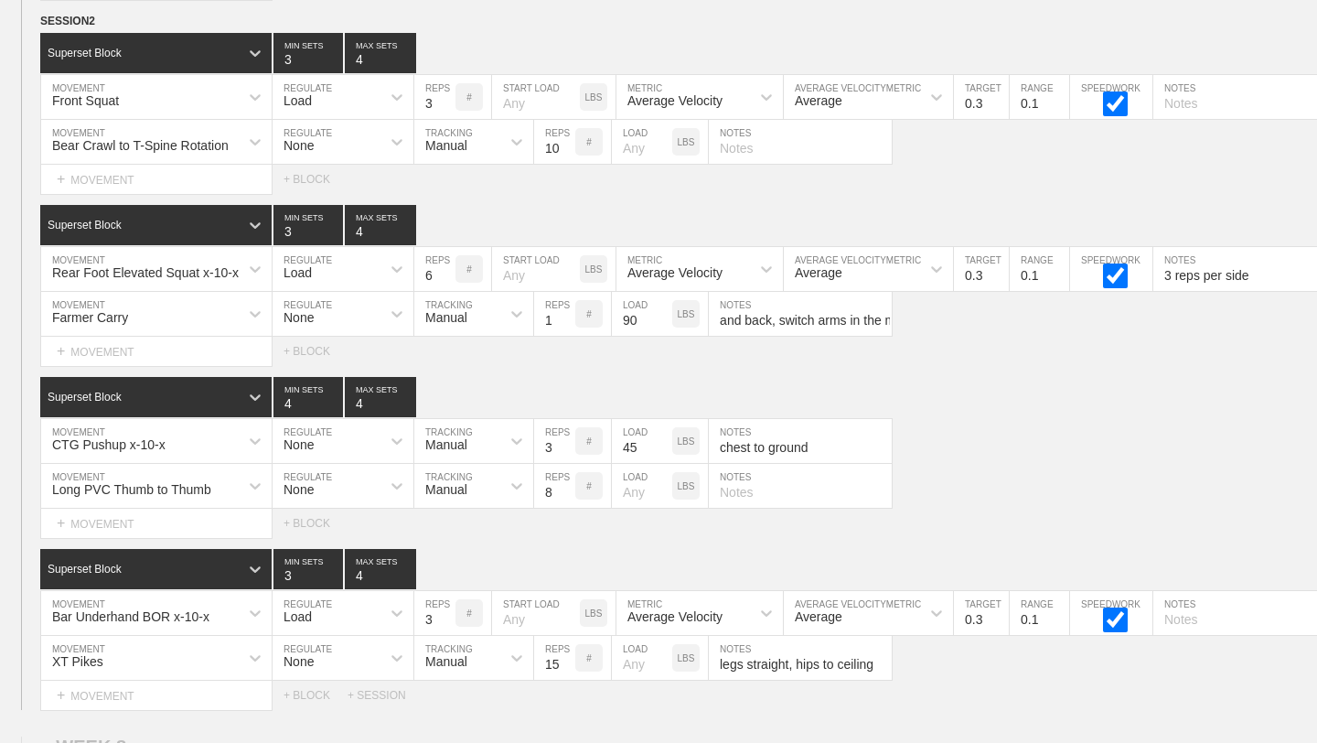
scroll to position [0, 0]
click at [871, 371] on div "SESSION 2 Superset Block 3 MIN SETS 4 MAX SETS DUPLICATE INSERT MOVEMENT AFTER …" at bounding box center [658, 361] width 1317 height 698
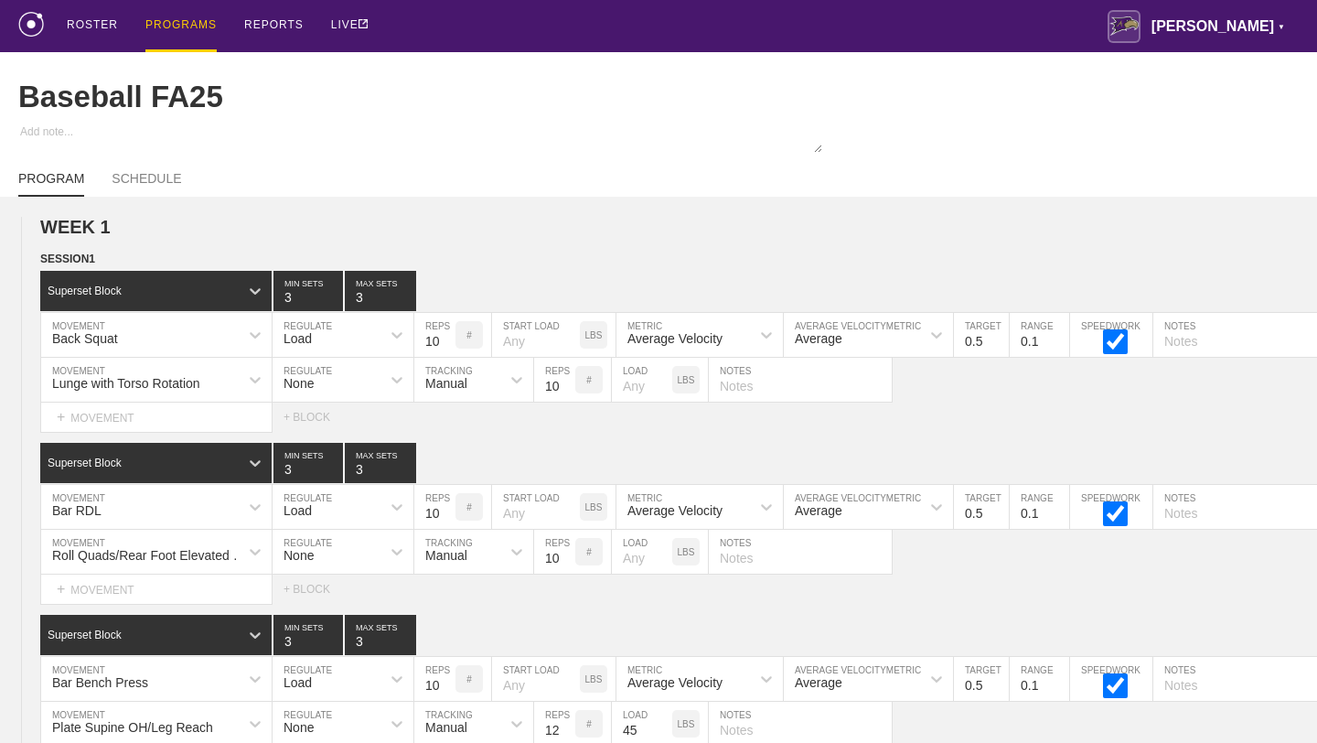
click at [198, 28] on div "PROGRAMS" at bounding box center [180, 26] width 71 height 52
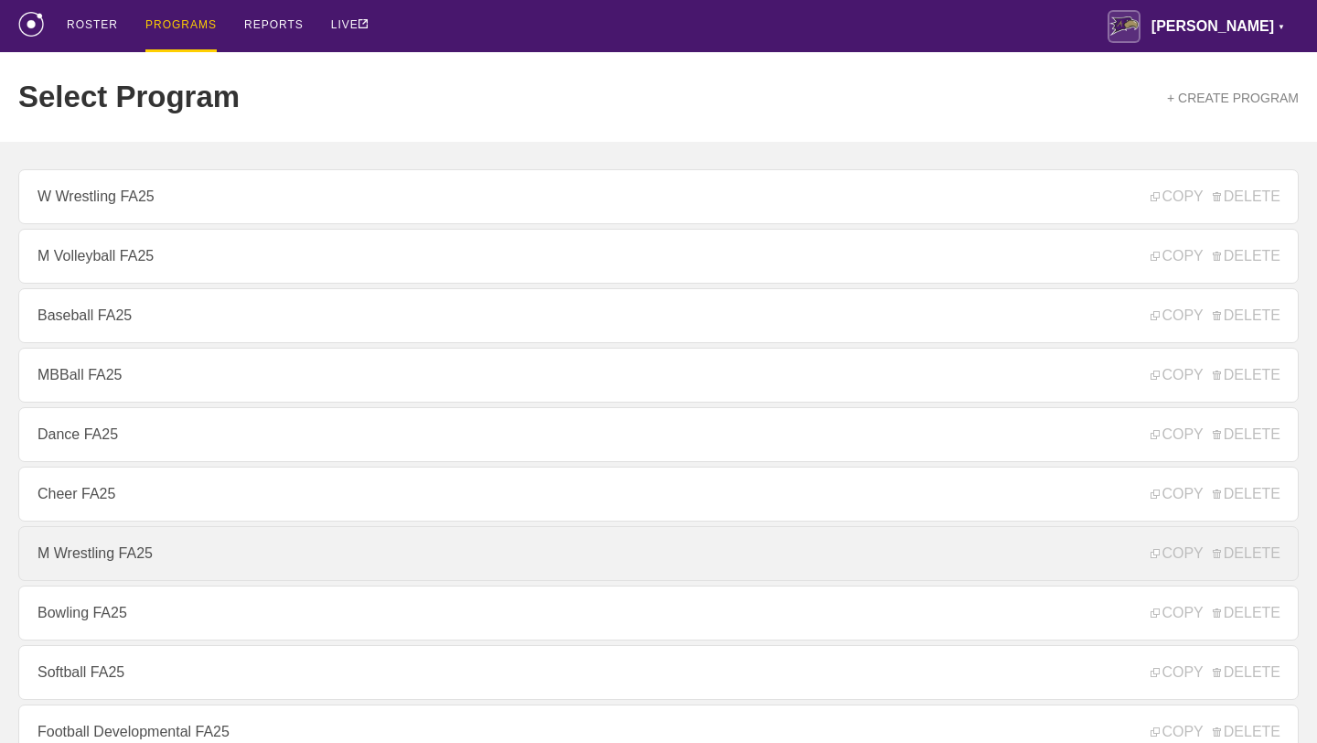
click at [103, 557] on link "M Wrestling FA25" at bounding box center [658, 553] width 1280 height 55
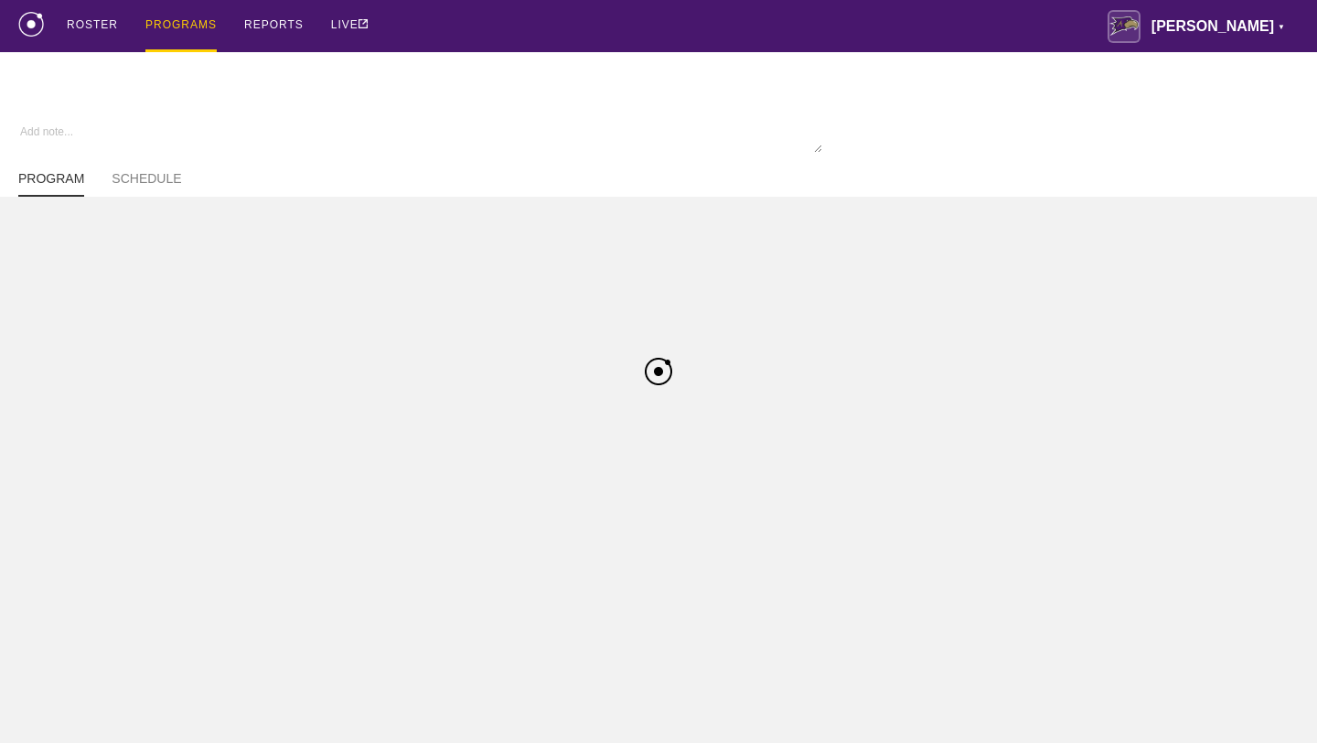
type textarea "x"
type input "M Wrestling FA25"
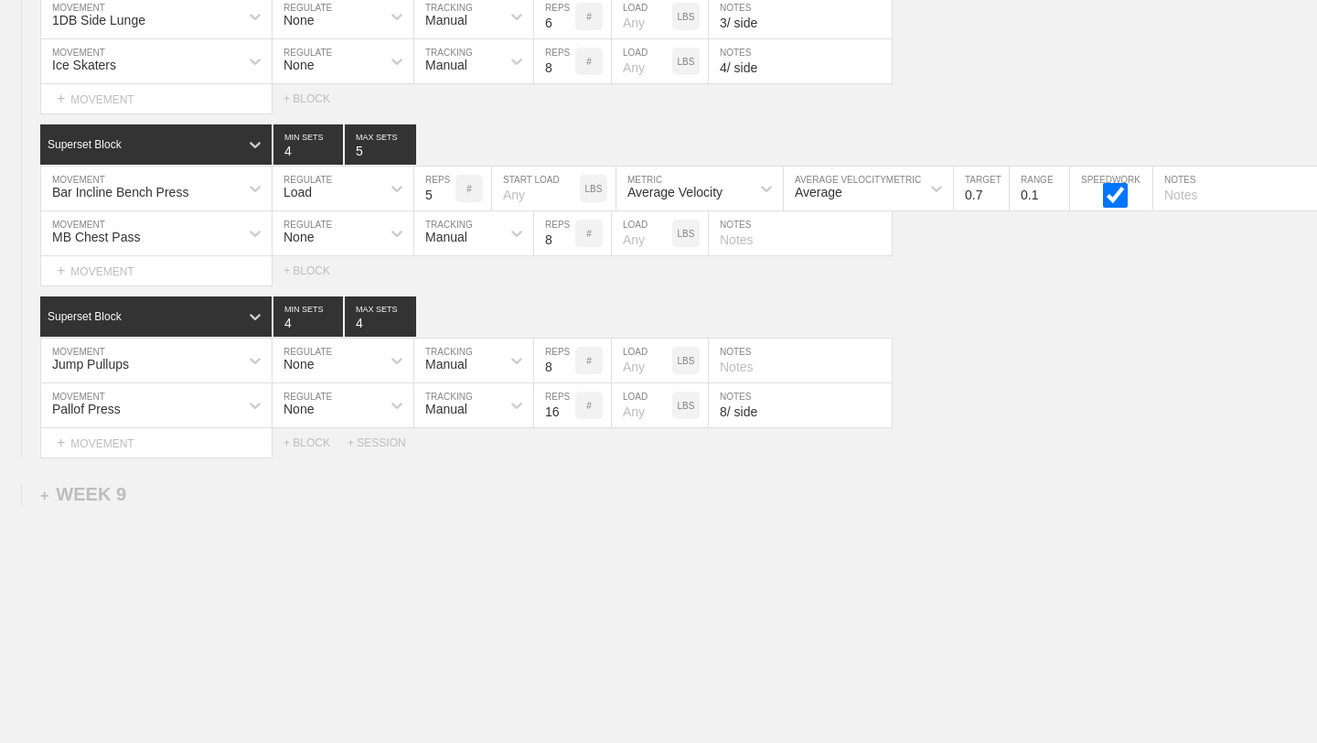
scroll to position [13559, 0]
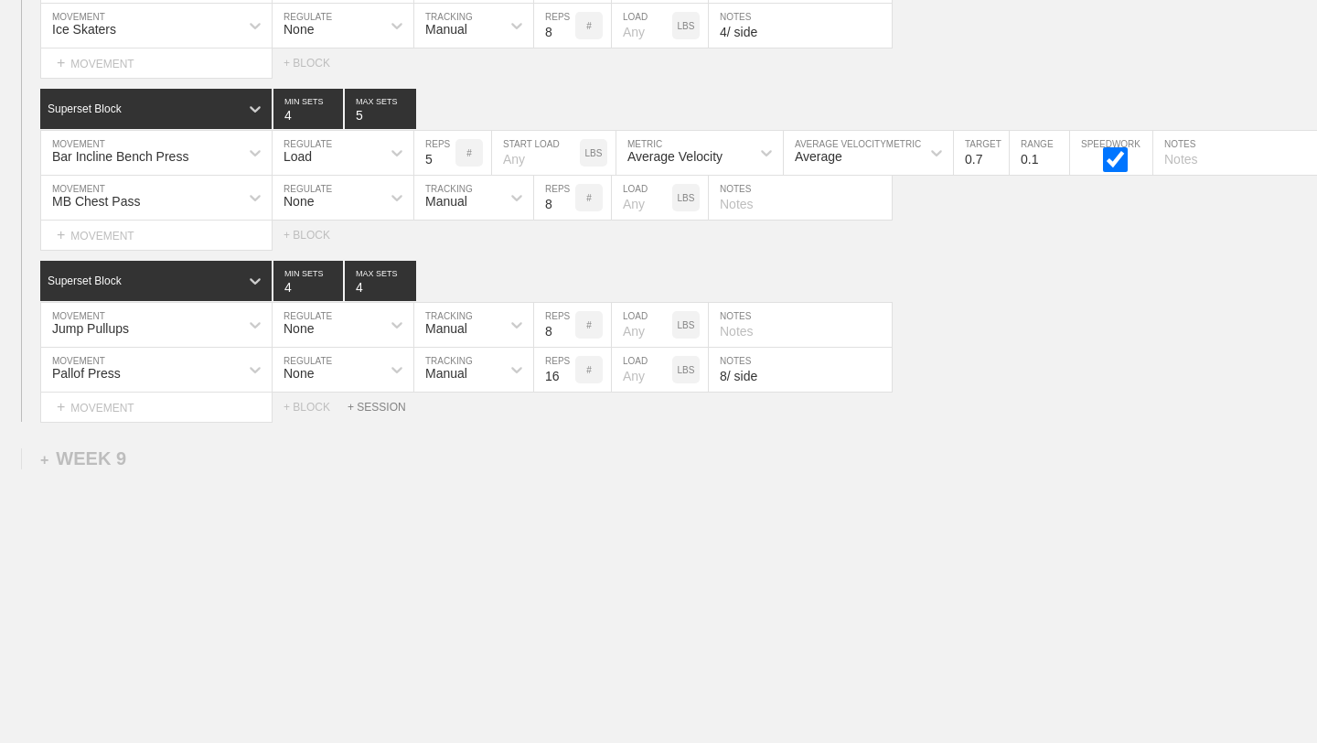
click at [375, 407] on div "+ SESSION" at bounding box center [384, 407] width 73 height 13
click at [230, 468] on div "+ BLOCK" at bounding box center [155, 469] width 230 height 29
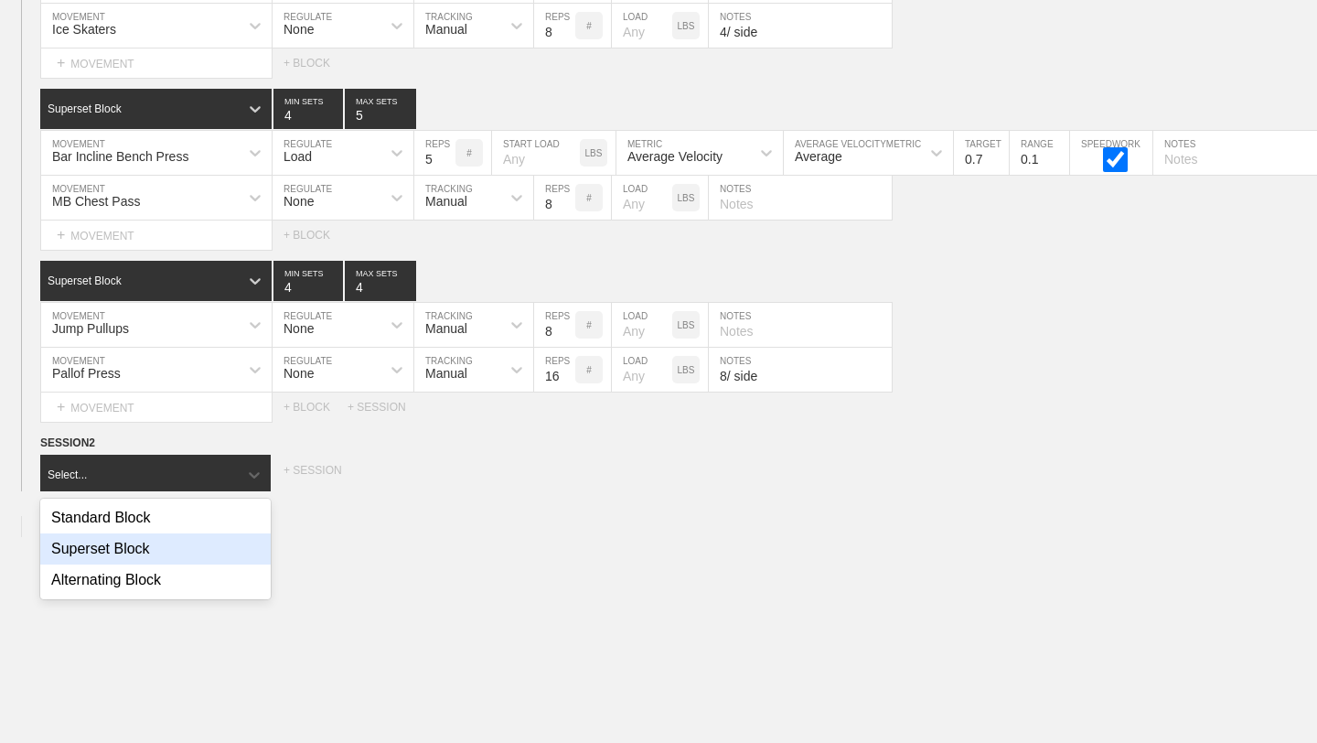
click at [171, 541] on div "Superset Block" at bounding box center [155, 548] width 230 height 31
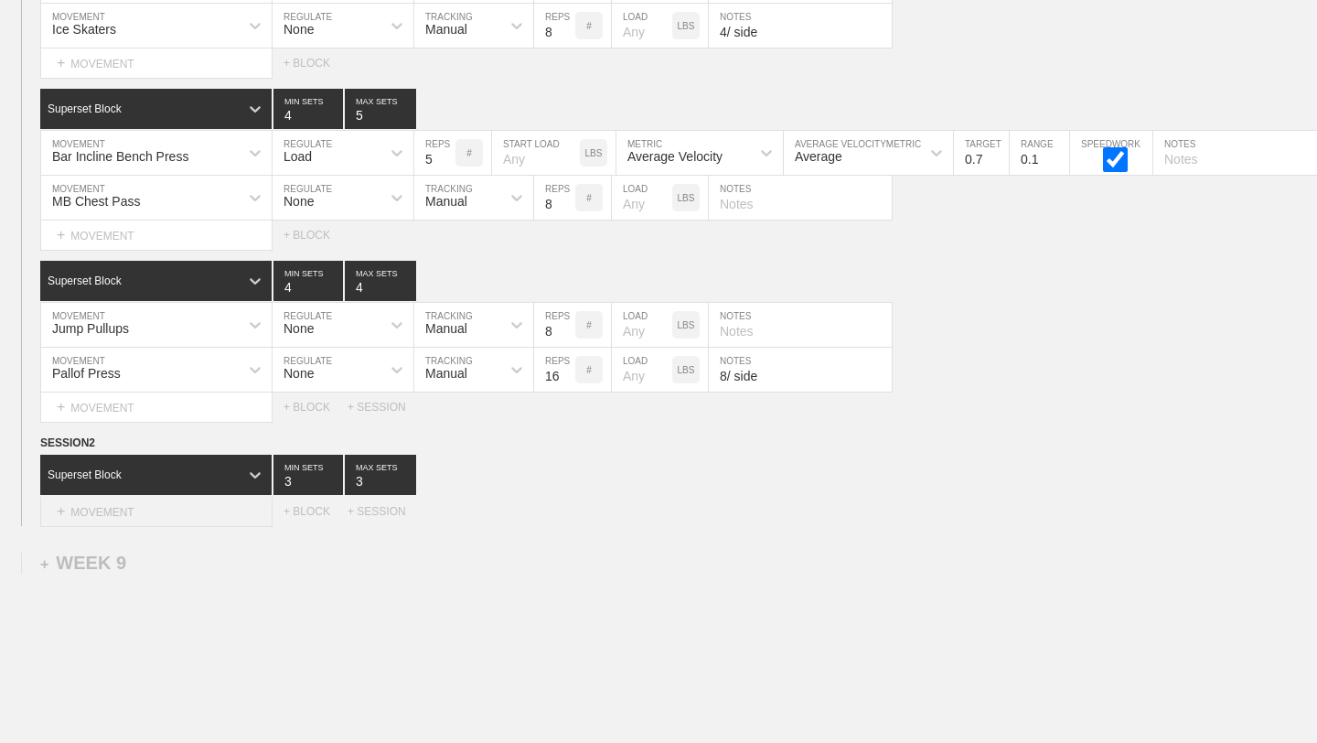
click at [179, 507] on div "+ MOVEMENT" at bounding box center [156, 512] width 232 height 30
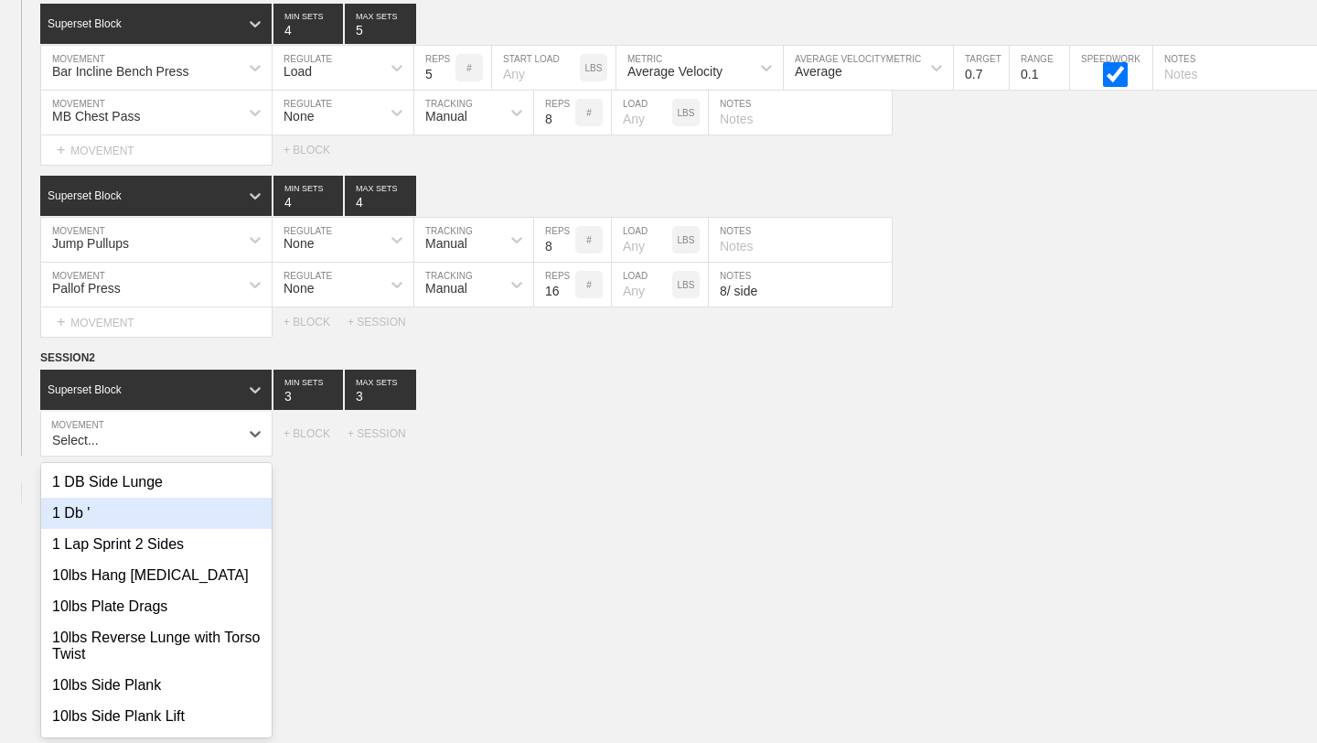
scroll to position [13645, 0]
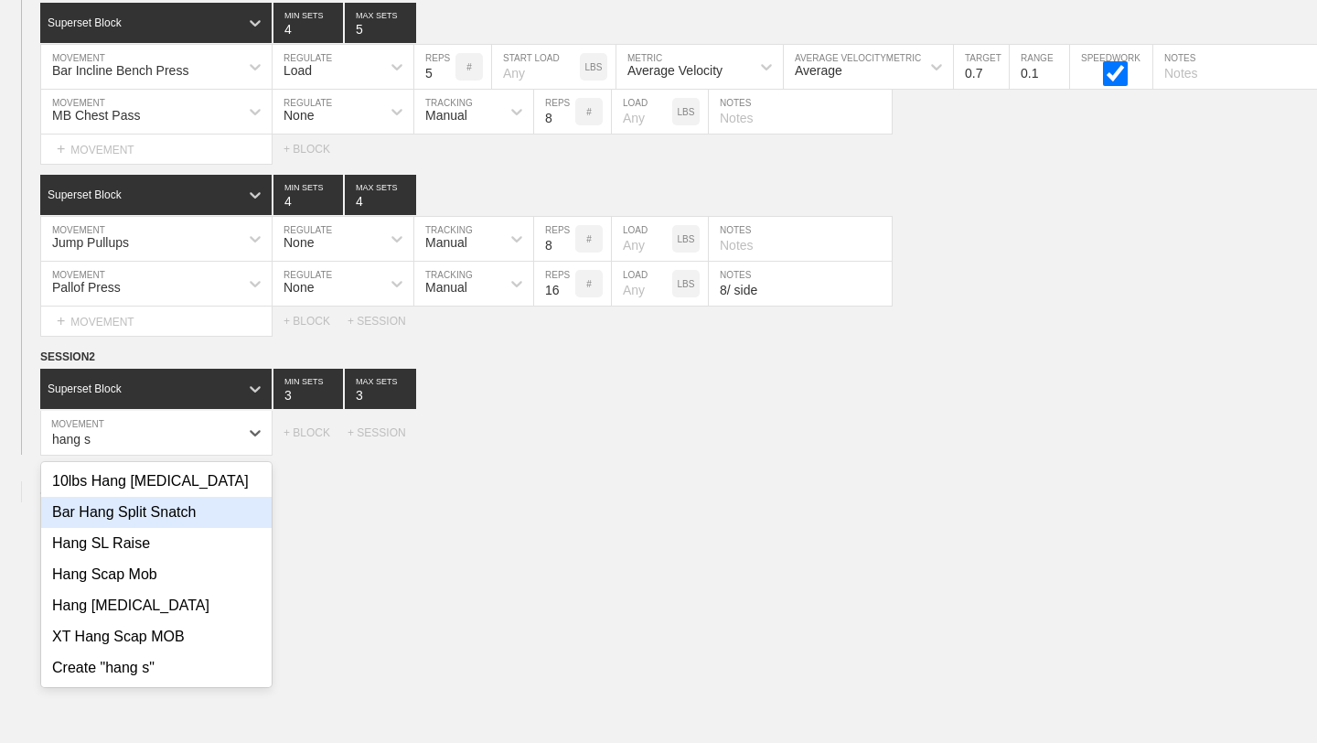
click at [168, 522] on div "Bar Hang Split Snatch" at bounding box center [156, 512] width 230 height 31
type input "hang s"
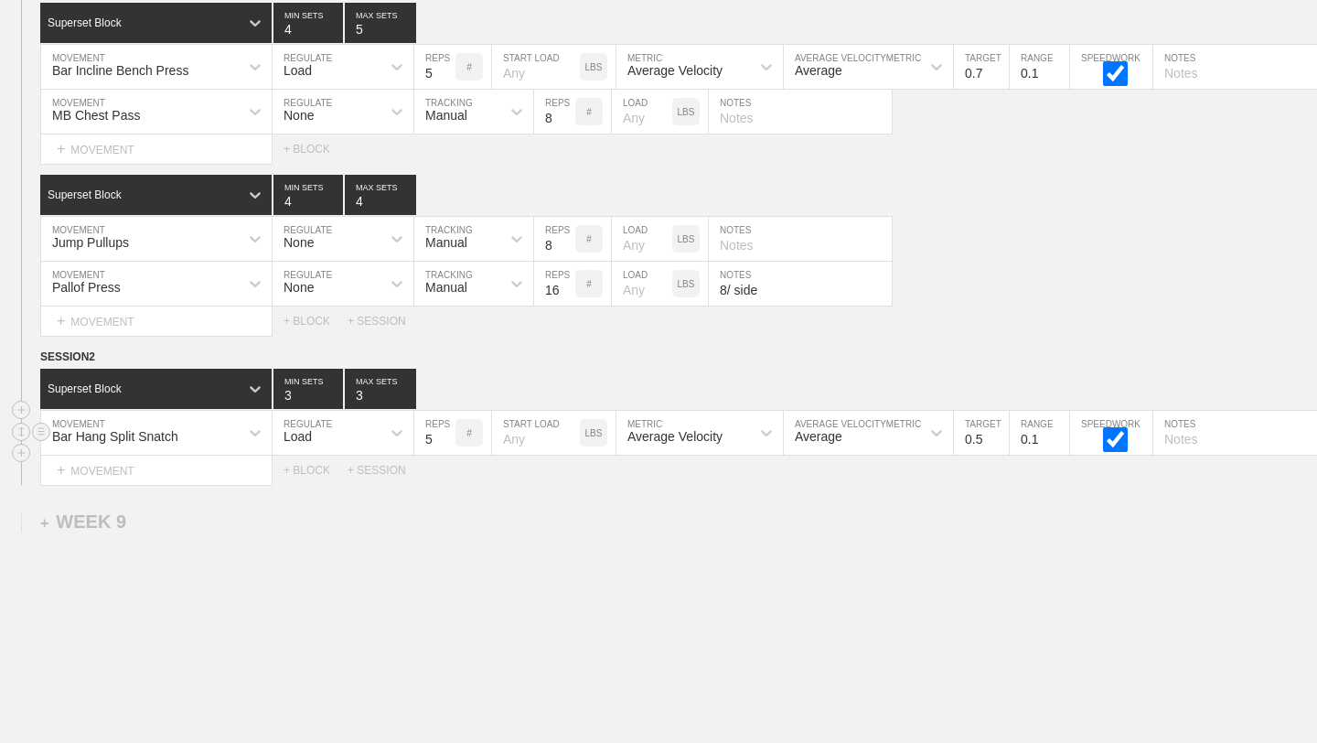
click at [450, 442] on input "5" at bounding box center [434, 433] width 41 height 44
type input "4"
click at [450, 442] on input "4" at bounding box center [434, 433] width 41 height 44
type input "4"
click at [335, 388] on input "4" at bounding box center [308, 389] width 70 height 40
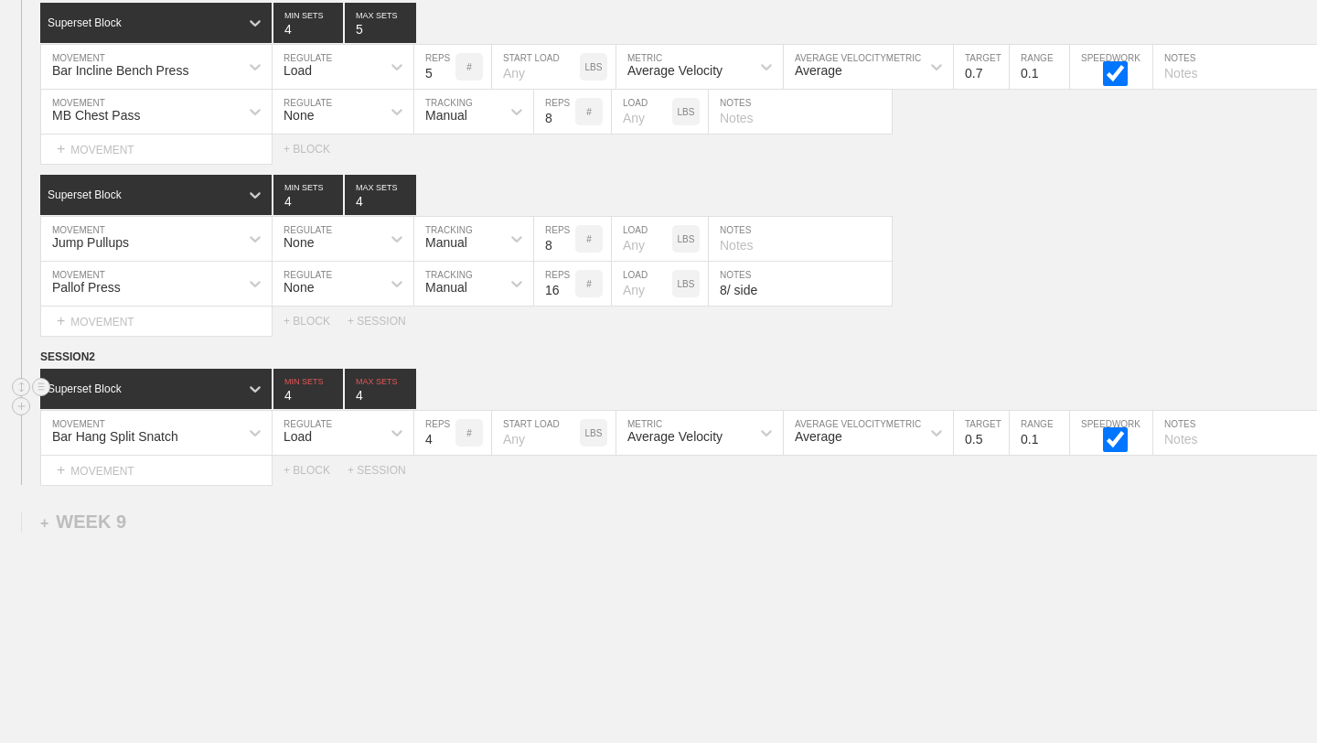
click at [403, 391] on input "4" at bounding box center [380, 389] width 71 height 40
type input "5"
click at [403, 391] on input "5" at bounding box center [380, 389] width 71 height 40
click at [761, 434] on icon at bounding box center [766, 432] width 18 height 18
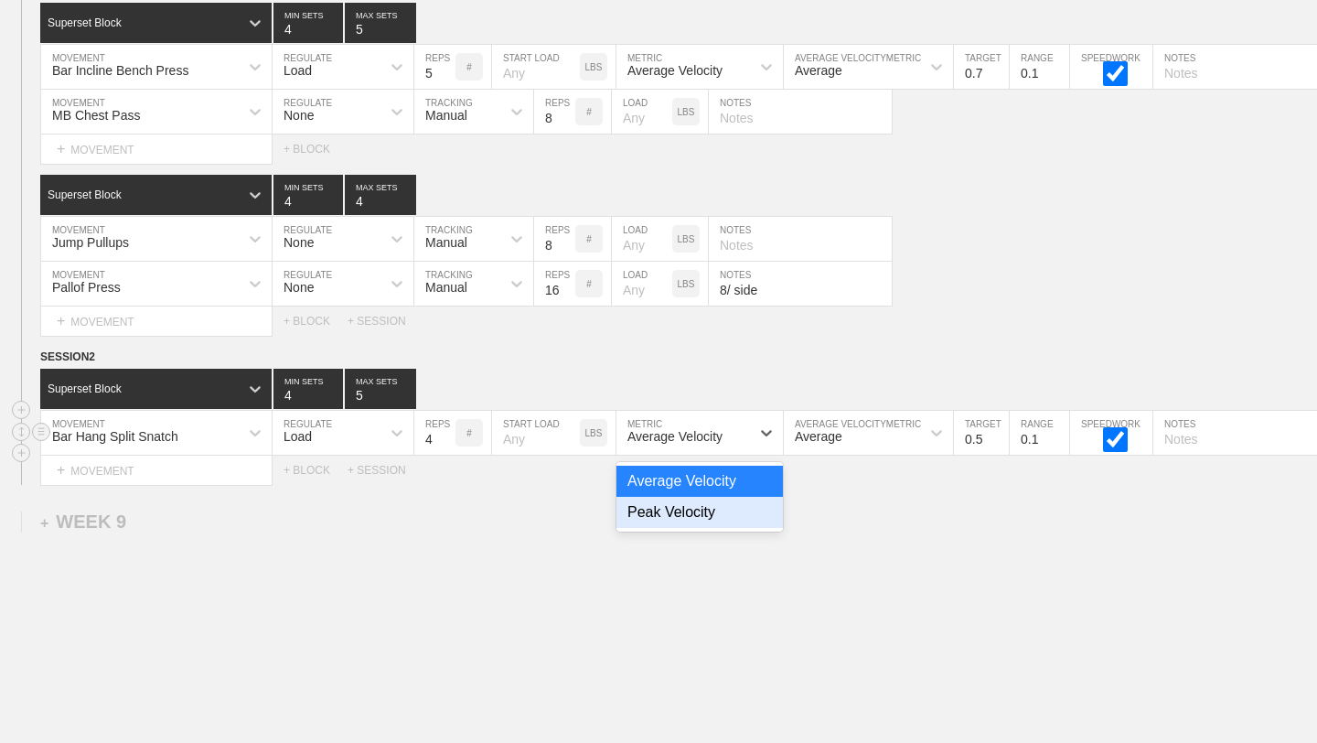
click at [704, 515] on div "Peak Velocity" at bounding box center [699, 512] width 166 height 31
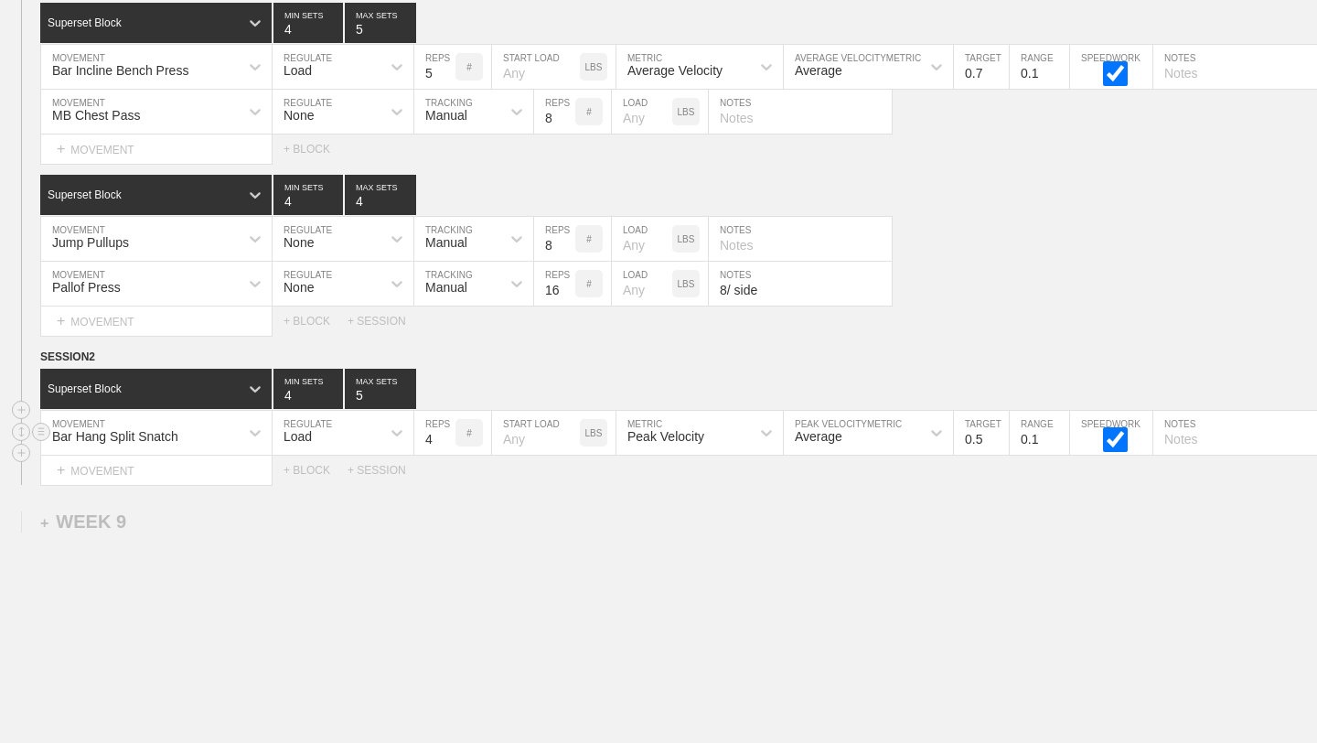
click at [1184, 439] on input "text" at bounding box center [1244, 433] width 183 height 44
type input "2/side"
click at [997, 434] on input "2.2" at bounding box center [981, 433] width 55 height 44
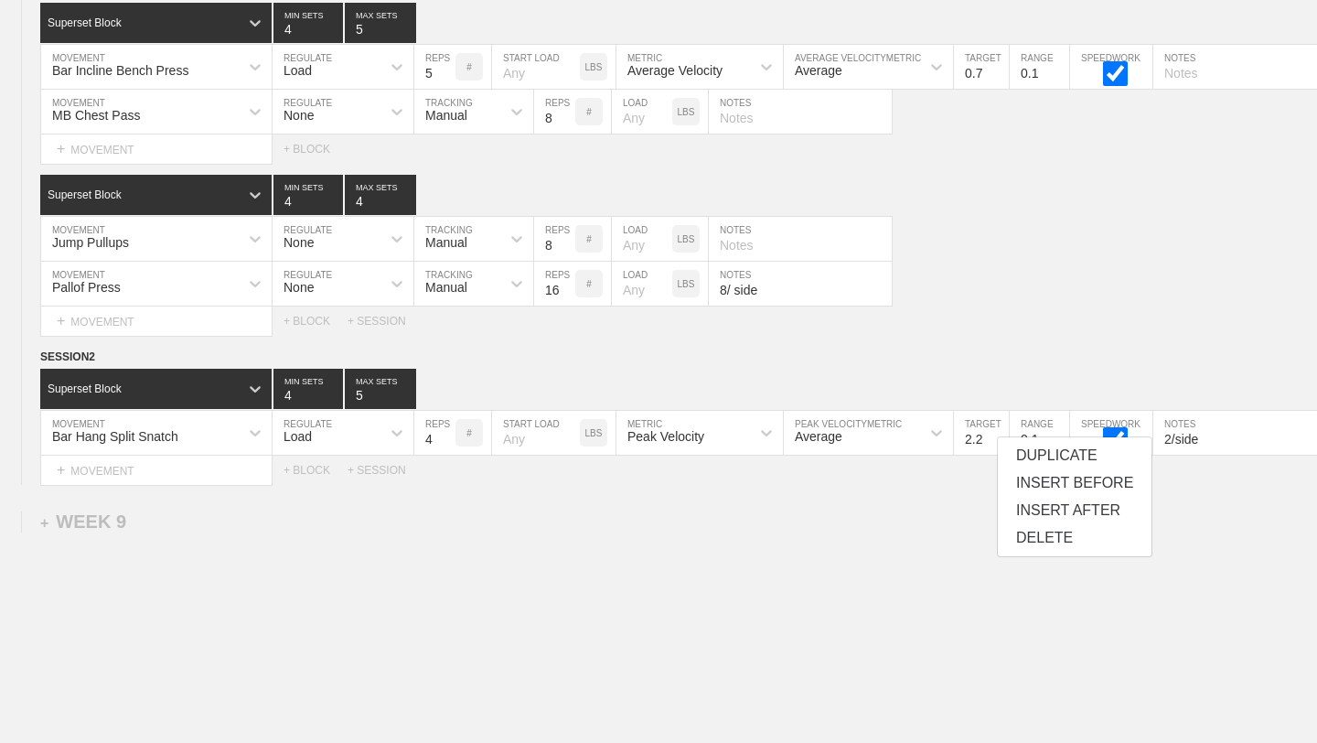
click at [998, 445] on input "2.2" at bounding box center [981, 433] width 55 height 44
click at [1002, 442] on input "2.1" at bounding box center [981, 433] width 55 height 44
click at [1002, 442] on input "2" at bounding box center [981, 433] width 55 height 44
type input "1.9"
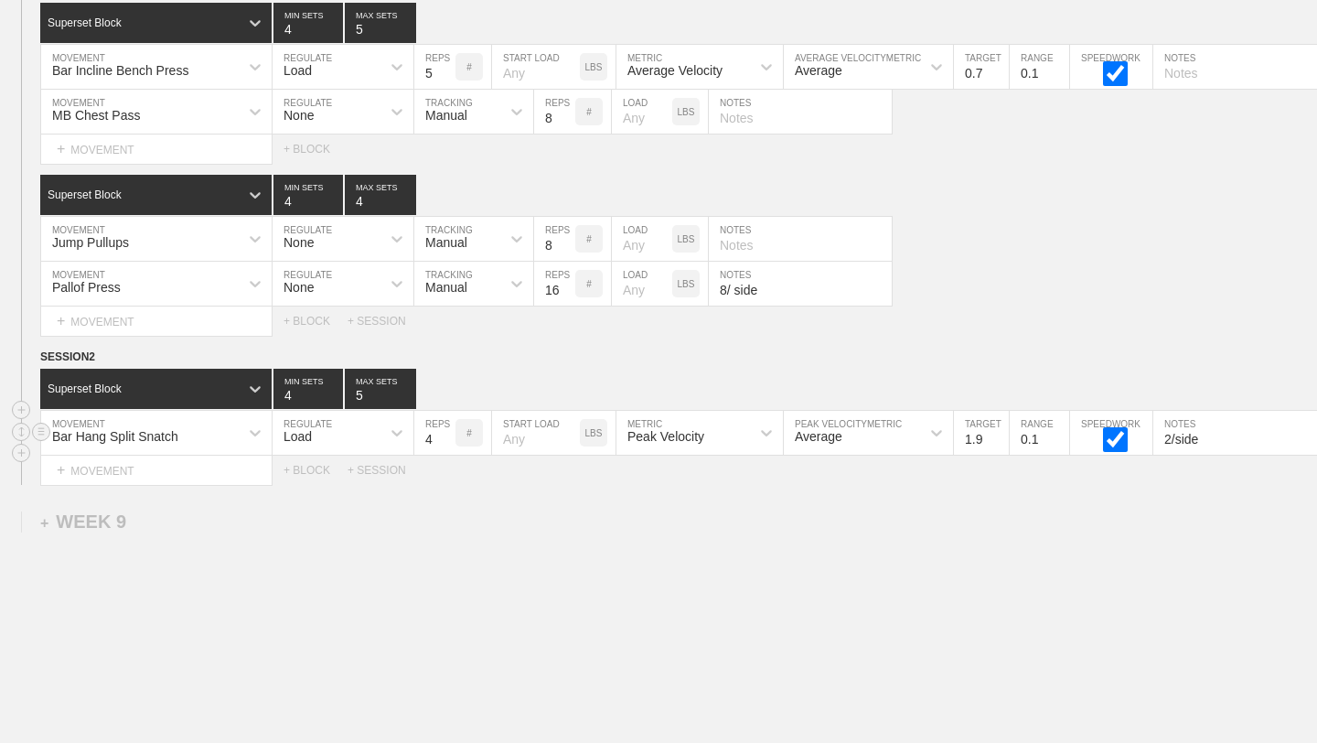
click at [1002, 442] on input "1.9" at bounding box center [981, 433] width 55 height 44
click at [313, 469] on div "+ BLOCK" at bounding box center [316, 470] width 64 height 13
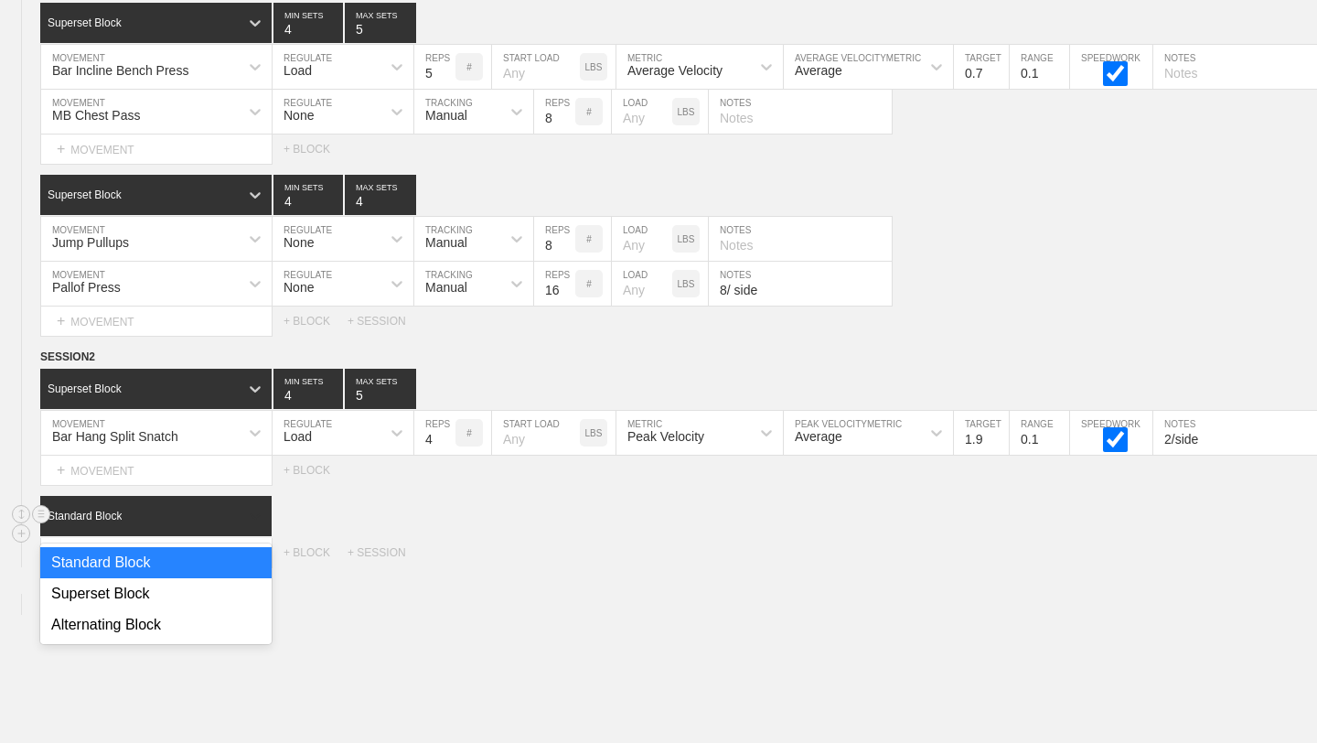
click at [242, 515] on div at bounding box center [255, 515] width 33 height 33
click at [179, 605] on div "Superset Block" at bounding box center [155, 593] width 231 height 31
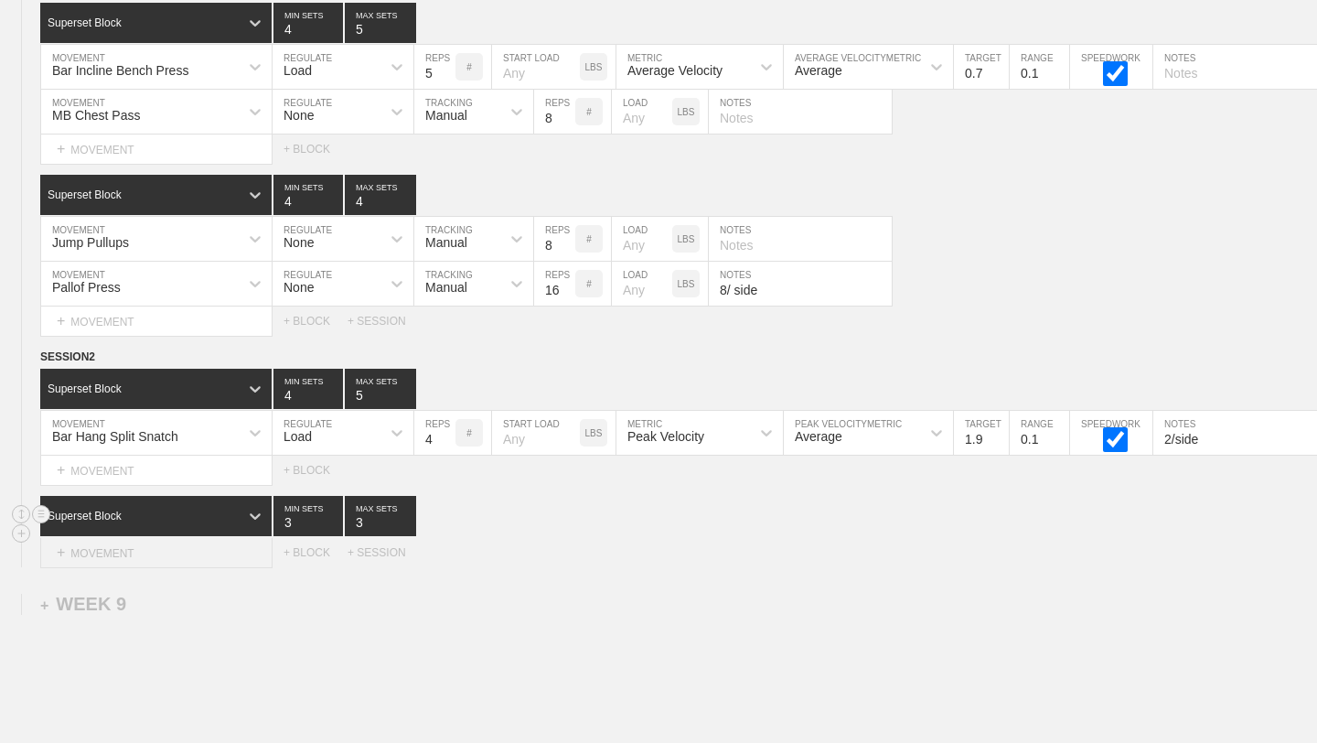
click at [184, 543] on div "+ MOVEMENT" at bounding box center [156, 553] width 232 height 30
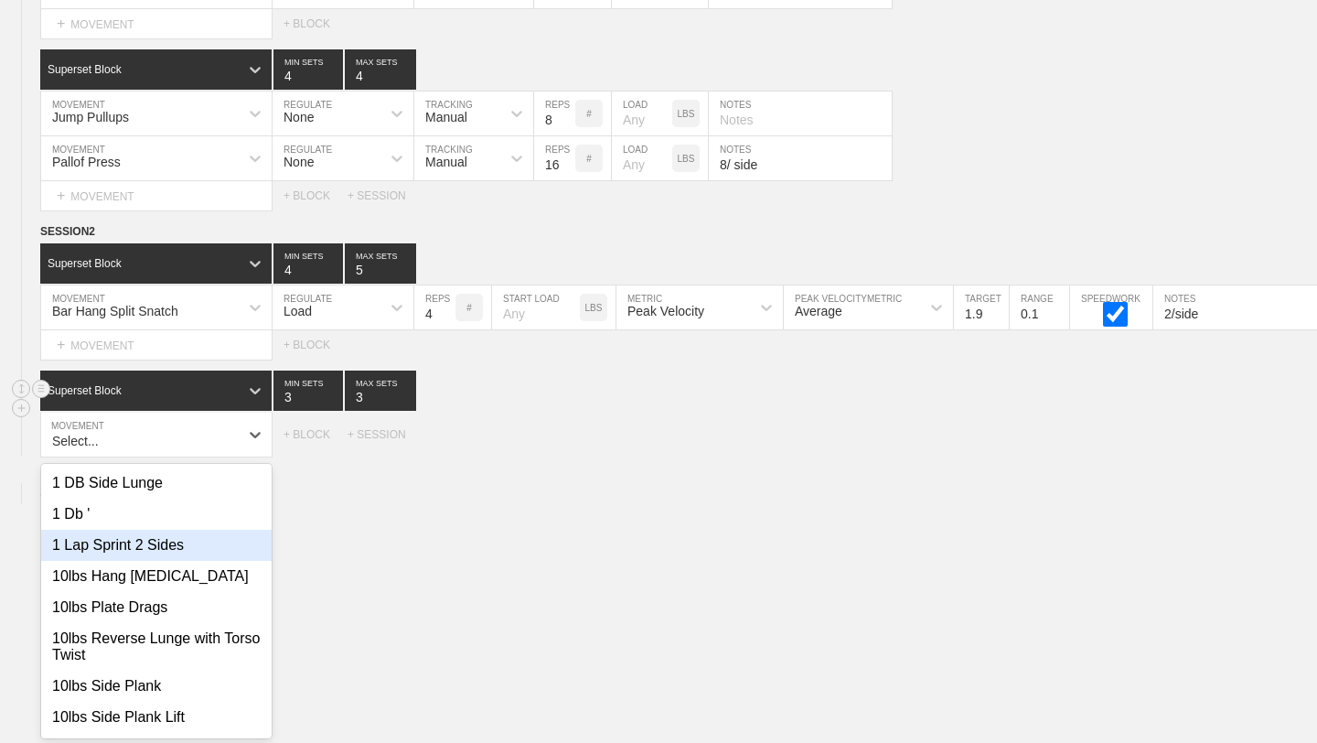
scroll to position [13772, 0]
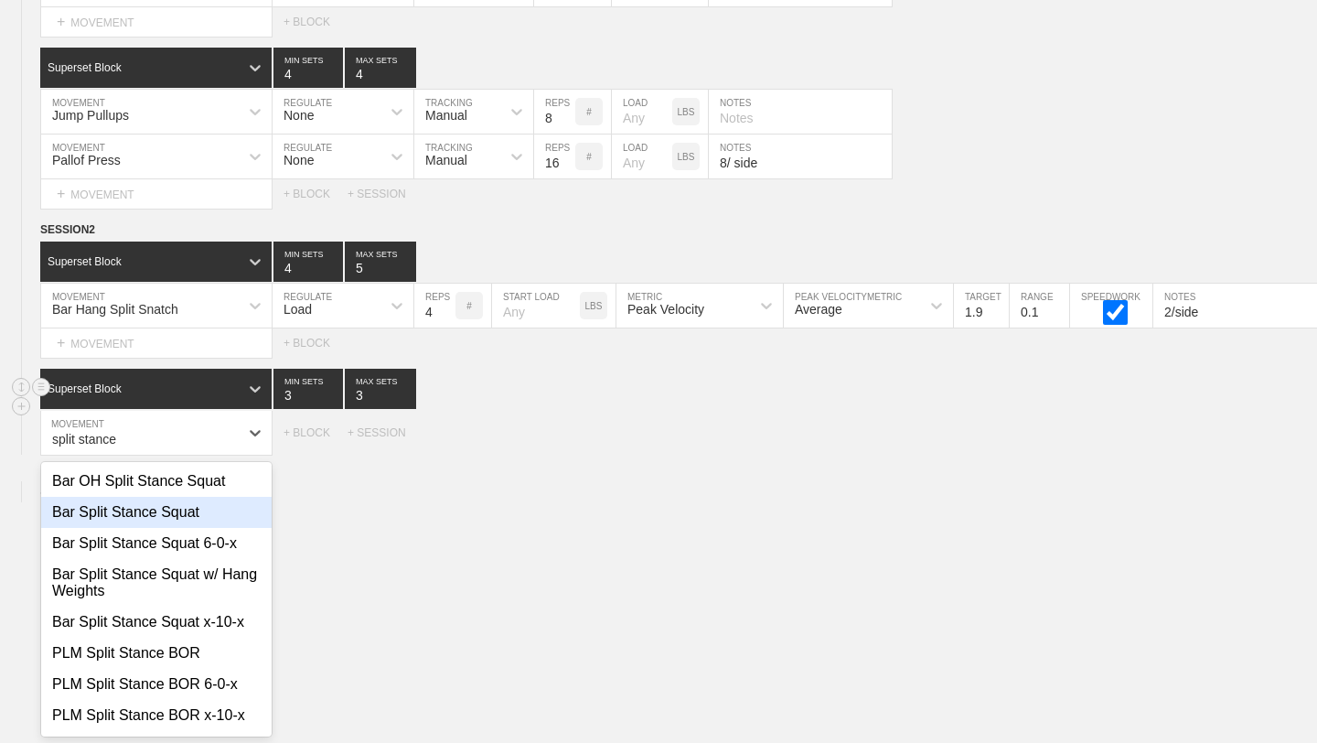
click at [187, 520] on div "Bar Split Stance Squat" at bounding box center [156, 512] width 230 height 31
type input "split stance"
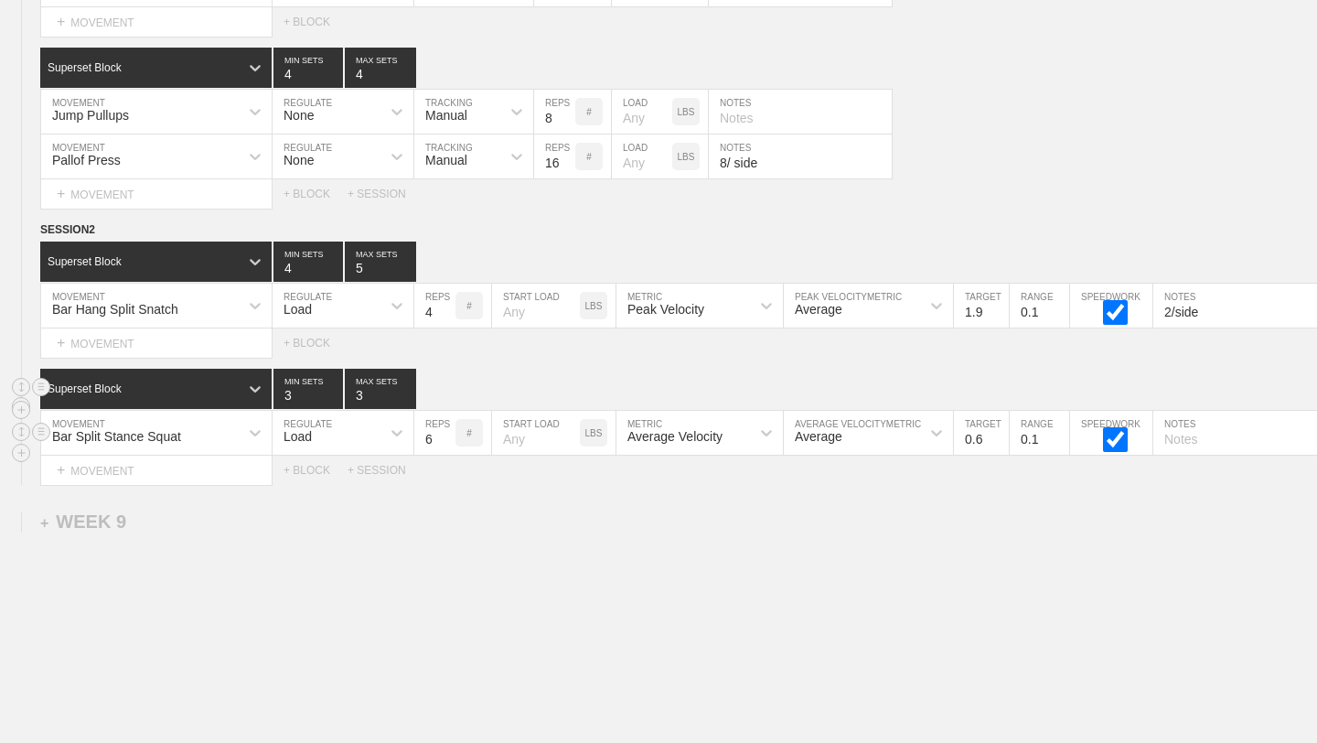
click at [996, 436] on input "0.6" at bounding box center [981, 433] width 55 height 44
type input "0.7"
click at [996, 436] on input "0.7" at bounding box center [981, 433] width 55 height 44
type input "4"
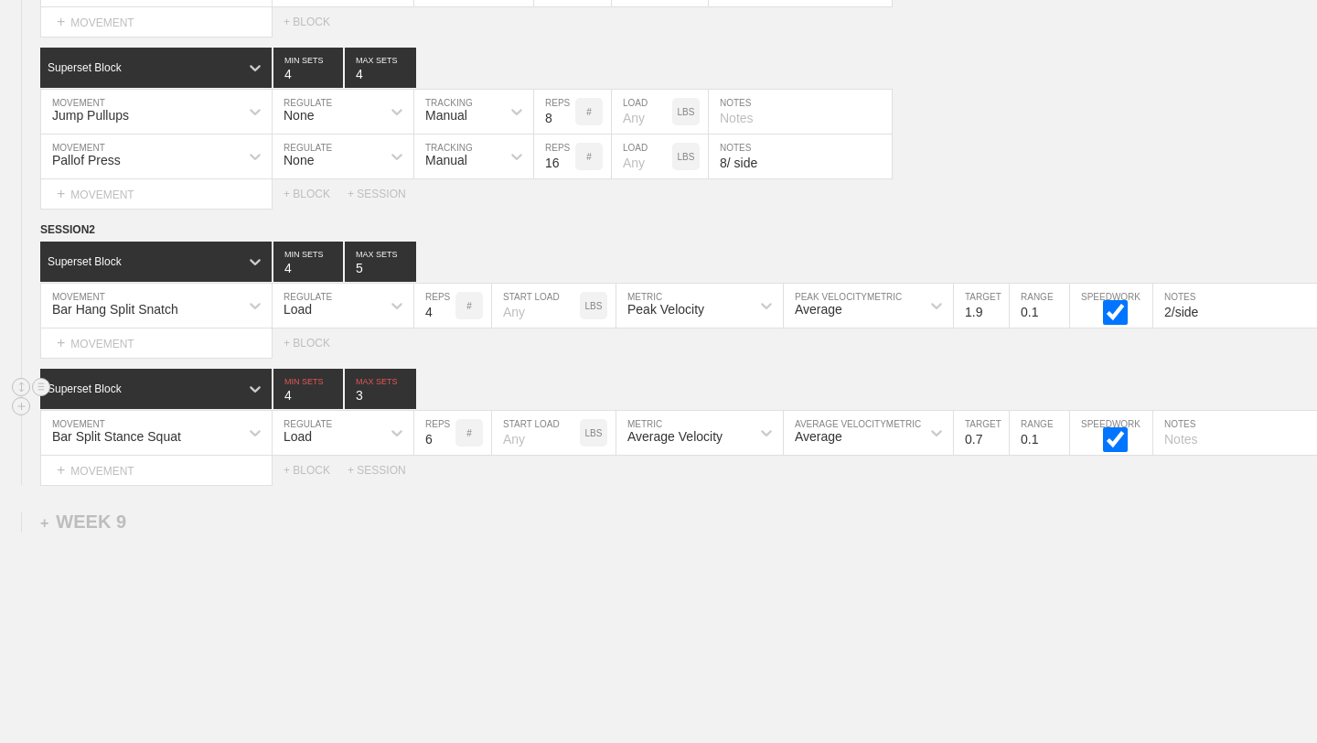
click at [337, 391] on input "4" at bounding box center [308, 389] width 70 height 40
click at [404, 391] on input "4" at bounding box center [380, 389] width 71 height 40
click at [404, 391] on input "5" at bounding box center [380, 389] width 71 height 40
click at [404, 391] on input "6" at bounding box center [380, 389] width 71 height 40
type input "5"
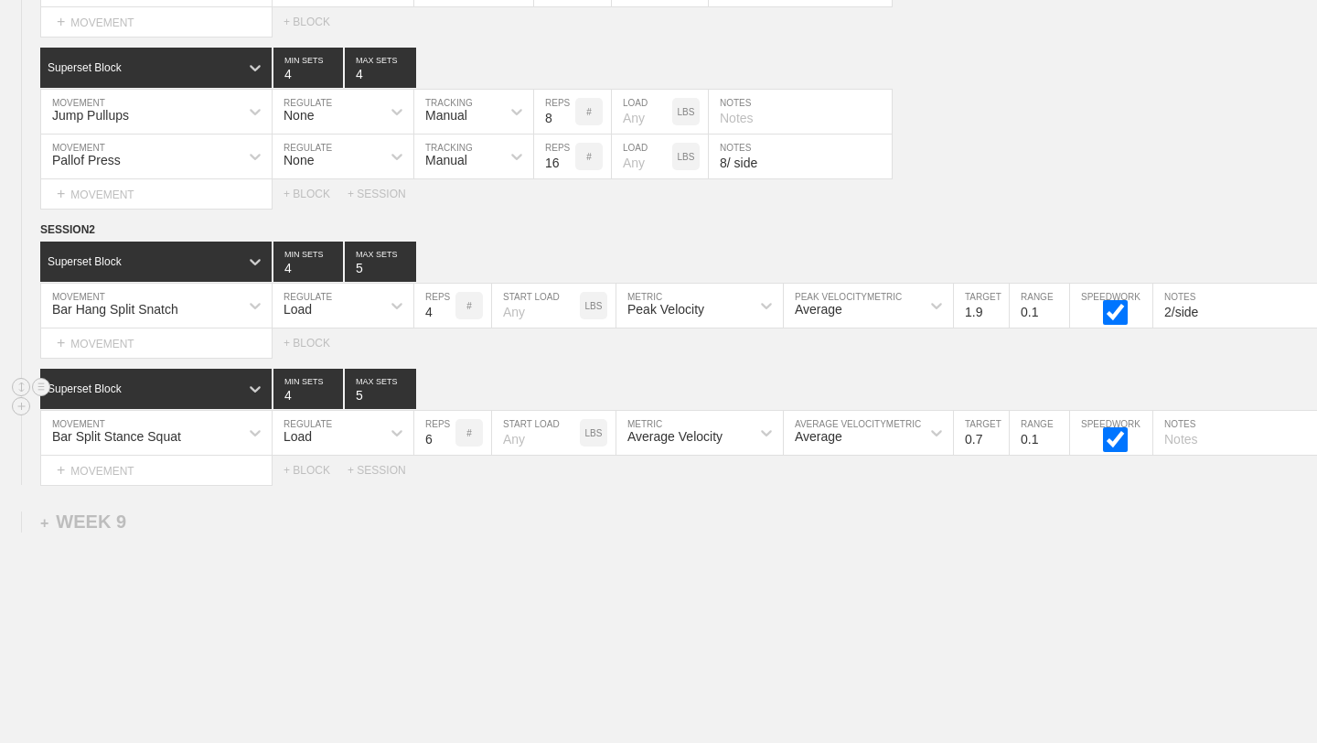
click at [408, 398] on input "5" at bounding box center [380, 389] width 71 height 40
click at [212, 458] on div "+ MOVEMENT" at bounding box center [156, 470] width 232 height 30
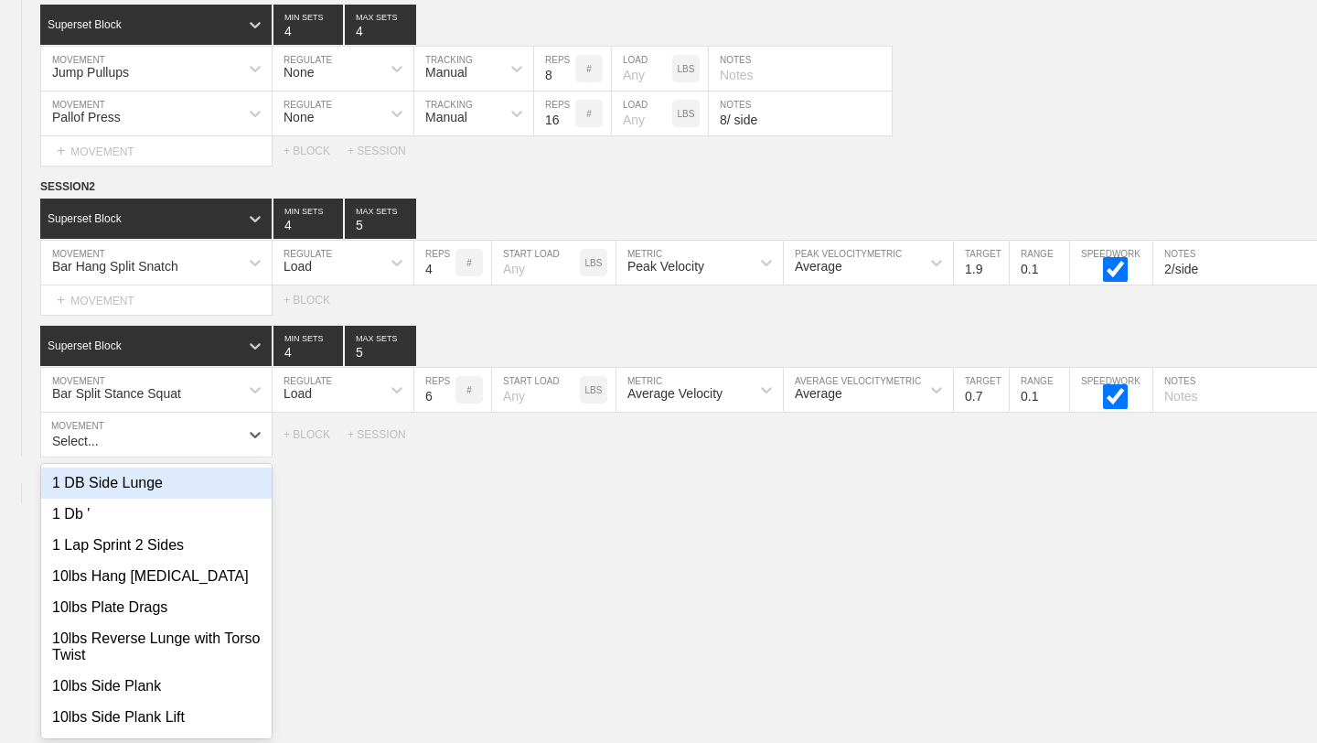
scroll to position [13817, 0]
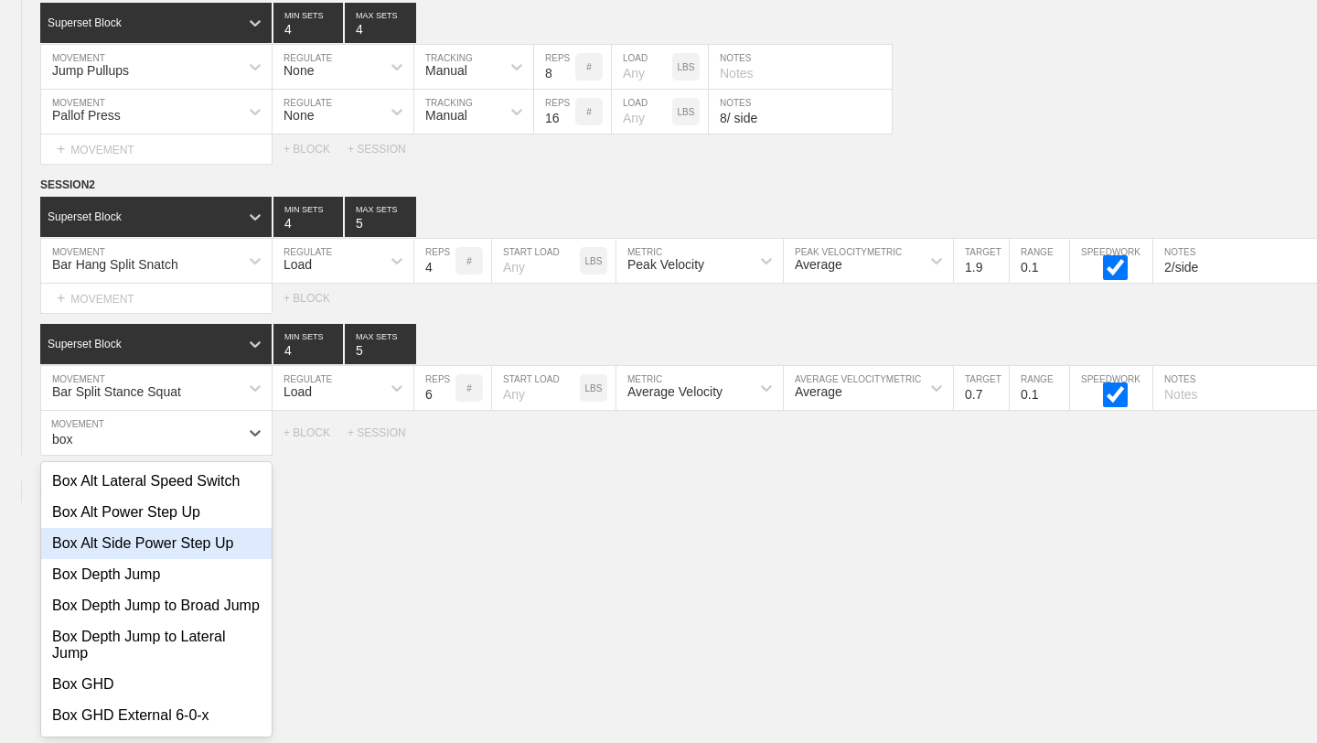
click at [239, 542] on div "Box Alt Side Power Step Up" at bounding box center [156, 543] width 230 height 31
type input "box"
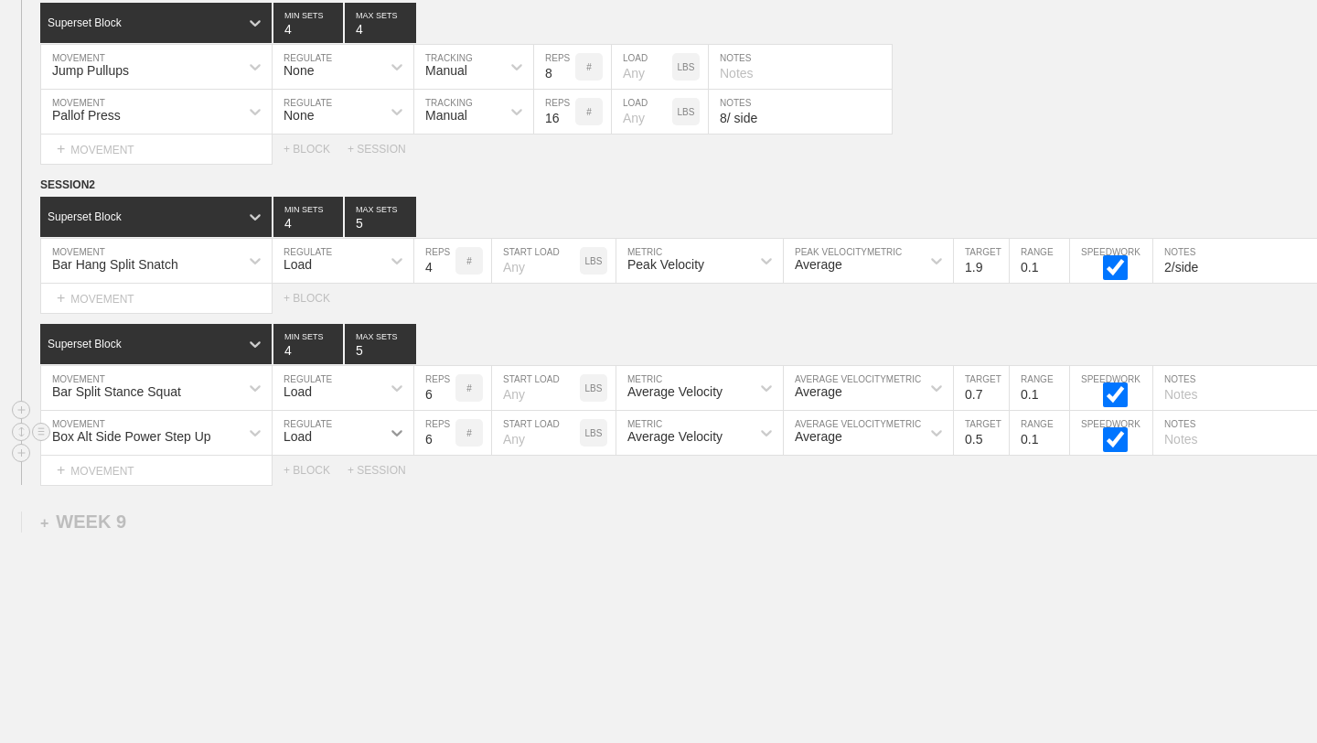
click at [389, 430] on icon at bounding box center [397, 432] width 18 height 18
click at [355, 475] on div "None" at bounding box center [343, 481] width 141 height 31
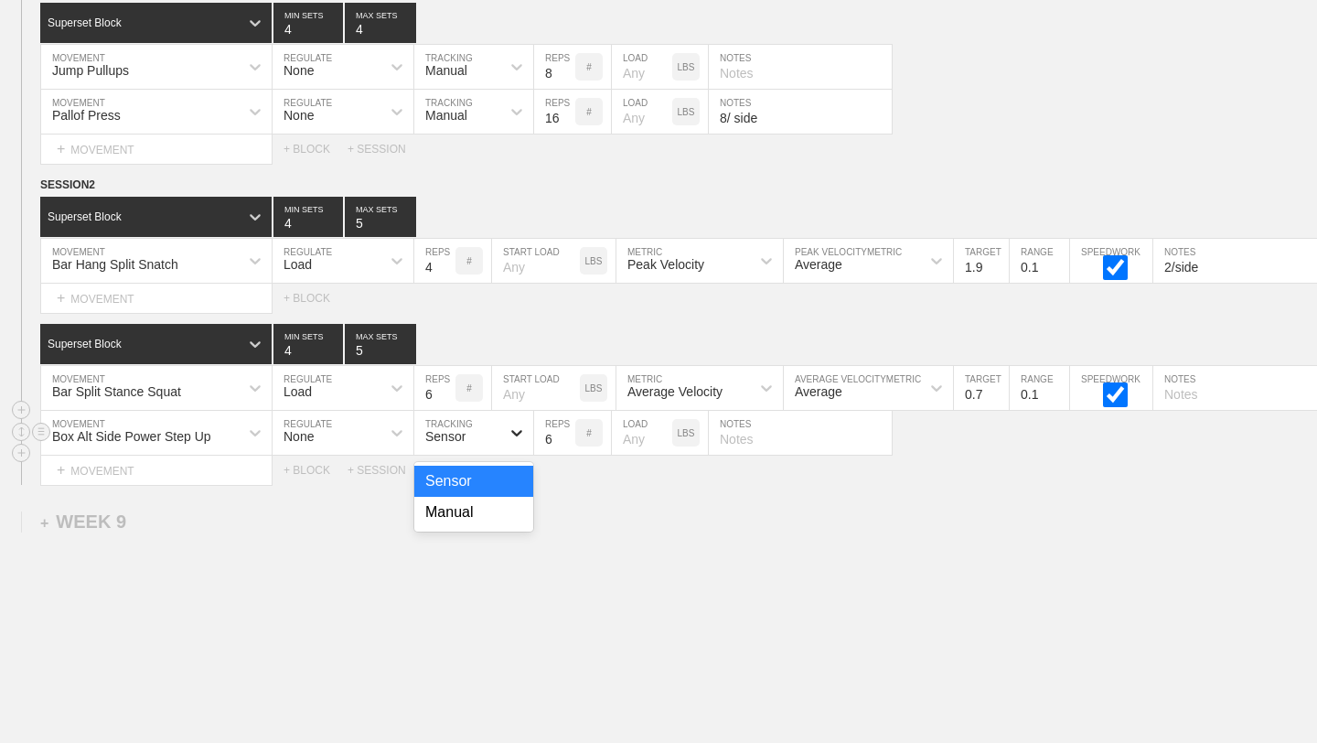
click at [515, 433] on icon at bounding box center [516, 433] width 11 height 6
click at [505, 508] on div "Manual" at bounding box center [473, 512] width 119 height 31
click at [745, 428] on input "text" at bounding box center [800, 433] width 183 height 44
type input "Go for height"
click at [1231, 394] on input "text" at bounding box center [1244, 388] width 183 height 44
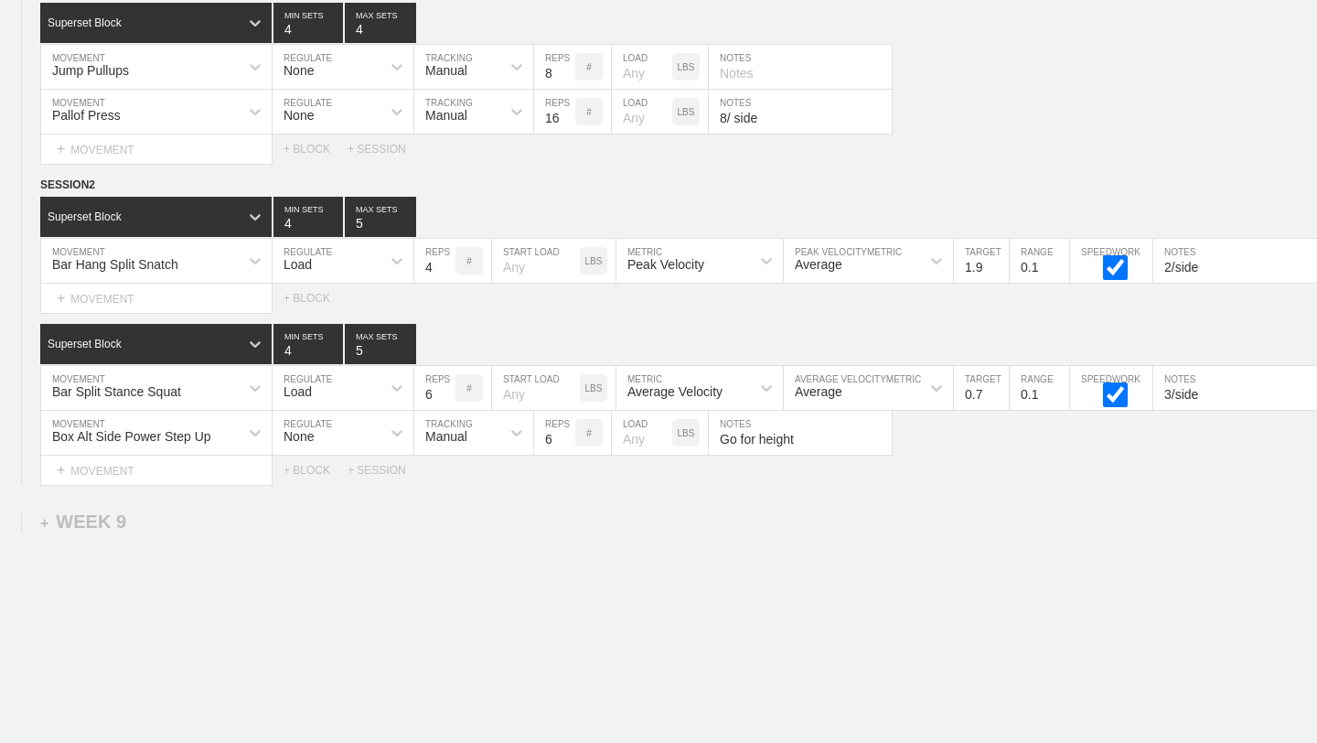
type input "3/side"
click at [819, 434] on input "Go for height" at bounding box center [800, 433] width 183 height 44
type input "Go for height, 3/side"
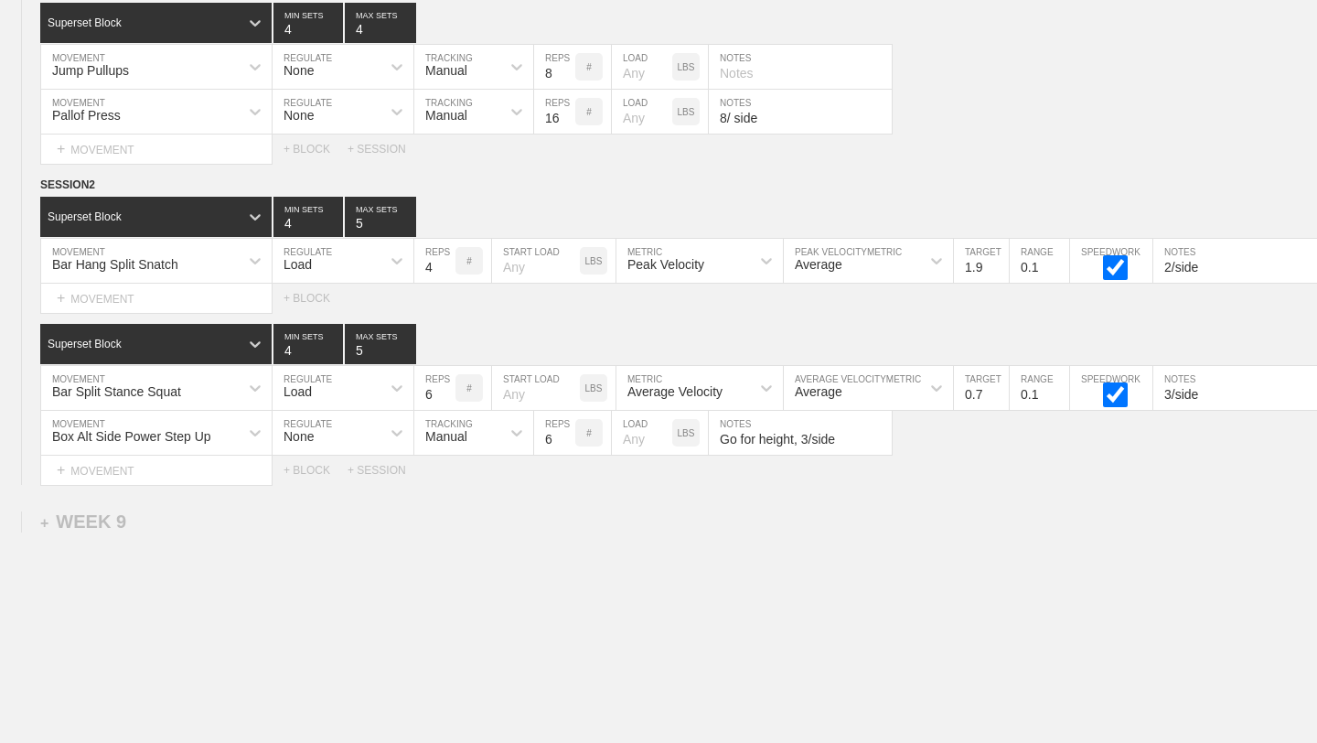
click at [322, 469] on div "+ BLOCK" at bounding box center [316, 470] width 64 height 13
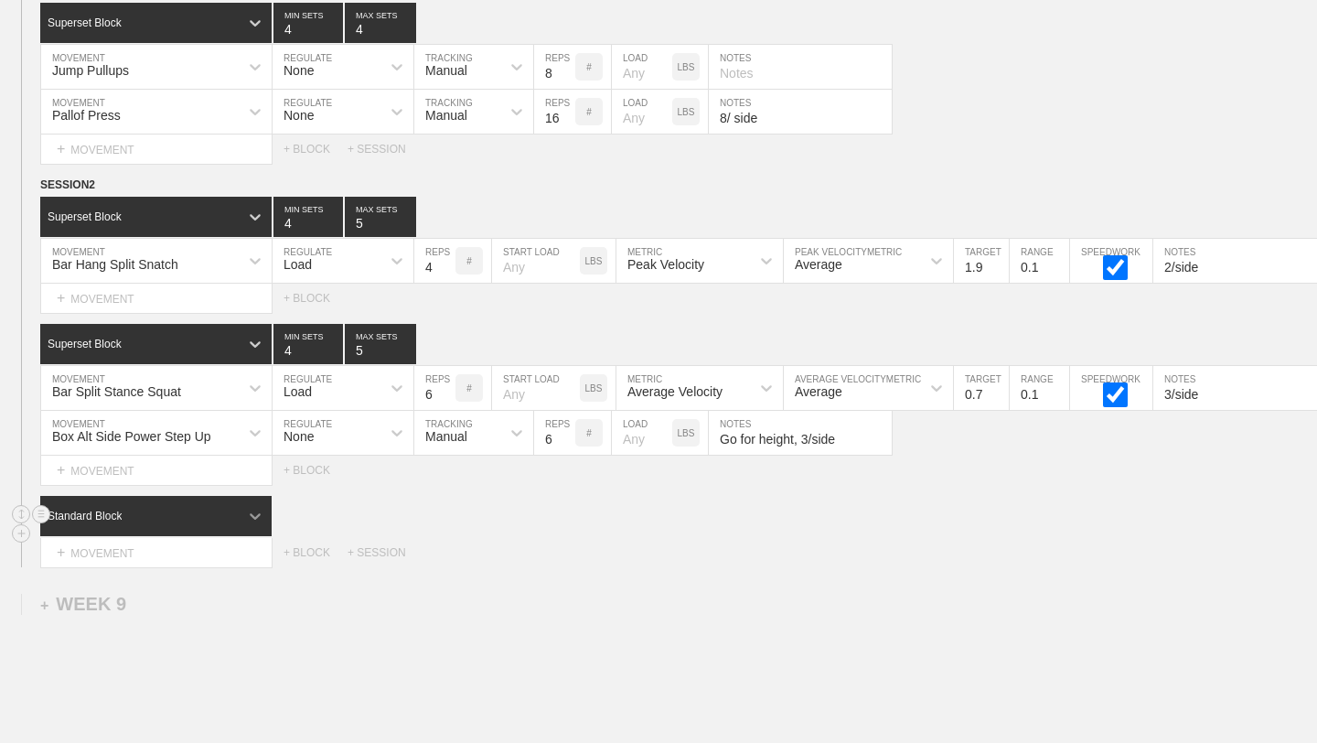
click at [262, 514] on icon at bounding box center [255, 516] width 18 height 18
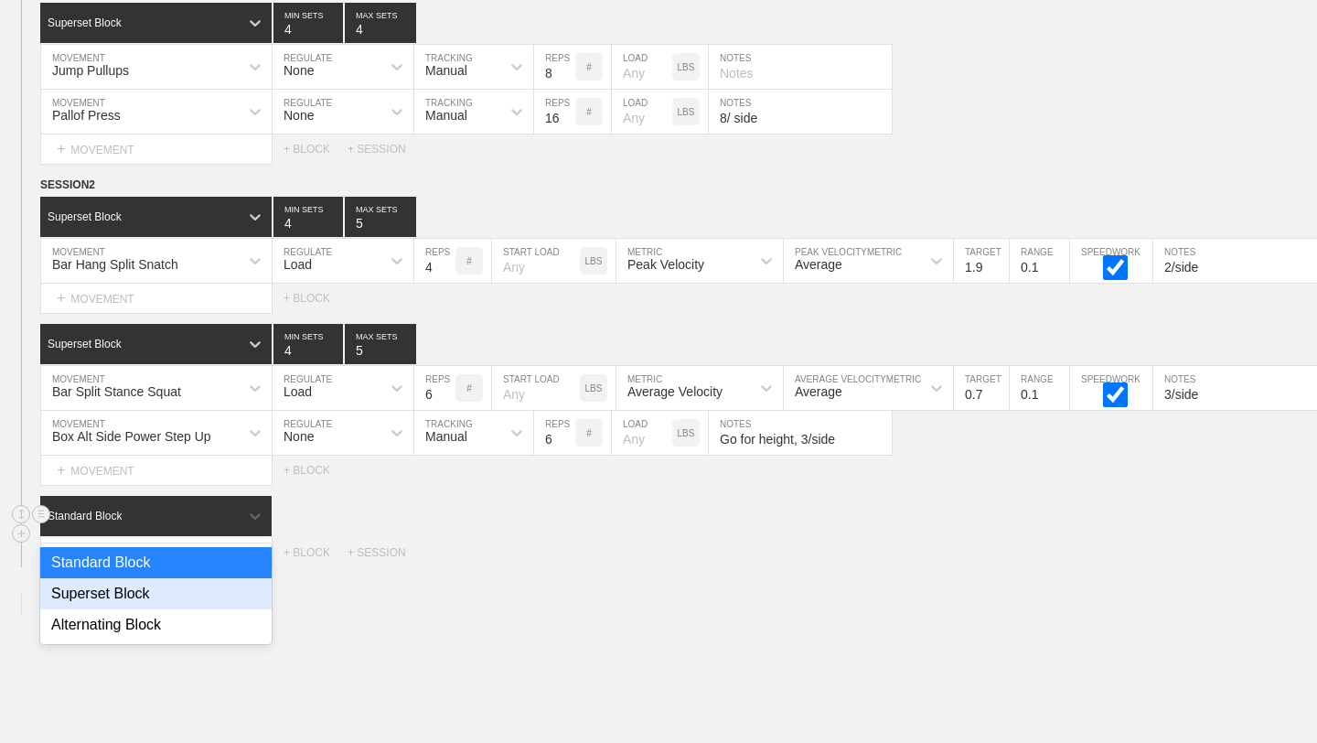
click at [222, 591] on div "Superset Block" at bounding box center [155, 593] width 231 height 31
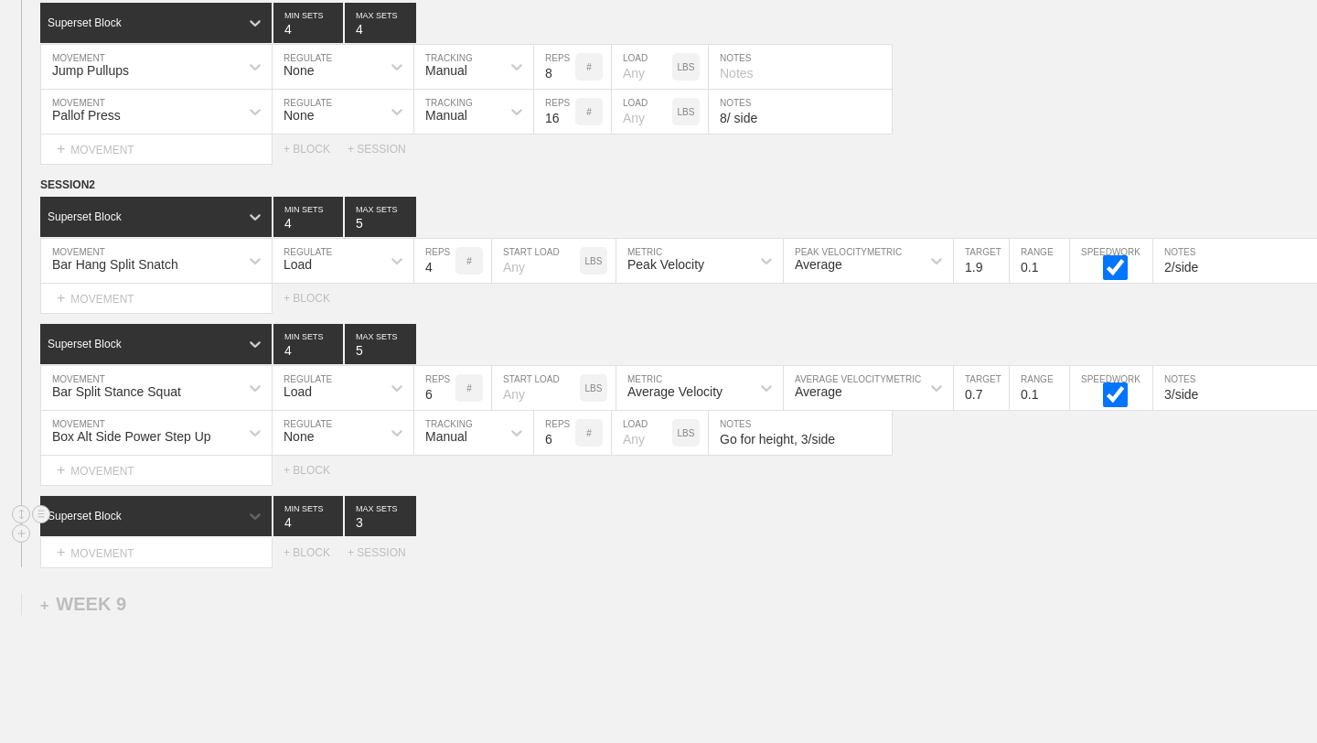
type input "4"
click at [337, 517] on input "4" at bounding box center [308, 516] width 70 height 40
click at [404, 518] on input "4" at bounding box center [380, 516] width 71 height 40
type input "5"
click at [404, 518] on input "5" at bounding box center [380, 516] width 71 height 40
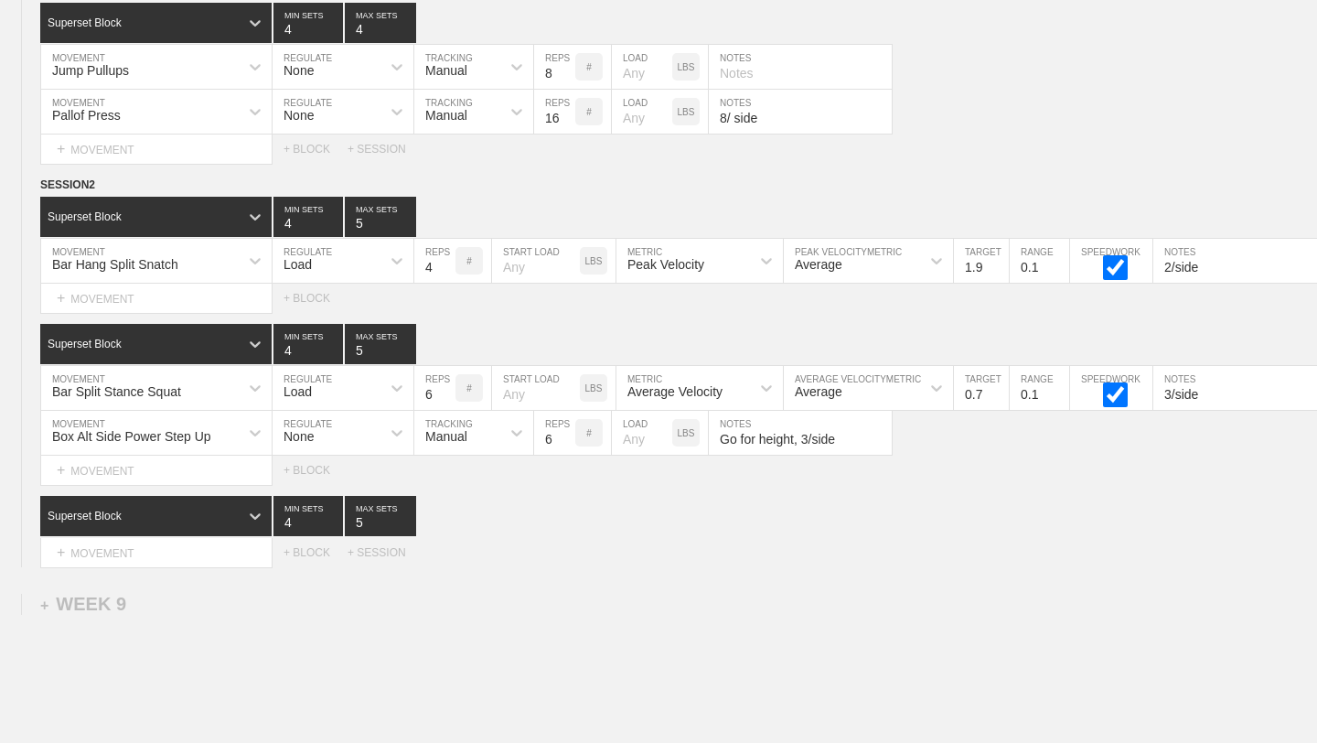
click at [228, 550] on div "+ MOVEMENT" at bounding box center [156, 553] width 232 height 30
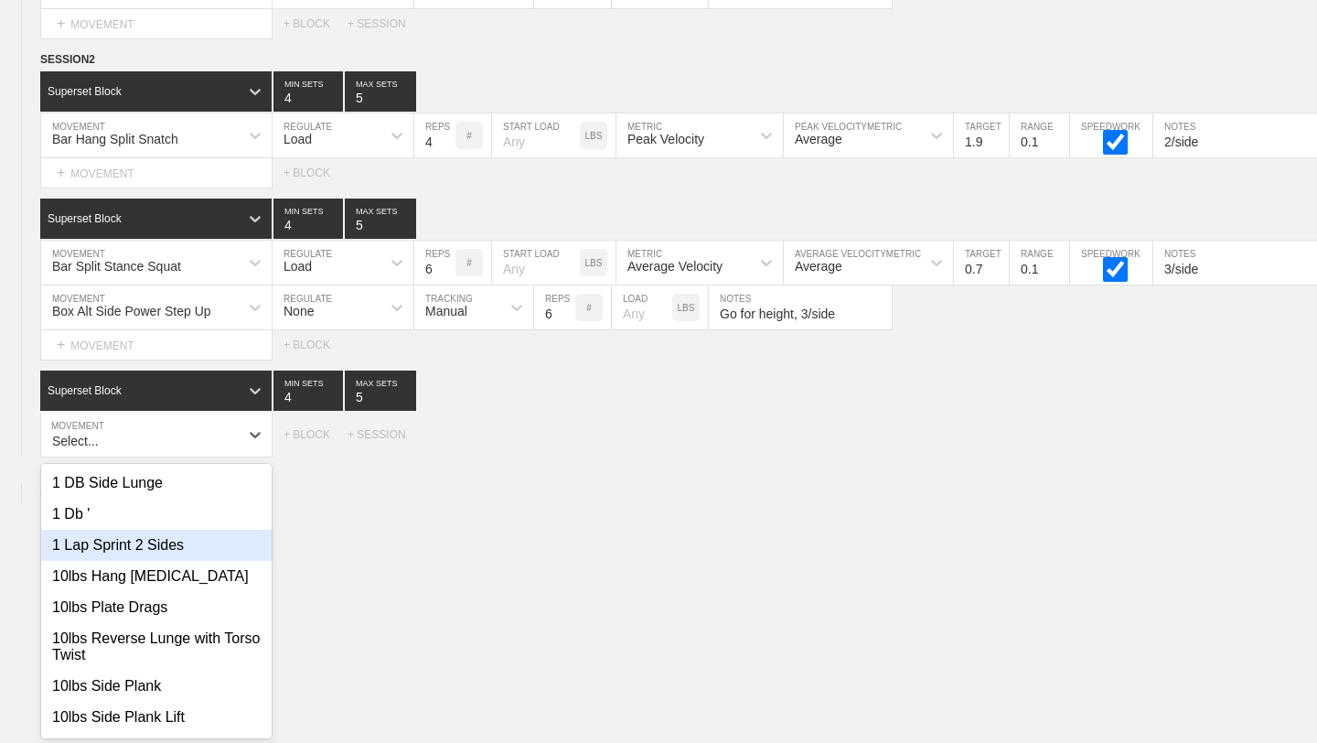
scroll to position [13944, 0]
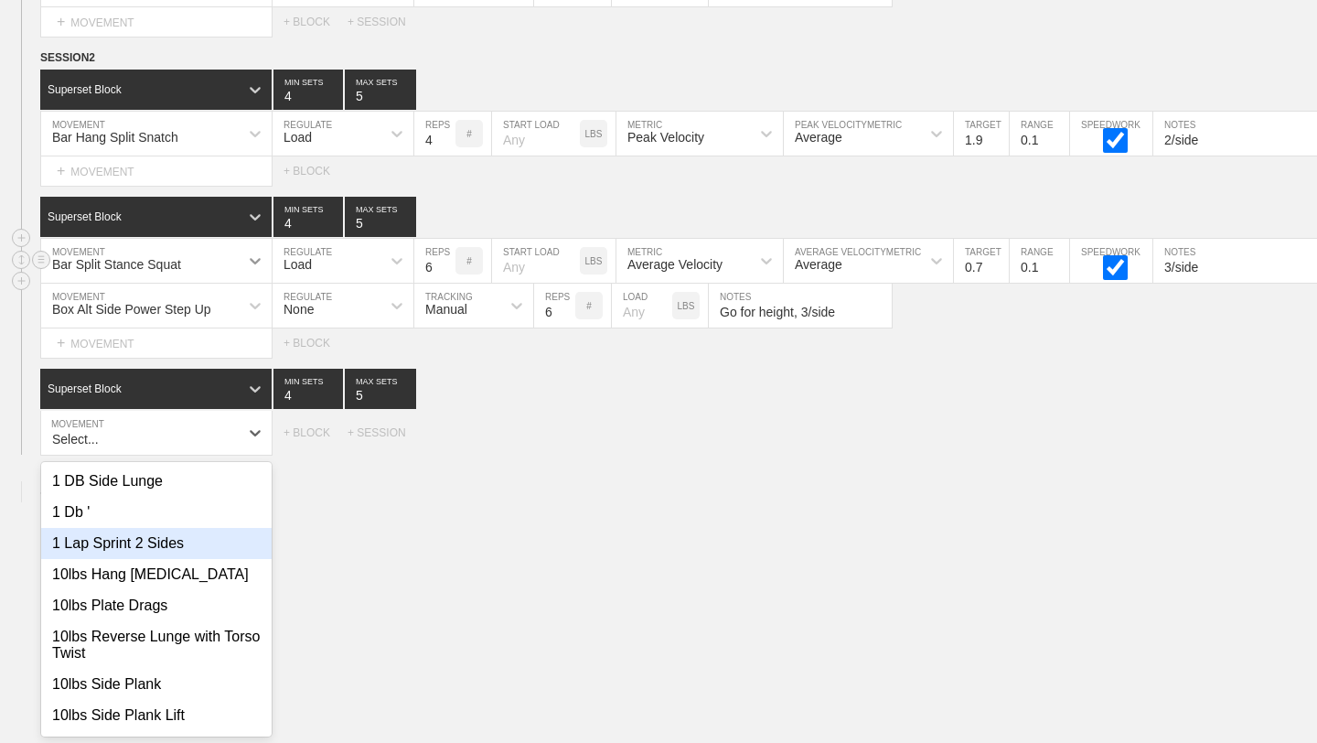
click at [261, 261] on icon at bounding box center [255, 261] width 18 height 18
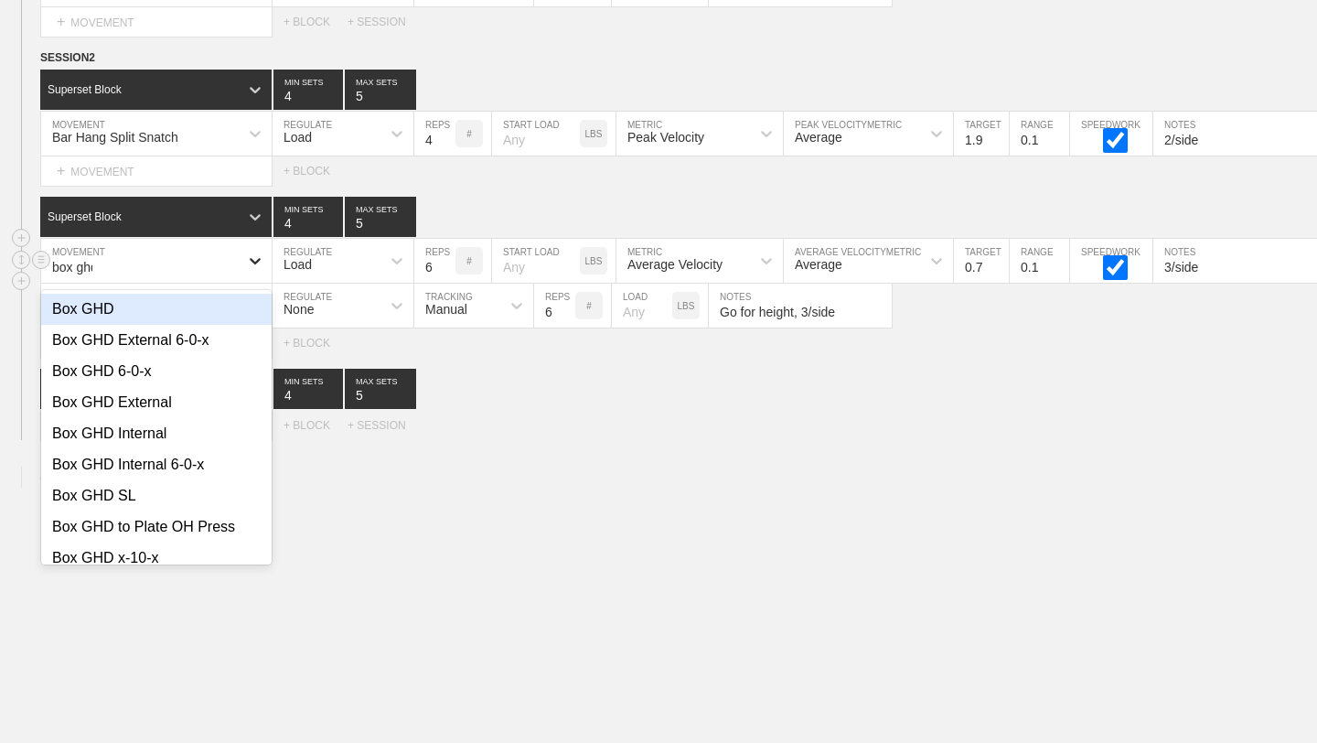
type input "box ghd"
click at [228, 309] on div "Box GHD" at bounding box center [156, 309] width 230 height 31
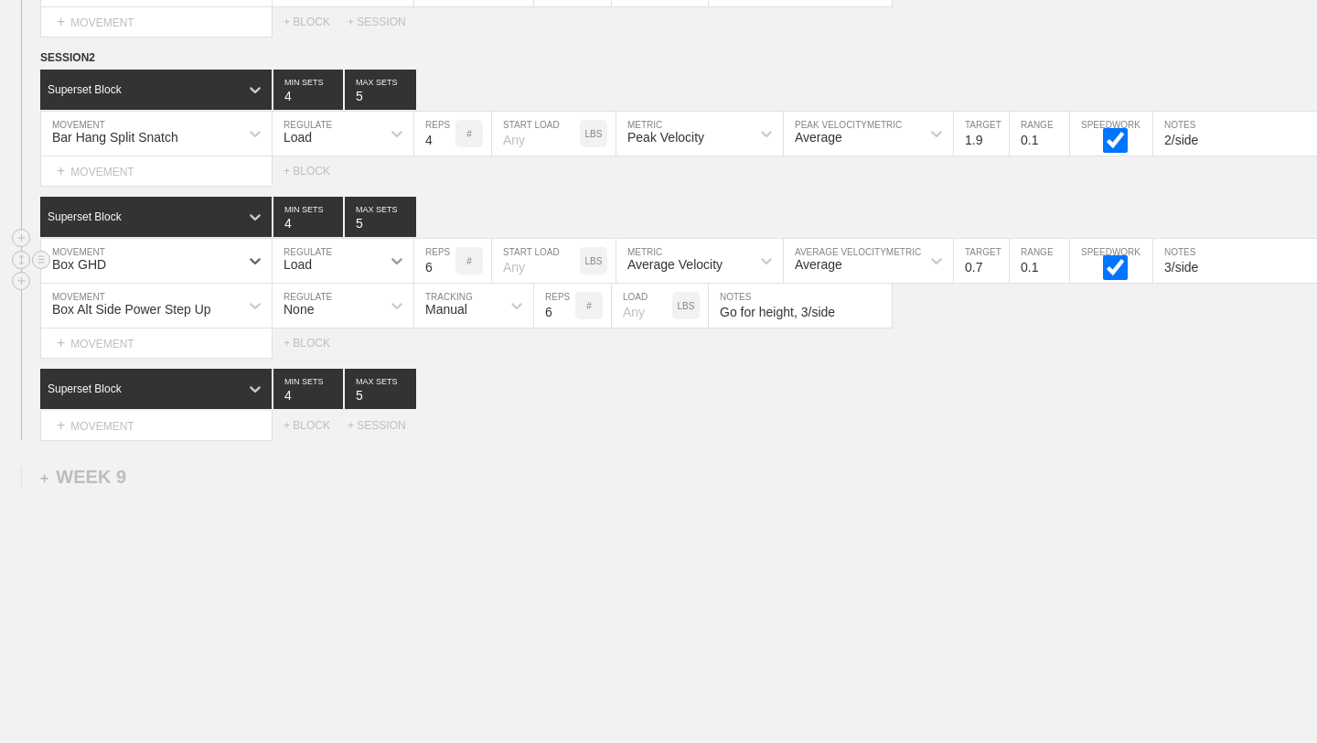
click at [391, 264] on icon at bounding box center [397, 261] width 18 height 18
click at [372, 309] on div "None" at bounding box center [343, 309] width 141 height 31
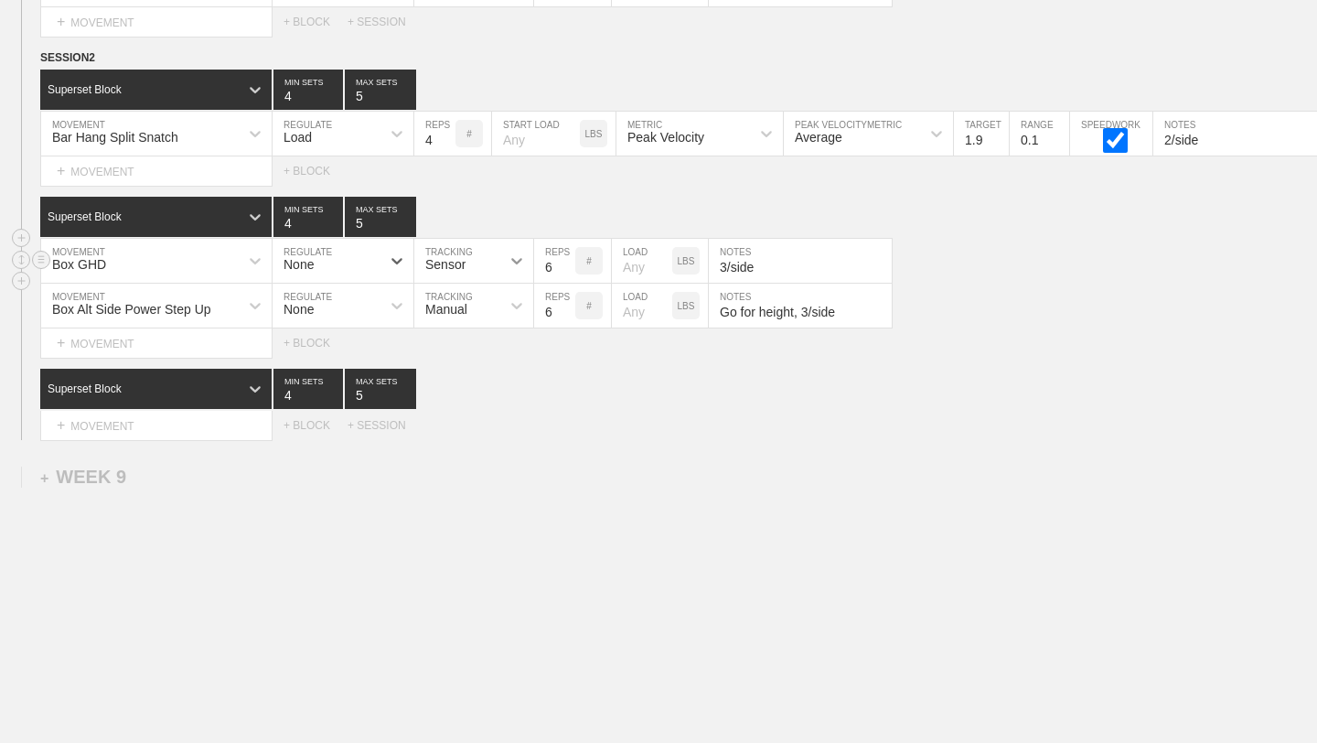
click at [512, 263] on icon at bounding box center [517, 261] width 18 height 18
click at [506, 340] on div "Manual" at bounding box center [473, 340] width 119 height 31
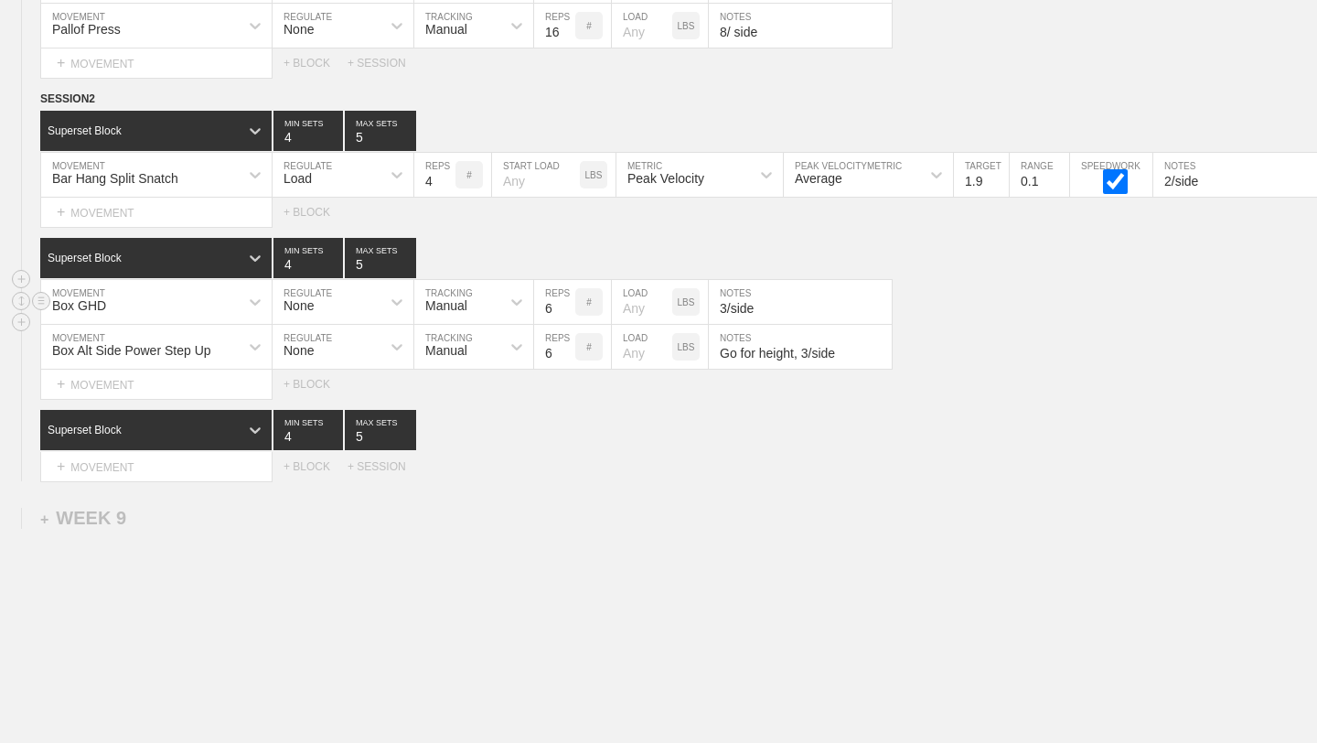
scroll to position [13878, 0]
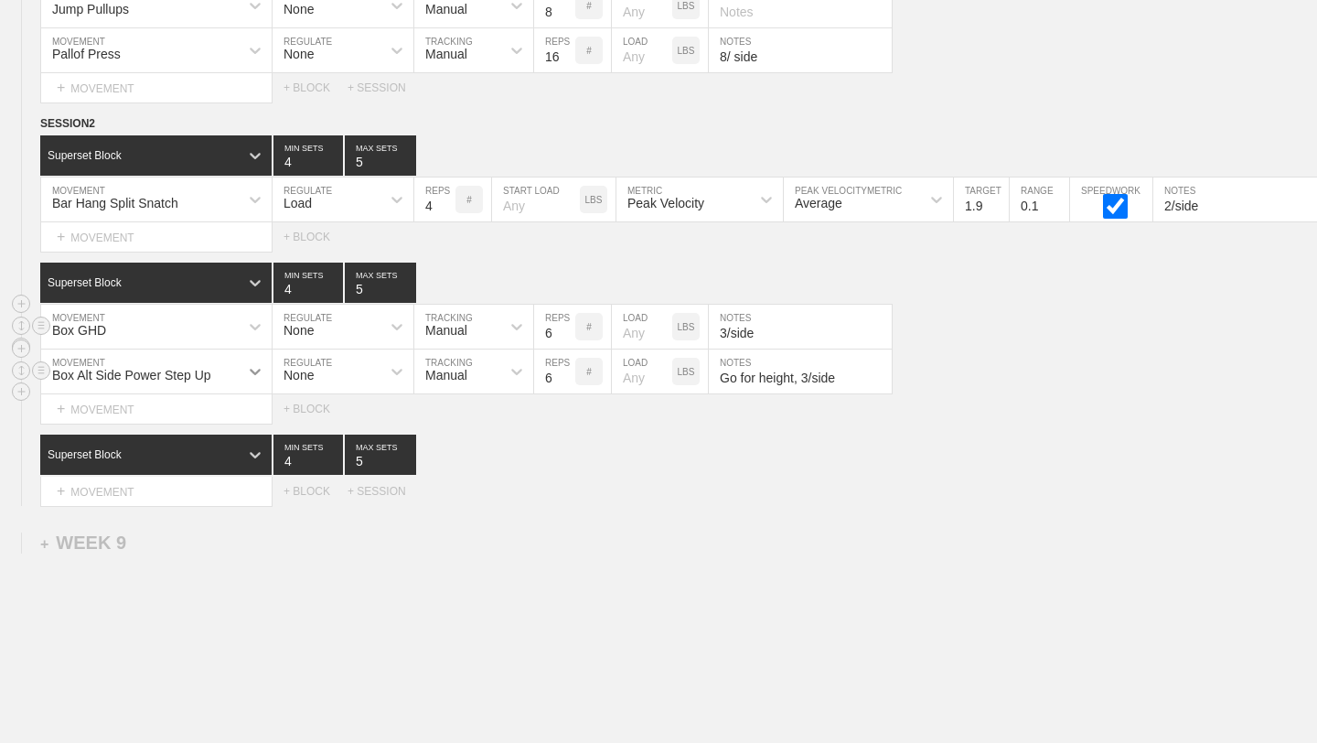
click at [260, 366] on icon at bounding box center [255, 371] width 18 height 18
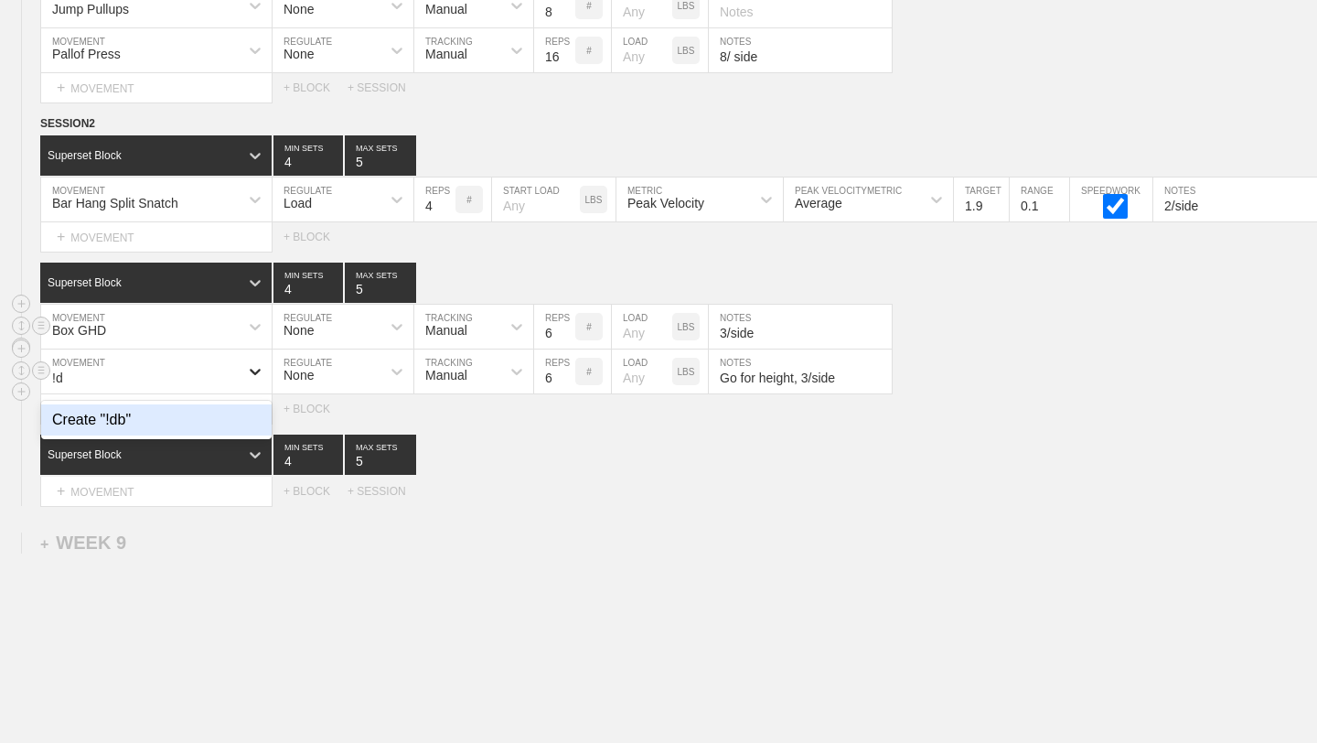
type input "!"
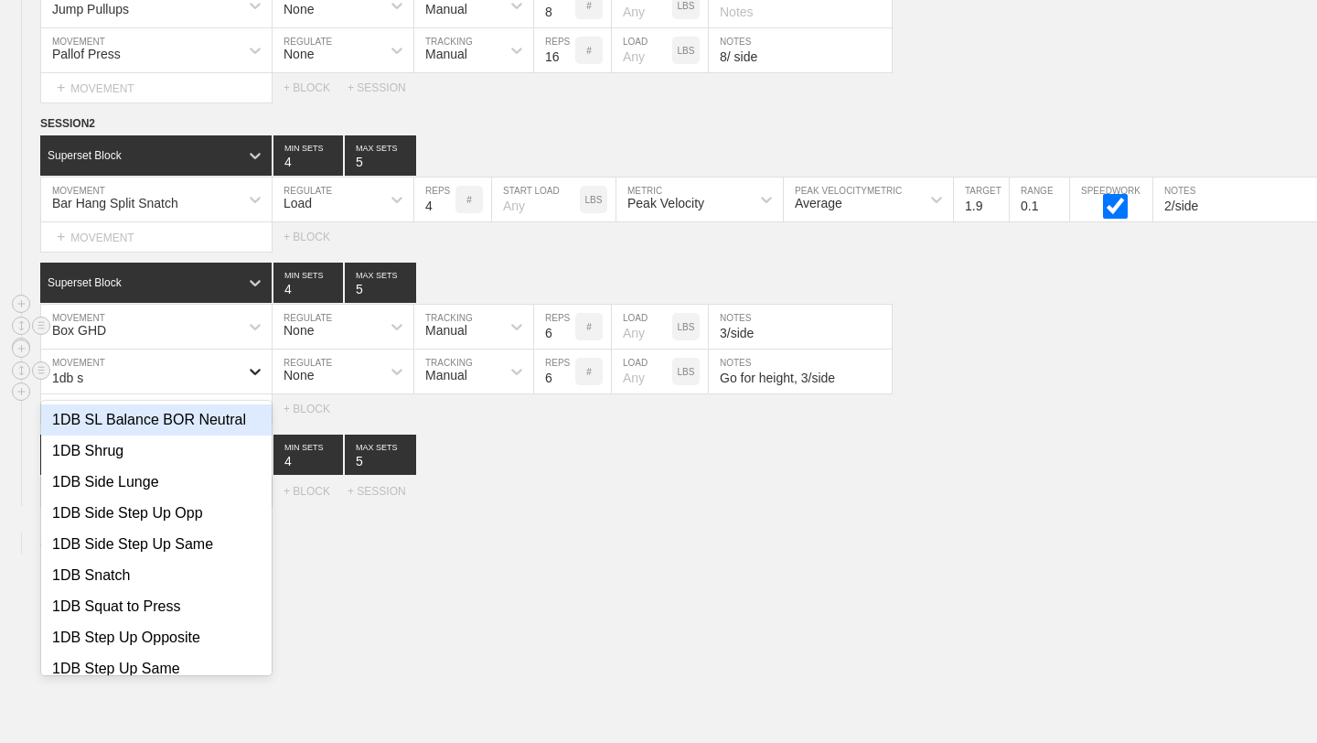
type input "1db st"
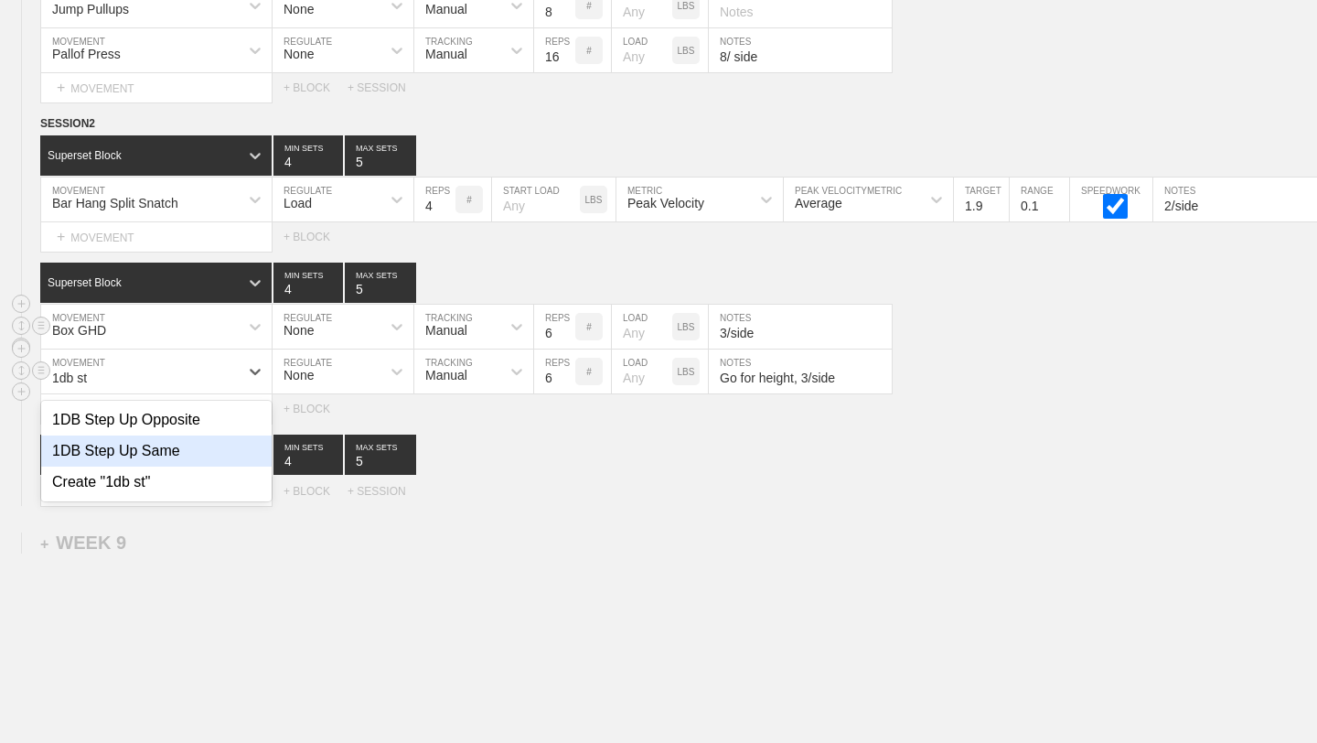
click at [217, 437] on div "1DB Step Up Same" at bounding box center [156, 450] width 230 height 31
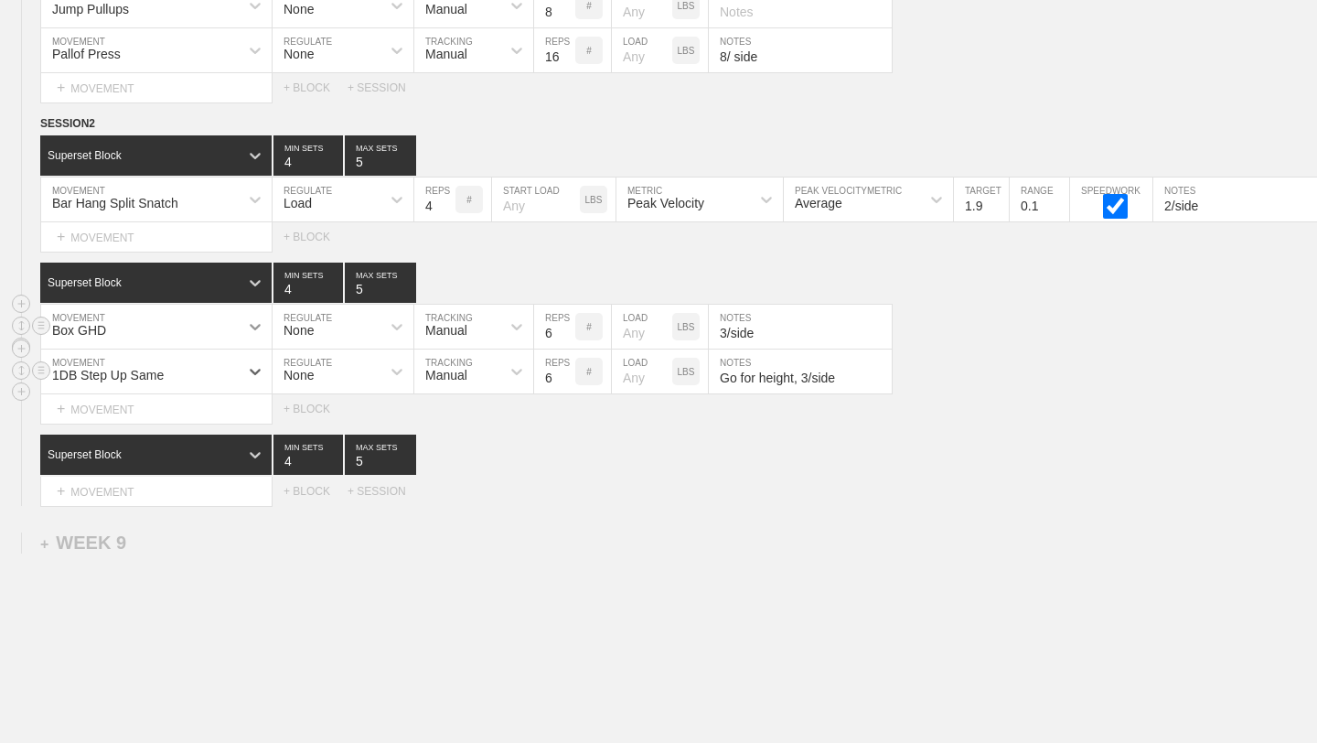
click at [257, 332] on icon at bounding box center [255, 326] width 18 height 18
type input "box"
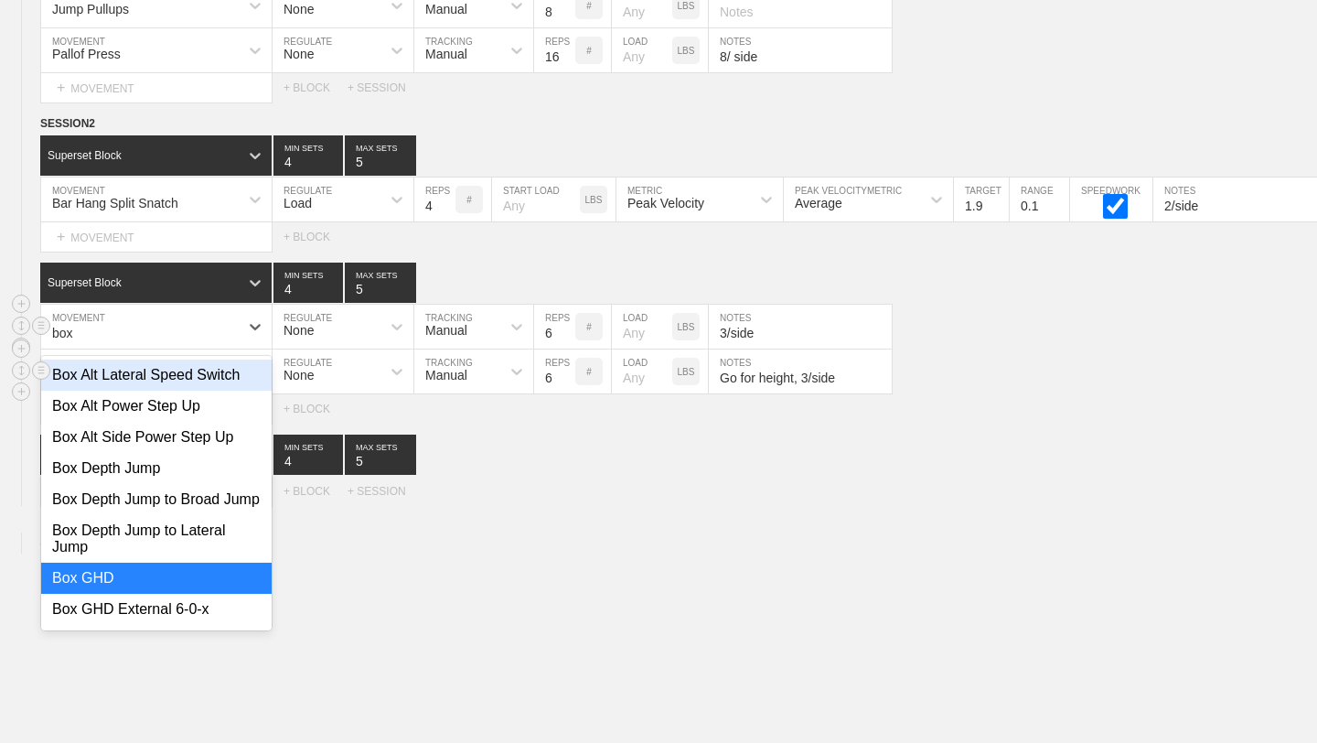
click at [163, 371] on div "Box Alt Lateral Speed Switch" at bounding box center [156, 374] width 230 height 31
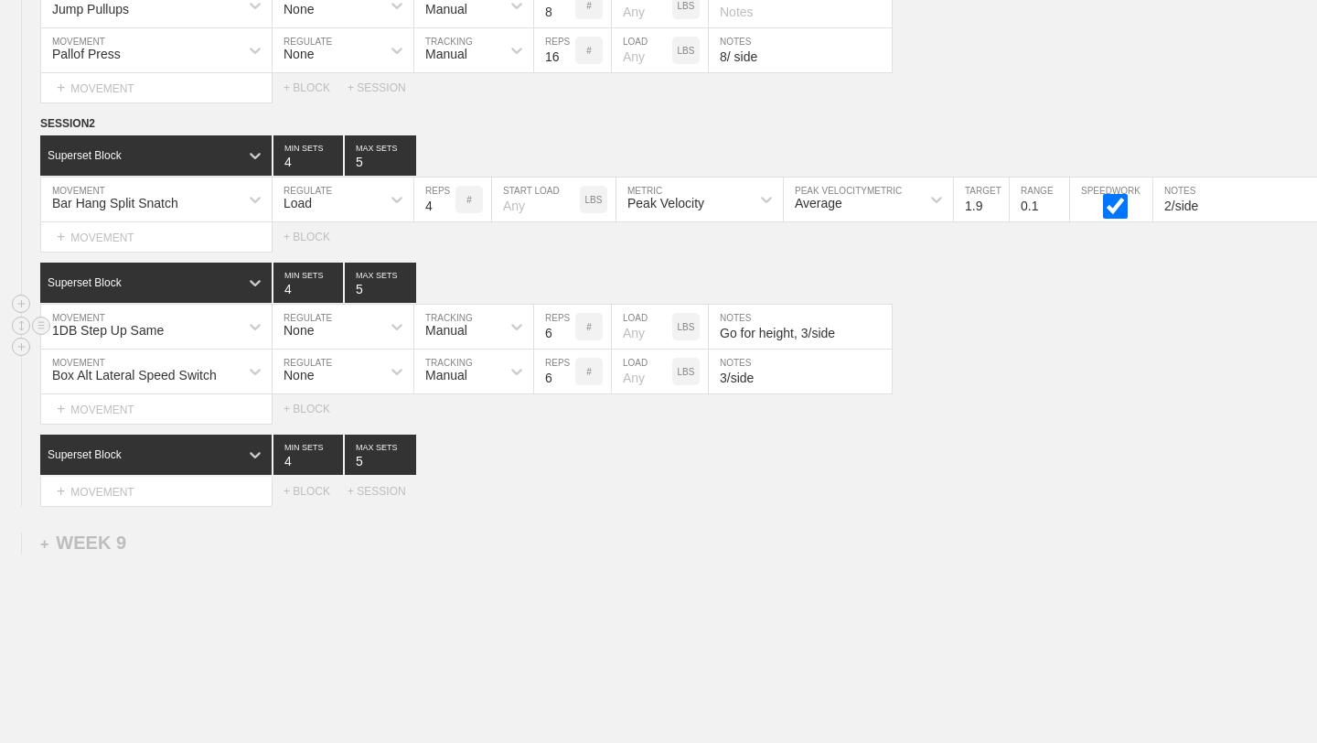
click at [800, 335] on input "Go for height, 3/side" at bounding box center [800, 327] width 183 height 44
type input "3/side"
click at [767, 379] on input "3/side" at bounding box center [800, 371] width 183 height 44
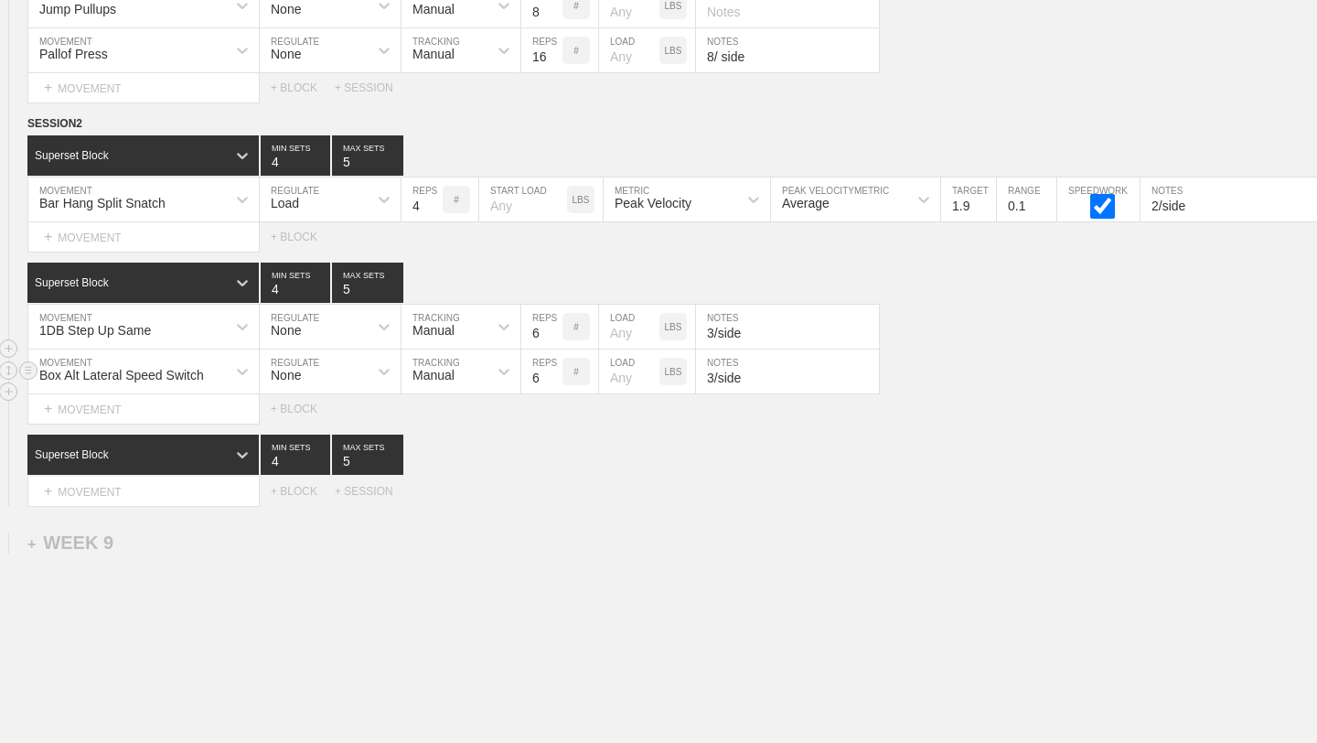
scroll to position [0, 0]
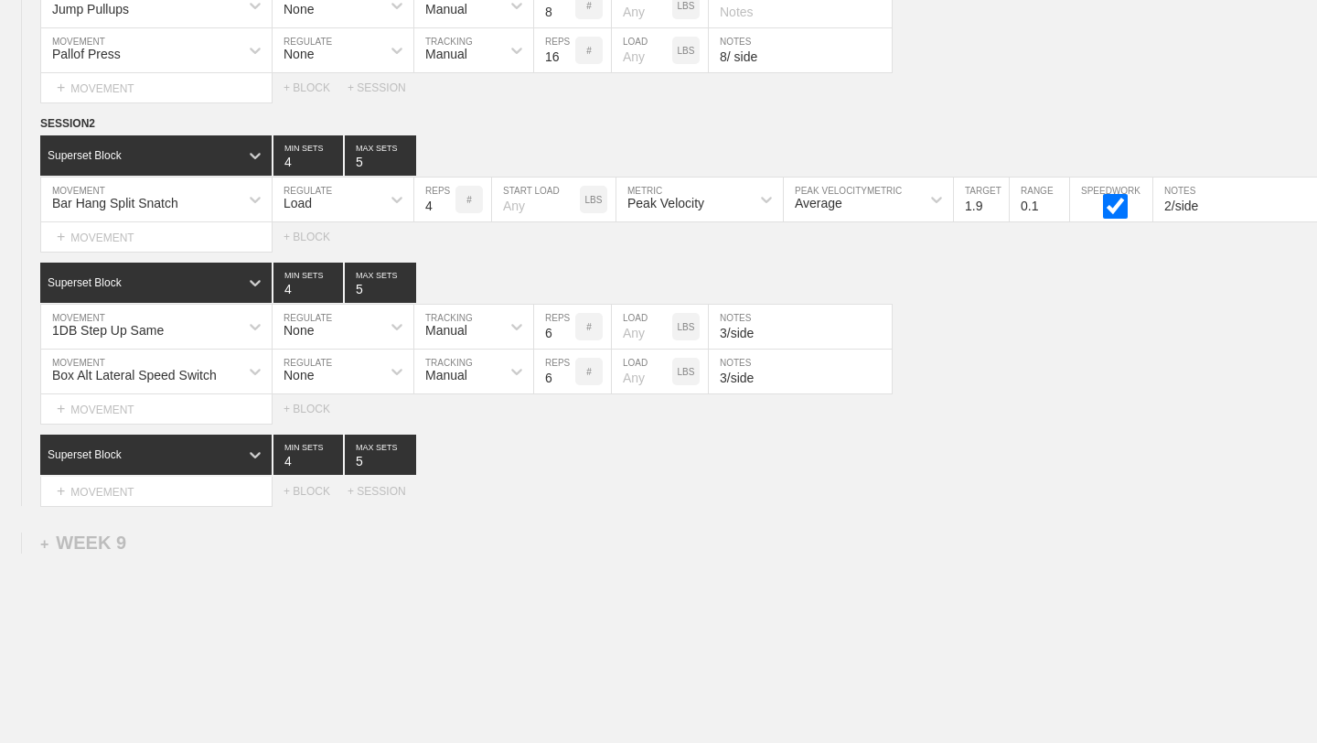
click at [769, 504] on div "Select... MOVEMENT + MOVEMENT + BLOCK + SESSION" at bounding box center [658, 491] width 1317 height 29
click at [219, 486] on div "+ MOVEMENT" at bounding box center [156, 492] width 232 height 30
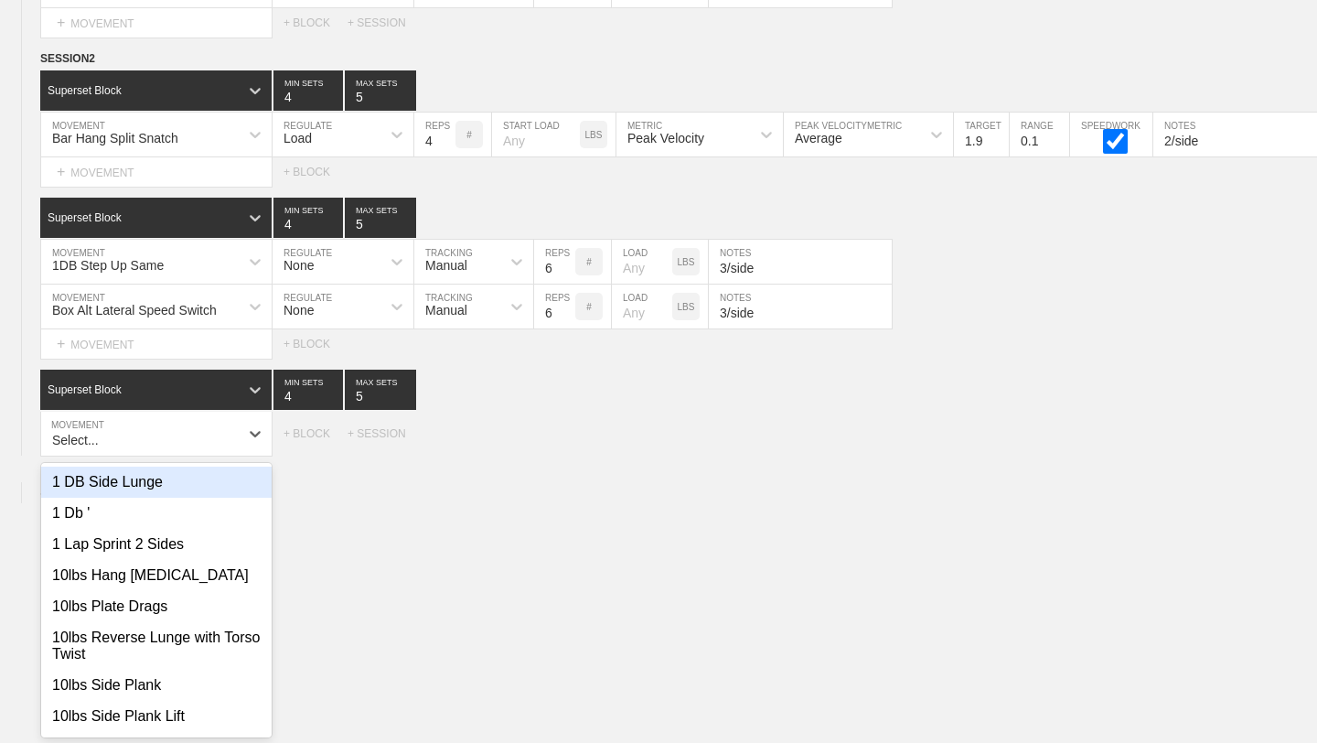
scroll to position [13944, 0]
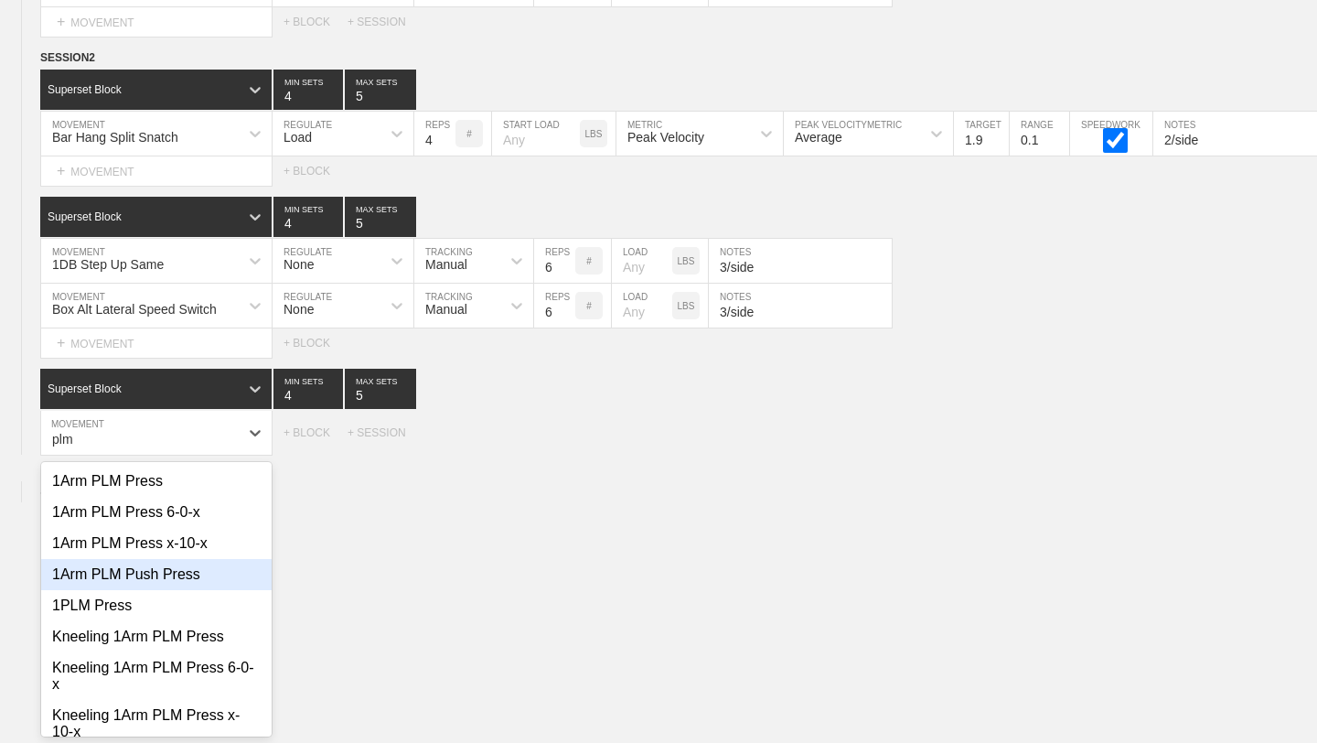
click at [166, 576] on div "1Arm PLM Push Press" at bounding box center [156, 574] width 230 height 31
type input "plm"
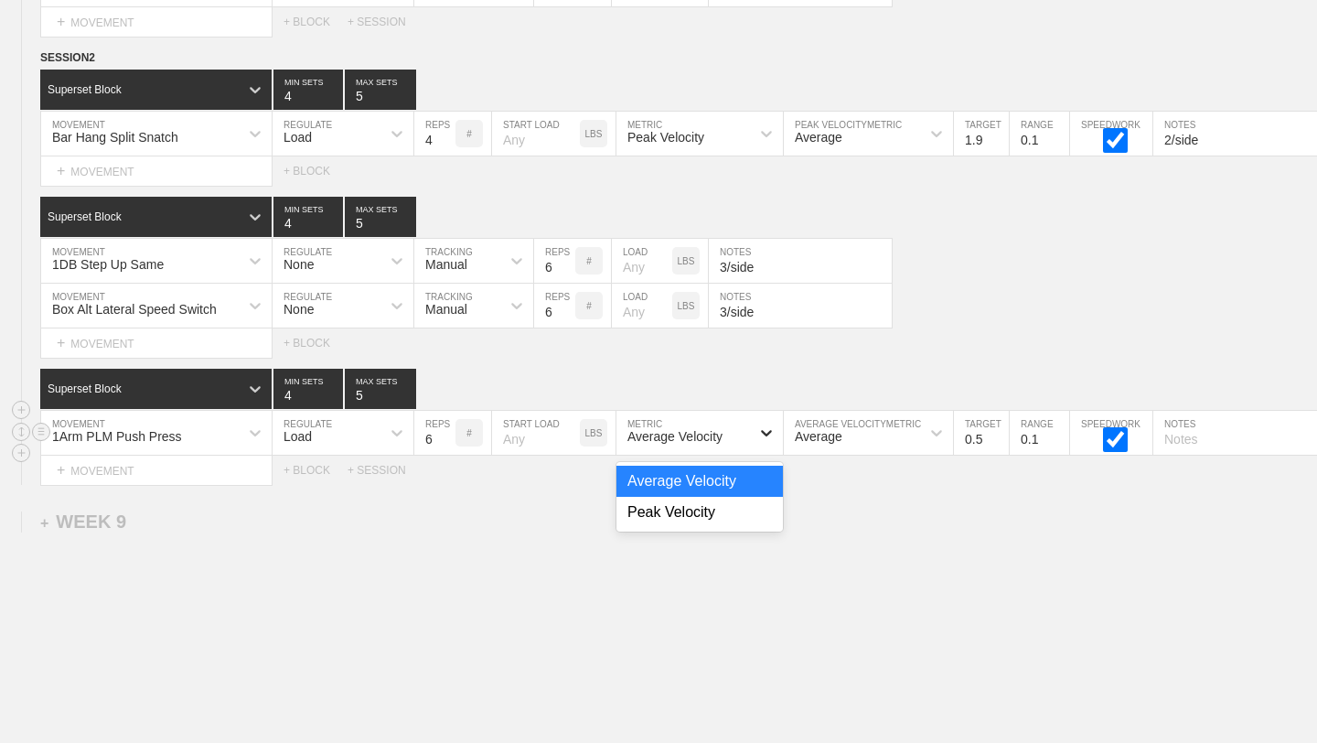
click at [766, 433] on icon at bounding box center [766, 433] width 11 height 6
click at [700, 519] on div "Peak Velocity" at bounding box center [699, 512] width 166 height 31
click at [997, 433] on input "0.6" at bounding box center [981, 433] width 55 height 44
click at [997, 433] on input "0.7" at bounding box center [981, 433] width 55 height 44
click at [997, 433] on input "0.8" at bounding box center [981, 433] width 55 height 44
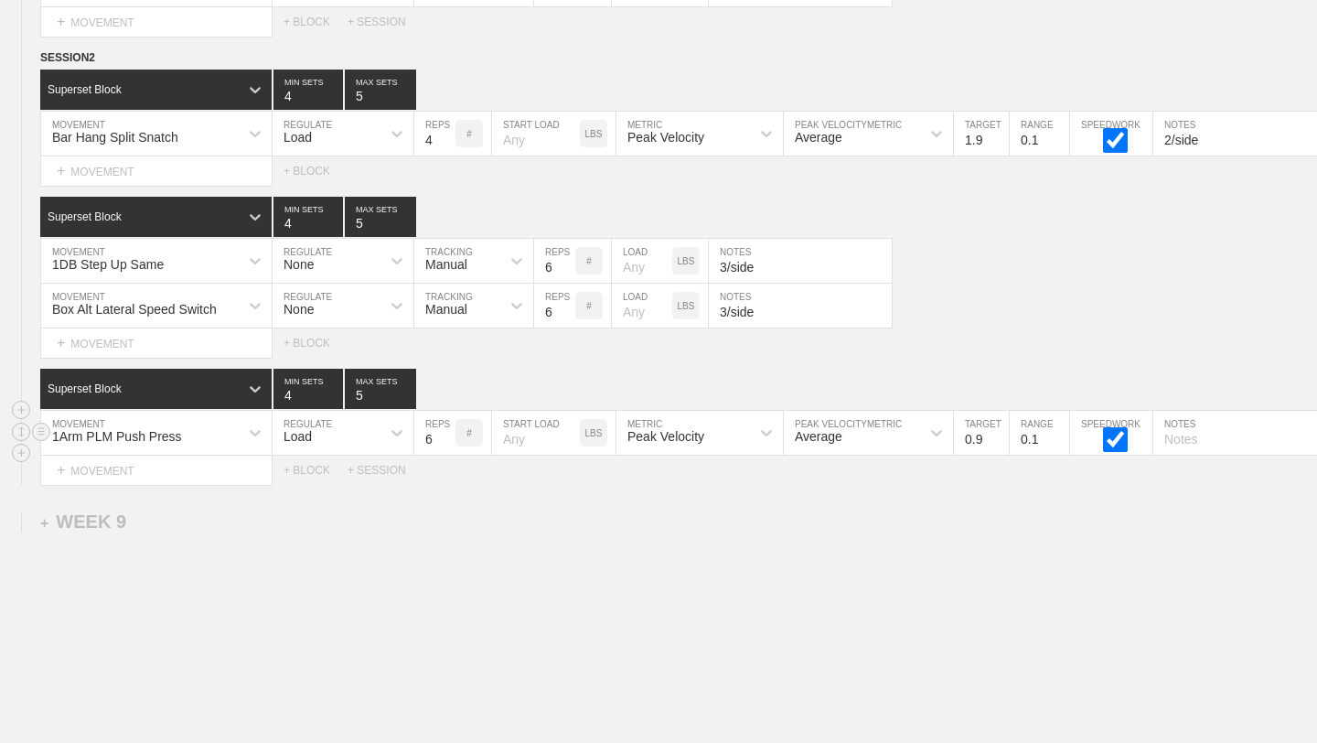
click at [997, 433] on input "0.9" at bounding box center [981, 433] width 55 height 44
click at [997, 433] on input "1" at bounding box center [981, 433] width 55 height 44
click at [997, 433] on input "1.1" at bounding box center [981, 433] width 55 height 44
click at [997, 433] on input "1.2" at bounding box center [981, 433] width 55 height 44
click at [997, 433] on input "1.3" at bounding box center [981, 433] width 55 height 44
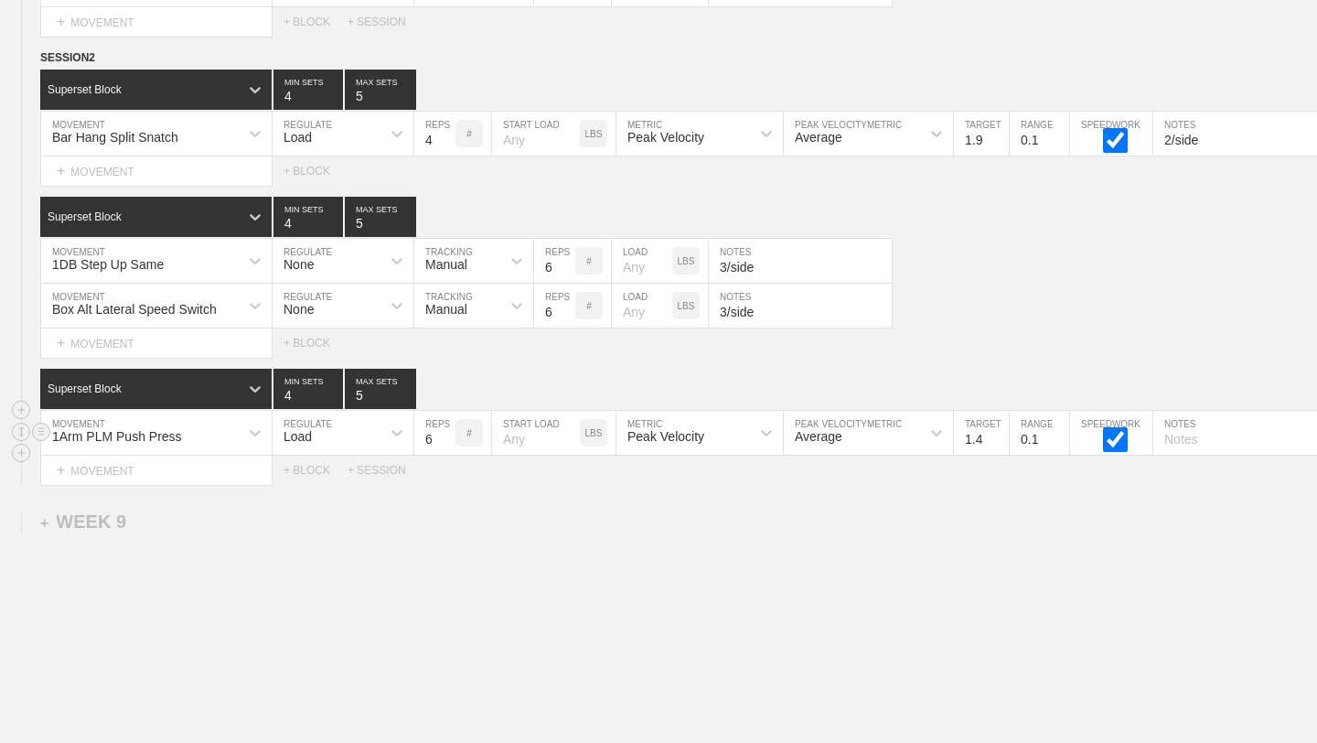
click at [997, 433] on input "1.4" at bounding box center [981, 433] width 55 height 44
click at [997, 433] on input "1.5" at bounding box center [981, 433] width 55 height 44
type input "1.6"
click at [997, 433] on input "1.6" at bounding box center [981, 433] width 55 height 44
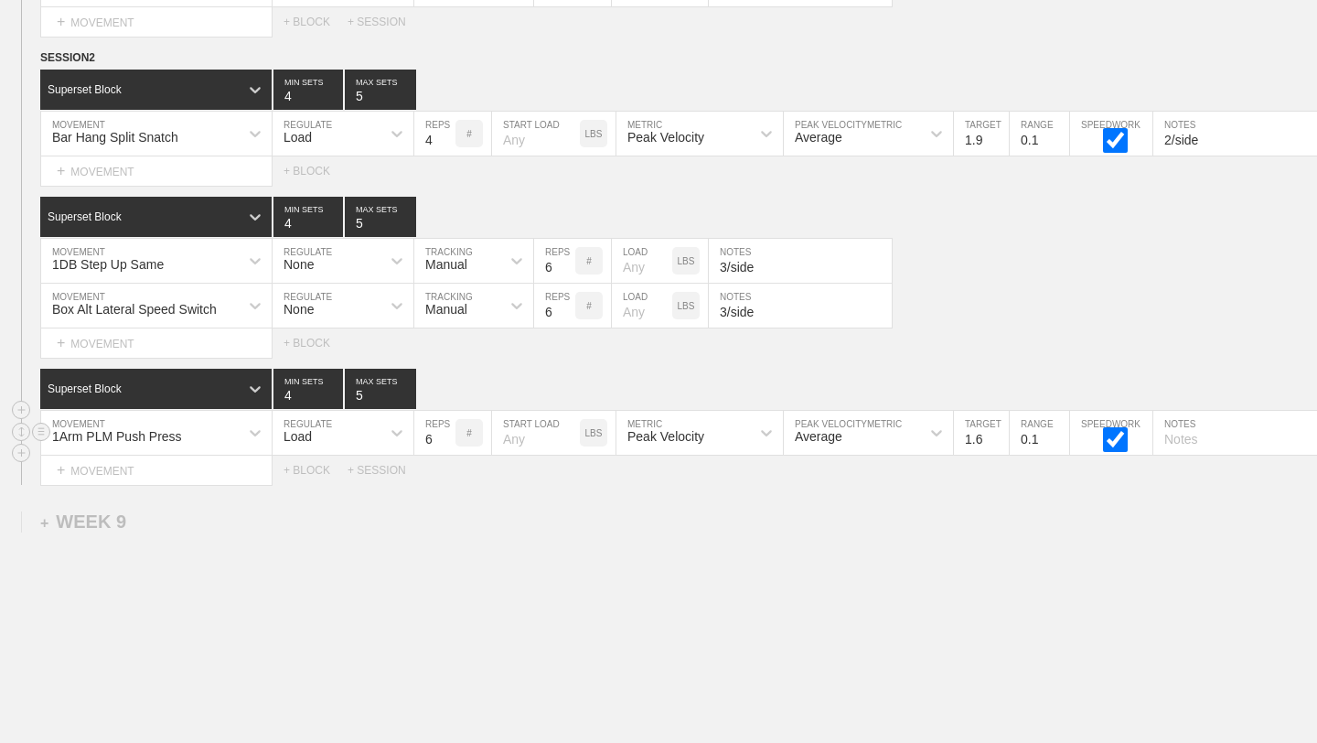
click at [1209, 434] on input "text" at bounding box center [1244, 433] width 183 height 44
type input "3/side"
click at [234, 458] on div "+ MOVEMENT" at bounding box center [156, 470] width 232 height 30
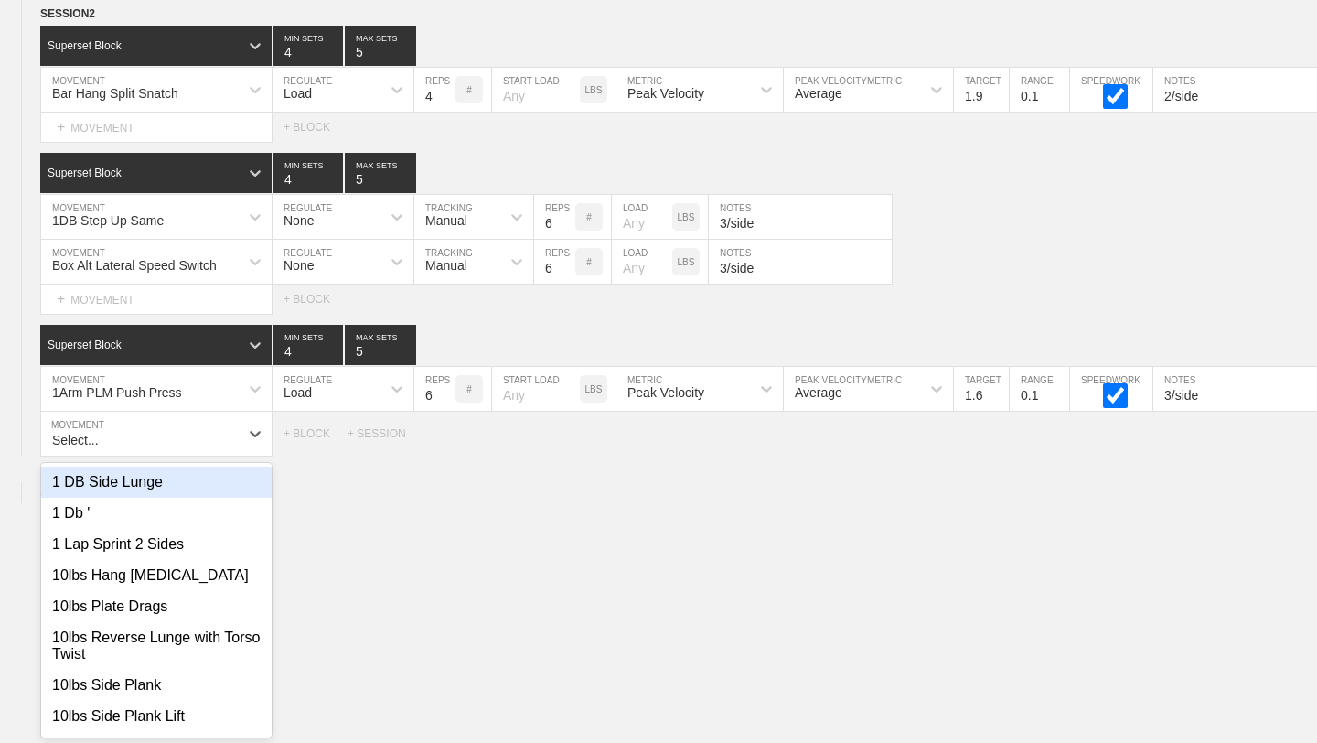
scroll to position [13989, 0]
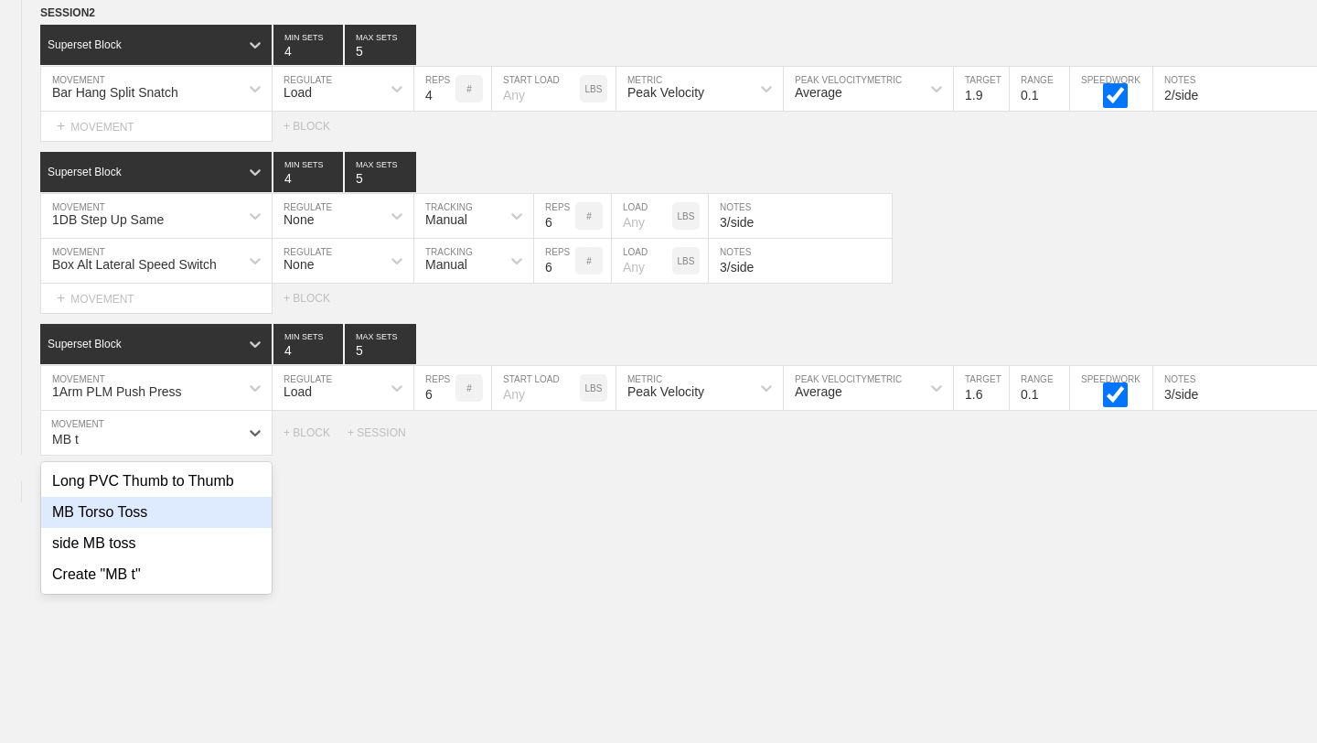
click at [209, 507] on div "MB Torso Toss" at bounding box center [156, 512] width 230 height 31
type input "MB t"
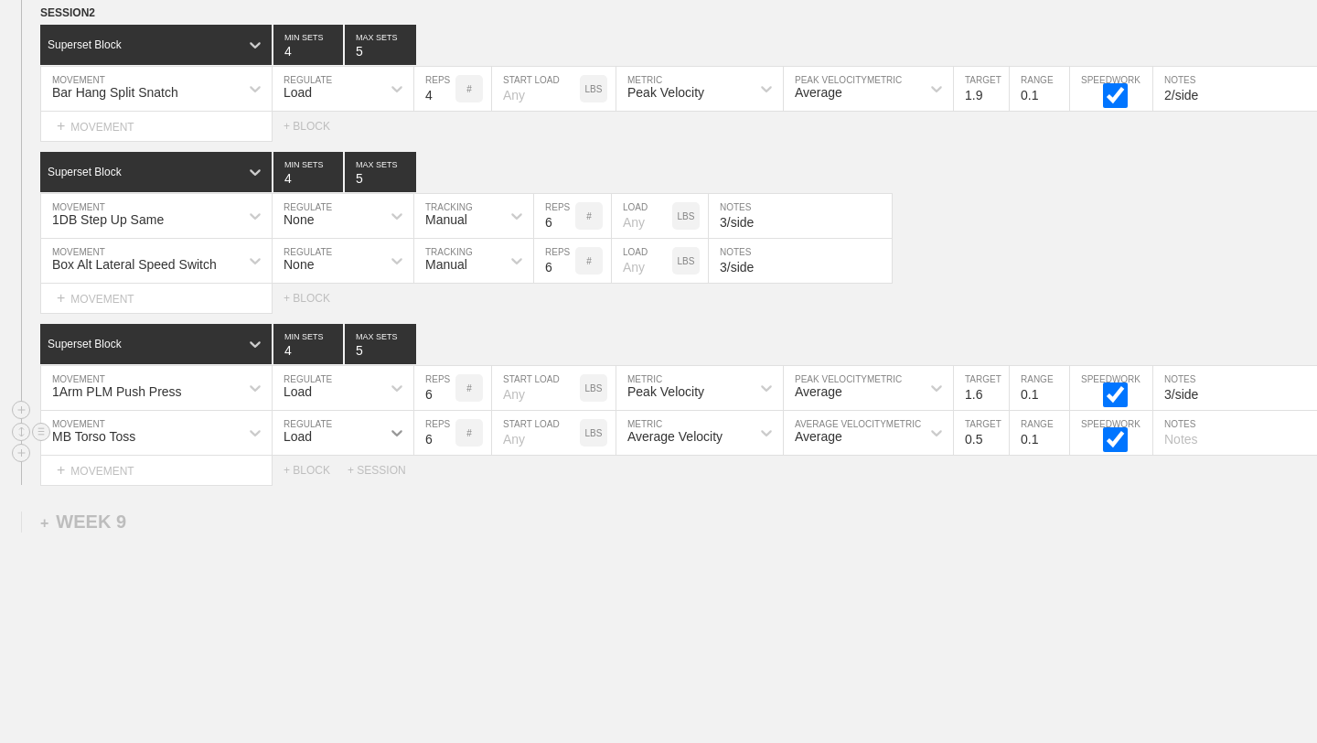
click at [388, 429] on icon at bounding box center [397, 432] width 18 height 18
click at [367, 483] on div "None" at bounding box center [343, 481] width 141 height 31
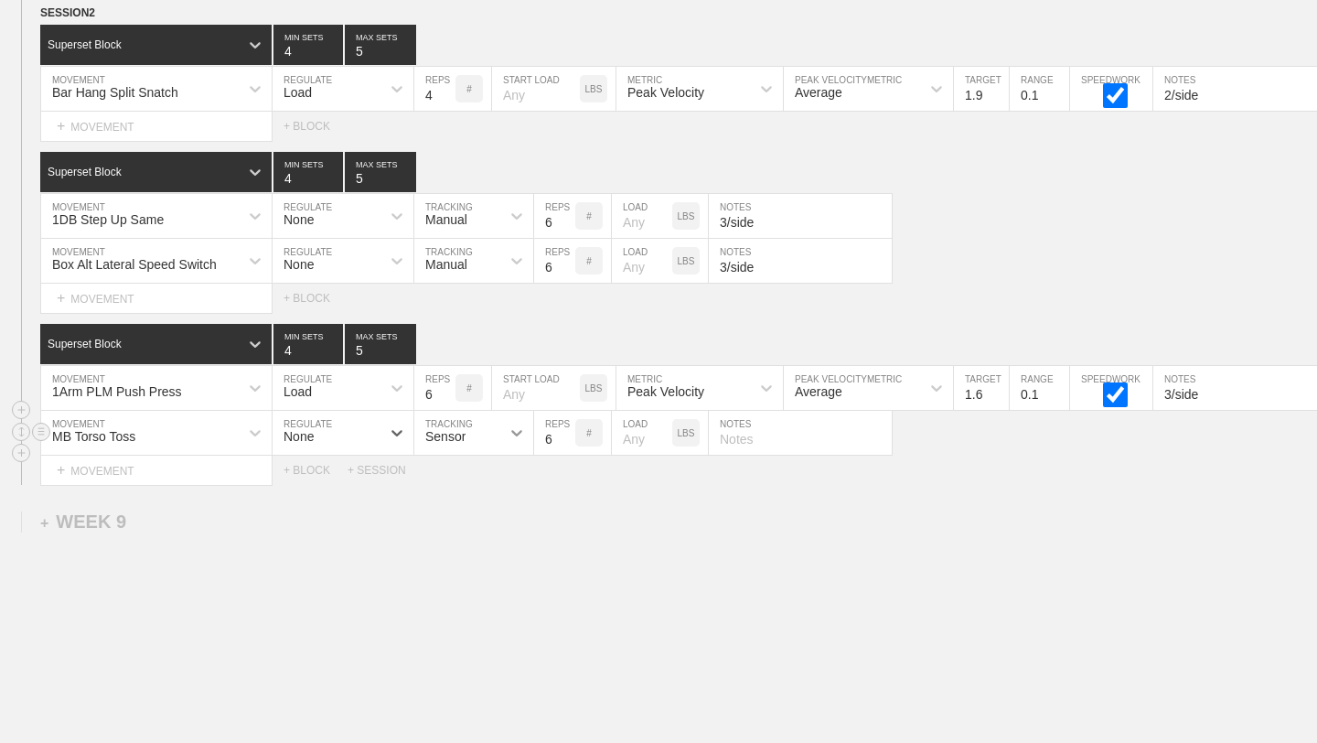
click at [516, 428] on icon at bounding box center [517, 432] width 18 height 18
click at [487, 517] on div "Manual" at bounding box center [473, 512] width 119 height 31
click at [301, 468] on div "+ BLOCK" at bounding box center [316, 470] width 64 height 13
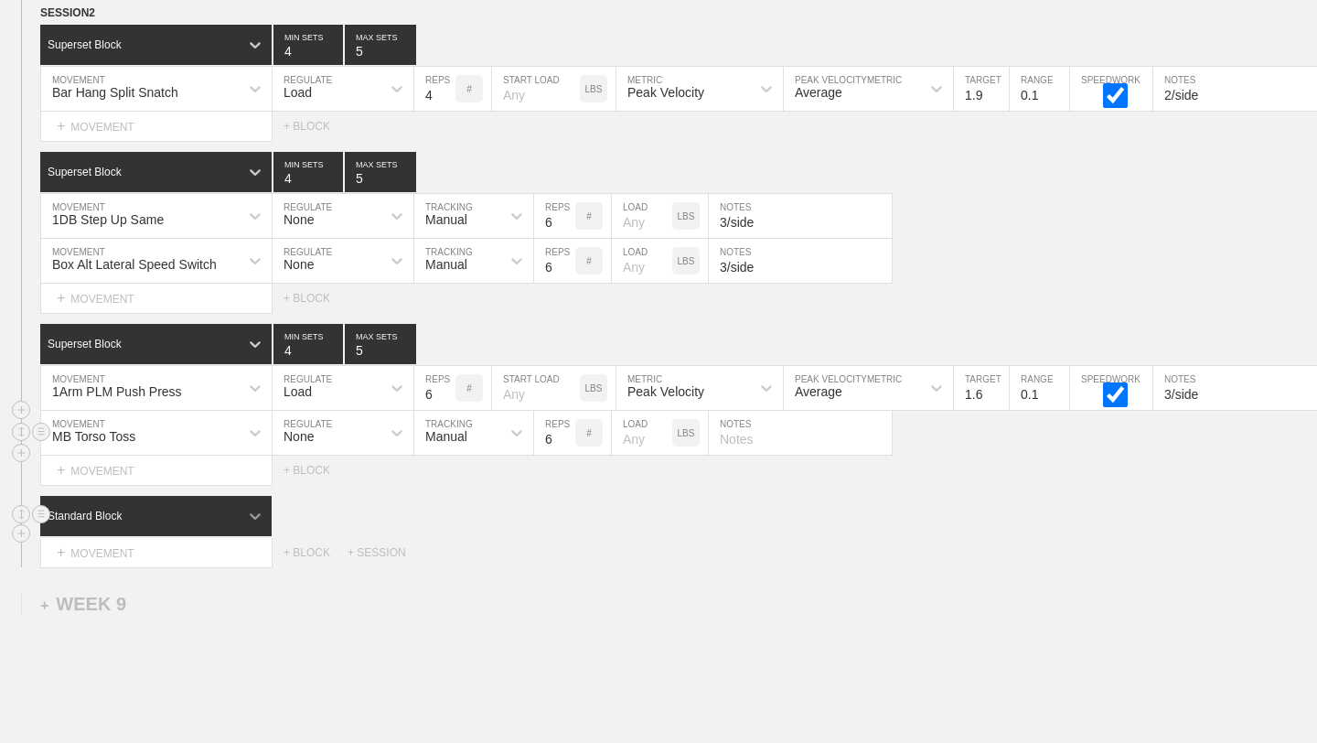
click at [251, 511] on icon at bounding box center [255, 516] width 18 height 18
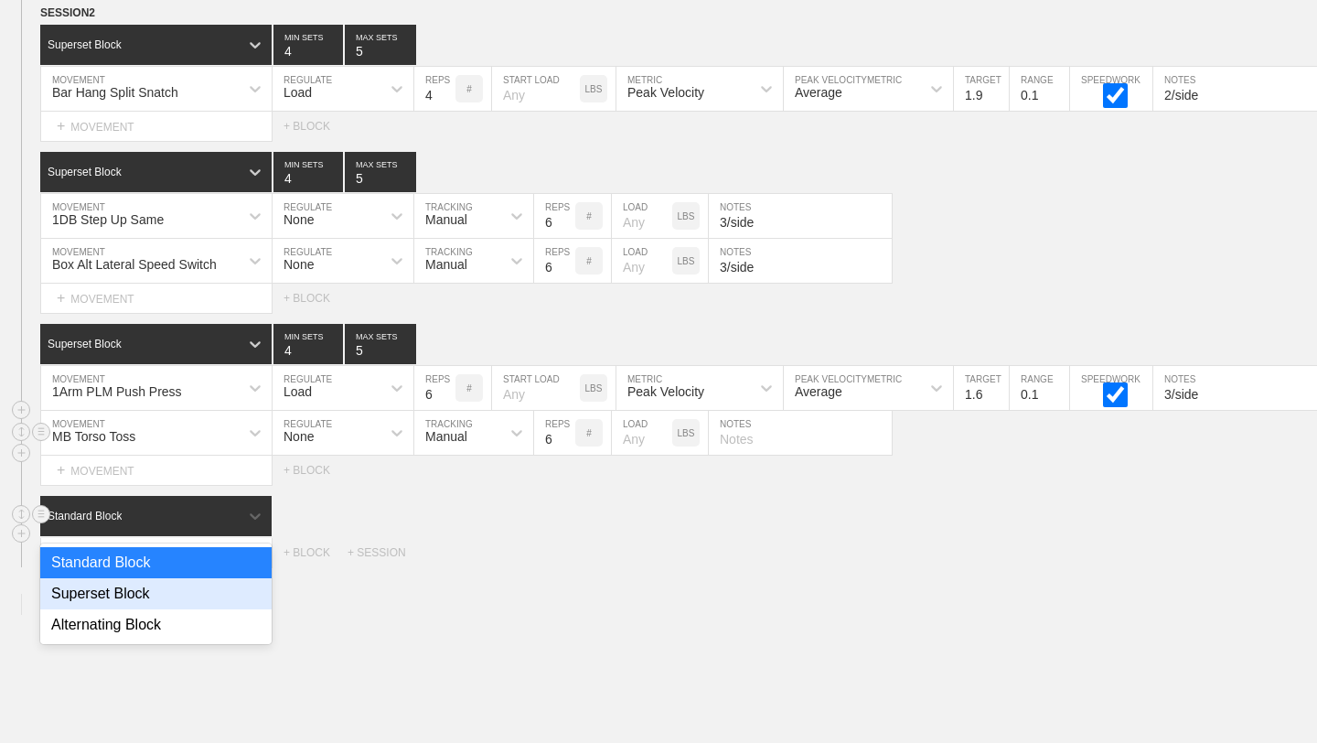
click at [220, 590] on div "Superset Block" at bounding box center [155, 593] width 231 height 31
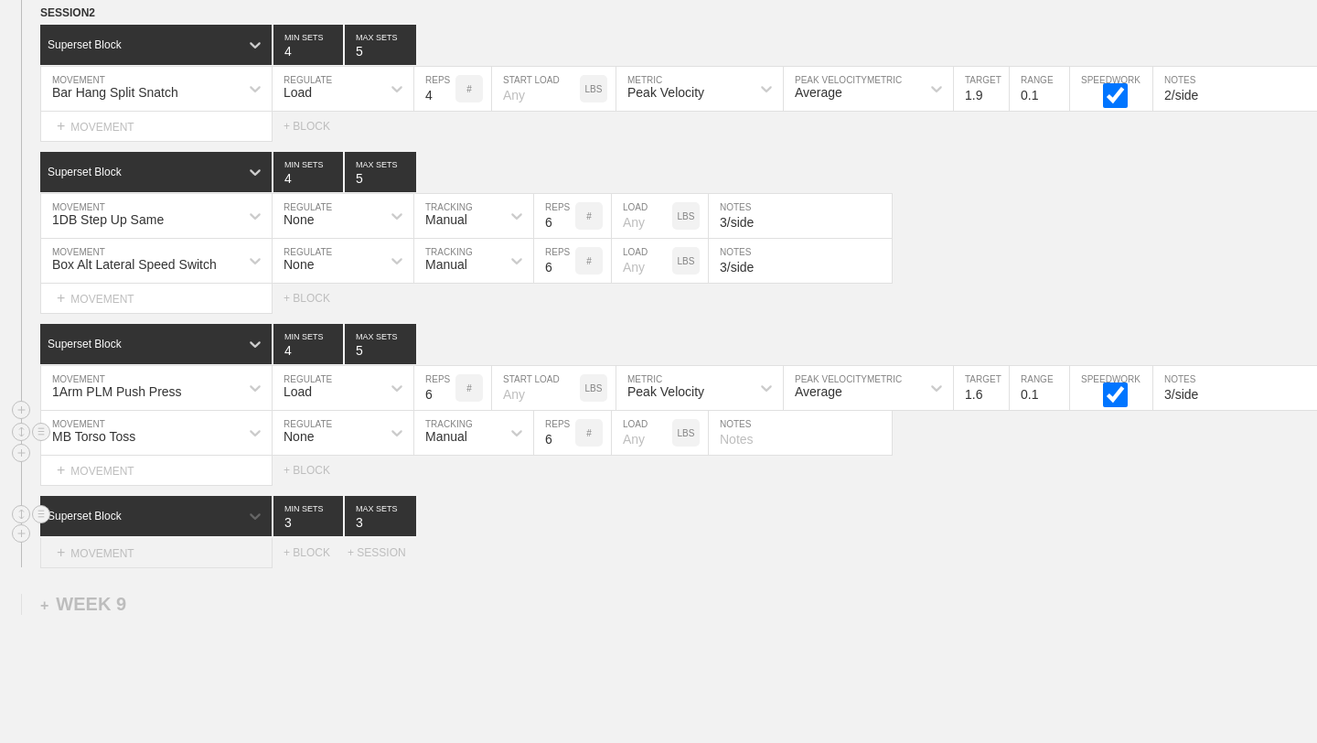
click at [224, 557] on div "+ MOVEMENT" at bounding box center [156, 553] width 232 height 30
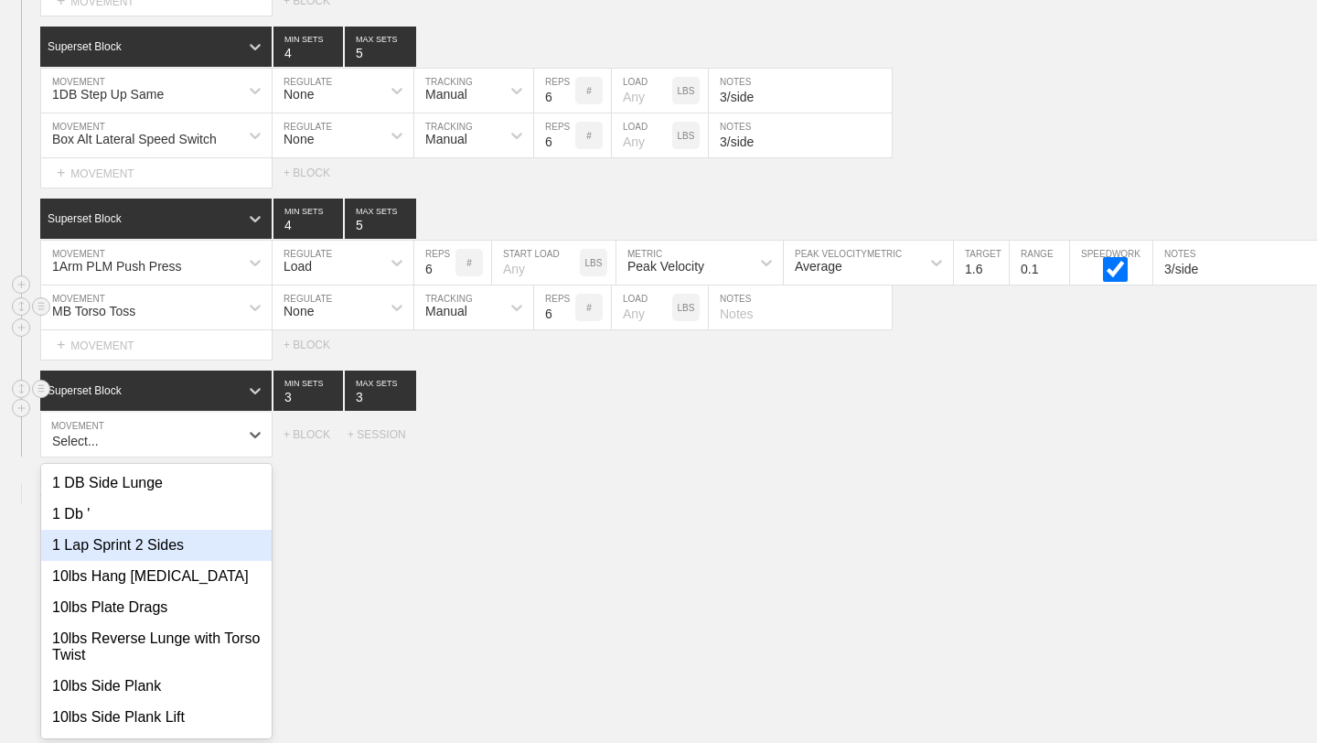
scroll to position [14116, 0]
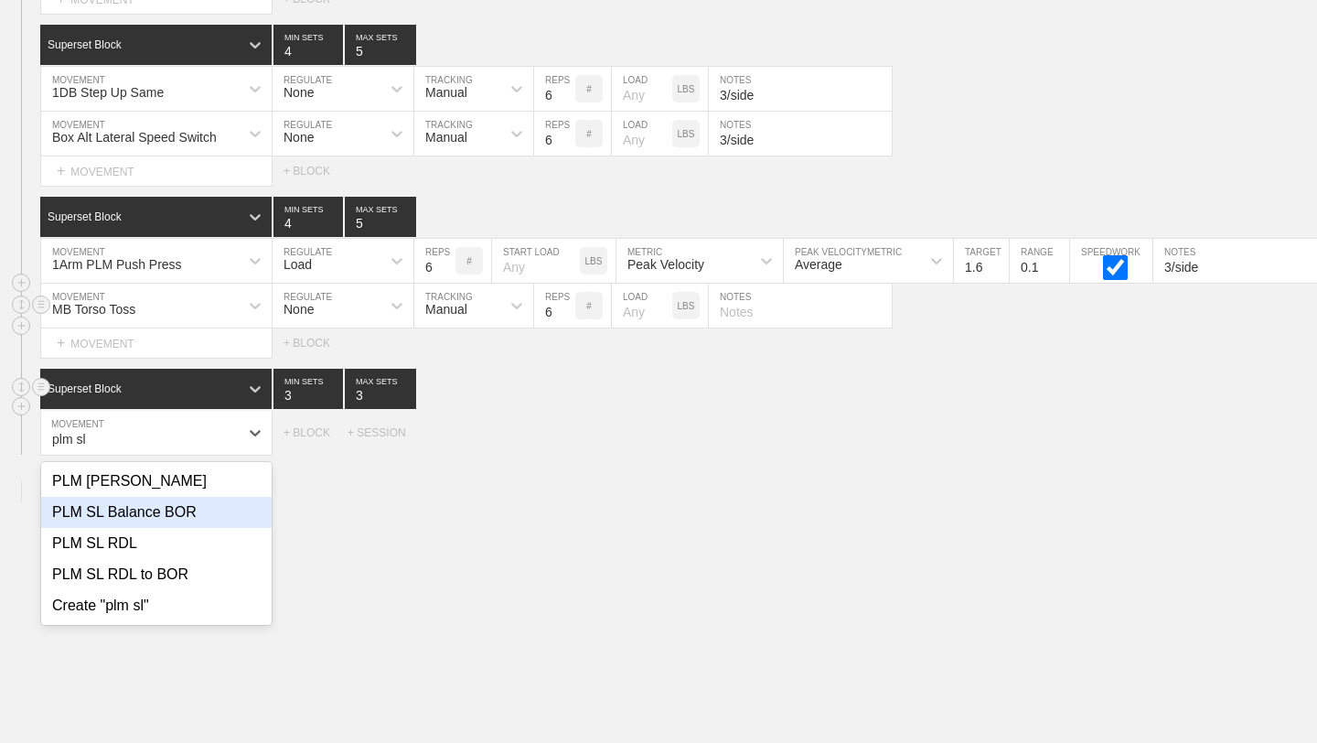
click at [201, 521] on div "PLM SL Balance BOR" at bounding box center [156, 512] width 230 height 31
type input "plm sl"
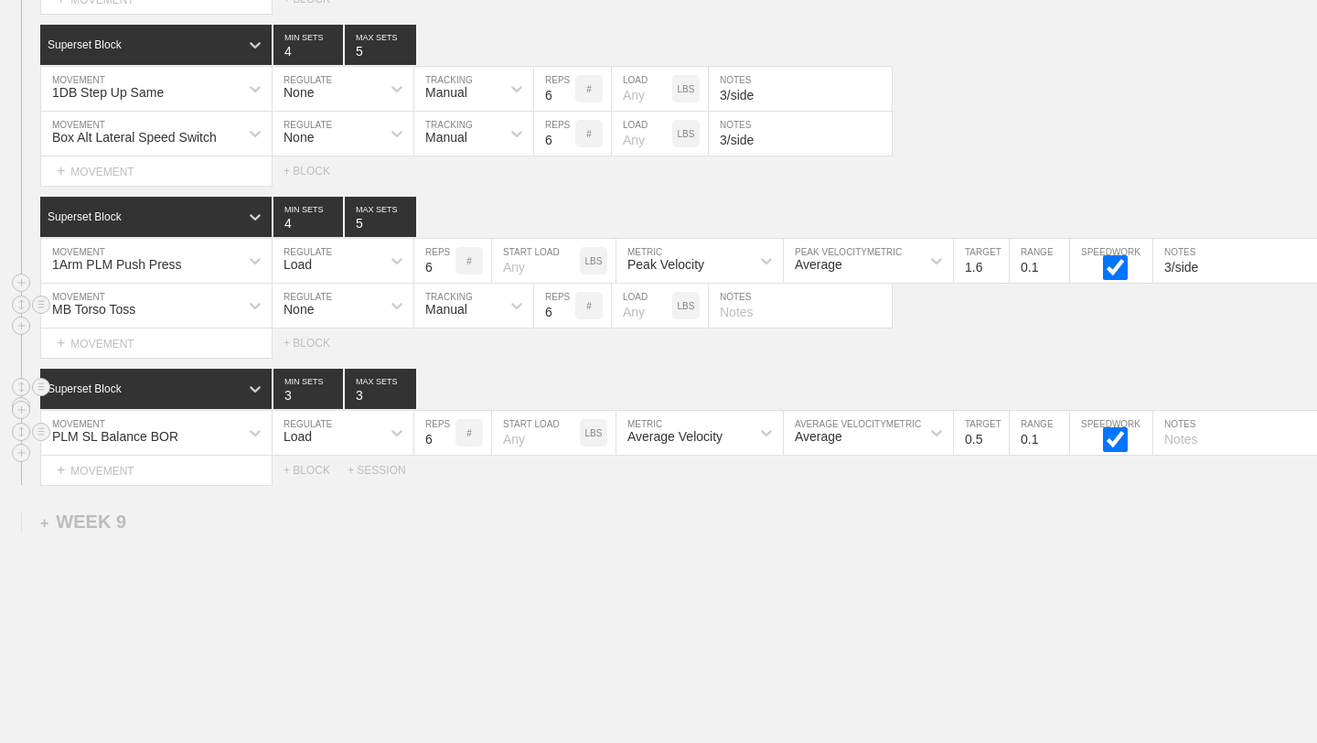
click at [1194, 442] on input "text" at bounding box center [1244, 433] width 183 height 44
type input "3/side"
click at [1001, 442] on input "0.4" at bounding box center [981, 433] width 55 height 44
click at [1001, 442] on input "0.3" at bounding box center [981, 433] width 55 height 44
click at [1001, 442] on input "0.2" at bounding box center [981, 433] width 55 height 44
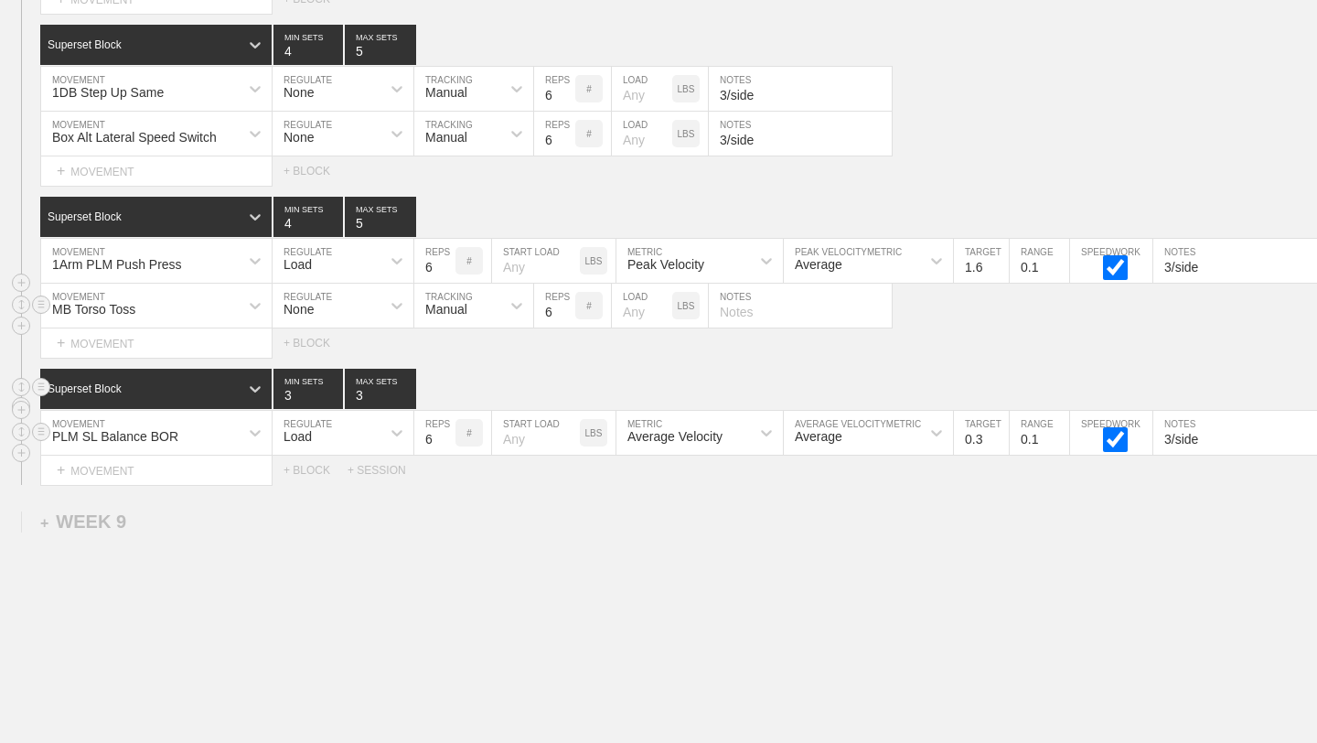
type input "0.3"
click at [1001, 433] on input "0.3" at bounding box center [981, 433] width 55 height 44
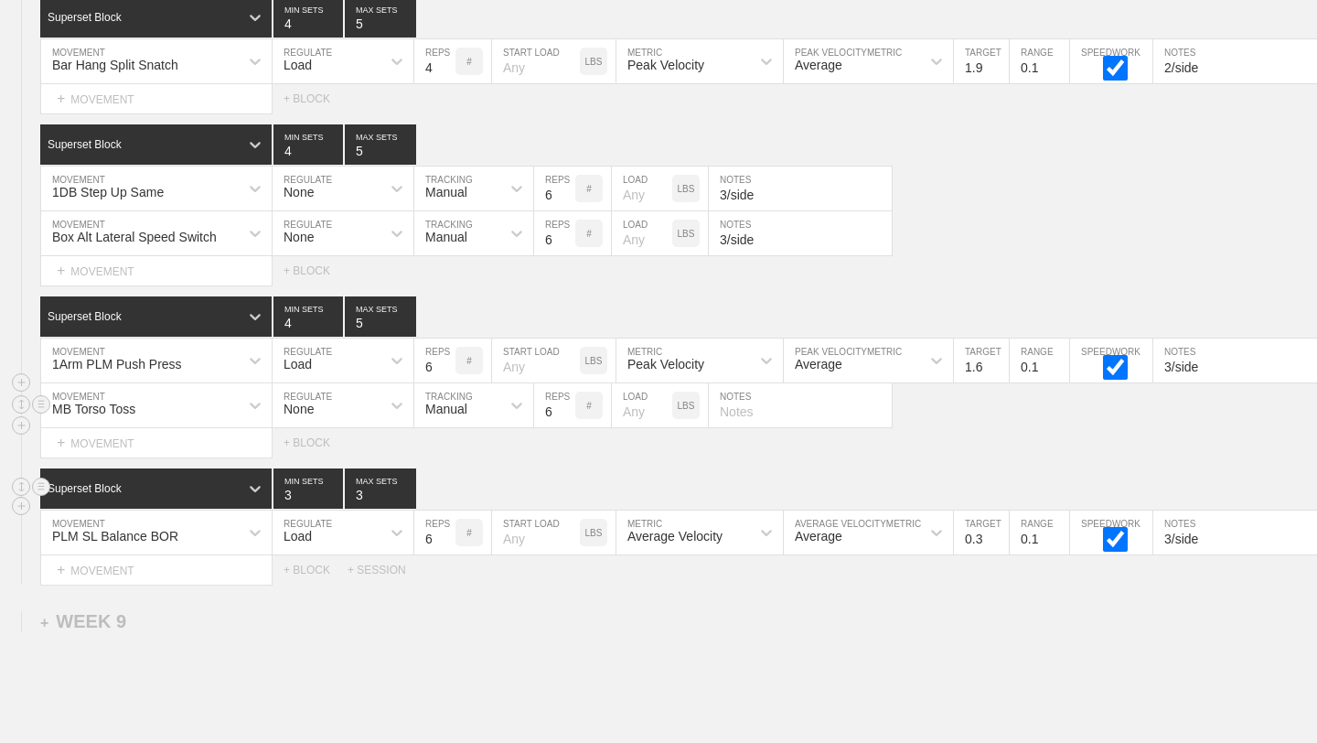
scroll to position [14007, 0]
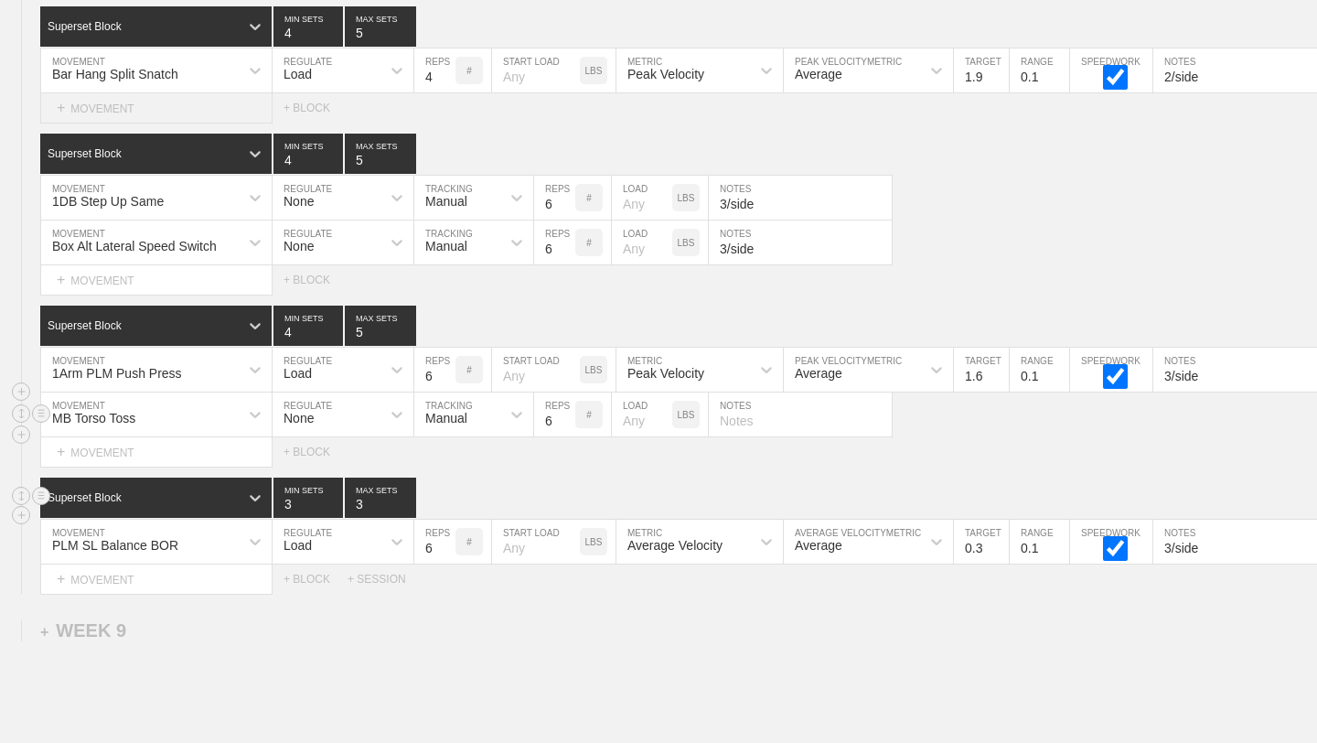
click at [104, 104] on div "+ MOVEMENT" at bounding box center [156, 108] width 232 height 30
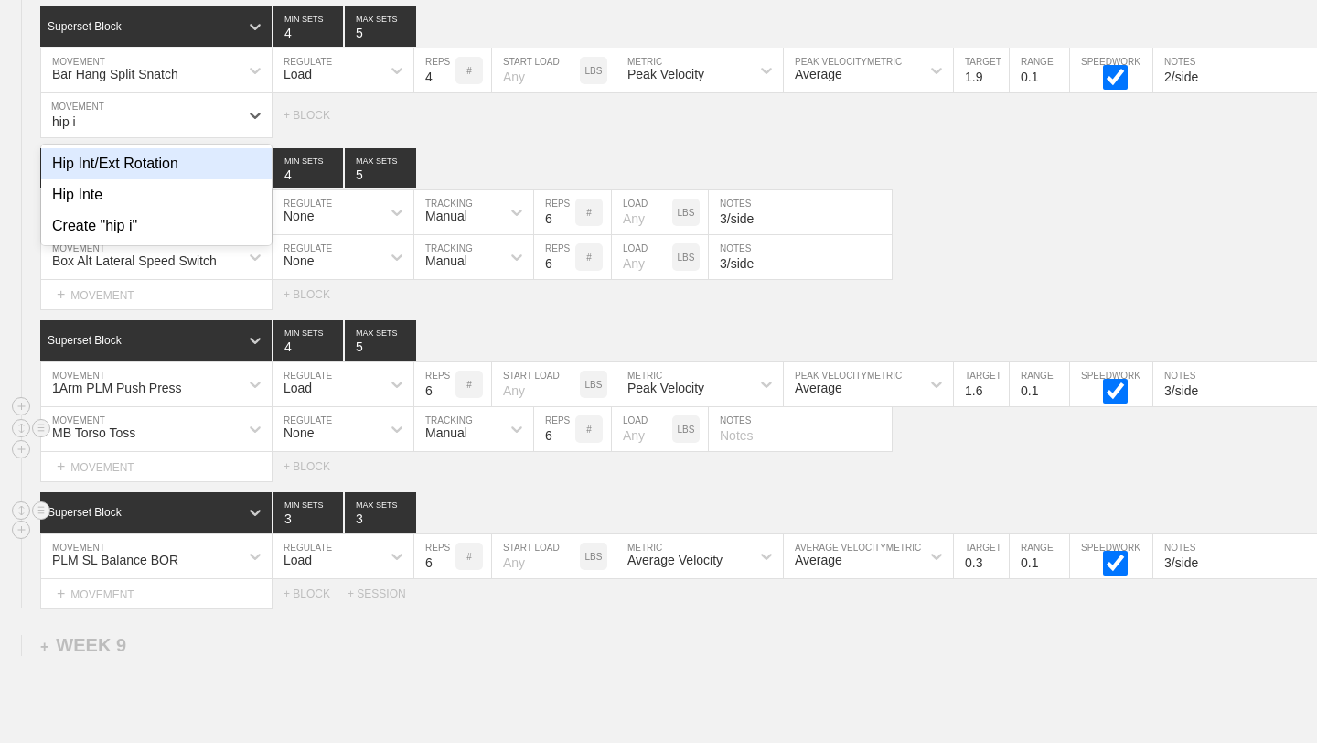
click at [108, 165] on div "Hip Int/Ext Rotation" at bounding box center [156, 163] width 230 height 31
type input "hip i"
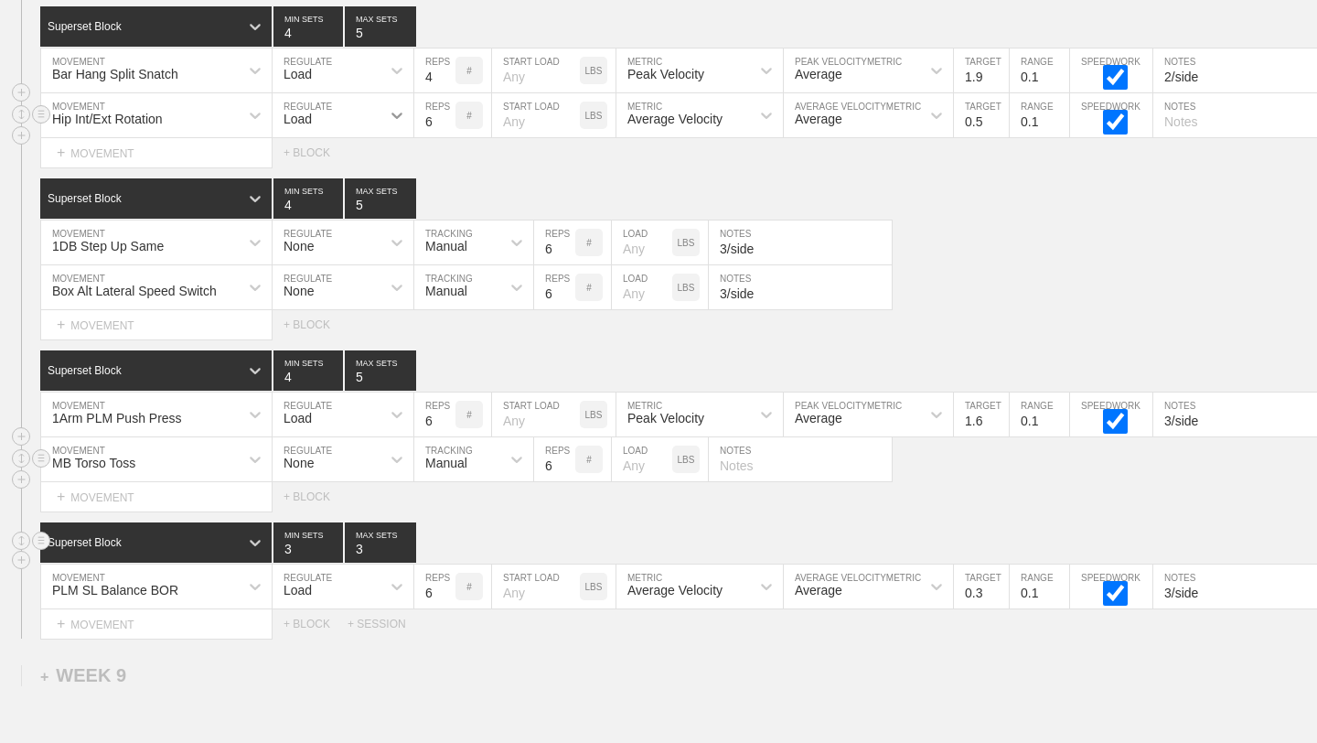
click at [392, 121] on icon at bounding box center [397, 115] width 18 height 18
click at [380, 162] on div "None" at bounding box center [343, 163] width 141 height 31
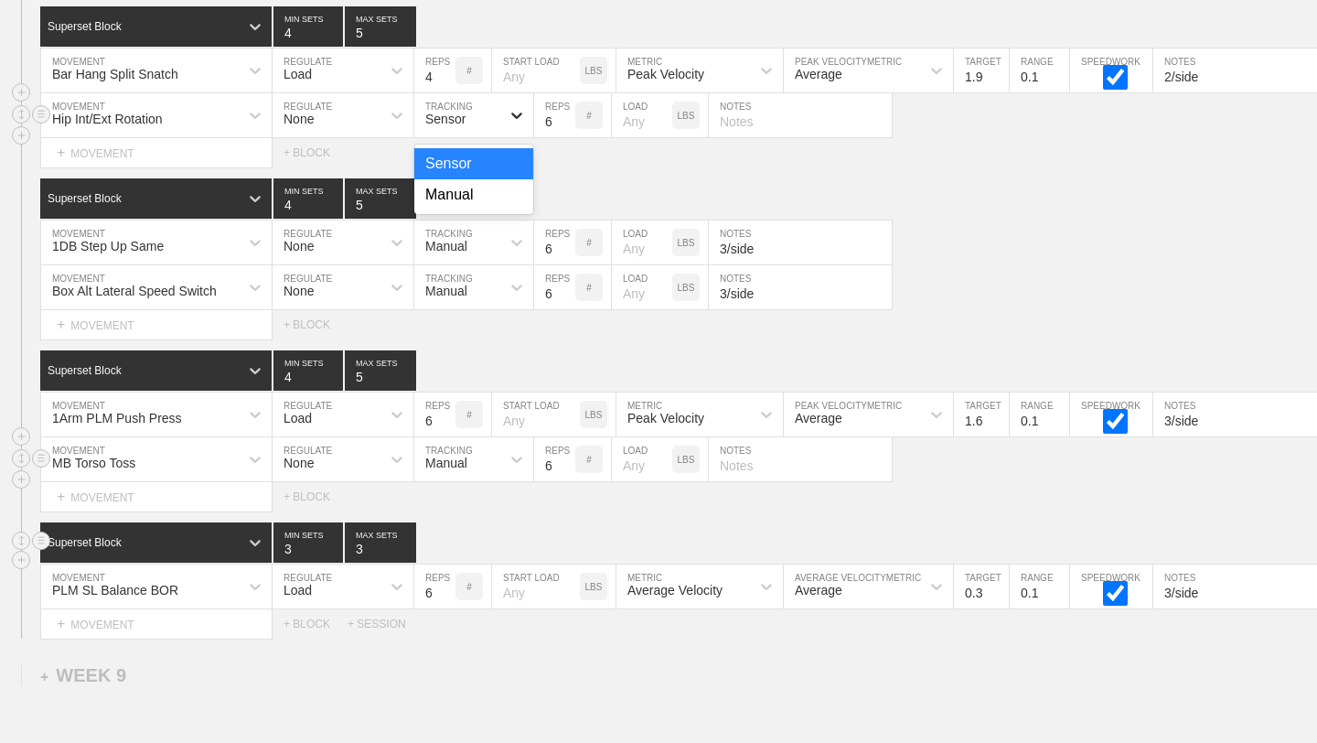
click at [526, 108] on div at bounding box center [516, 115] width 33 height 33
click at [482, 198] on div "Manual" at bounding box center [473, 194] width 119 height 31
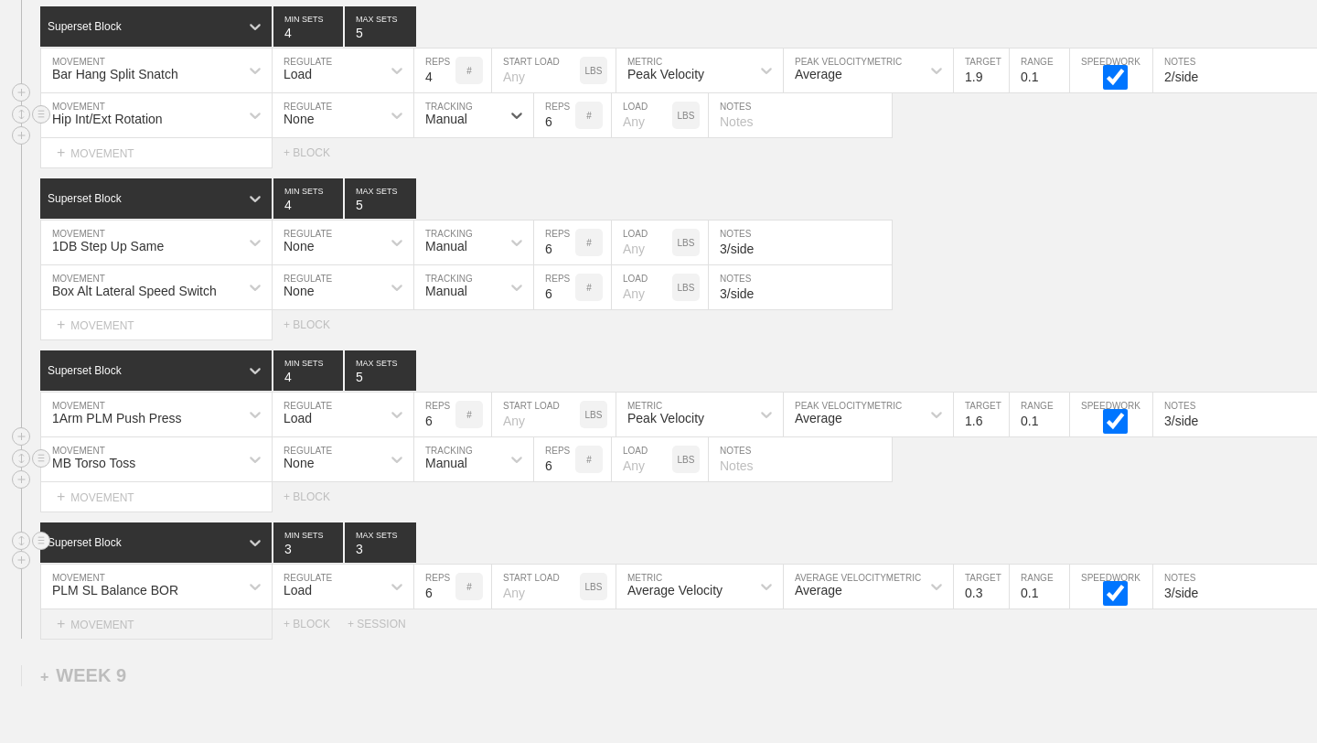
click at [149, 609] on div "+ MOVEMENT" at bounding box center [156, 624] width 232 height 30
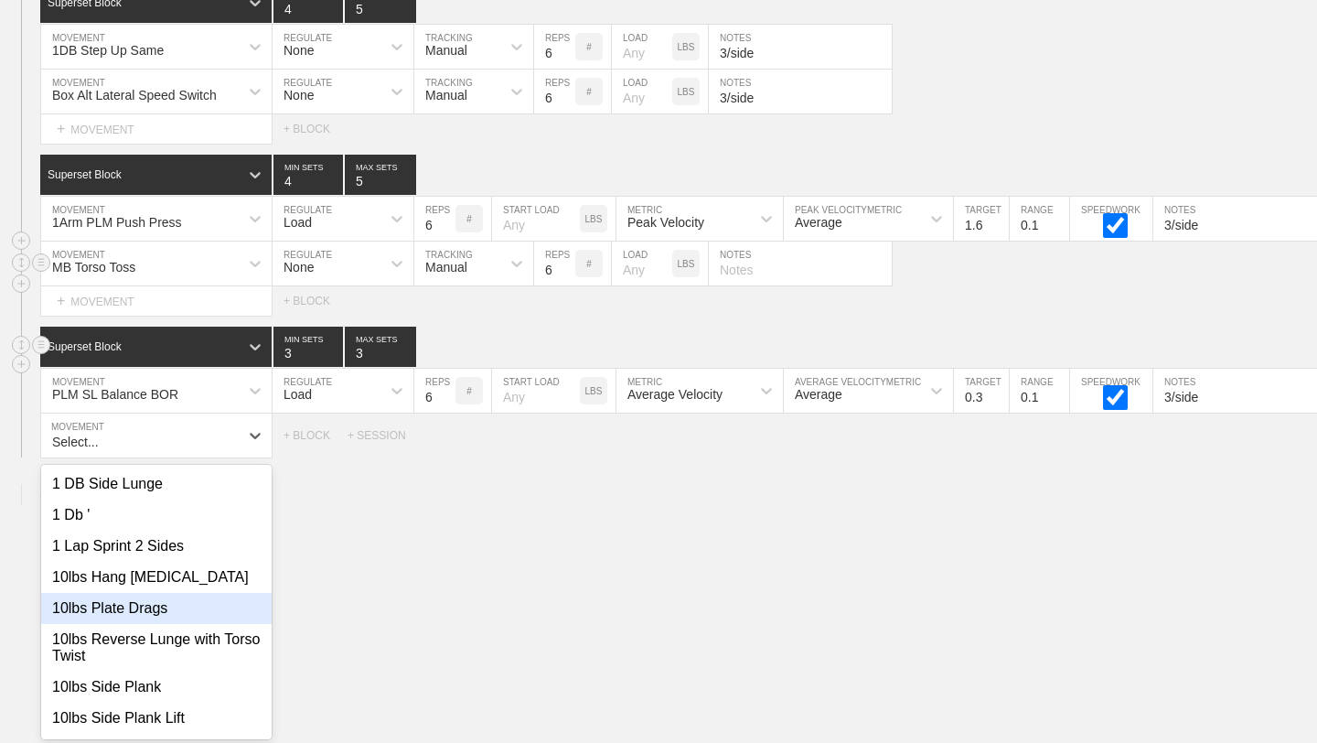
scroll to position [14206, 0]
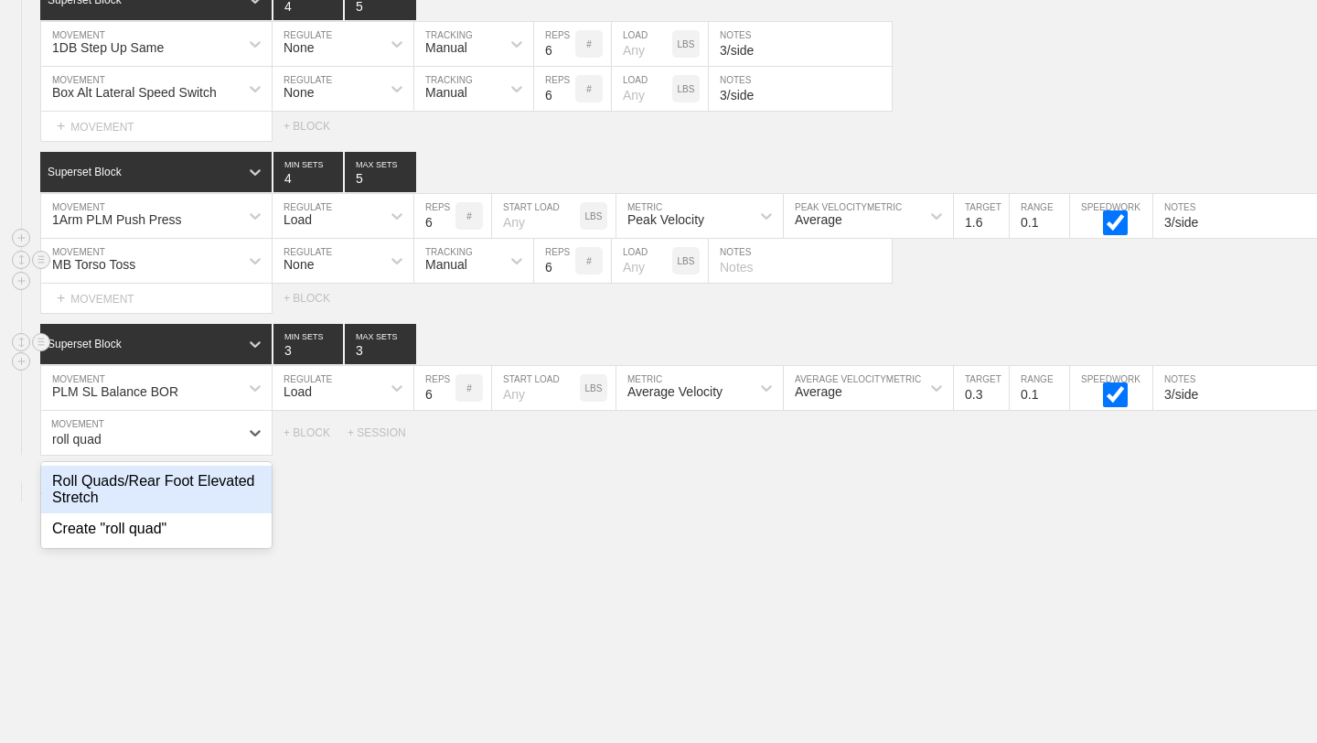
click at [174, 500] on div "Roll Quads/Rear Foot Elevated Stretch" at bounding box center [156, 490] width 230 height 48
type input "roll quad"
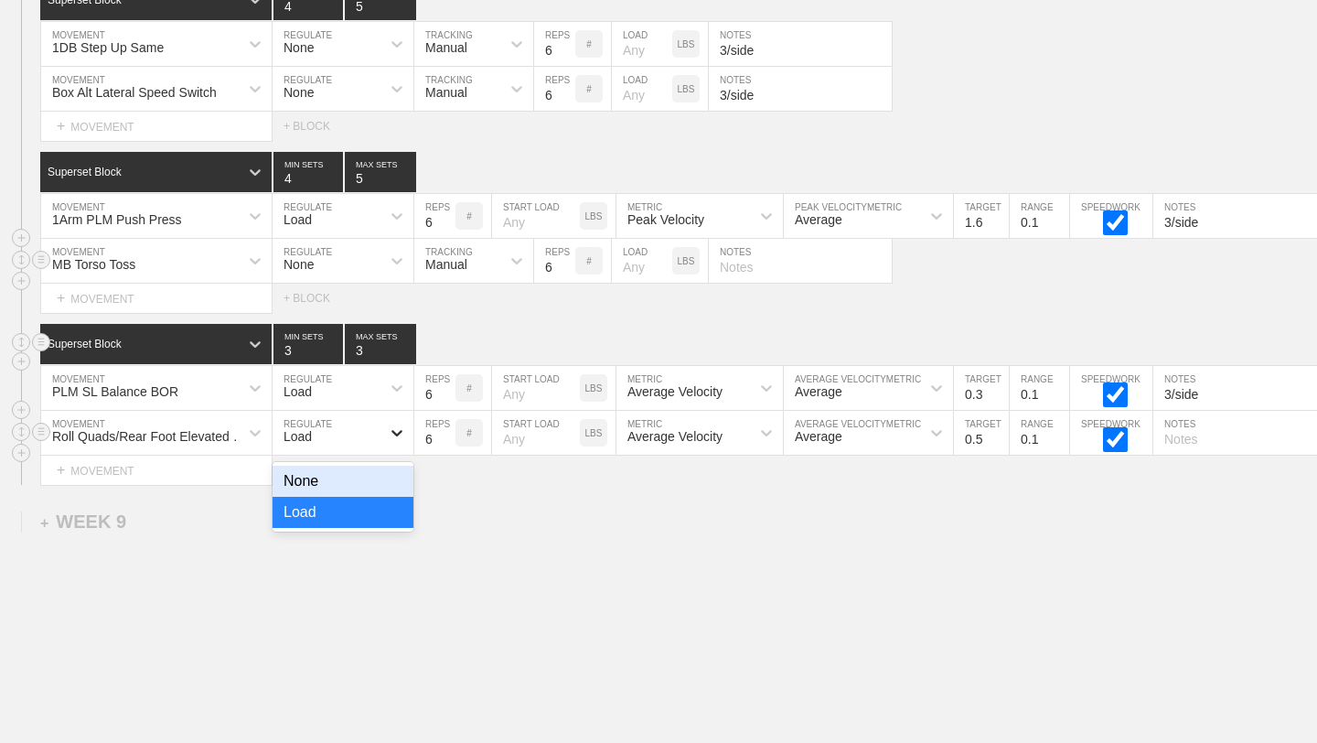
click at [402, 431] on icon at bounding box center [397, 432] width 18 height 18
click at [380, 477] on div "None" at bounding box center [343, 481] width 141 height 31
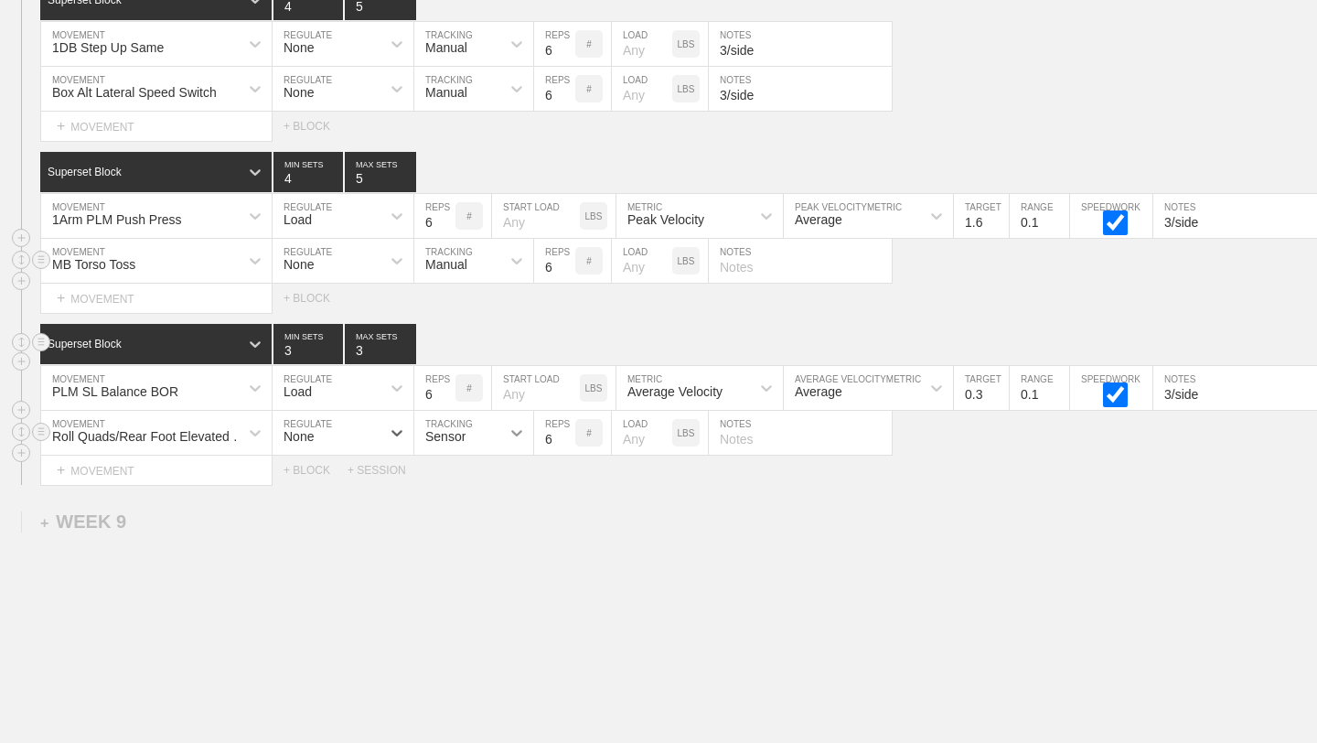
click at [520, 426] on icon at bounding box center [517, 432] width 18 height 18
click at [487, 513] on div "Manual" at bounding box center [473, 512] width 119 height 31
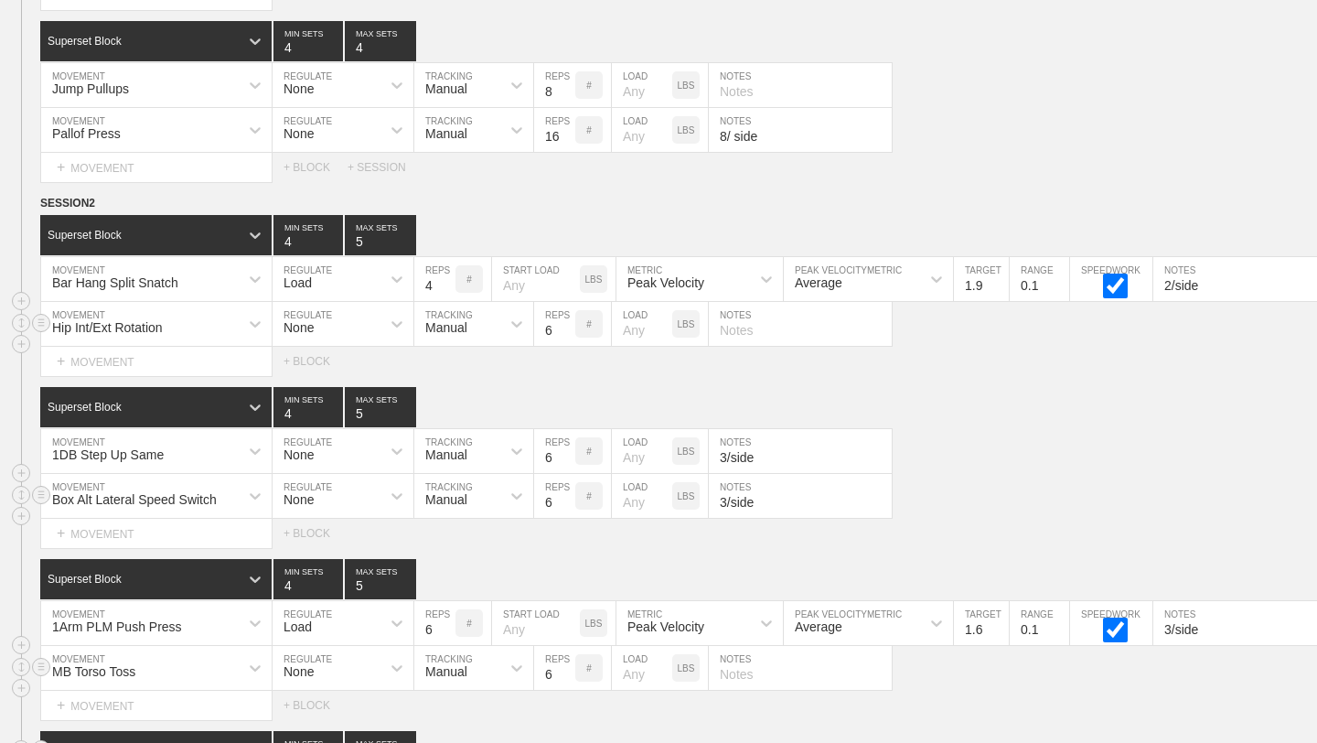
scroll to position [13792, 0]
